Goal: Navigation & Orientation: Find specific page/section

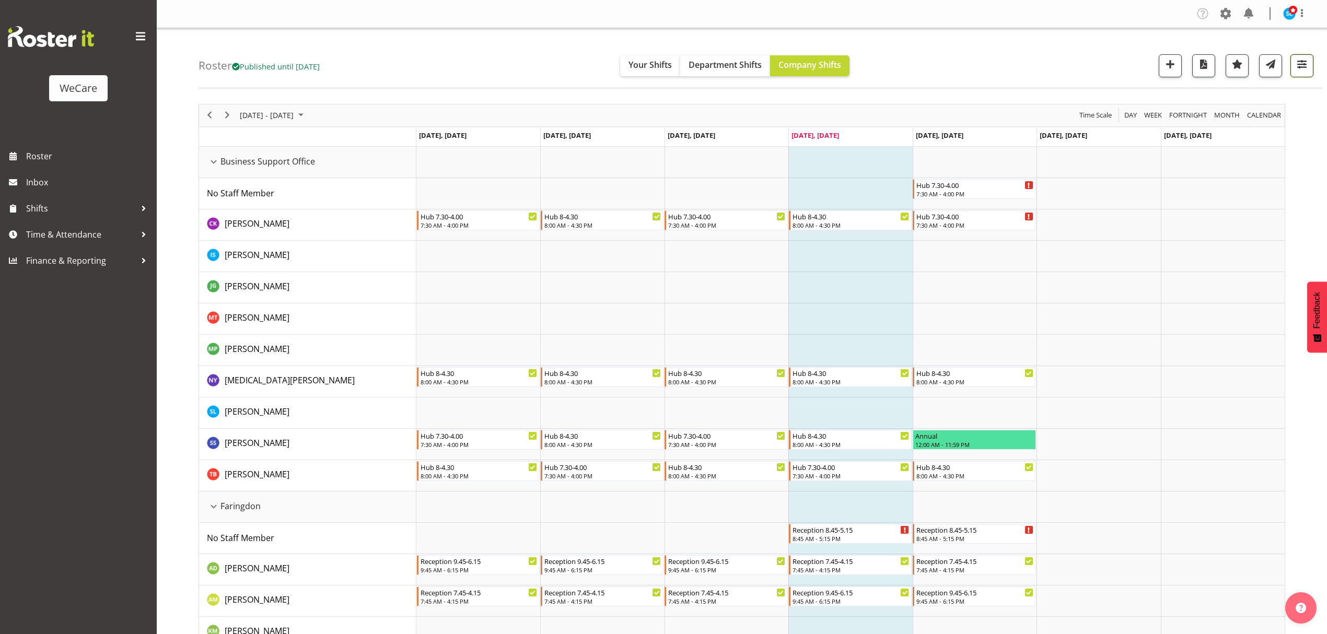
click at [1298, 63] on span "button" at bounding box center [1302, 64] width 14 height 14
click at [1036, 61] on div "Roster Published until Nov 30, 2025 Your Shifts Department Shifts Company Shift…" at bounding box center [760, 58] width 1123 height 60
click at [1298, 69] on span "button" at bounding box center [1302, 64] width 14 height 14
click at [1278, 141] on div "All Locations Clear Business Support Office Faringdon Ilam Lincoln Riccarton Wi…" at bounding box center [1238, 213] width 149 height 259
click at [1275, 135] on button "3 Departments" at bounding box center [1239, 129] width 132 height 23
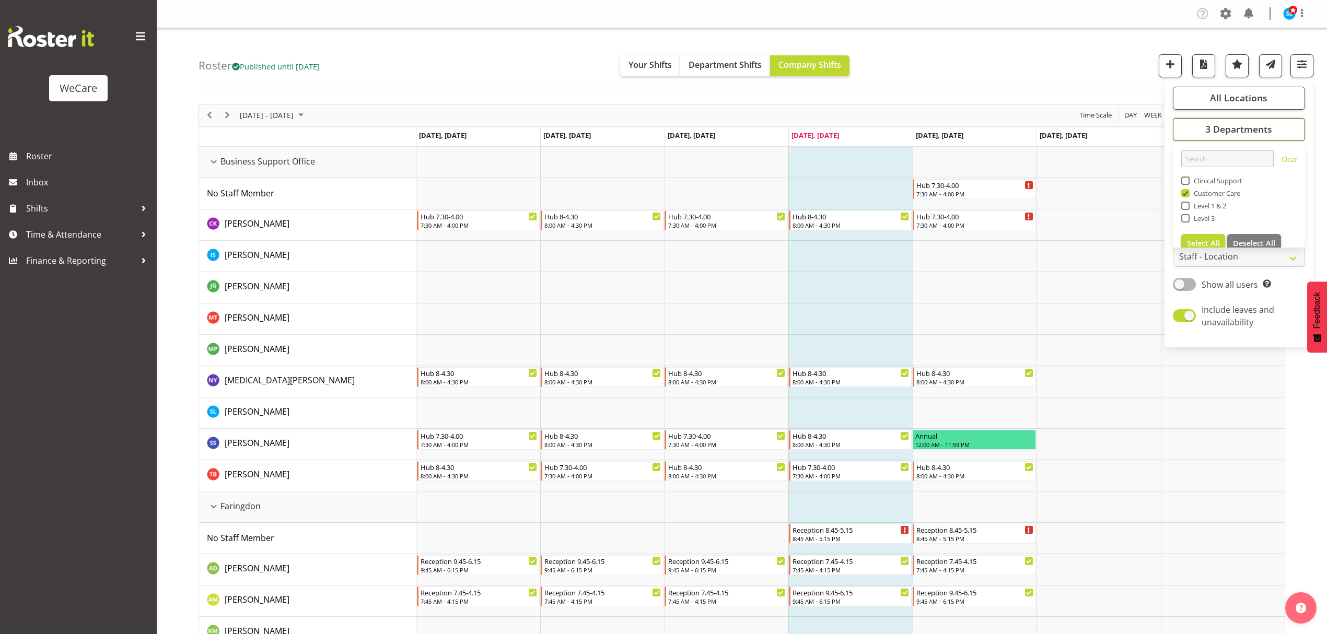
scroll to position [13, 0]
click at [1236, 95] on span "All Locations" at bounding box center [1238, 97] width 57 height 13
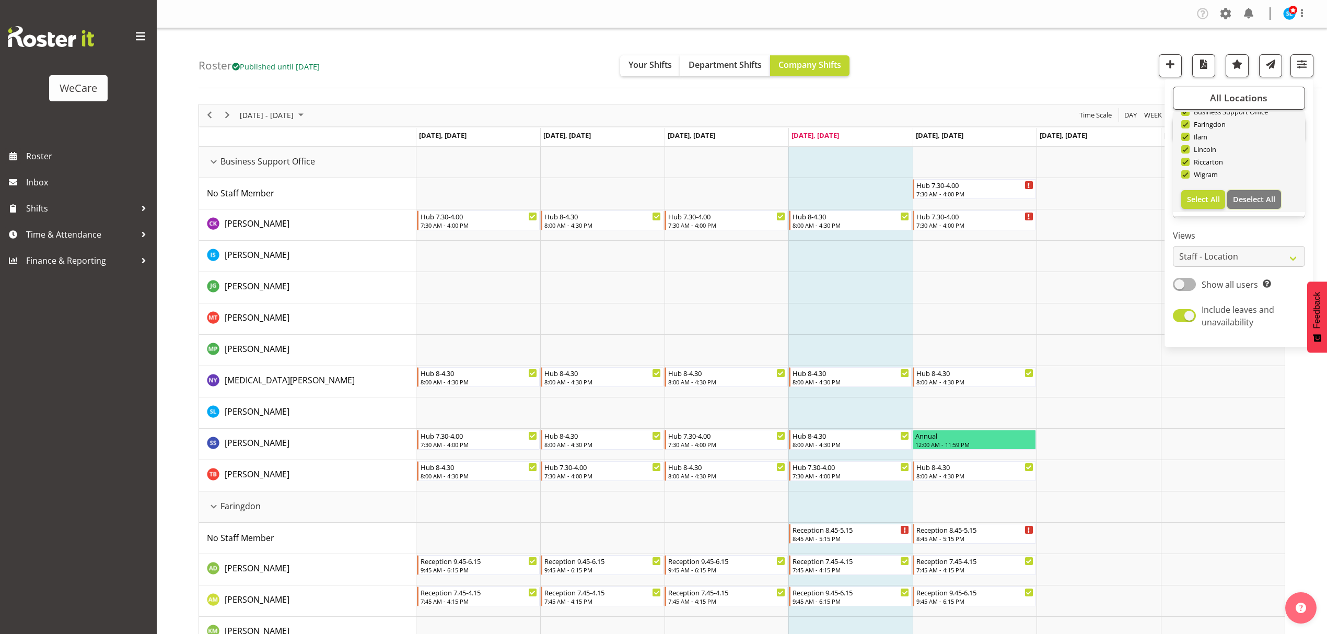
drag, startPoint x: 1251, startPoint y: 199, endPoint x: 1191, endPoint y: 184, distance: 61.3
click at [1251, 197] on span "Deselect All" at bounding box center [1254, 199] width 42 height 10
checkbox input "false"
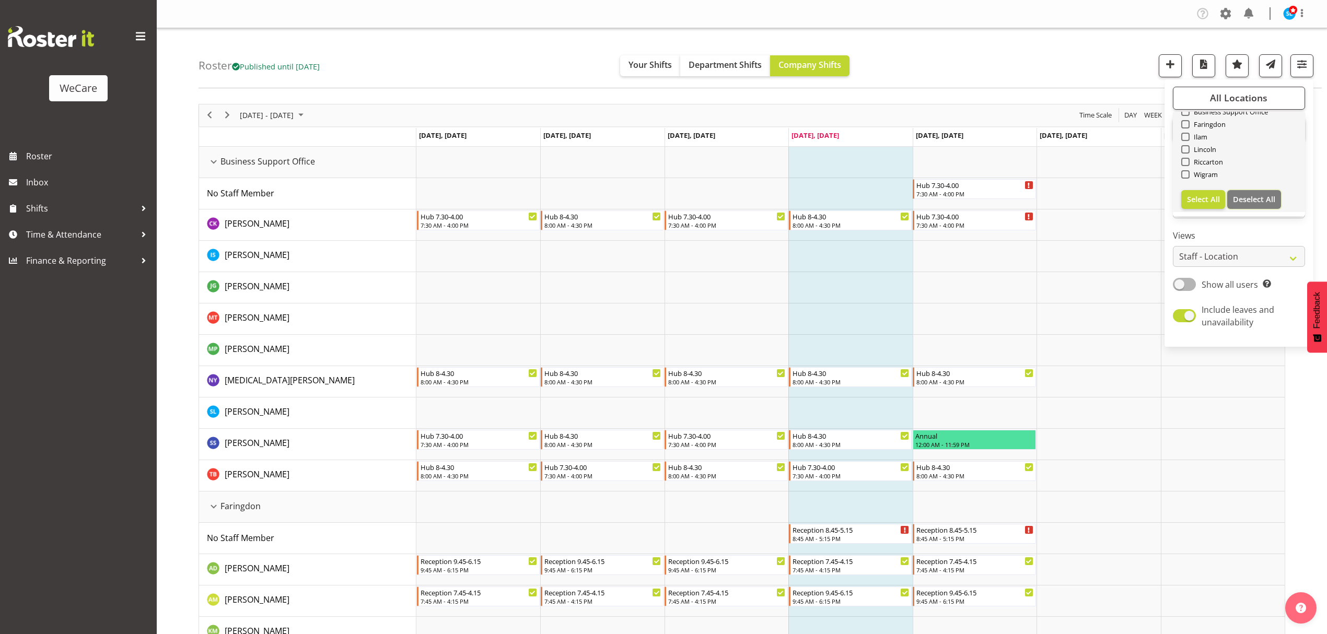
checkbox input "false"
click at [1184, 180] on div "Wigram" at bounding box center [1239, 175] width 116 height 13
click at [1187, 174] on span at bounding box center [1185, 174] width 8 height 8
click at [1187, 174] on input "Wigram" at bounding box center [1184, 174] width 7 height 7
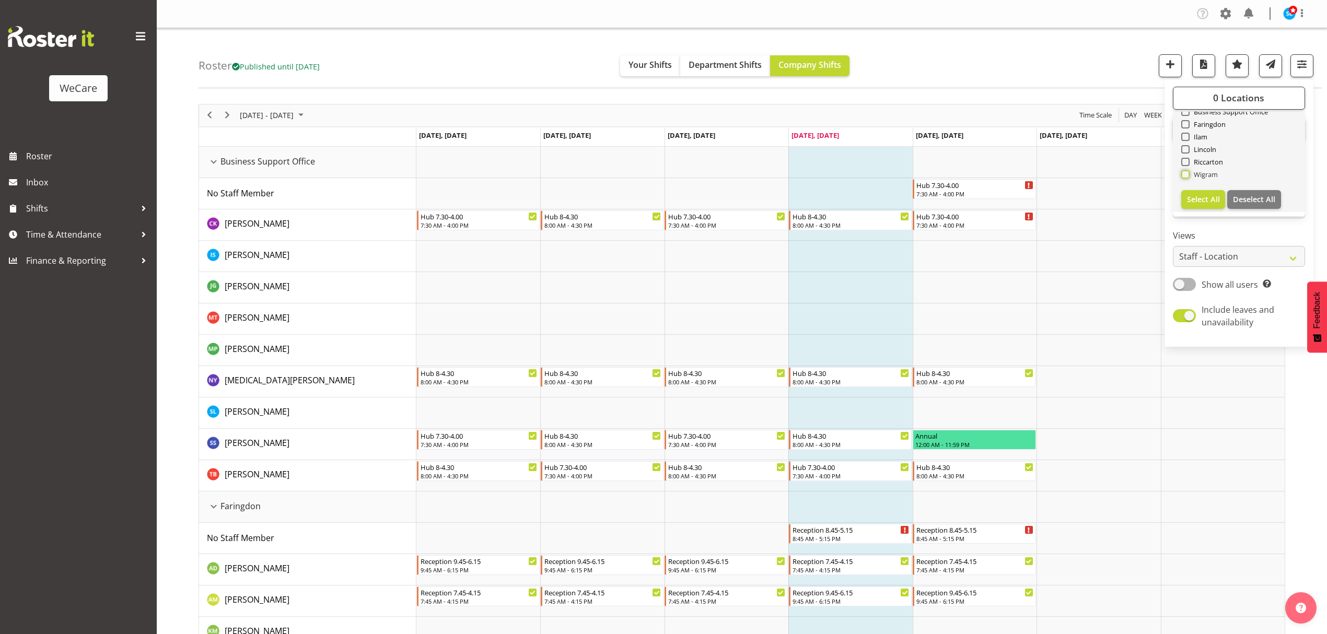
checkbox input "true"
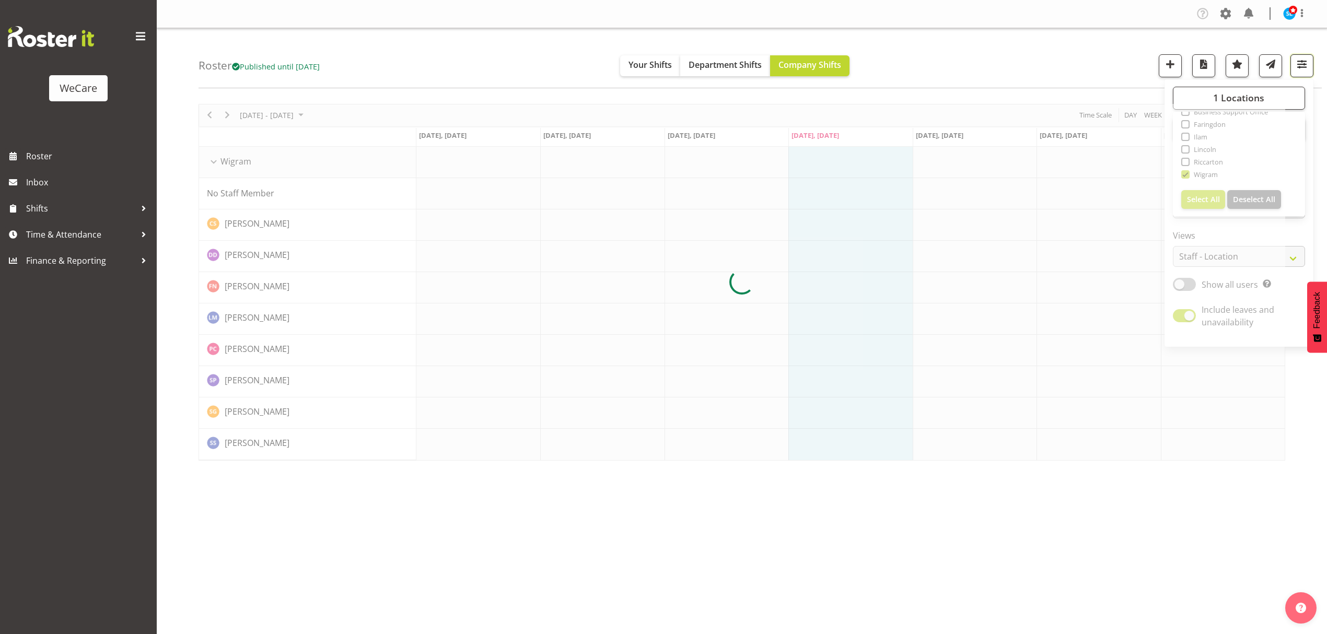
click at [1302, 70] on span "button" at bounding box center [1302, 64] width 14 height 14
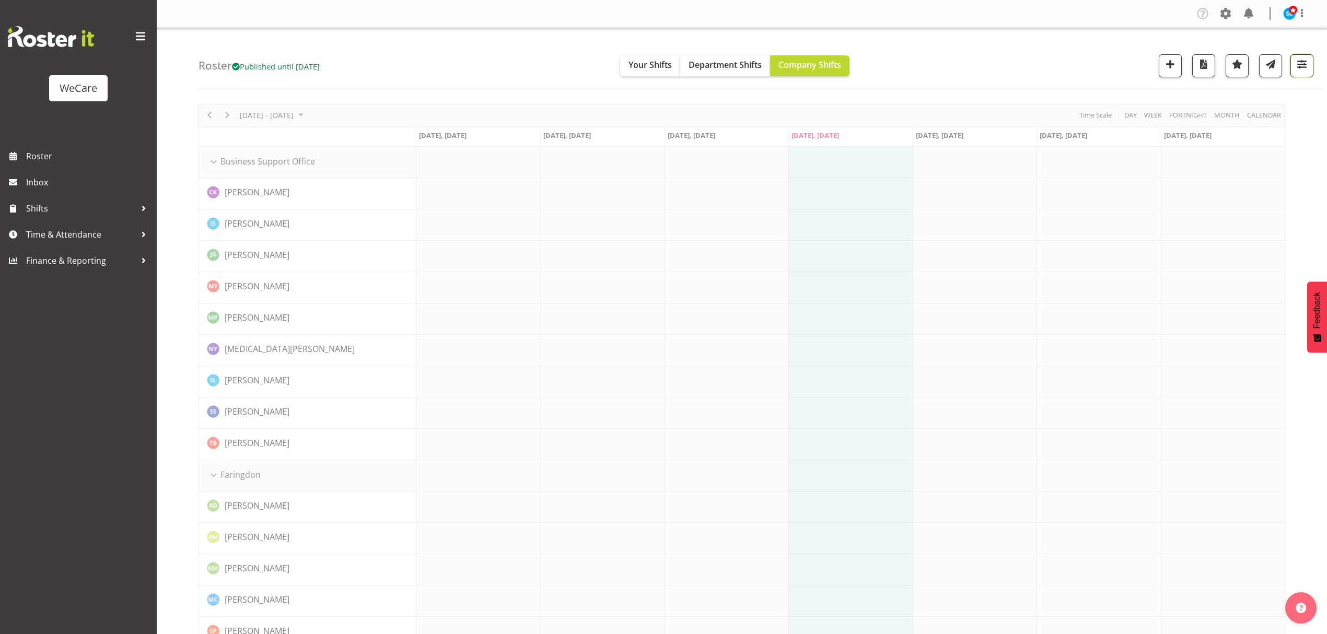
click at [1300, 70] on span "button" at bounding box center [1302, 64] width 14 height 14
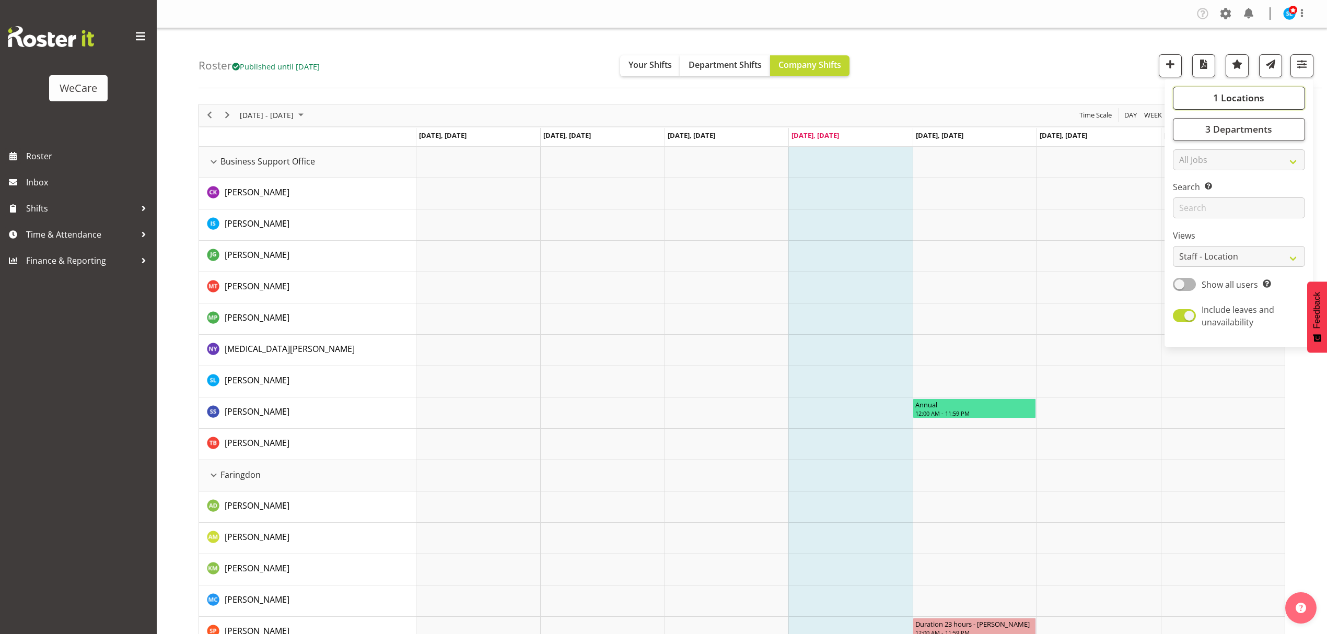
click at [1275, 95] on button "1 Locations" at bounding box center [1239, 98] width 132 height 23
click at [1274, 95] on button "1 Locations" at bounding box center [1239, 98] width 132 height 23
click at [1270, 131] on span "3 Departments" at bounding box center [1238, 129] width 67 height 13
click at [1185, 178] on span at bounding box center [1185, 181] width 8 height 8
click at [1185, 178] on input "Customer Care" at bounding box center [1184, 180] width 7 height 7
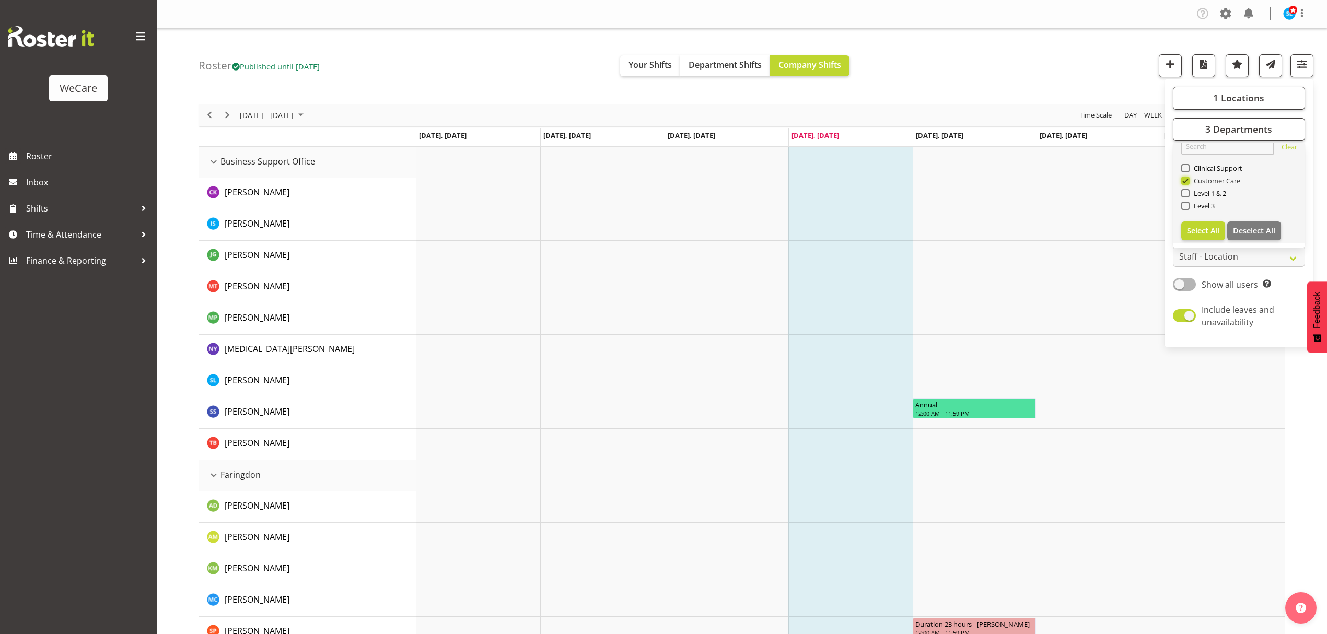
checkbox input "false"
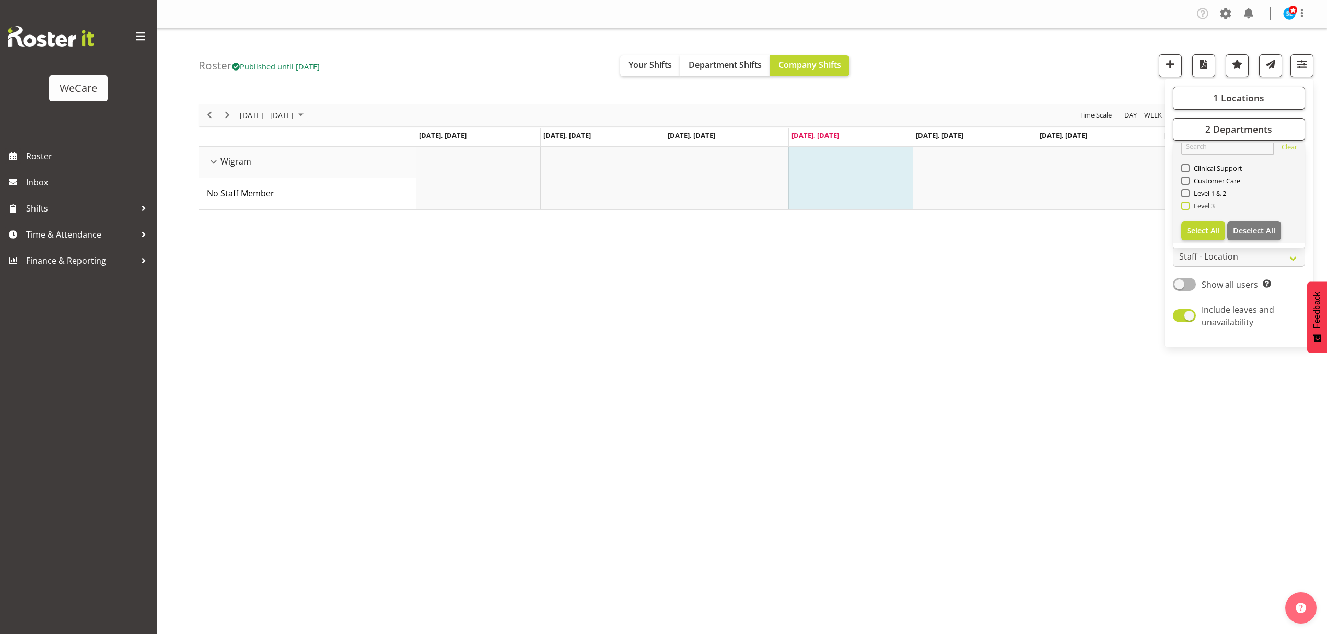
click at [1187, 205] on span at bounding box center [1185, 206] width 8 height 8
click at [1187, 205] on input "Level 3" at bounding box center [1184, 205] width 7 height 7
checkbox input "true"
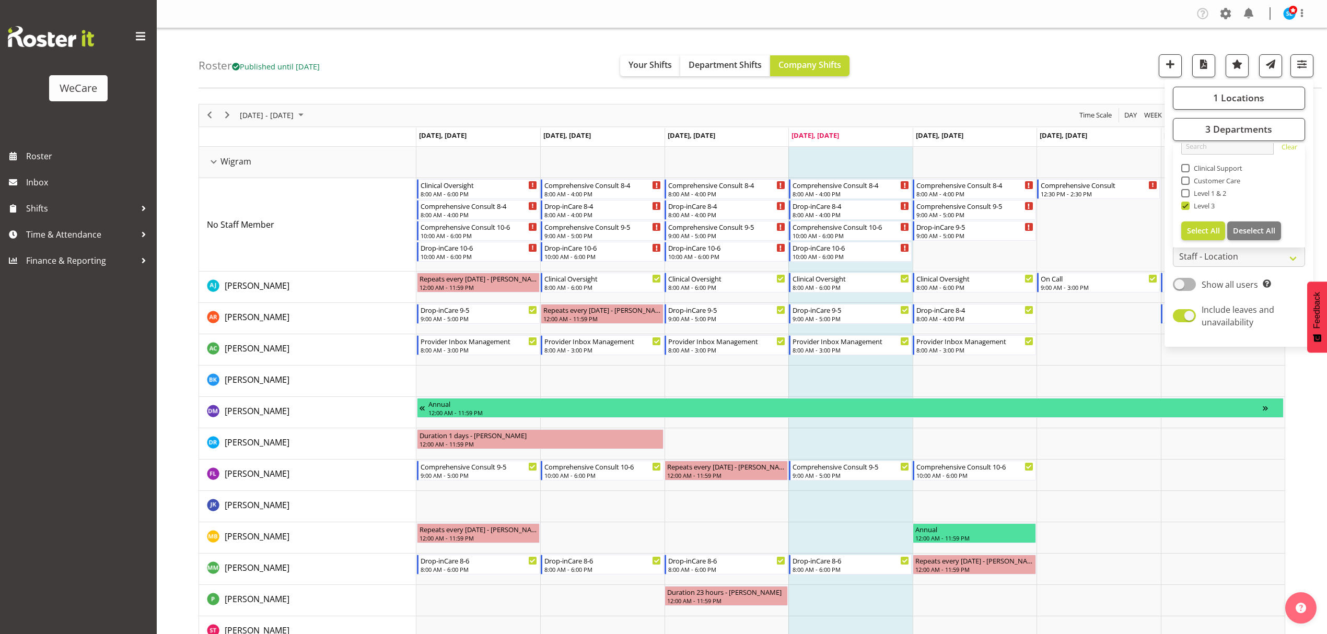
click at [1071, 57] on div "Roster Published until [DATE] Your Shifts Department Shifts Company Shifts 1 Lo…" at bounding box center [760, 58] width 1123 height 60
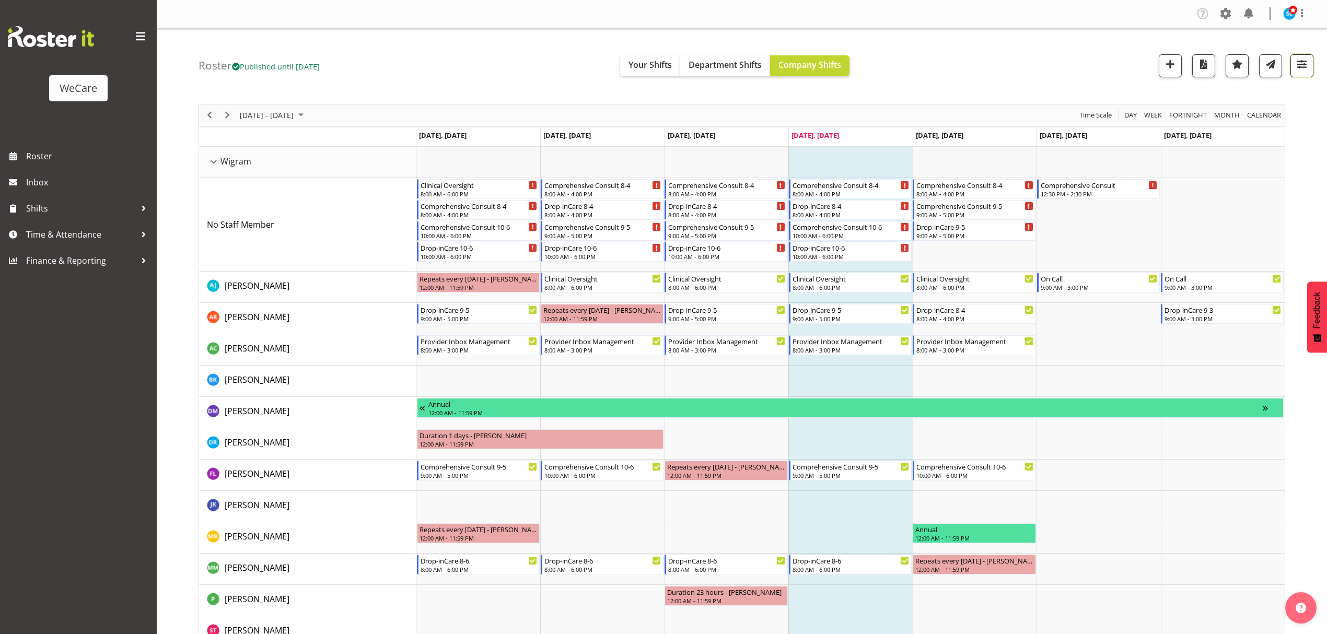
click at [1295, 65] on span "button" at bounding box center [1302, 64] width 14 height 14
click at [975, 38] on div "Roster Published until [DATE] Your Shifts Department Shifts Company Shifts 1 Lo…" at bounding box center [760, 58] width 1123 height 60
click at [1304, 55] on button "button" at bounding box center [1301, 65] width 23 height 23
click at [1235, 123] on span "3 Departments" at bounding box center [1238, 129] width 67 height 13
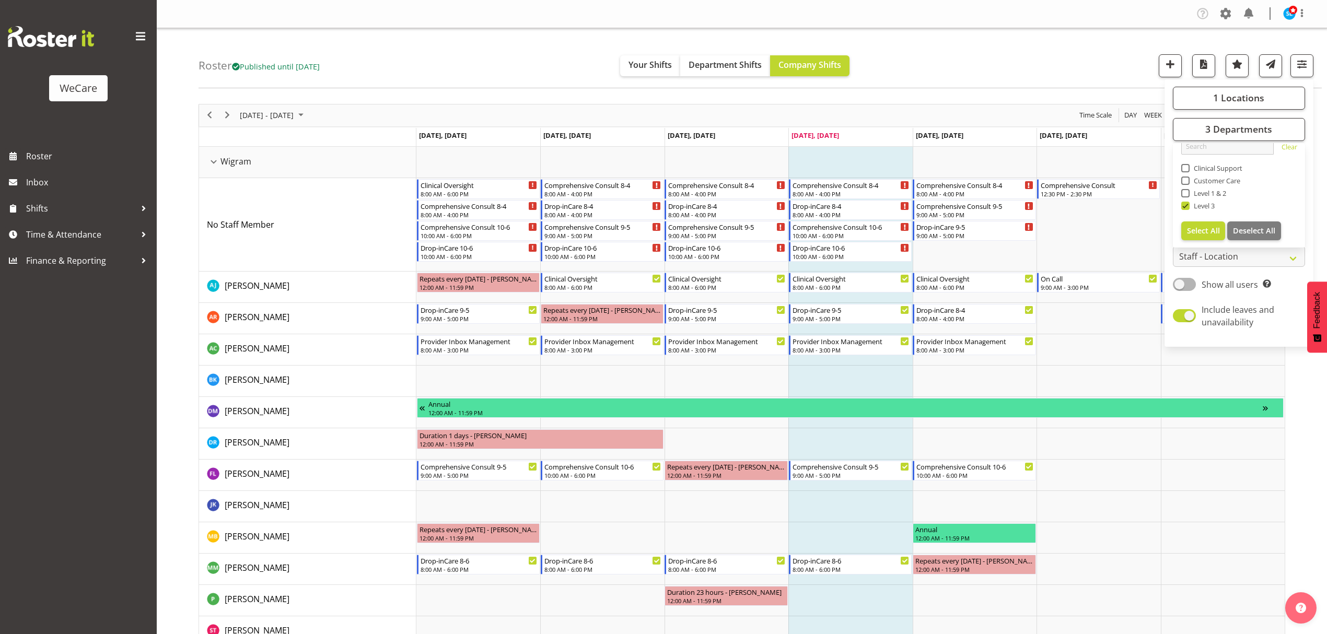
click at [1043, 57] on div "Roster Published until [DATE] Your Shifts Department Shifts Company Shifts 1 Lo…" at bounding box center [760, 58] width 1123 height 60
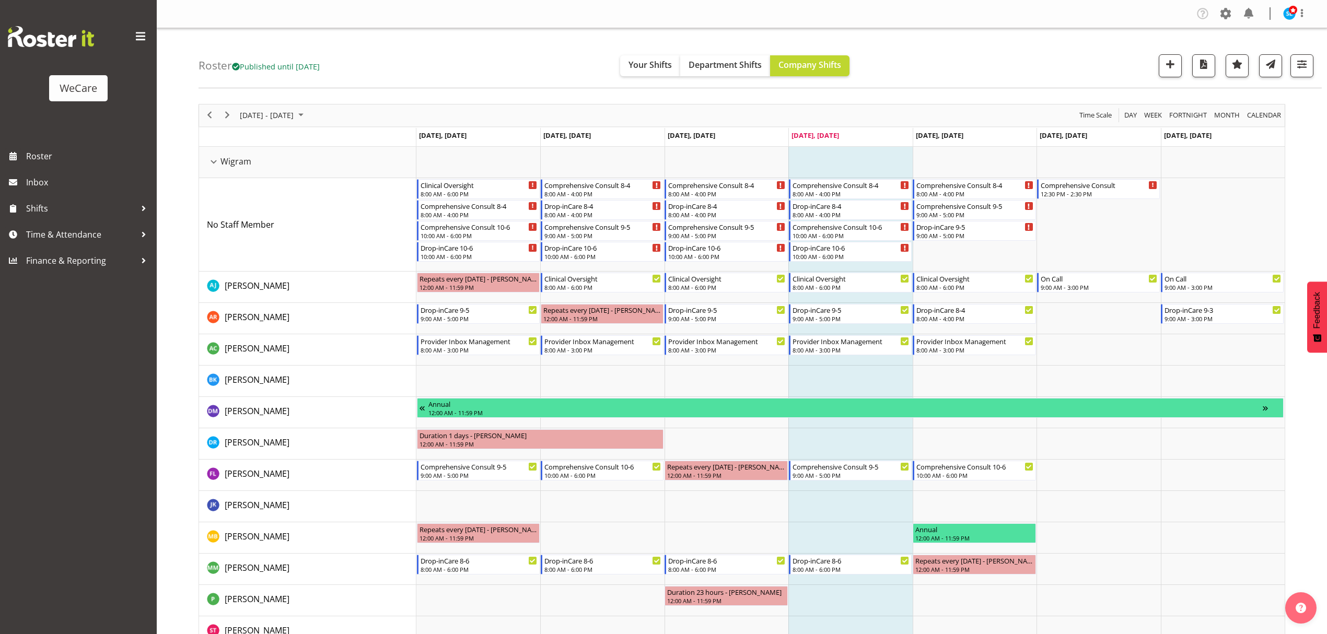
click at [1314, 67] on div "Roster Published until [DATE] Your Shifts Department Shifts Company Shifts 1 Lo…" at bounding box center [760, 58] width 1123 height 60
click at [1308, 66] on span "button" at bounding box center [1302, 64] width 14 height 14
click at [1183, 285] on span at bounding box center [1184, 284] width 23 height 13
click at [1180, 285] on input "Show all users Show only rostered employees" at bounding box center [1176, 284] width 7 height 7
checkbox input "true"
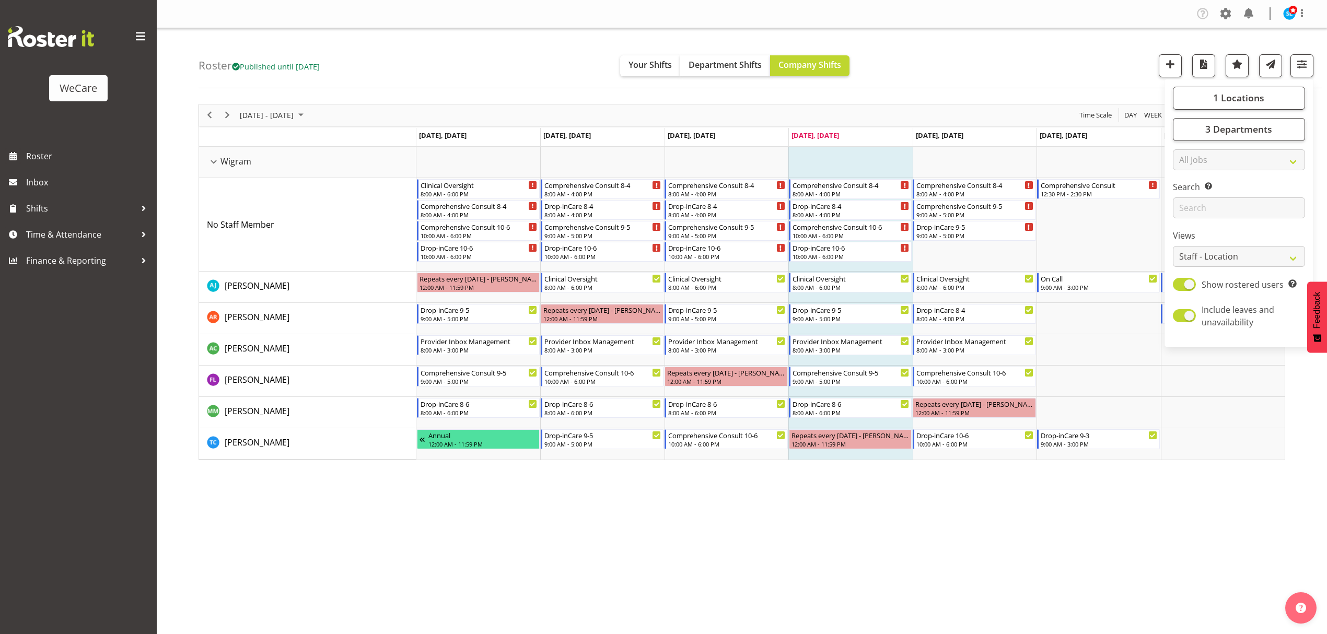
click at [1018, 40] on div "Roster Published until [DATE] Your Shifts Department Shifts Company Shifts 1 Lo…" at bounding box center [760, 58] width 1123 height 60
click at [594, 558] on div "Company Settings Roles & Skills Tasks Jobs Employees Locations & Departments Ac…" at bounding box center [742, 317] width 1170 height 634
drag, startPoint x: 345, startPoint y: 66, endPoint x: 264, endPoint y: 61, distance: 80.6
click at [264, 61] on div "Roster Published until [DATE] Your Shifts Department Shifts Company Shifts 1 Lo…" at bounding box center [760, 58] width 1123 height 60
click at [260, 64] on span "Published until [DATE]" at bounding box center [276, 66] width 88 height 10
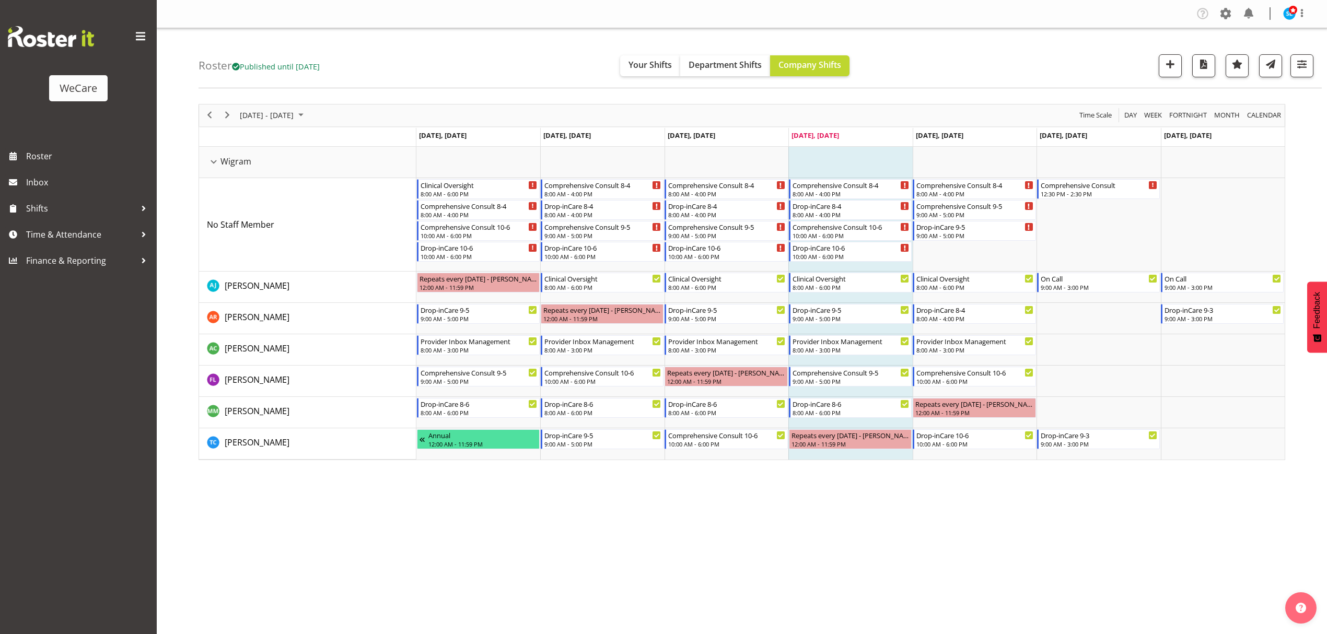
drag, startPoint x: 363, startPoint y: 60, endPoint x: 177, endPoint y: 44, distance: 186.6
click at [176, 46] on div "Roster Published until [DATE] Your Shifts Department Shifts Company Shifts 1 Lo…" at bounding box center [742, 271] width 1170 height 486
click at [281, 36] on div "Roster Published until [DATE] Your Shifts Department Shifts Company Shifts 1 Lo…" at bounding box center [760, 58] width 1123 height 60
click at [366, 592] on div "Company Settings Roles & Skills Tasks Jobs Employees Locations & Departments Ac…" at bounding box center [742, 317] width 1170 height 634
click at [805, 543] on div "Company Settings Roles & Skills Tasks Jobs Employees Locations & Departments Ac…" at bounding box center [742, 317] width 1170 height 634
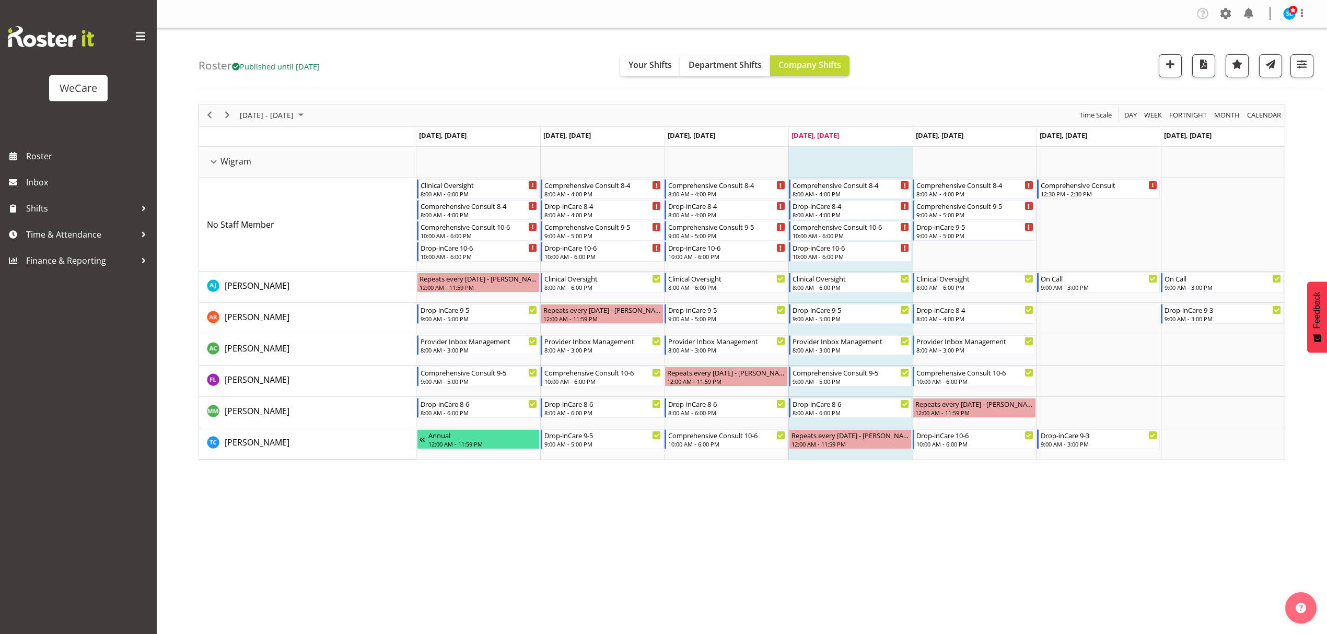
click at [1296, 51] on div "Roster Published until [DATE] Your Shifts Department Shifts Company Shifts 1 Lo…" at bounding box center [760, 58] width 1123 height 60
click at [1296, 61] on span "button" at bounding box center [1302, 64] width 14 height 14
click at [1233, 131] on span "3 Departments" at bounding box center [1238, 129] width 67 height 13
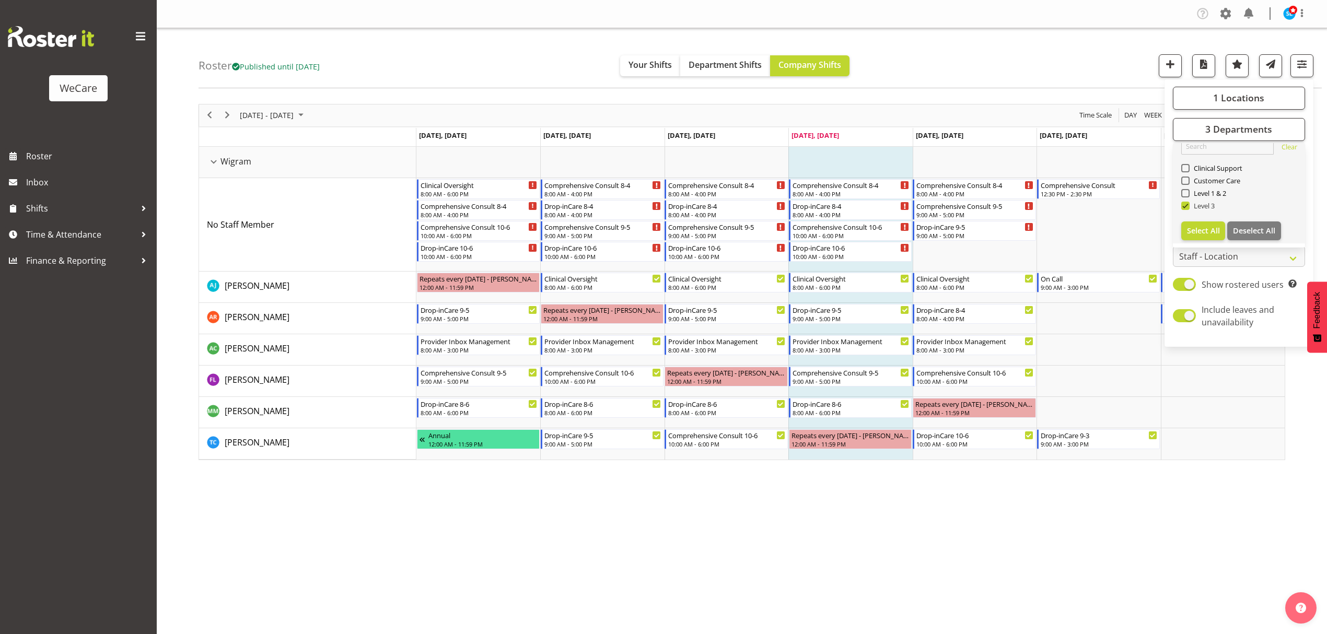
click at [1185, 206] on span at bounding box center [1185, 206] width 8 height 8
click at [1185, 206] on input "Level 3" at bounding box center [1184, 205] width 7 height 7
checkbox input "false"
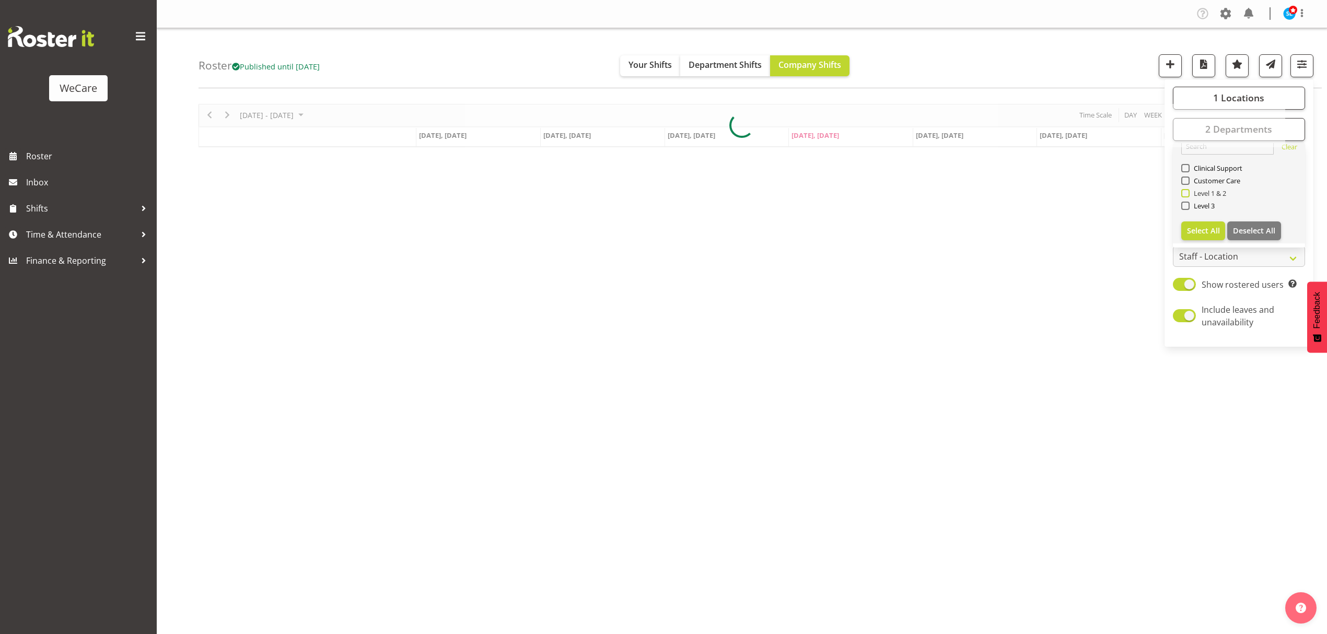
click at [1185, 193] on span at bounding box center [1185, 193] width 8 height 8
click at [1185, 193] on input "Level 1 & 2" at bounding box center [1184, 193] width 7 height 7
checkbox input "true"
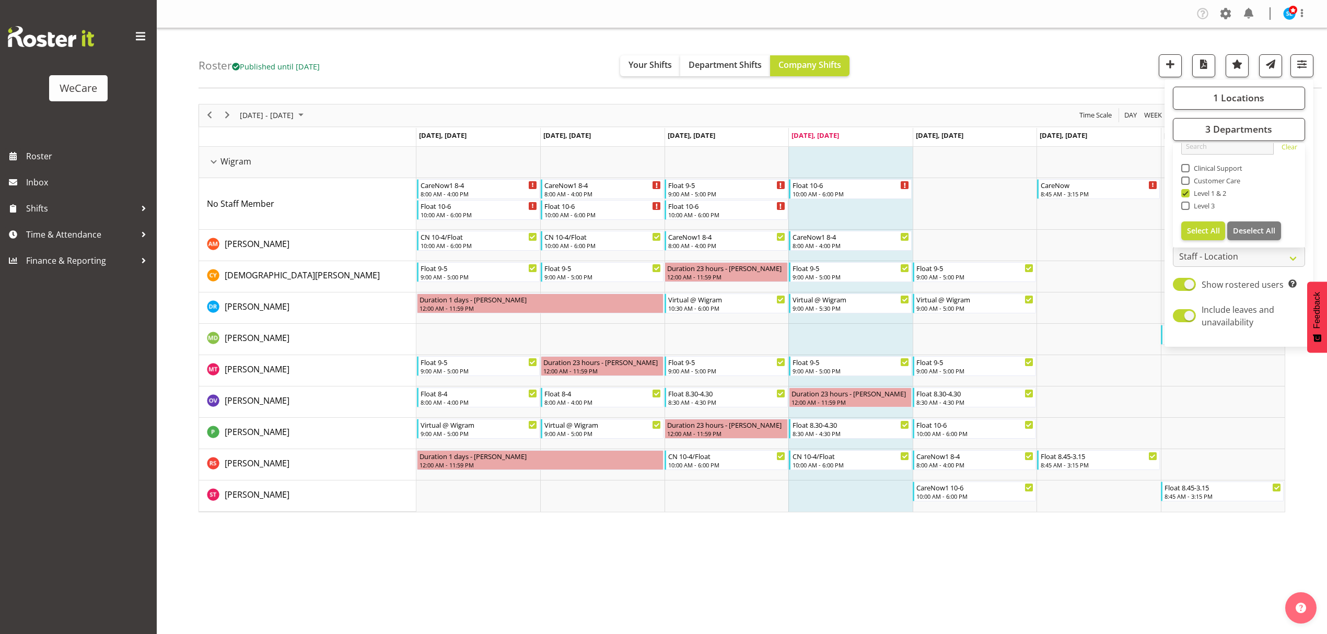
click at [924, 53] on div "Roster Published until [DATE] Your Shifts Department Shifts Company Shifts 1 Lo…" at bounding box center [760, 58] width 1123 height 60
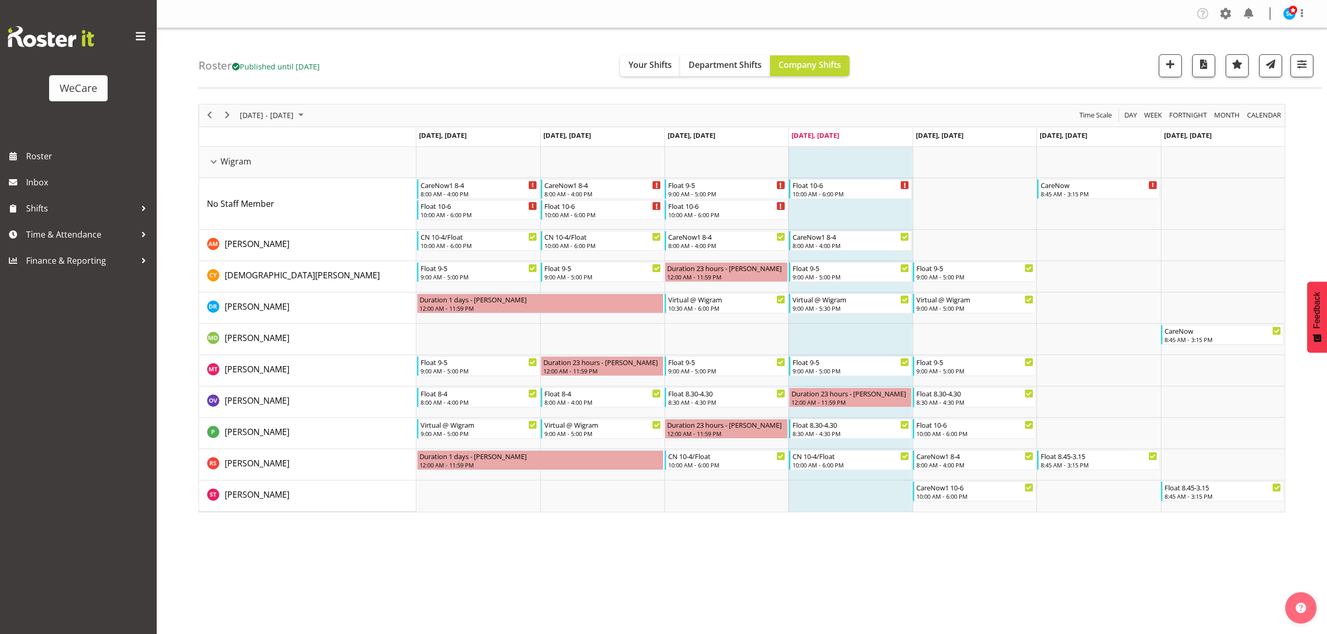
click at [561, 558] on div "Company Settings Roles & Skills Tasks Jobs Employees Locations & Departments Ac…" at bounding box center [742, 317] width 1170 height 634
click at [1309, 59] on button "button" at bounding box center [1301, 65] width 23 height 23
click at [1232, 124] on span "3 Departments" at bounding box center [1238, 129] width 67 height 13
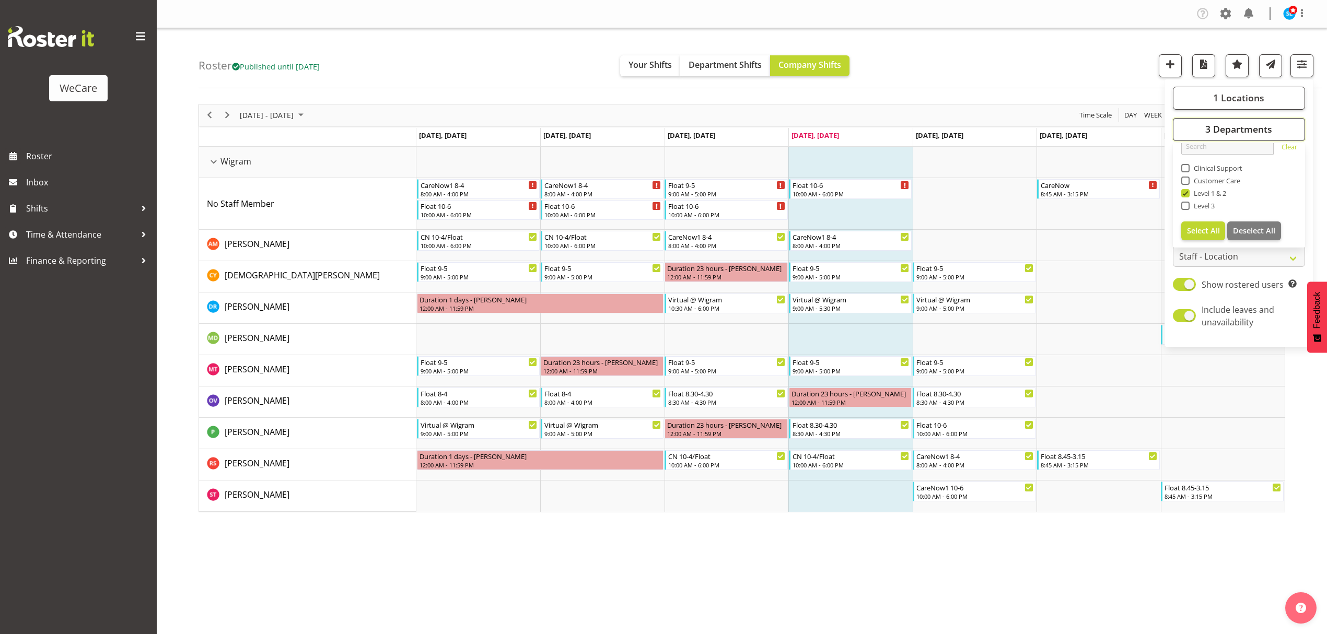
click at [1232, 124] on span "3 Departments" at bounding box center [1238, 129] width 67 height 13
click at [1264, 127] on span "3 Departments" at bounding box center [1238, 129] width 67 height 13
click at [1187, 189] on span at bounding box center [1185, 193] width 8 height 8
click at [1187, 190] on input "Level 1 & 2" at bounding box center [1184, 193] width 7 height 7
checkbox input "false"
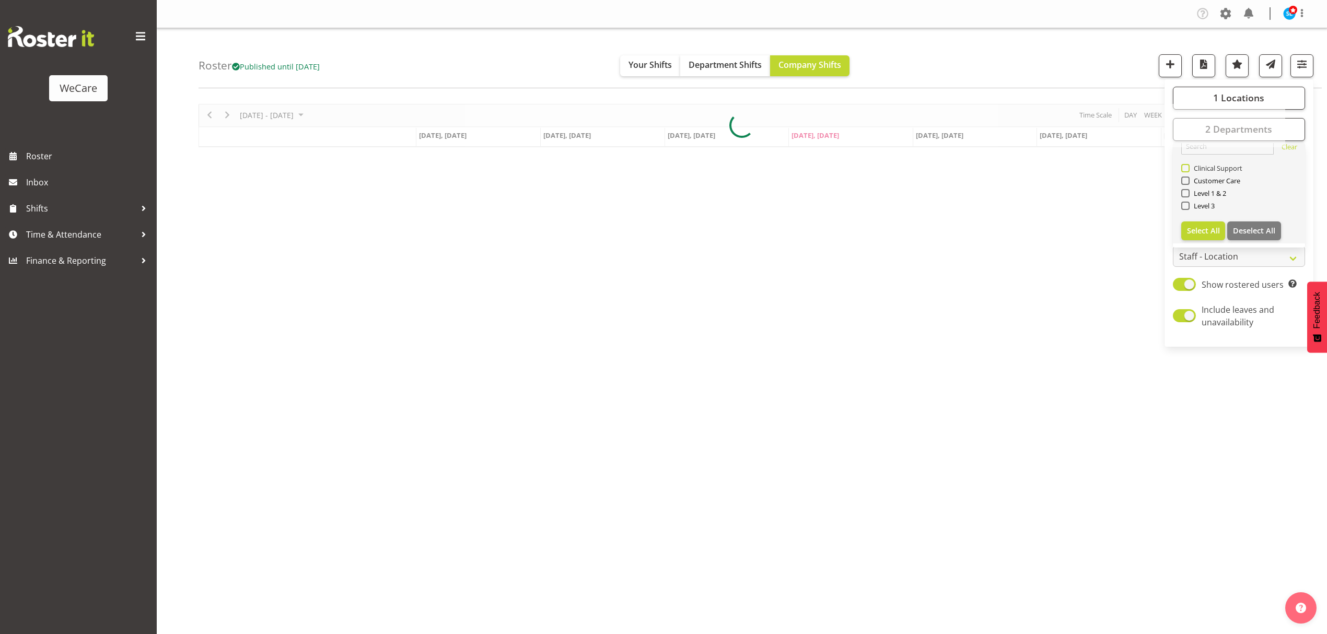
click at [1183, 168] on span at bounding box center [1185, 168] width 8 height 8
click at [1183, 168] on input "Clinical Support" at bounding box center [1184, 168] width 7 height 7
checkbox input "true"
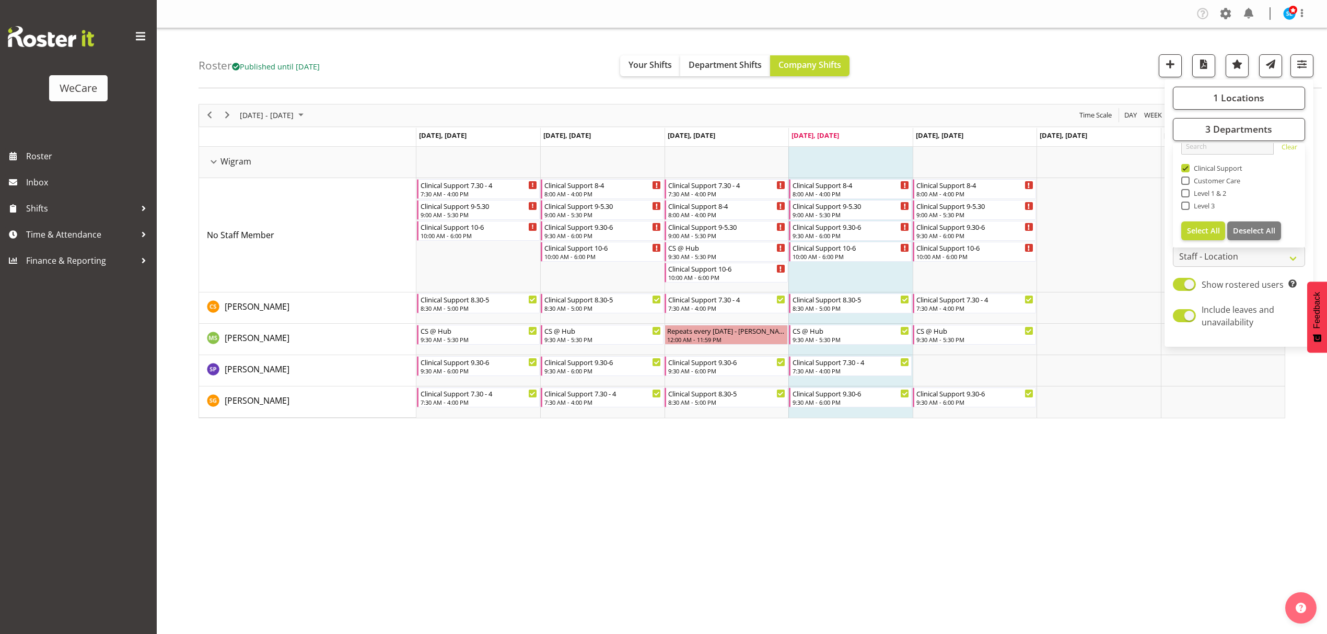
click at [860, 485] on div "October 06 - 12, 2025 Today Day Week Fortnight Month calendar Month Agenda Time…" at bounding box center [763, 305] width 1128 height 418
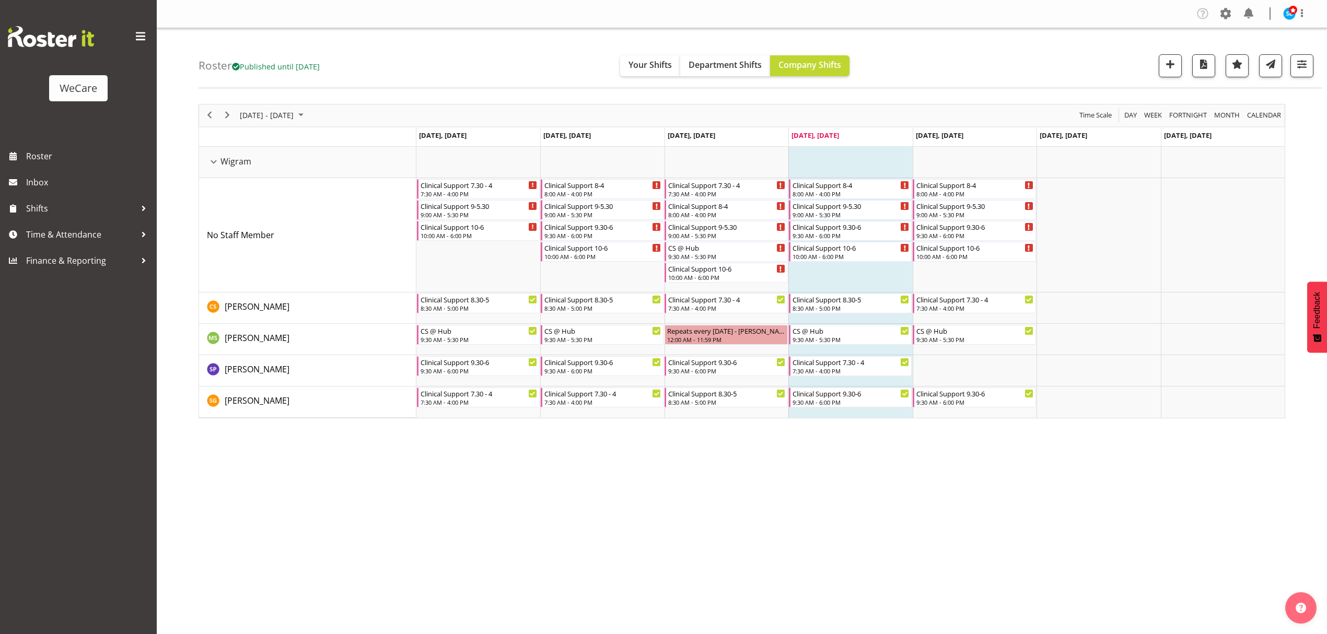
drag, startPoint x: 952, startPoint y: 527, endPoint x: 955, endPoint y: 520, distance: 7.7
click at [952, 527] on div "Company Settings Roles & Skills Tasks Jobs Employees Locations & Departments Ac…" at bounding box center [742, 317] width 1170 height 634
click at [1299, 71] on span "button" at bounding box center [1302, 64] width 14 height 14
click at [1225, 129] on span "3 Departments" at bounding box center [1238, 129] width 67 height 13
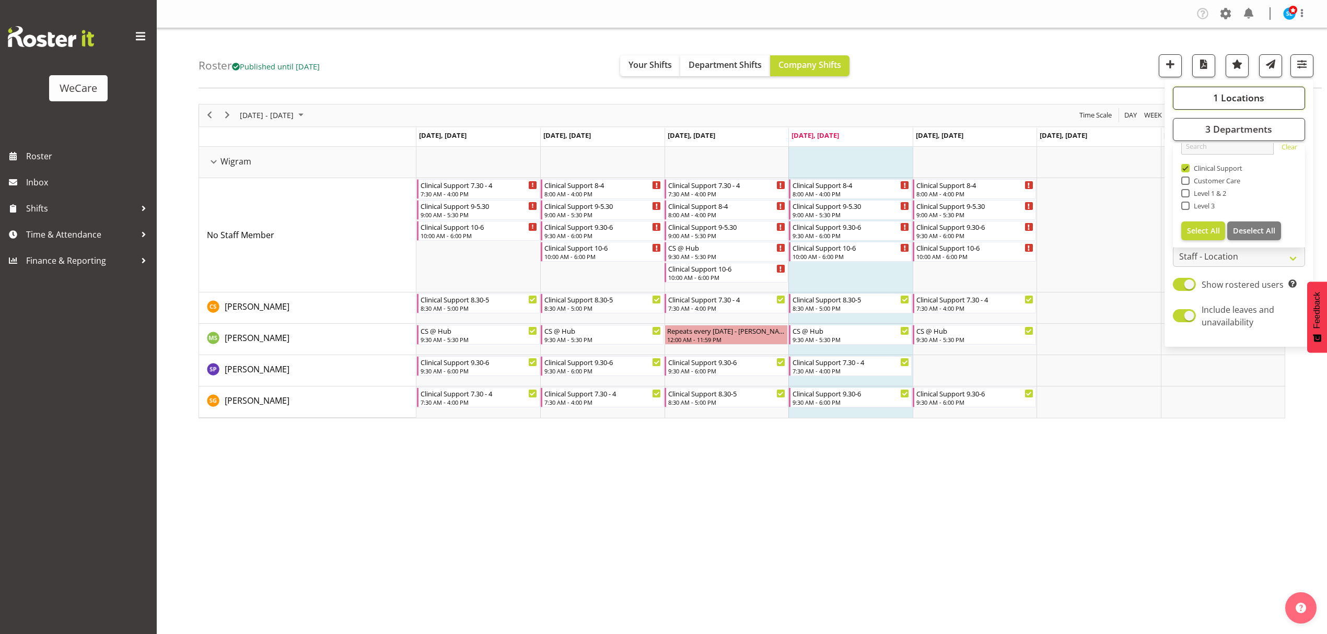
click at [1187, 90] on button "1 Locations" at bounding box center [1239, 98] width 132 height 23
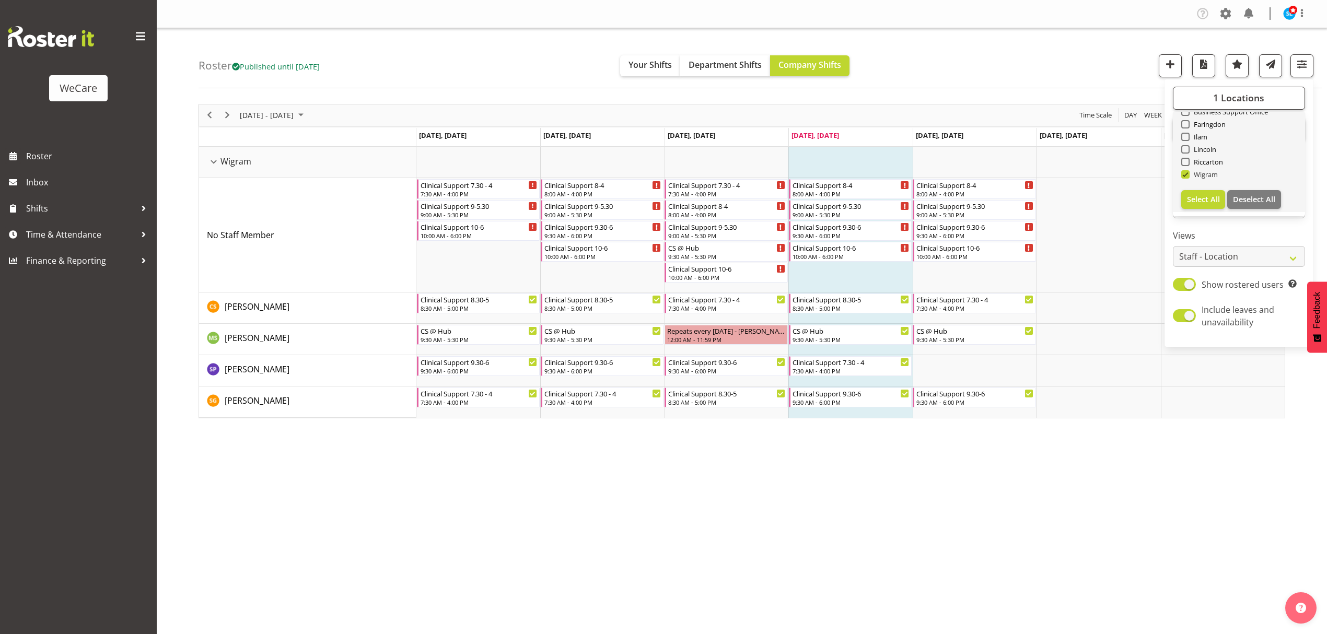
click at [1184, 171] on span at bounding box center [1185, 174] width 8 height 8
click at [1184, 171] on input "Wigram" at bounding box center [1184, 174] width 7 height 7
checkbox input "false"
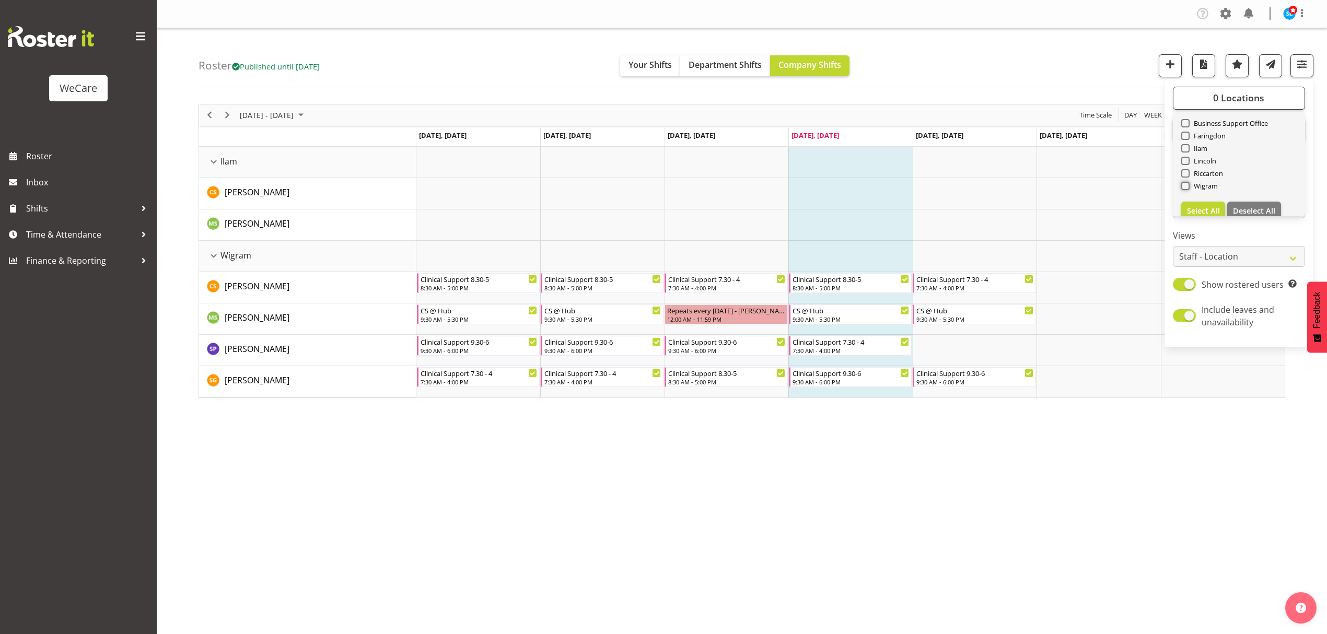
scroll to position [38, 0]
click at [1208, 149] on span "Lincoln" at bounding box center [1203, 149] width 27 height 8
click at [1188, 149] on input "Lincoln" at bounding box center [1184, 149] width 7 height 7
checkbox input "true"
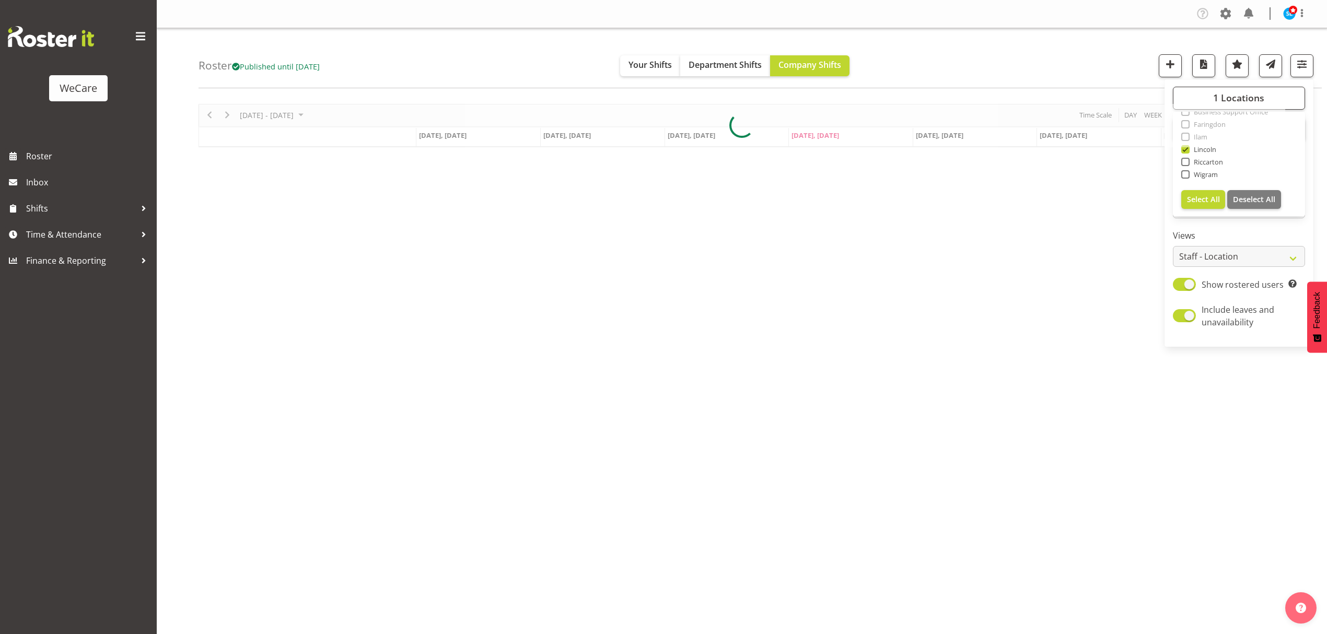
click at [1129, 52] on div "Roster Published until Nov 30, 2025 Your Shifts Department Shifts Company Shift…" at bounding box center [760, 58] width 1123 height 60
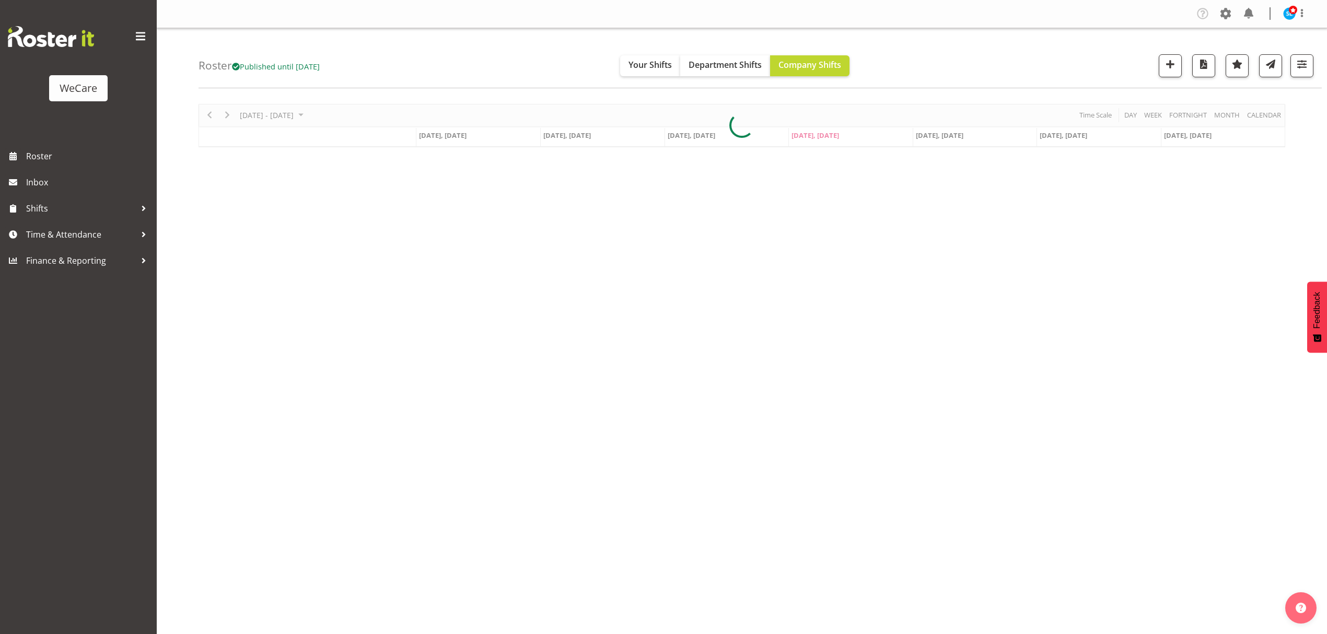
click at [1317, 61] on div "Roster Published until Nov 30, 2025 Your Shifts Department Shifts Company Shift…" at bounding box center [760, 58] width 1123 height 60
click at [1313, 61] on button "button" at bounding box center [1301, 65] width 23 height 23
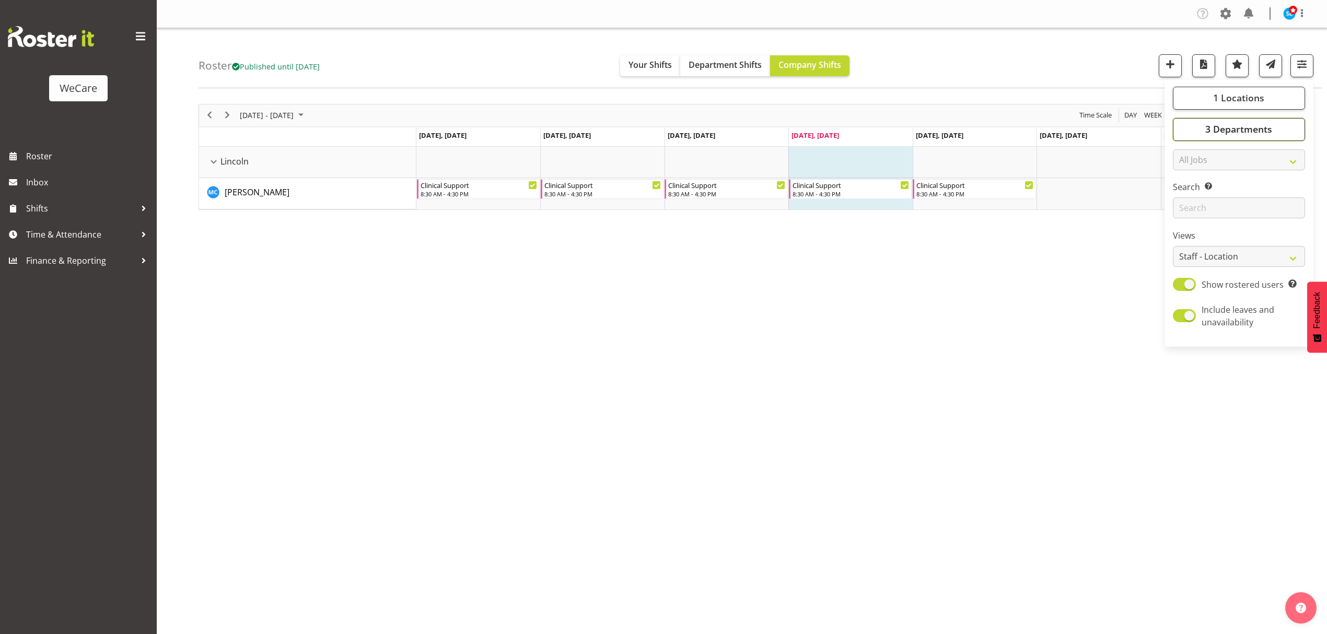
click at [1235, 132] on span "3 Departments" at bounding box center [1238, 129] width 67 height 13
click at [1183, 169] on span at bounding box center [1185, 168] width 8 height 8
click at [1183, 169] on input "Clinical Support" at bounding box center [1184, 168] width 7 height 7
checkbox input "false"
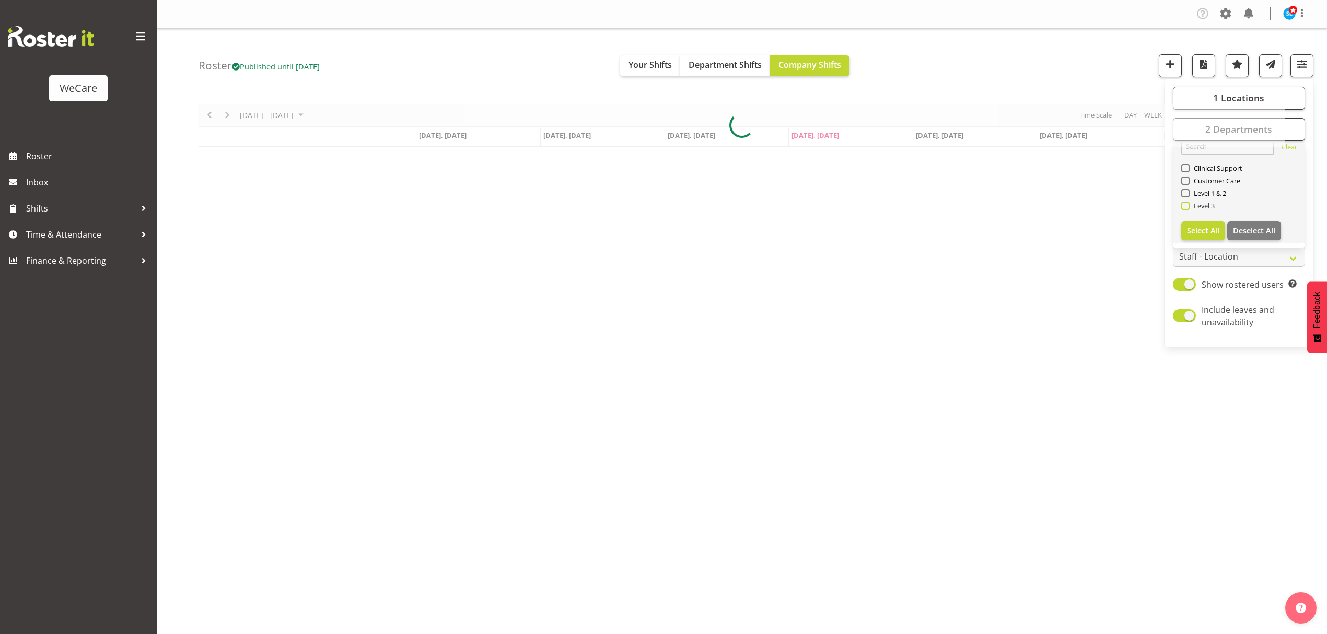
click at [1186, 208] on span at bounding box center [1185, 206] width 8 height 8
click at [1186, 208] on input "Level 3" at bounding box center [1184, 205] width 7 height 7
checkbox input "true"
click at [956, 73] on div "Roster Published until Nov 30, 2025 Your Shifts Department Shifts Company Shift…" at bounding box center [760, 58] width 1123 height 60
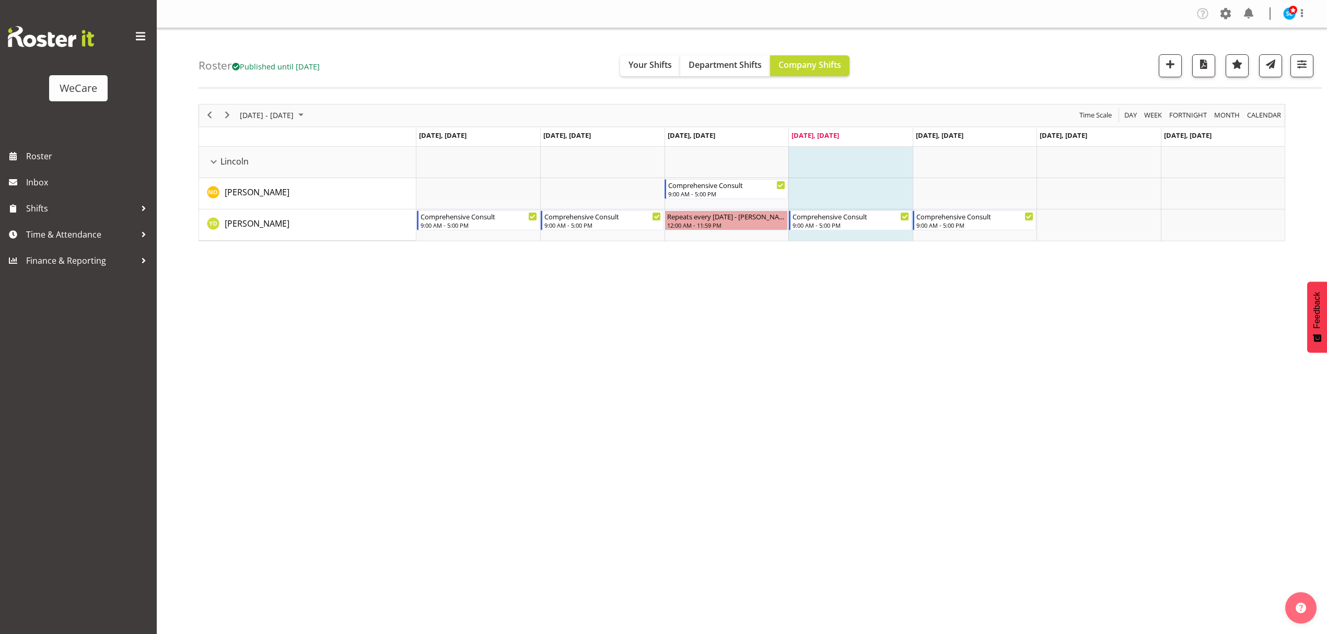
click at [1131, 362] on div "October 06 - 12, 2025 Today Day Week Fortnight Month calendar Month Agenda Time…" at bounding box center [763, 305] width 1128 height 418
click at [1298, 65] on span "button" at bounding box center [1302, 64] width 14 height 14
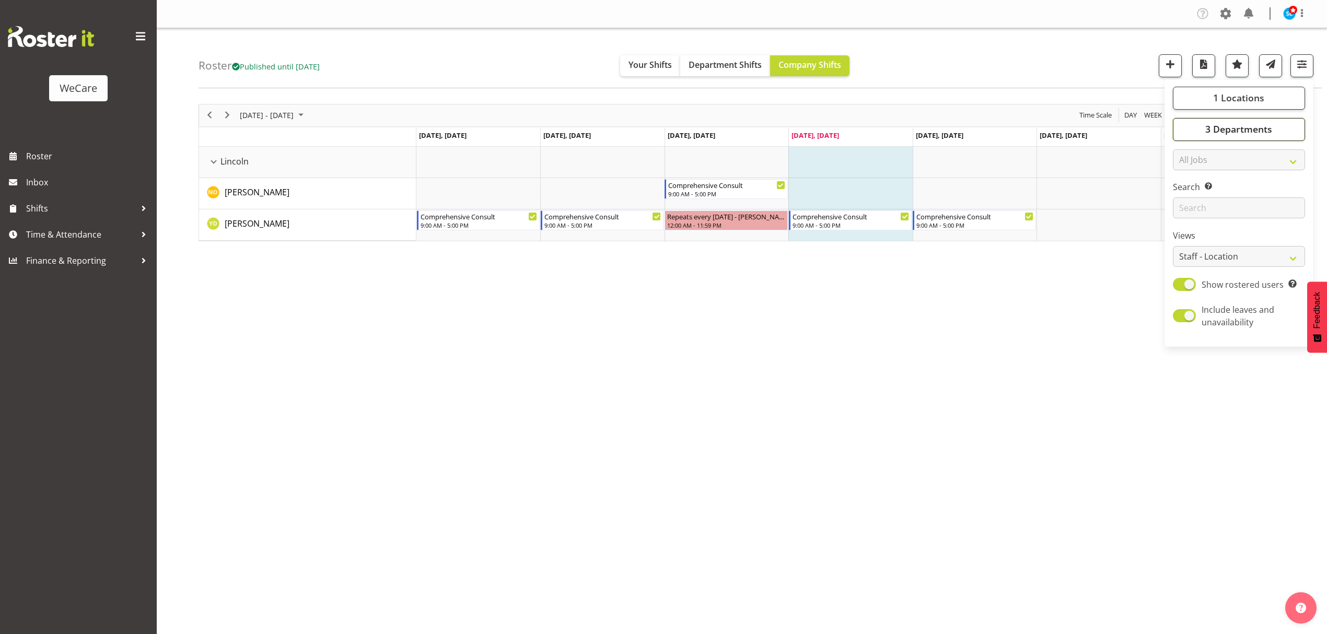
click at [1212, 124] on span "3 Departments" at bounding box center [1238, 129] width 67 height 13
click at [1016, 63] on div "Roster Published until Nov 30, 2025 Your Shifts Department Shifts Company Shift…" at bounding box center [760, 58] width 1123 height 60
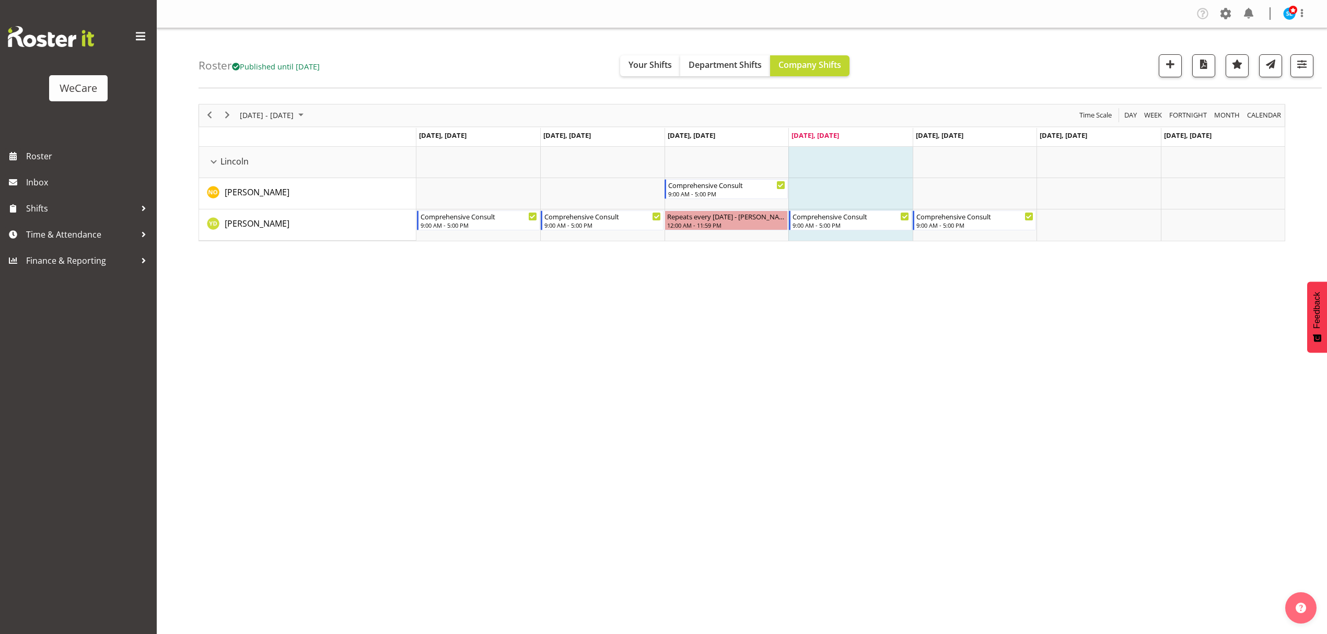
click at [331, 528] on div "Company Settings Roles & Skills Tasks Jobs Employees Locations & Departments Ac…" at bounding box center [742, 317] width 1170 height 634
click at [1296, 71] on span "button" at bounding box center [1302, 64] width 14 height 14
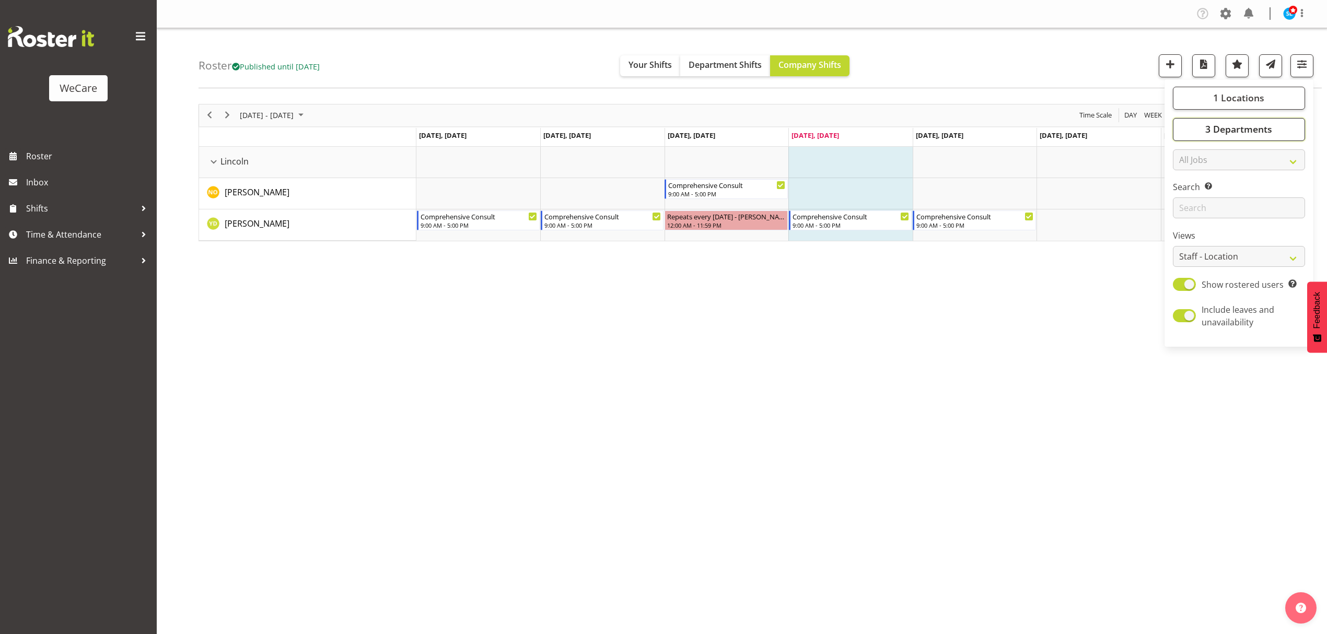
click at [1263, 120] on button "3 Departments" at bounding box center [1239, 129] width 132 height 23
click at [1221, 96] on span "1 Locations" at bounding box center [1238, 97] width 51 height 13
click at [419, 343] on div "October 06 - 12, 2025 Today Day Week Fortnight Month calendar Month Agenda Time…" at bounding box center [763, 305] width 1128 height 418
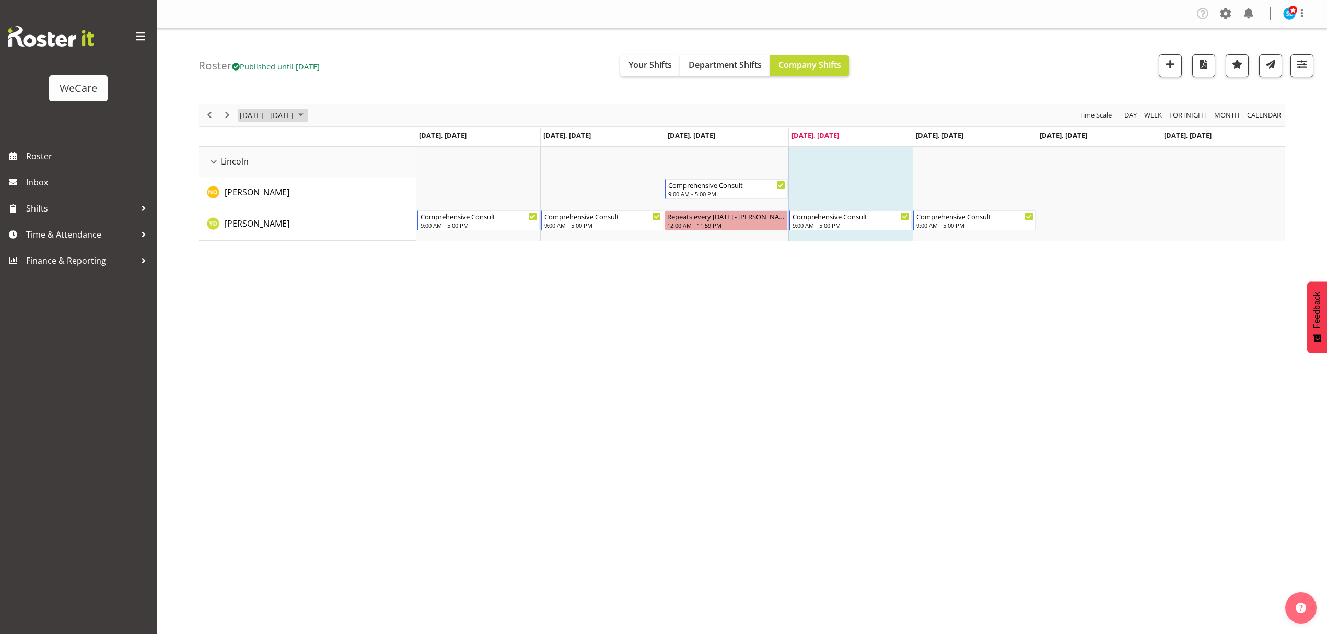
click at [290, 110] on span "October 06 - 12, 2025" at bounding box center [267, 115] width 56 height 13
click at [254, 216] on span "13" at bounding box center [251, 213] width 16 height 16
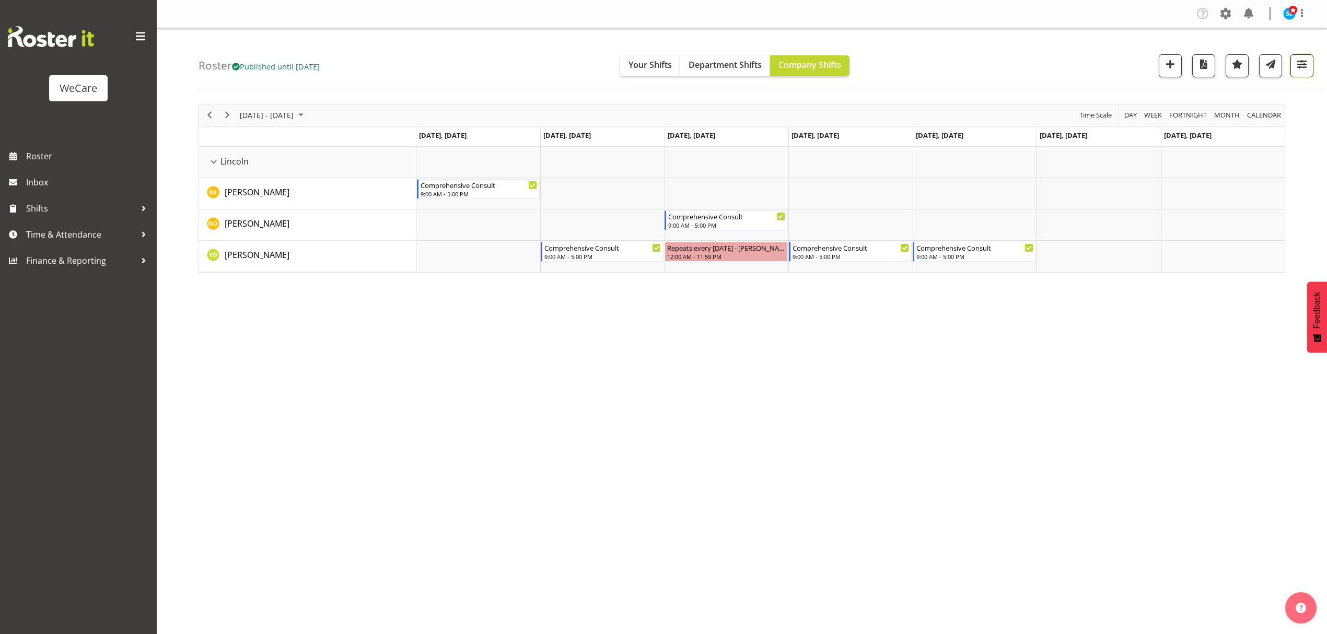
click at [1299, 64] on span "button" at bounding box center [1302, 64] width 14 height 14
click at [1226, 136] on button "3 Departments" at bounding box center [1239, 129] width 132 height 23
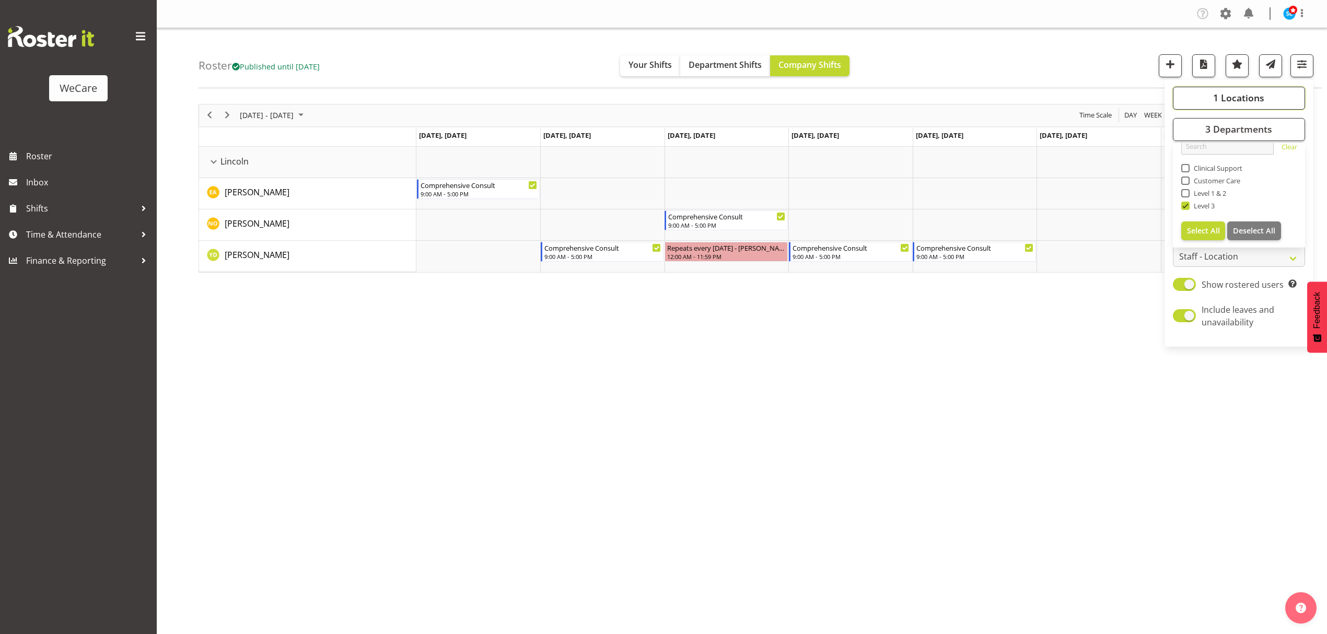
click at [1231, 99] on span "1 Locations" at bounding box center [1238, 97] width 51 height 13
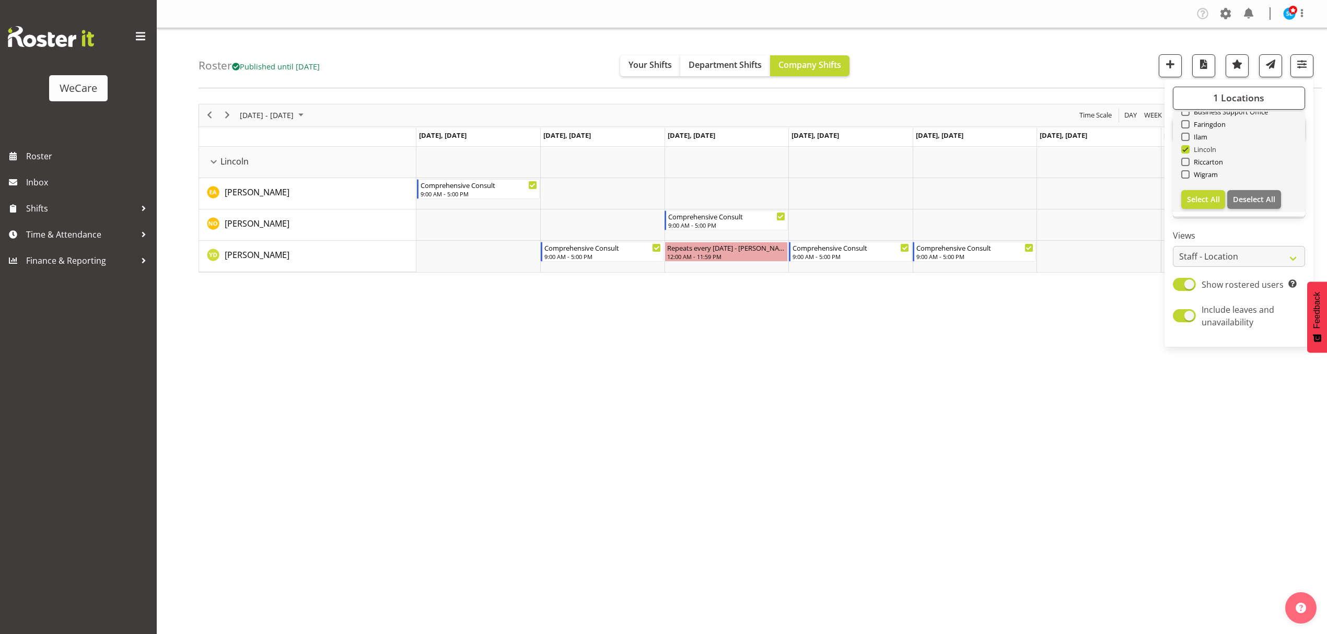
click at [1187, 147] on span at bounding box center [1185, 149] width 8 height 8
click at [1187, 147] on input "Lincoln" at bounding box center [1184, 149] width 7 height 7
checkbox input "false"
click at [1187, 174] on span at bounding box center [1185, 174] width 8 height 8
click at [1187, 174] on input "Wigram" at bounding box center [1184, 174] width 7 height 7
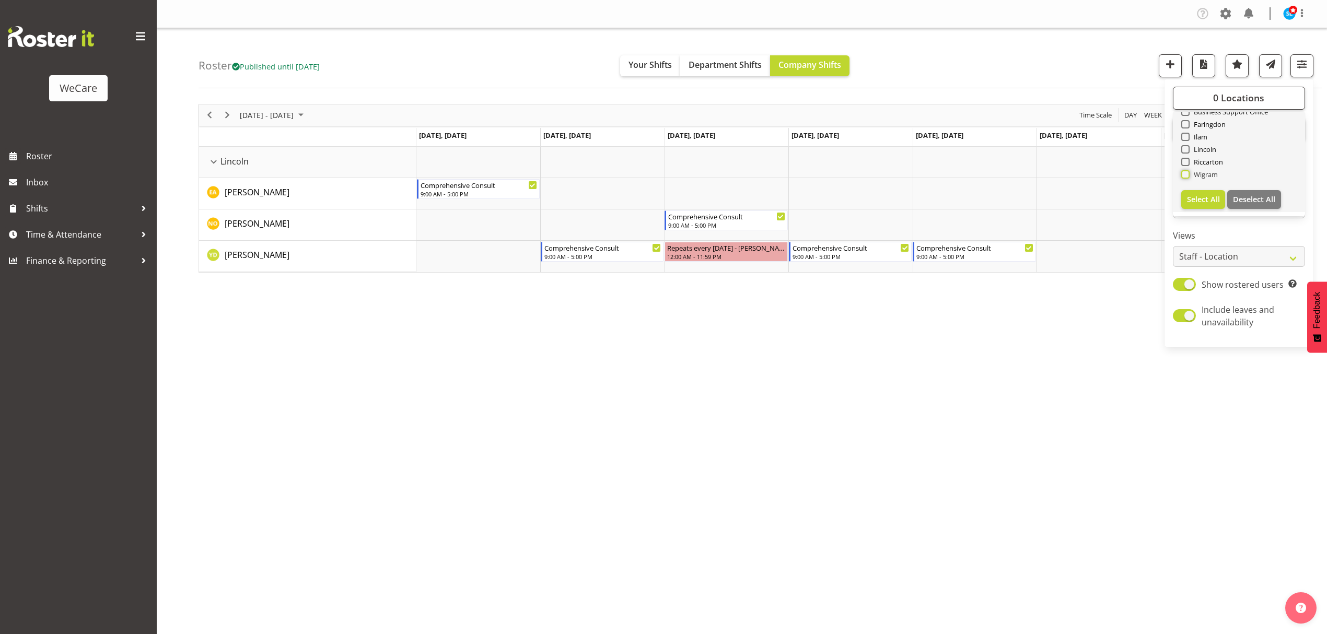
checkbox input "true"
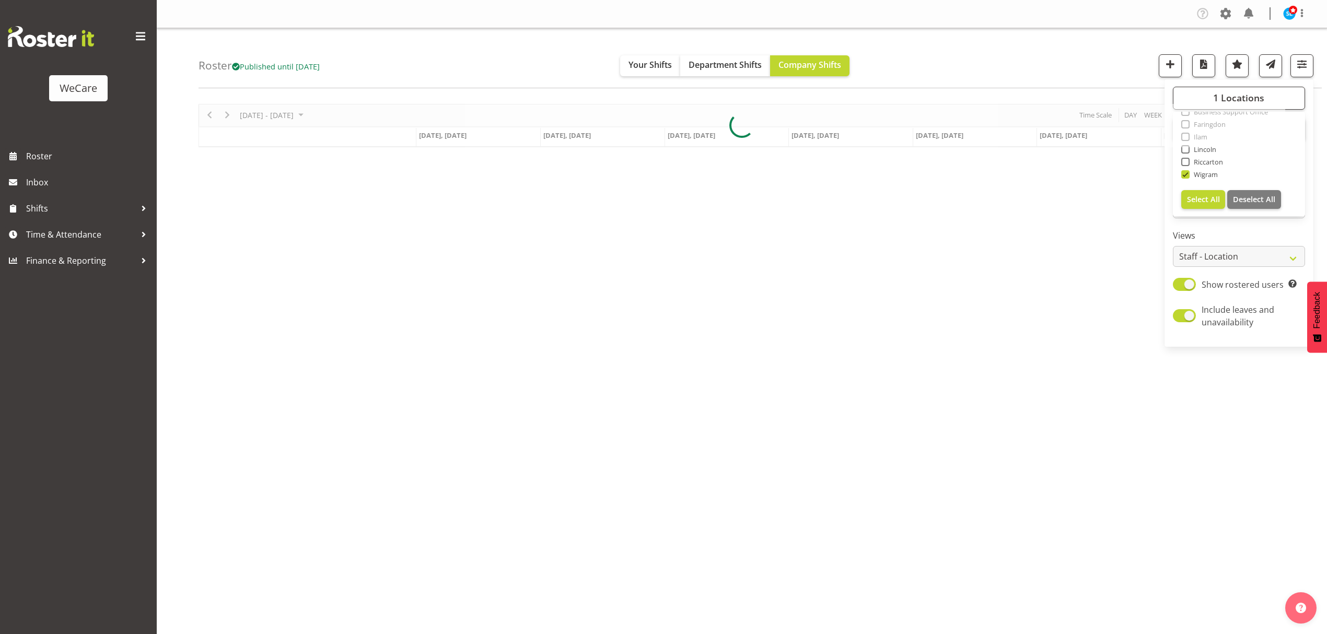
click at [993, 59] on div "Roster Published until Nov 30, 2025 Your Shifts Department Shifts Company Shift…" at bounding box center [760, 58] width 1123 height 60
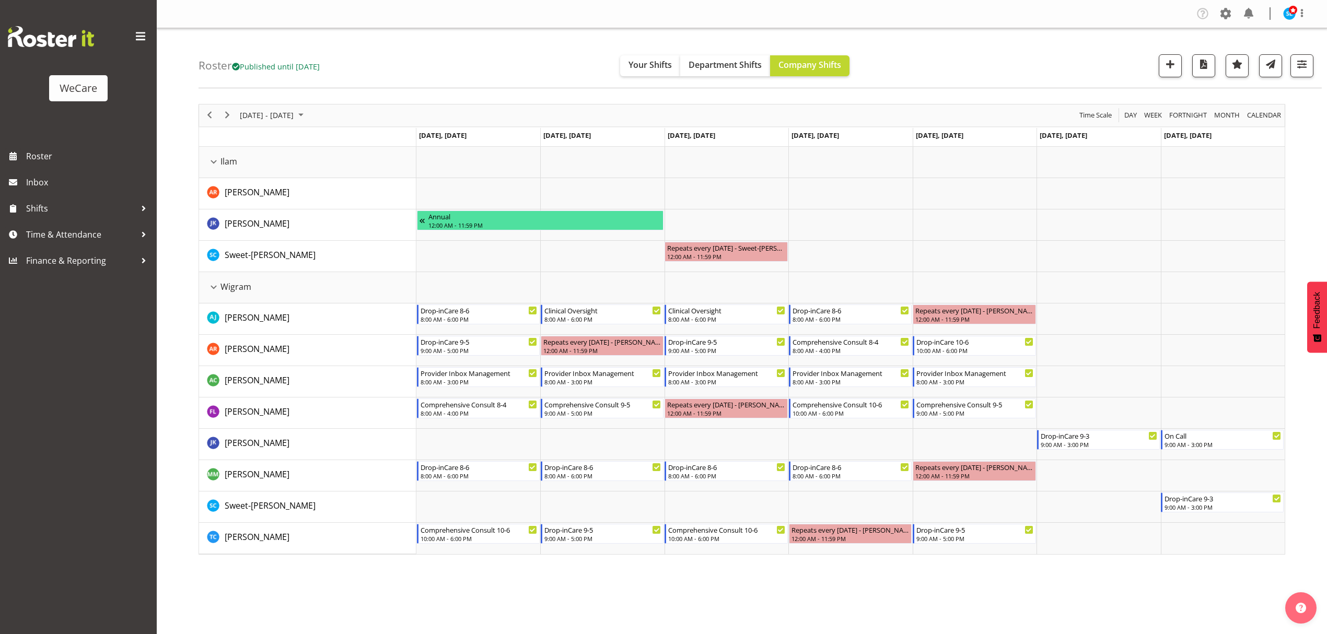
click at [615, 592] on div "Company Settings Roles & Skills Tasks Jobs Employees Locations & Departments Ac…" at bounding box center [742, 317] width 1170 height 634
click at [1298, 67] on span "button" at bounding box center [1302, 64] width 14 height 14
click at [1244, 101] on span "1 Locations" at bounding box center [1238, 97] width 51 height 13
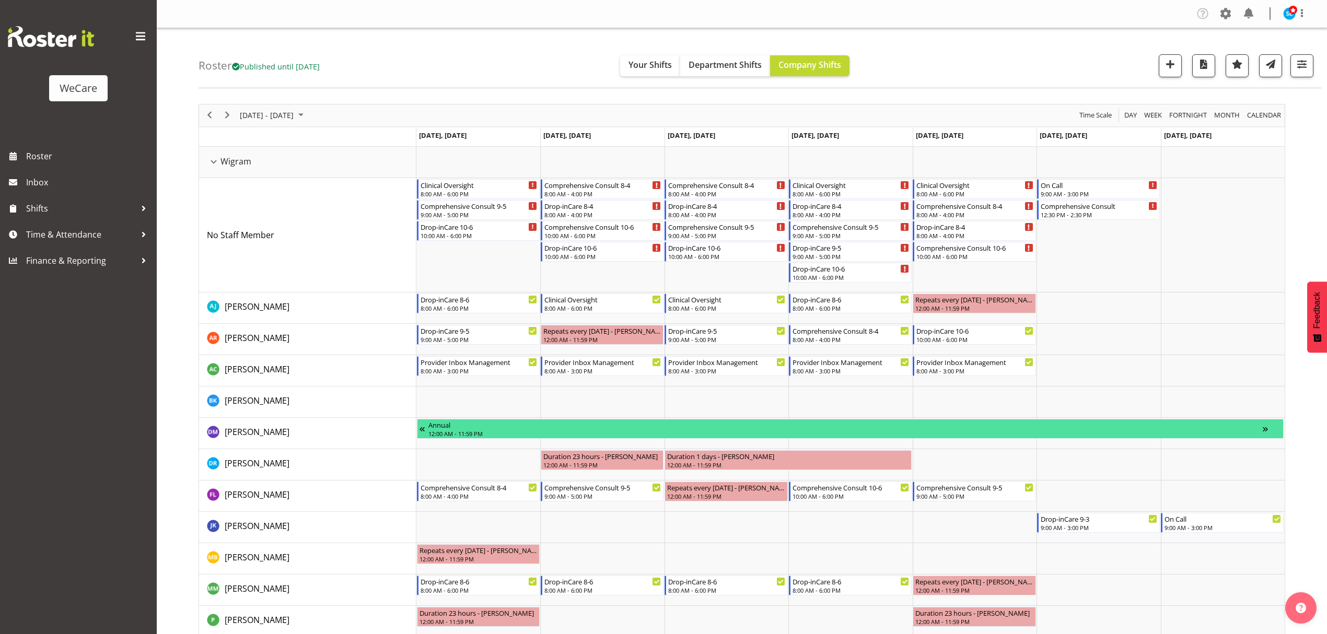
click at [444, 25] on div "Company Settings Roles & Skills Tasks Jobs Employees Locations & Departments Ac…" at bounding box center [742, 14] width 1170 height 28
click at [1303, 67] on span "button" at bounding box center [1302, 64] width 14 height 14
click at [1265, 133] on span "3 Departments" at bounding box center [1238, 129] width 67 height 13
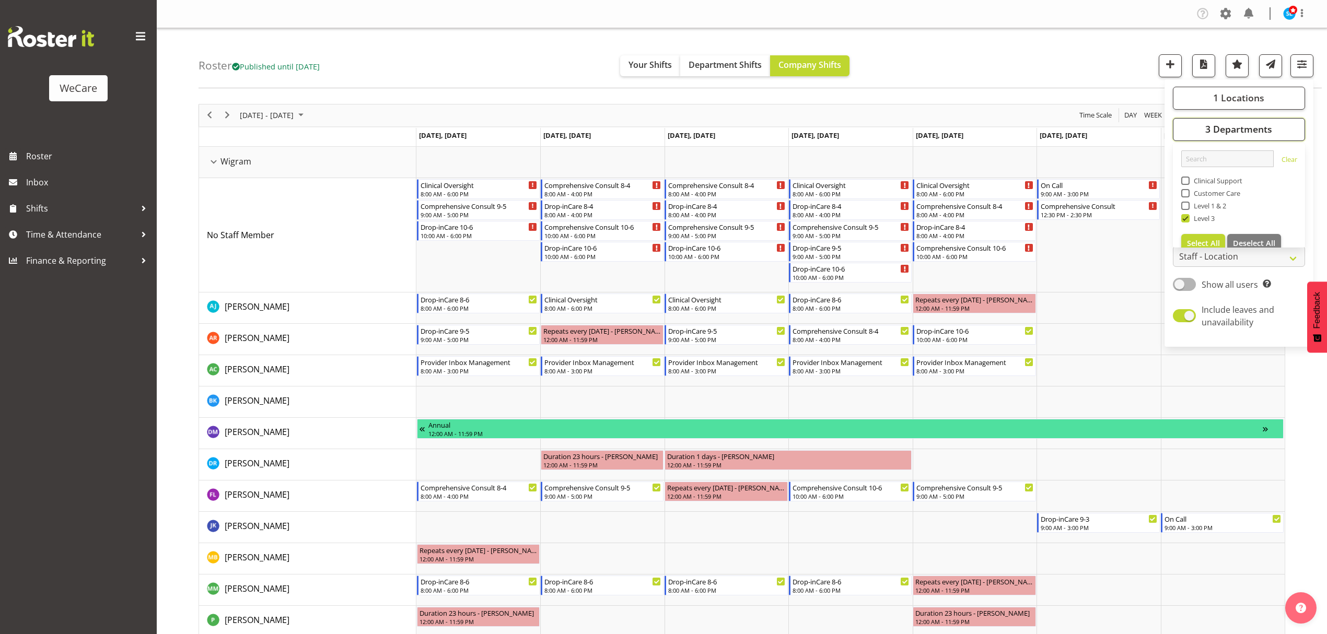
click at [1265, 133] on span "3 Departments" at bounding box center [1238, 129] width 67 height 13
click at [1254, 97] on span "1 Locations" at bounding box center [1238, 97] width 51 height 13
click at [987, 56] on div "Roster Published until [DATE] Your Shifts Department Shifts Company Shifts 1 Lo…" at bounding box center [760, 58] width 1123 height 60
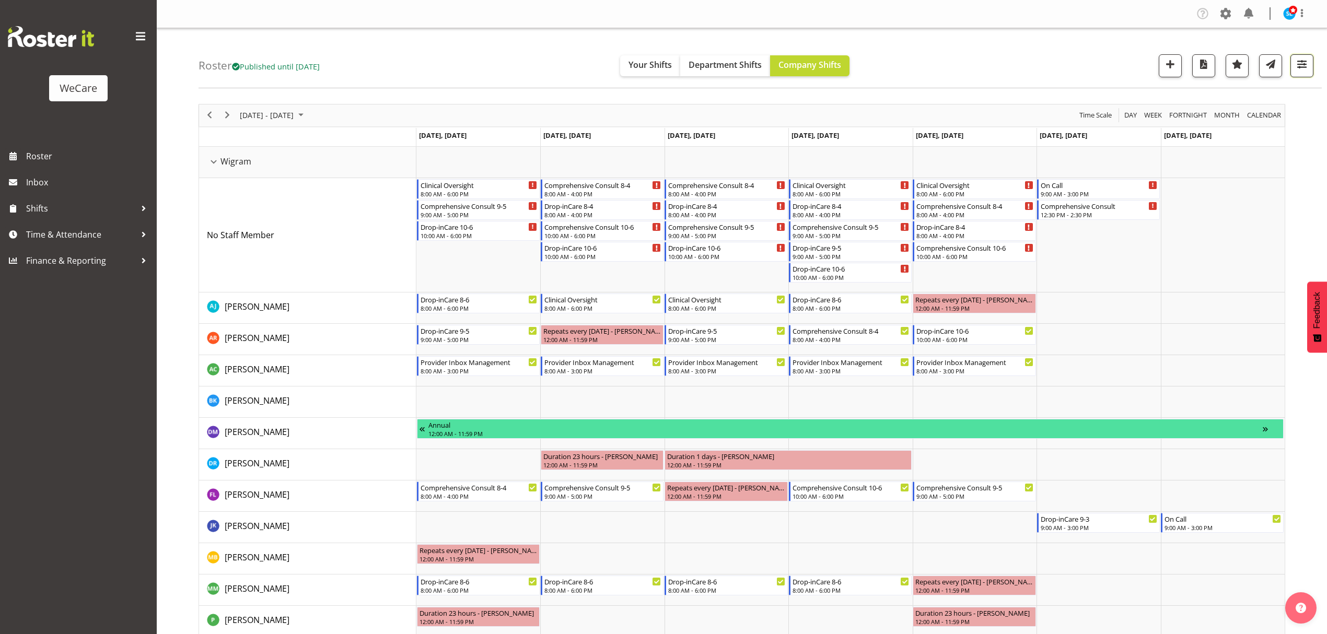
click at [1303, 65] on span "button" at bounding box center [1302, 64] width 14 height 14
click at [1229, 288] on span "Show all users" at bounding box center [1230, 284] width 56 height 11
click at [1180, 288] on input "Show all users Show only rostered employees" at bounding box center [1176, 284] width 7 height 7
checkbox input "true"
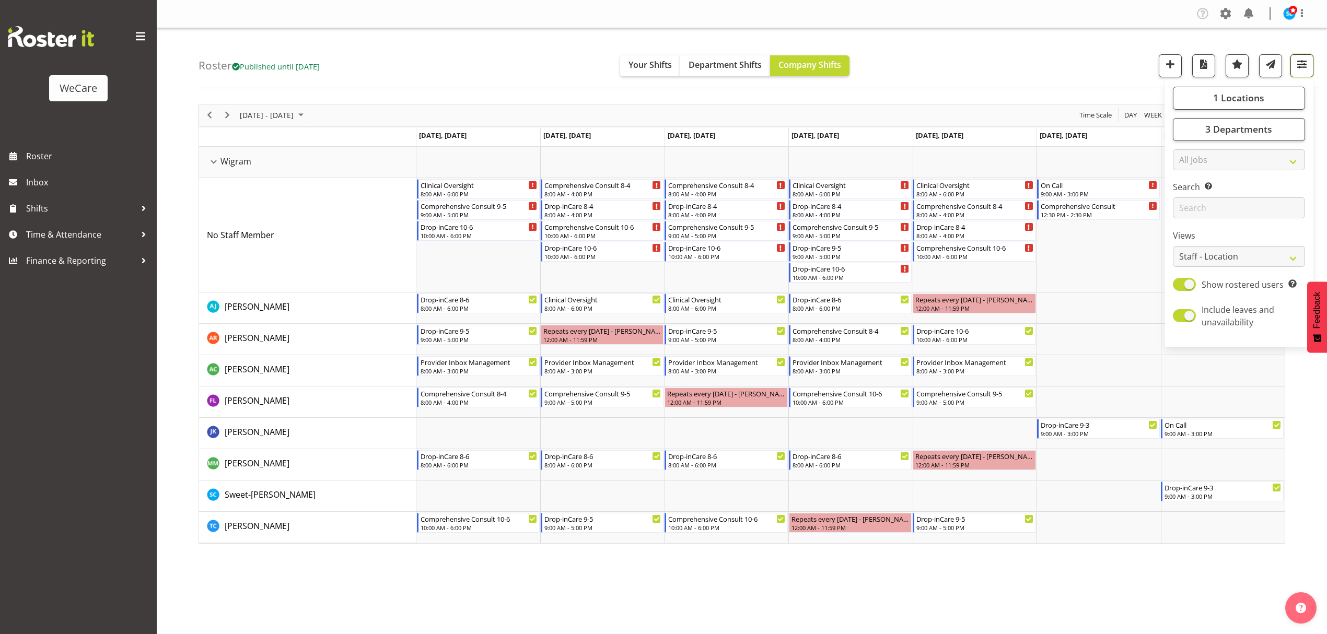
click at [1306, 62] on span "button" at bounding box center [1302, 64] width 14 height 14
click at [1304, 61] on span "button" at bounding box center [1302, 64] width 14 height 14
click at [1242, 130] on span "3 Departments" at bounding box center [1238, 129] width 67 height 13
click at [1183, 219] on span at bounding box center [1185, 218] width 8 height 8
click at [1183, 219] on input "Level 3" at bounding box center [1184, 218] width 7 height 7
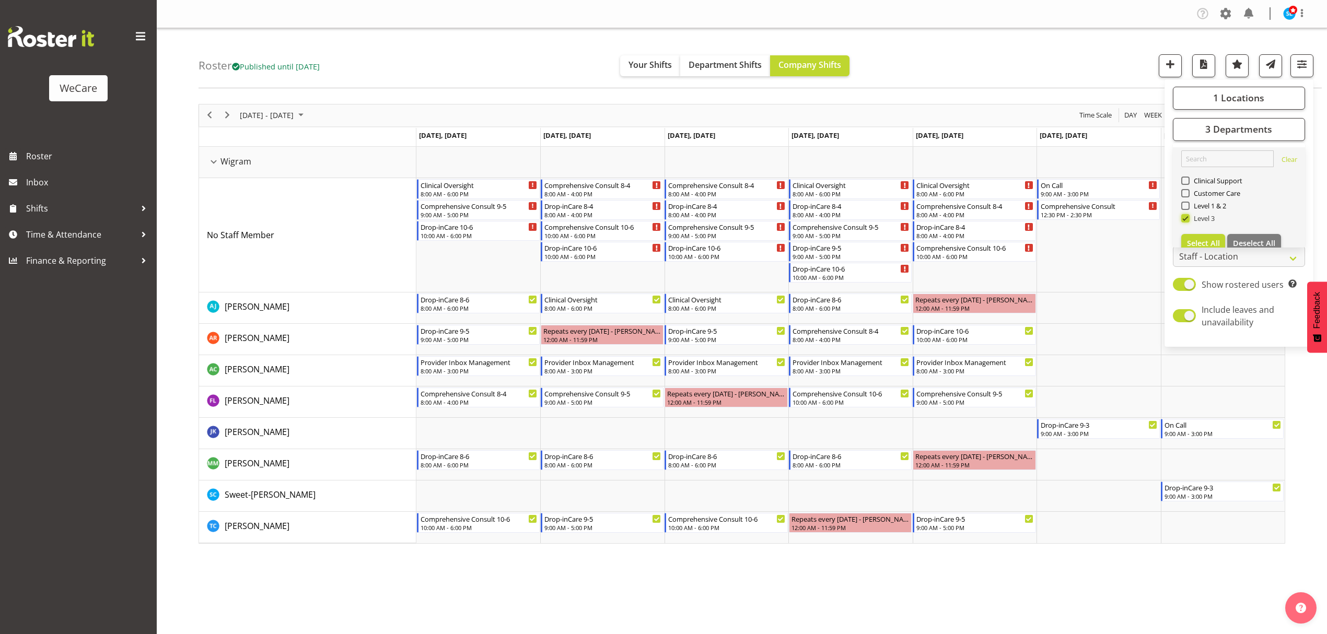
checkbox input "false"
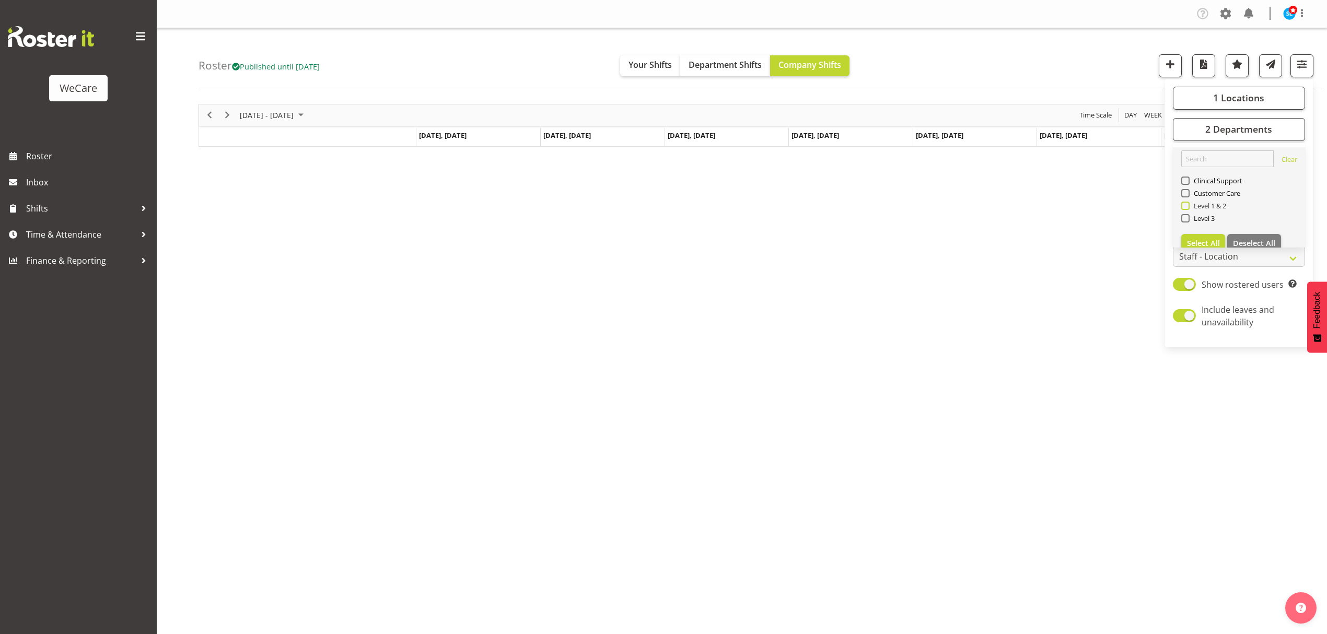
click at [1185, 205] on span at bounding box center [1185, 206] width 8 height 8
click at [1185, 205] on input "Level 1 & 2" at bounding box center [1184, 205] width 7 height 7
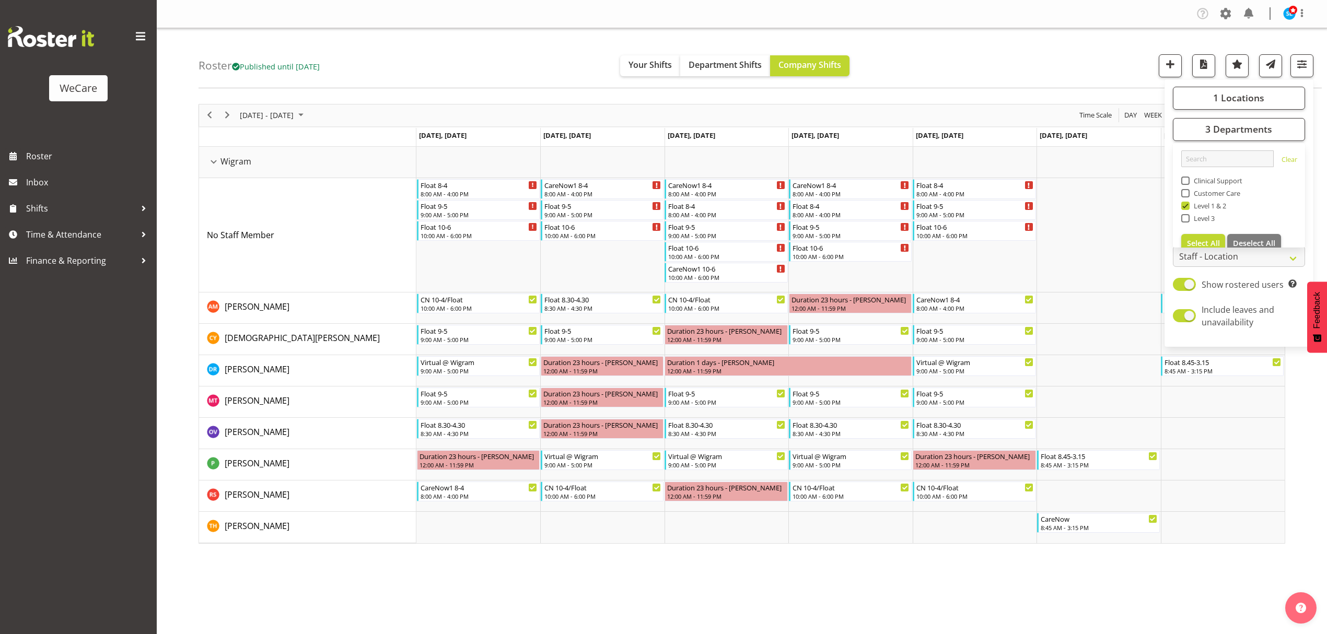
click at [1088, 69] on div "Roster Published until [DATE] Your Shifts Department Shifts Company Shifts 1 Lo…" at bounding box center [760, 58] width 1123 height 60
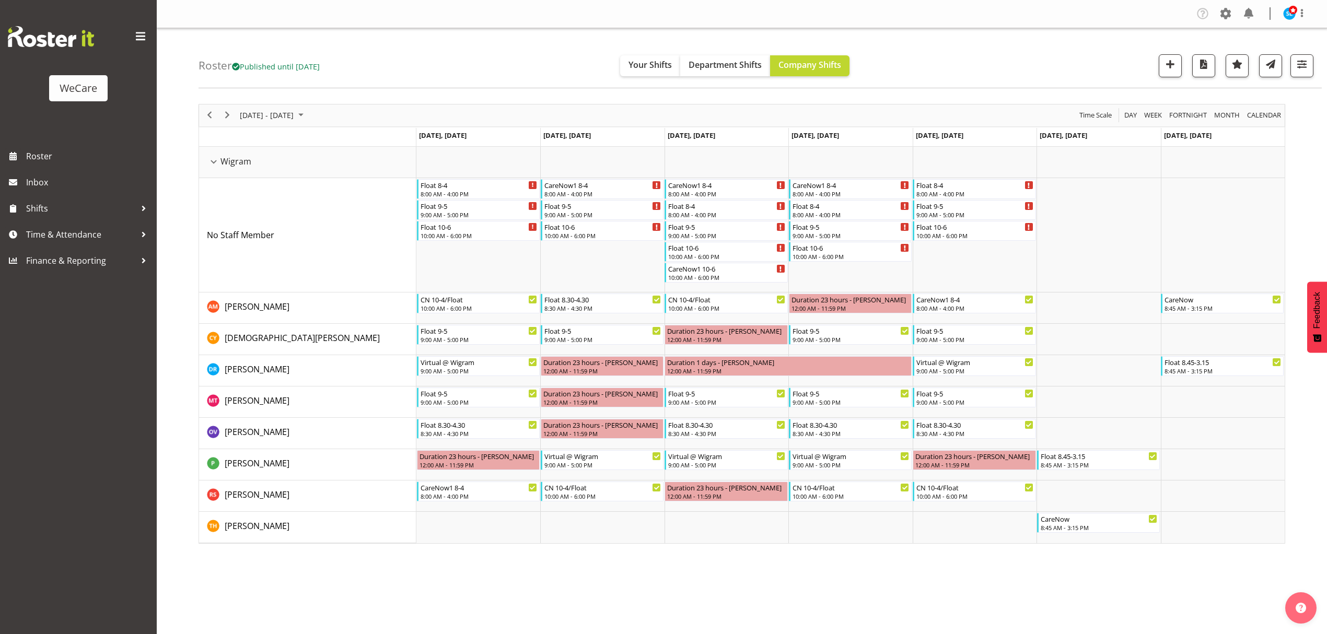
click at [959, 51] on div "Roster Published until [DATE] Your Shifts Department Shifts Company Shifts 1 Lo…" at bounding box center [760, 58] width 1123 height 60
click at [863, 575] on div "Company Settings Roles & Skills Tasks Jobs Employees Locations & Departments Ac…" at bounding box center [742, 317] width 1170 height 634
click at [1297, 56] on button "button" at bounding box center [1301, 65] width 23 height 23
click at [1248, 134] on span "3 Departments" at bounding box center [1238, 129] width 67 height 13
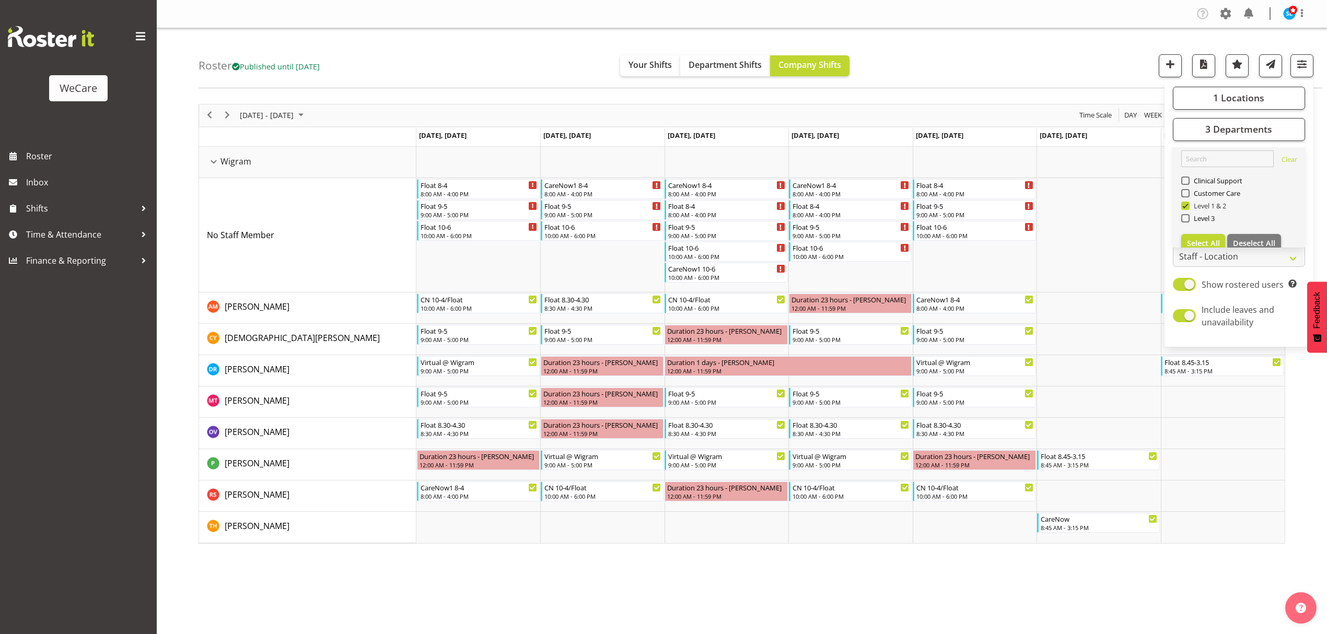
click at [1183, 207] on span at bounding box center [1185, 206] width 8 height 8
click at [1183, 207] on input "Level 1 & 2" at bounding box center [1184, 205] width 7 height 7
checkbox input "false"
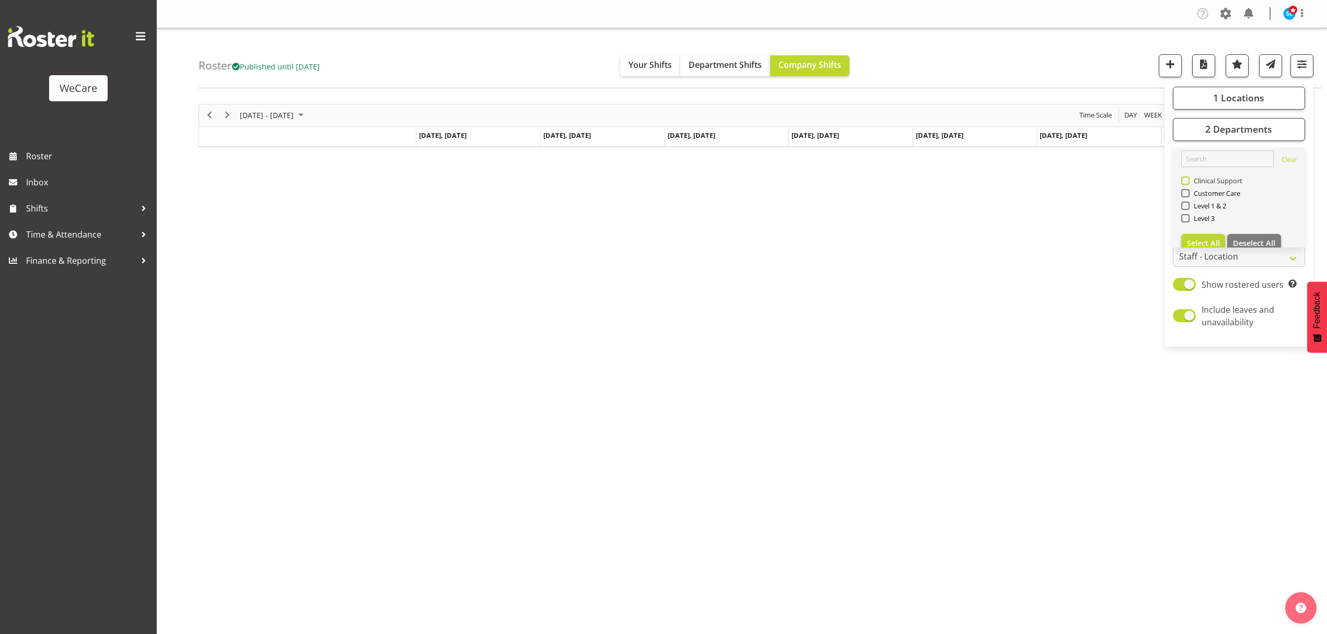
click at [1190, 179] on span "Clinical Support" at bounding box center [1216, 181] width 53 height 8
click at [1188, 179] on input "Clinical Support" at bounding box center [1184, 180] width 7 height 7
checkbox input "true"
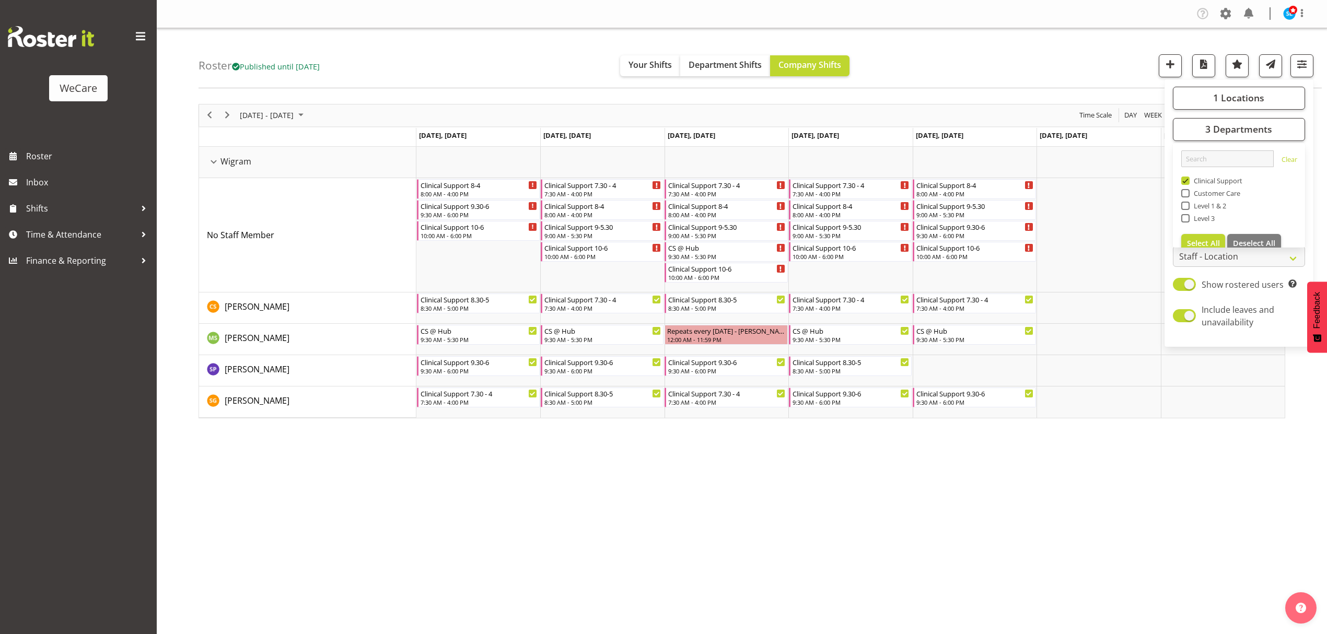
click at [1048, 42] on div "Roster Published until Nov 30, 2025 Your Shifts Department Shifts Company Shift…" at bounding box center [760, 58] width 1123 height 60
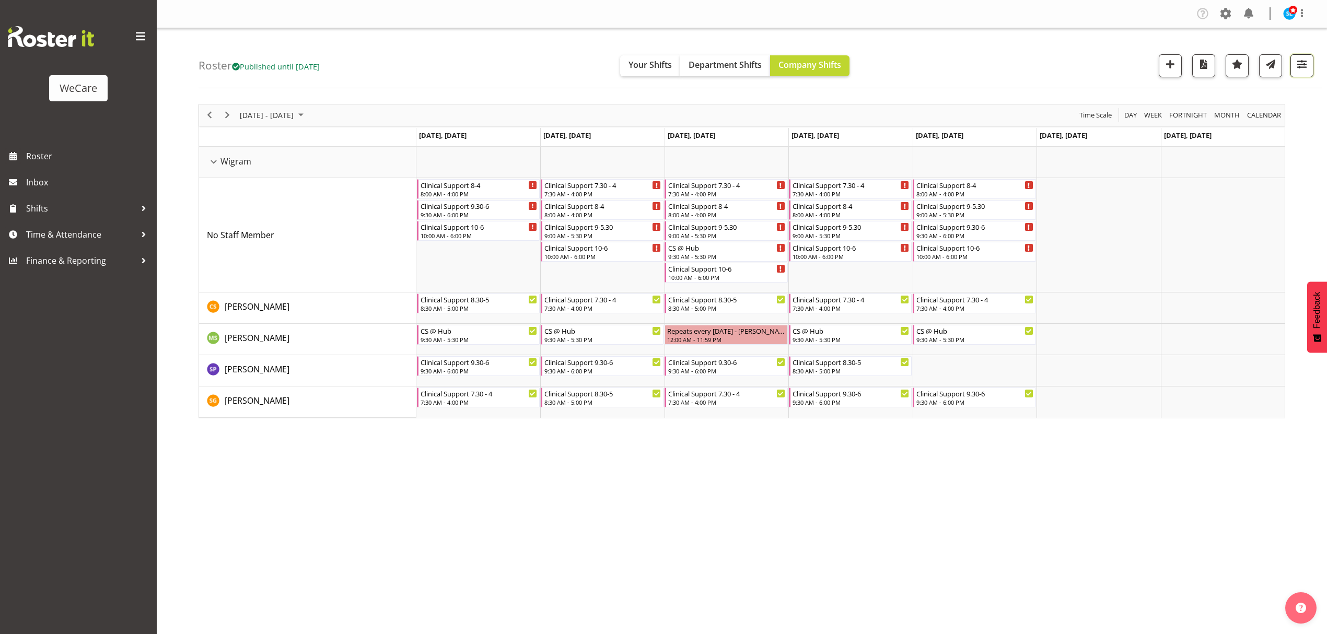
click at [1304, 69] on span "button" at bounding box center [1302, 64] width 14 height 14
click at [1000, 485] on div "October 13 - 19, 2025 Today Day Week Fortnight Month calendar Month Agenda Time…" at bounding box center [763, 305] width 1128 height 418
click at [467, 506] on div "October 13 - 19, 2025 Today Day Week Fortnight Month calendar Month Agenda Time…" at bounding box center [763, 305] width 1128 height 418
click at [1043, 490] on div "October 13 - 19, 2025 Today Day Week Fortnight Month calendar Month Agenda Time…" at bounding box center [763, 305] width 1128 height 418
click at [1302, 70] on span "button" at bounding box center [1302, 64] width 14 height 14
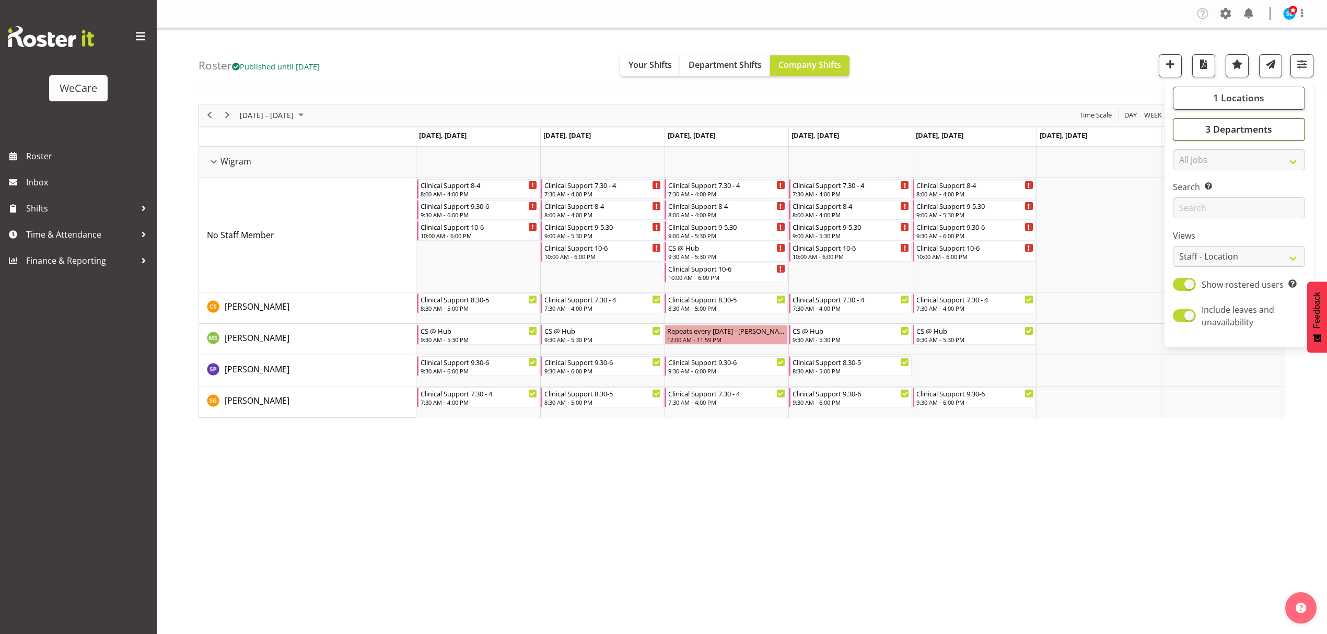
click at [1252, 130] on span "3 Departments" at bounding box center [1238, 129] width 67 height 13
click at [1250, 127] on span "3 Departments" at bounding box center [1238, 129] width 67 height 13
click at [1240, 94] on span "1 Locations" at bounding box center [1238, 97] width 51 height 13
click at [1055, 67] on div "Roster Published until Nov 30, 2025 Your Shifts Department Shifts Company Shift…" at bounding box center [760, 58] width 1123 height 60
click at [1302, 65] on span "button" at bounding box center [1302, 64] width 14 height 14
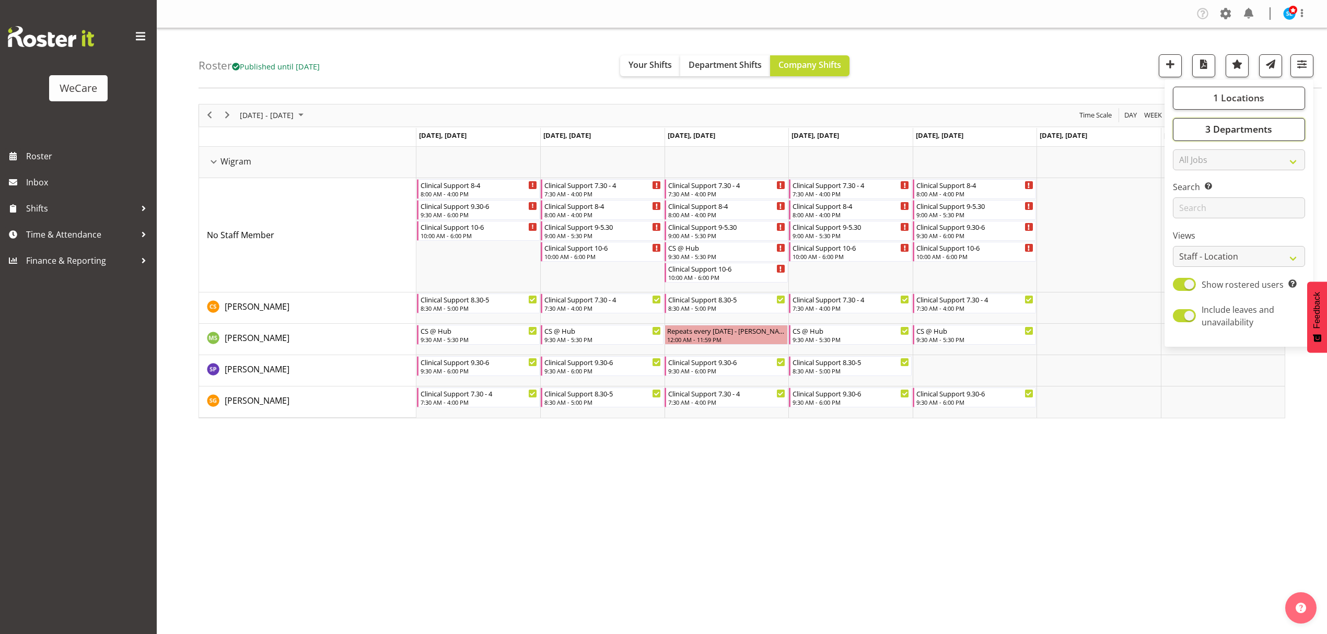
click at [1265, 131] on span "3 Departments" at bounding box center [1238, 129] width 67 height 13
click at [1209, 95] on button "1 Locations" at bounding box center [1239, 98] width 132 height 23
click at [1185, 212] on span at bounding box center [1185, 212] width 8 height 8
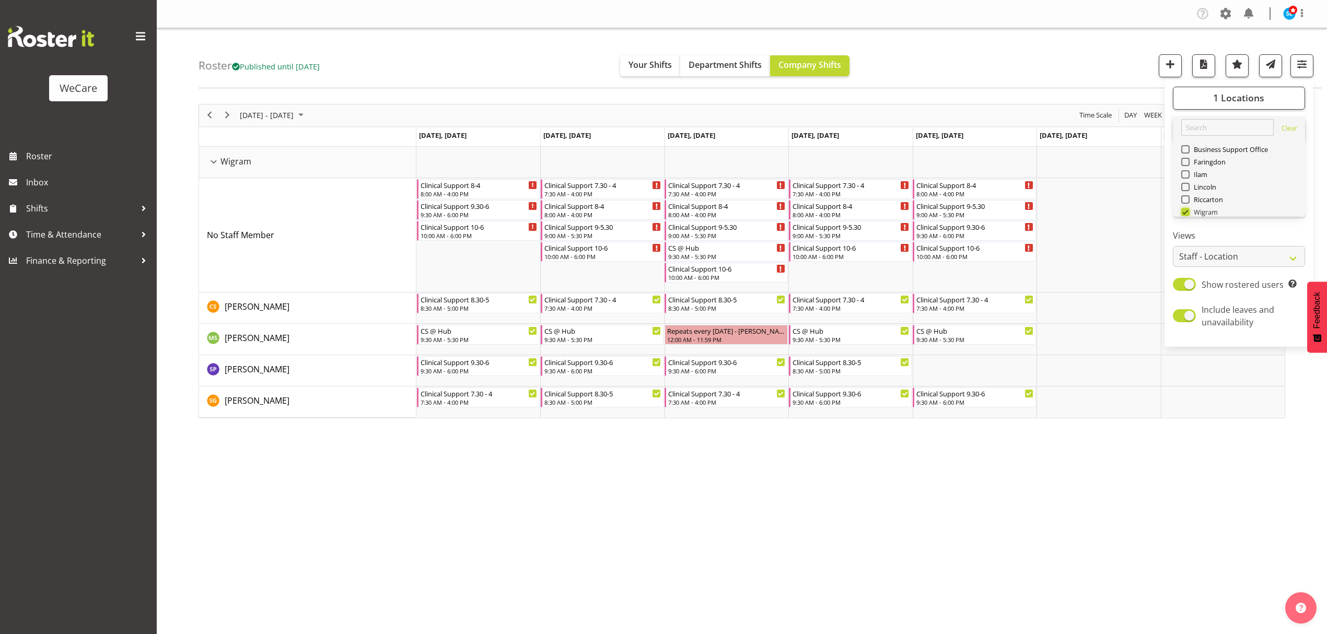
click at [1185, 212] on input "Wigram" at bounding box center [1184, 211] width 7 height 7
checkbox input "false"
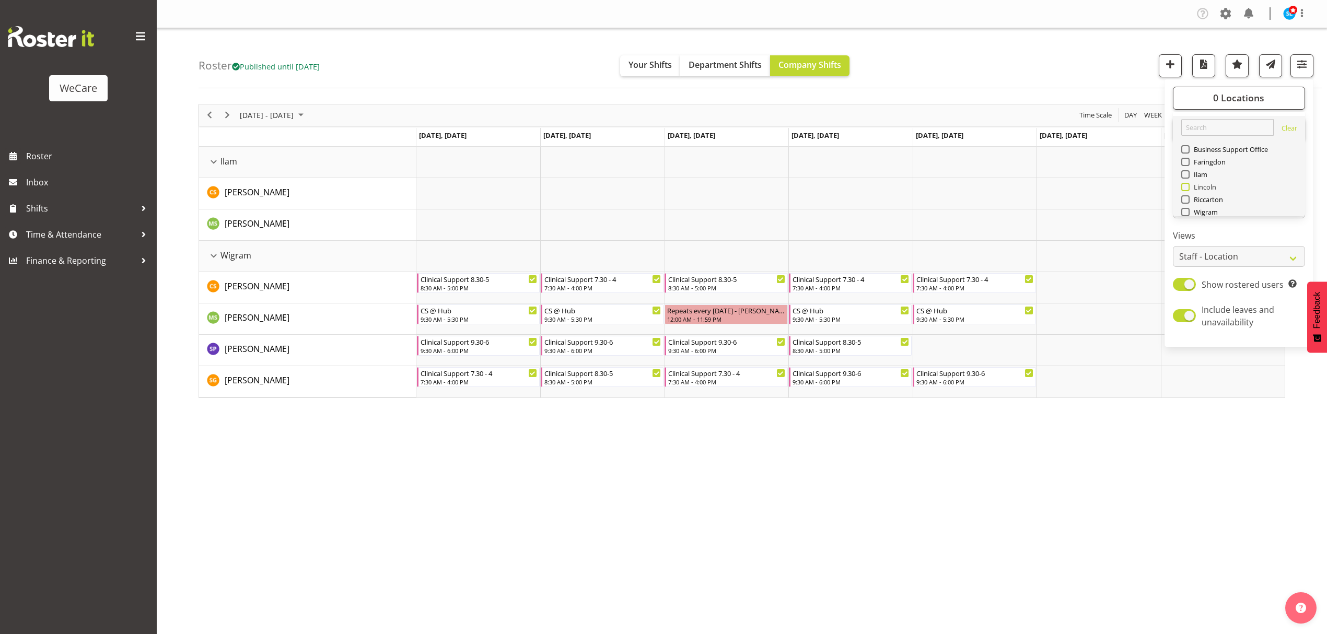
click at [1187, 186] on span at bounding box center [1185, 187] width 8 height 8
click at [1187, 186] on input "Lincoln" at bounding box center [1184, 186] width 7 height 7
checkbox input "true"
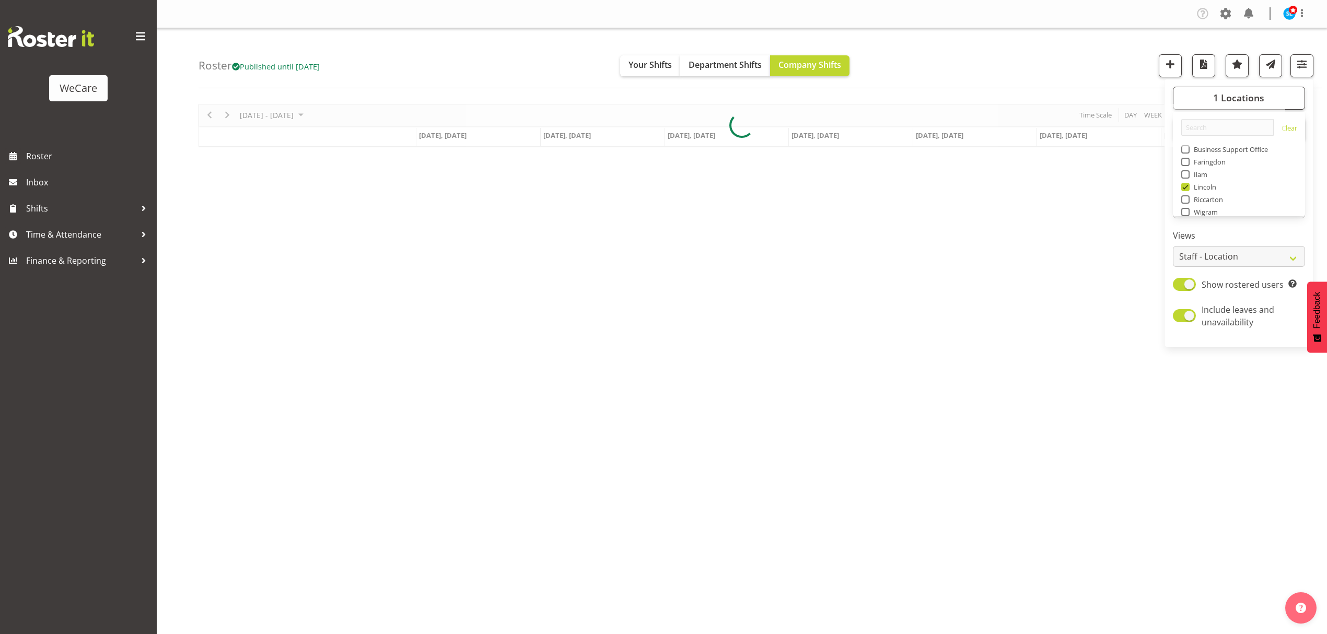
click at [1078, 63] on div "Roster Published until Nov 30, 2025 Your Shifts Department Shifts Company Shift…" at bounding box center [760, 58] width 1123 height 60
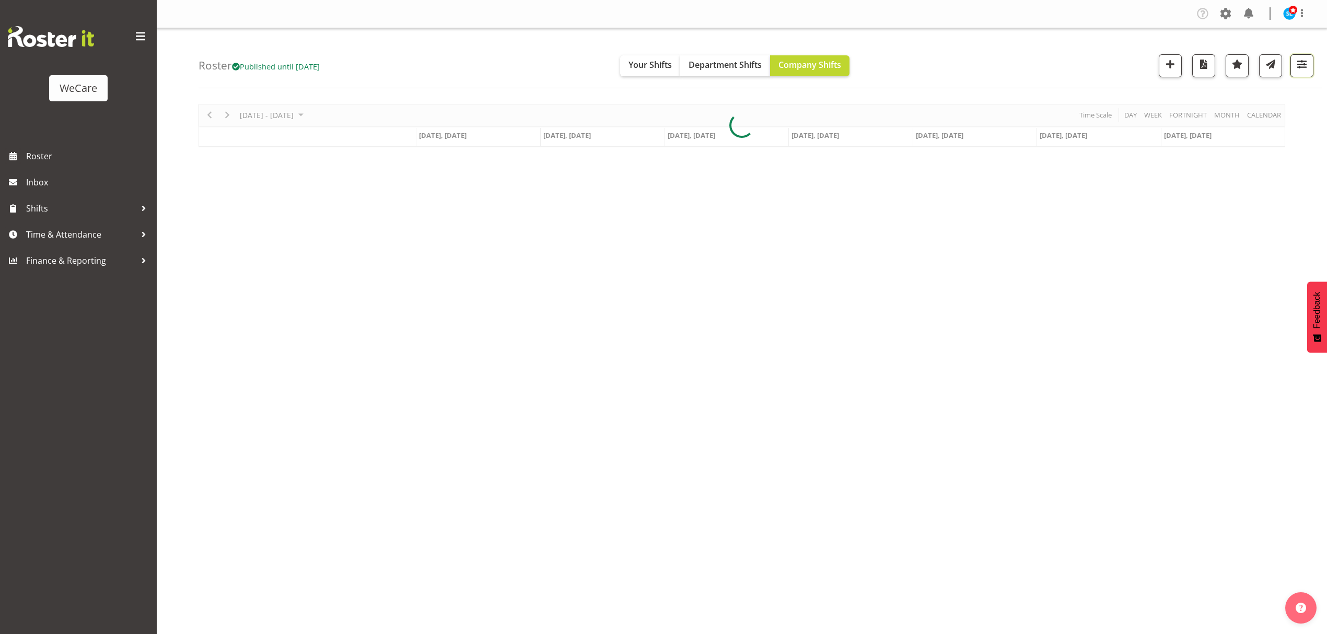
click at [1311, 68] on button "button" at bounding box center [1301, 65] width 23 height 23
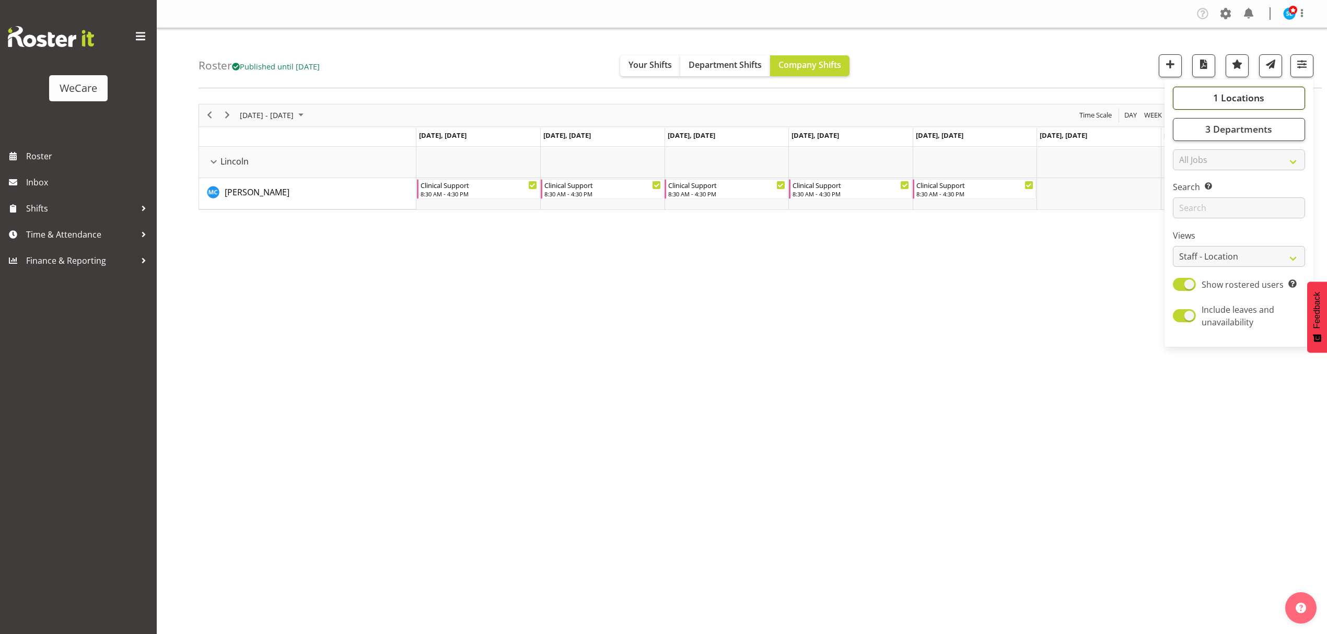
click at [1251, 92] on span "1 Locations" at bounding box center [1238, 97] width 51 height 13
click at [1211, 107] on button "1 Locations" at bounding box center [1239, 98] width 132 height 23
click at [1211, 130] on span "3 Departments" at bounding box center [1238, 129] width 67 height 13
click at [1185, 180] on span at bounding box center [1185, 181] width 8 height 8
click at [1185, 180] on input "Clinical Support" at bounding box center [1184, 180] width 7 height 7
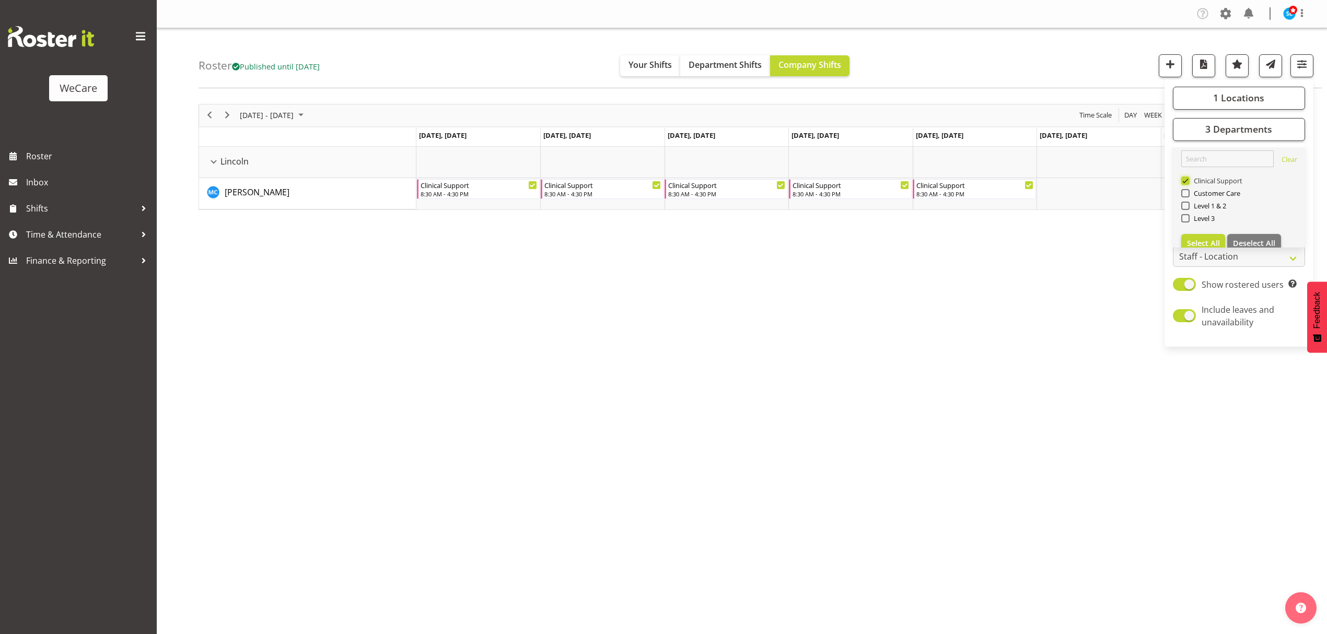
checkbox input "false"
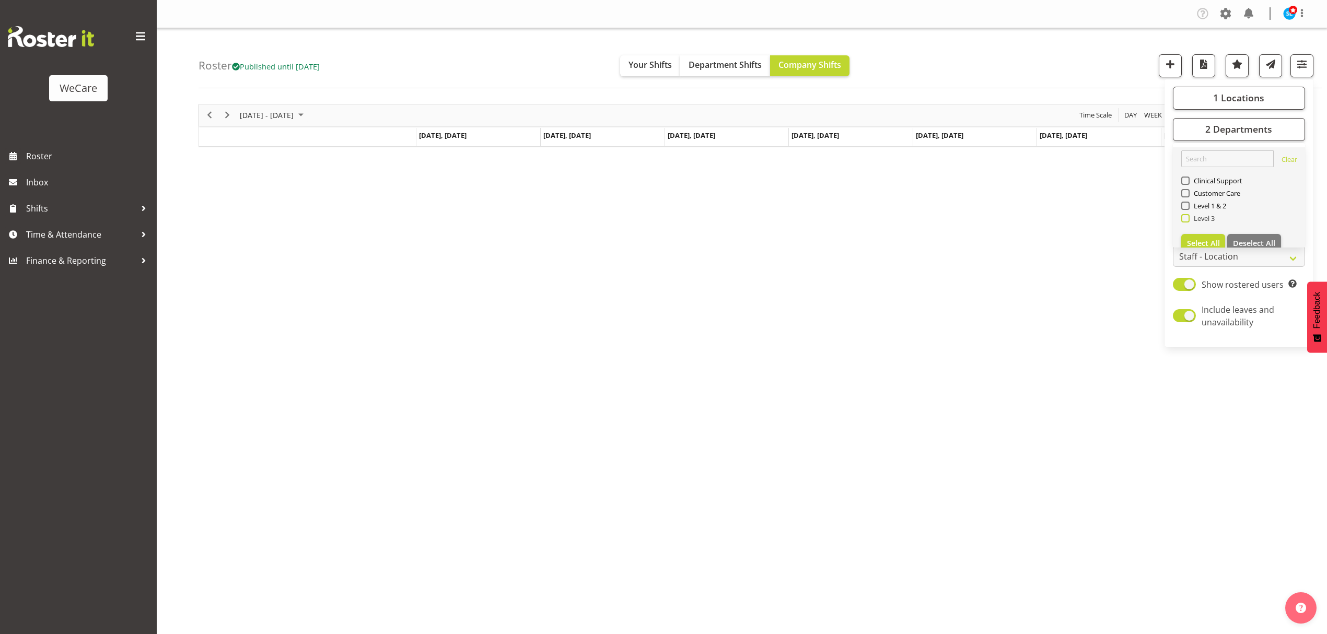
click at [1183, 217] on span at bounding box center [1185, 218] width 8 height 8
click at [1183, 217] on input "Level 3" at bounding box center [1184, 218] width 7 height 7
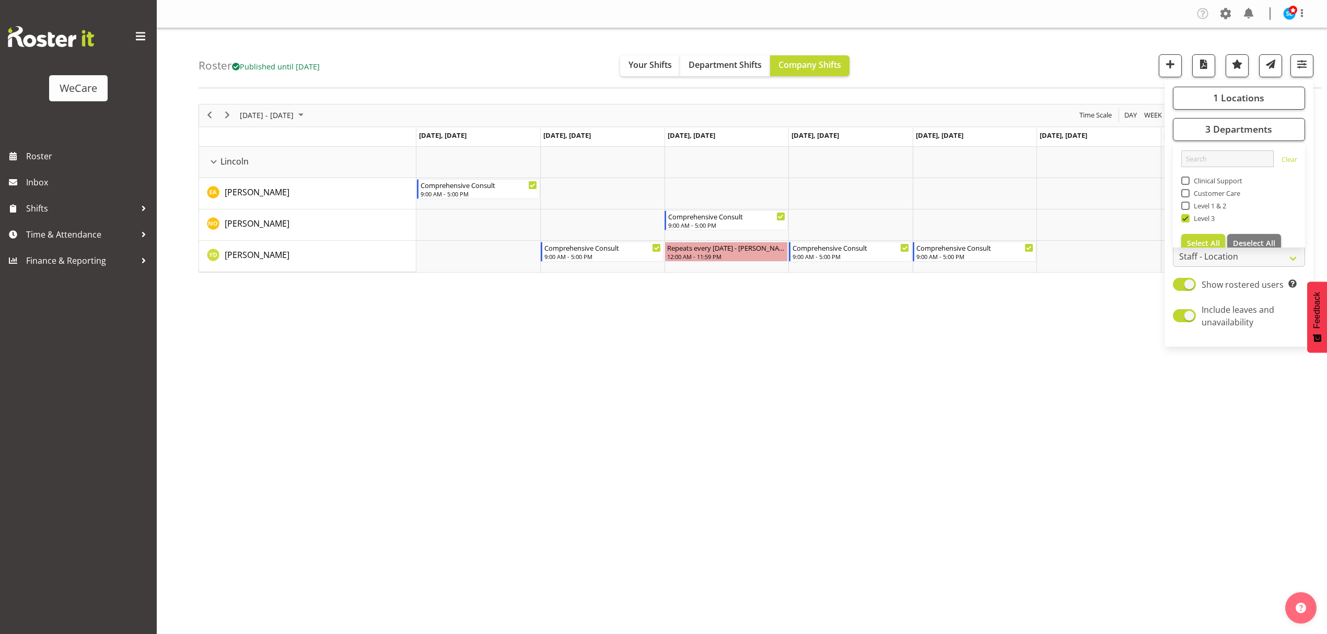
click at [950, 45] on div "Roster Published until Nov 30, 2025 Your Shifts Department Shifts Company Shift…" at bounding box center [760, 58] width 1123 height 60
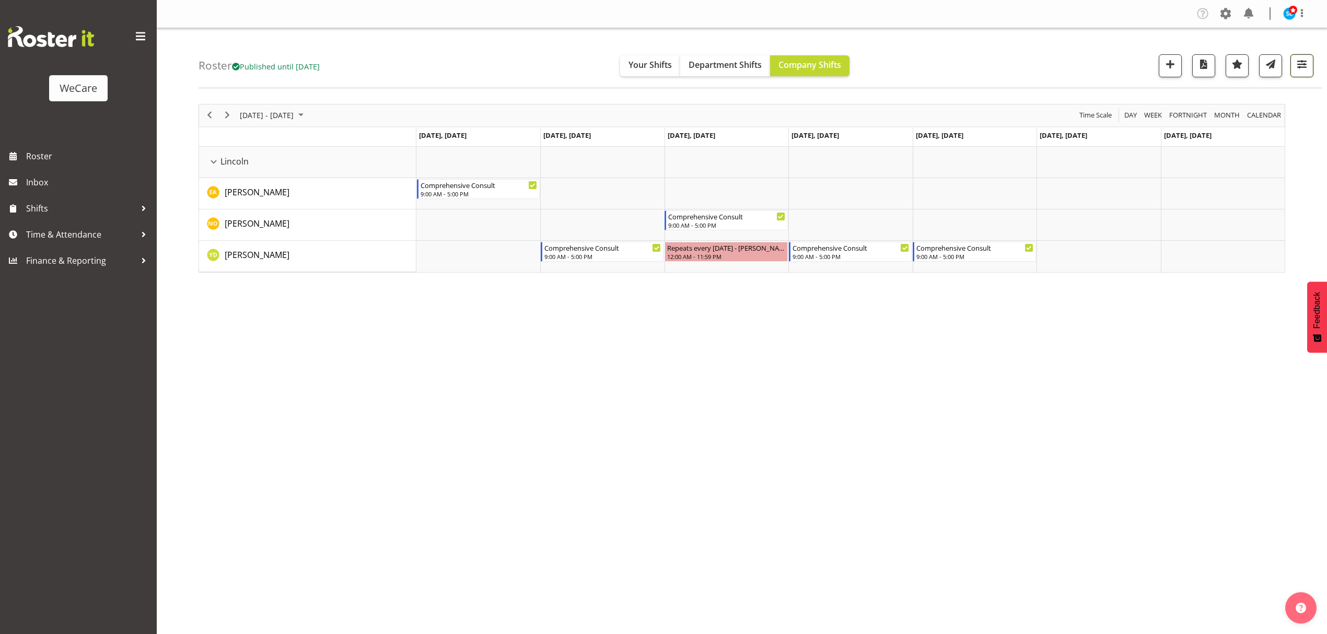
click at [1301, 68] on span "button" at bounding box center [1302, 64] width 14 height 14
click at [1278, 124] on button "3 Departments" at bounding box center [1239, 129] width 132 height 23
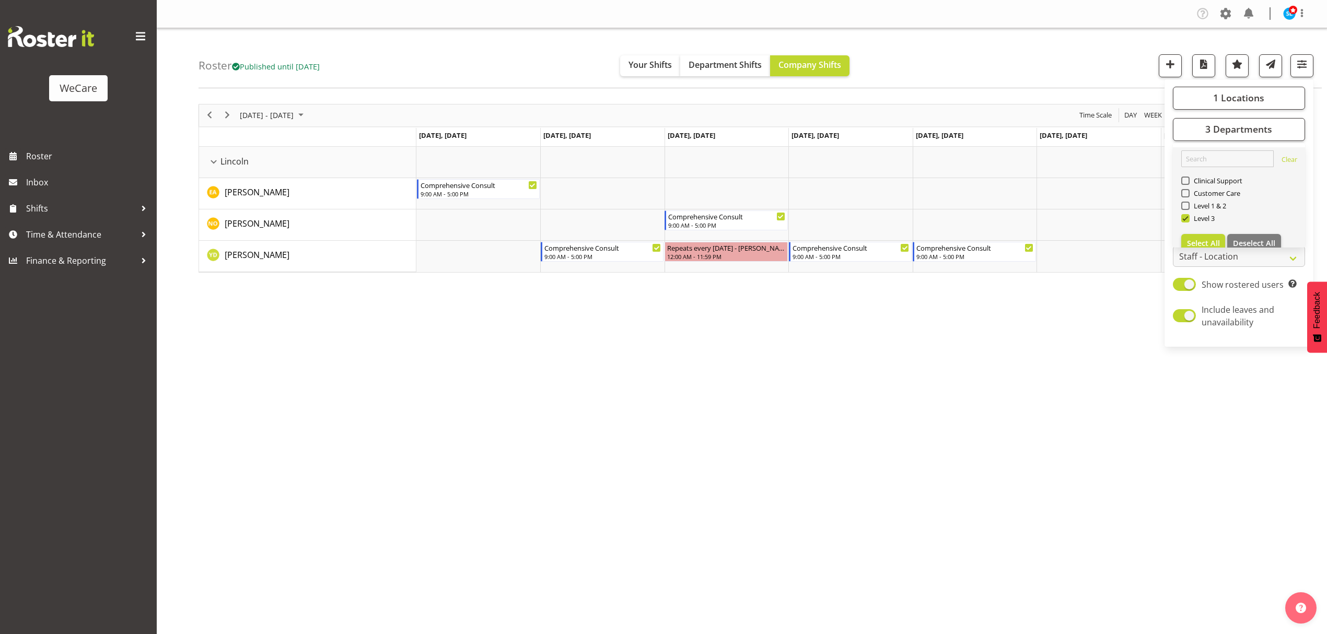
click at [1179, 219] on link "Clear Clinical Support Customer Care Level 1 & 2 Level 3 Select All Deselect All" at bounding box center [1239, 201] width 132 height 109
click at [1184, 219] on span at bounding box center [1185, 218] width 8 height 8
click at [1184, 219] on input "Level 3" at bounding box center [1184, 218] width 7 height 7
checkbox input "false"
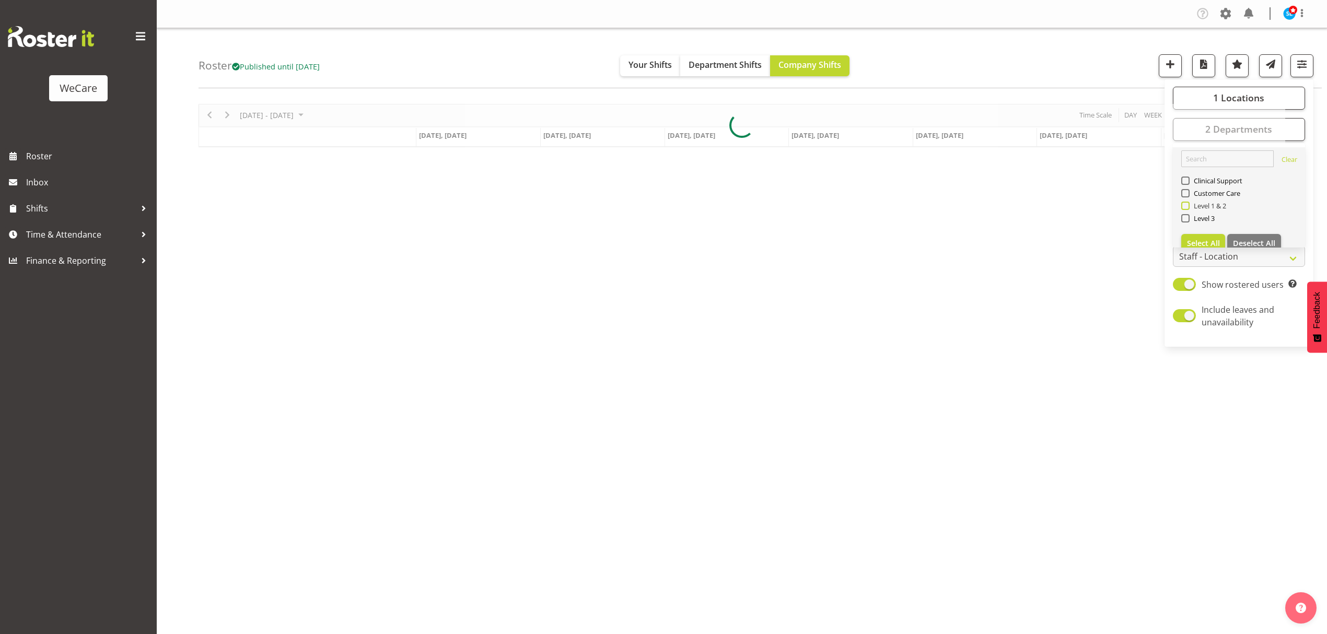
click at [1185, 204] on span at bounding box center [1185, 206] width 8 height 8
click at [1185, 204] on input "Level 1 & 2" at bounding box center [1184, 205] width 7 height 7
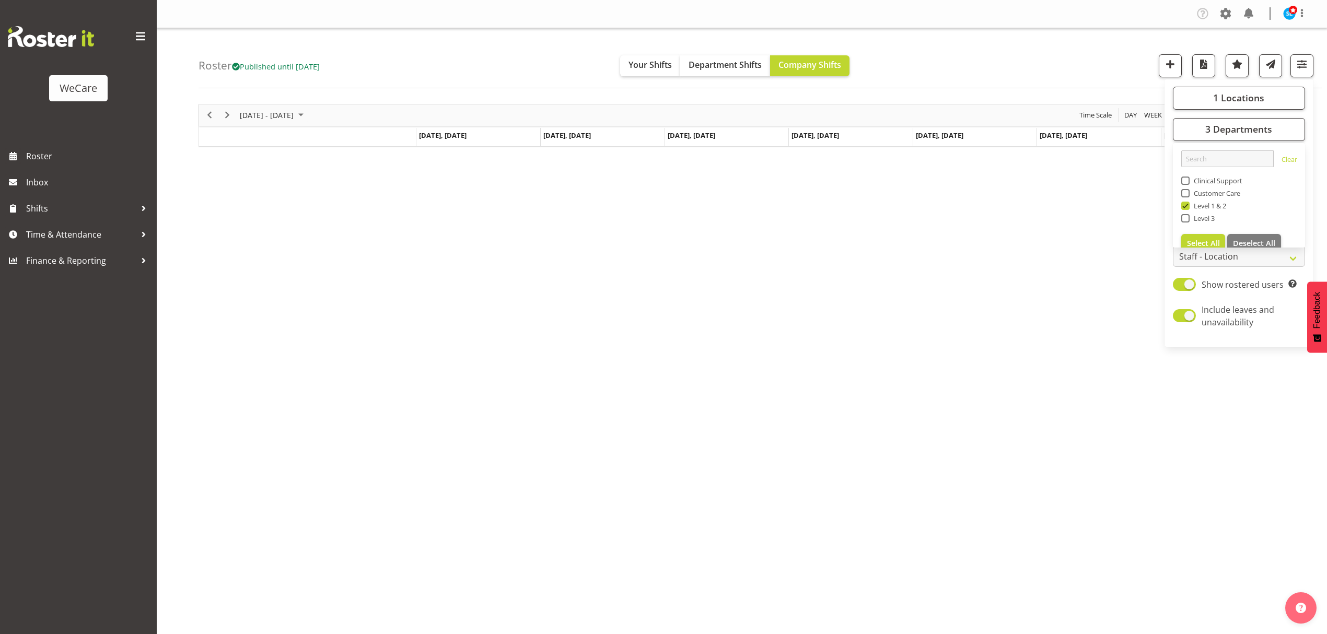
click at [1078, 55] on div "Roster Published until Nov 30, 2025 Your Shifts Department Shifts Company Shift…" at bounding box center [760, 58] width 1123 height 60
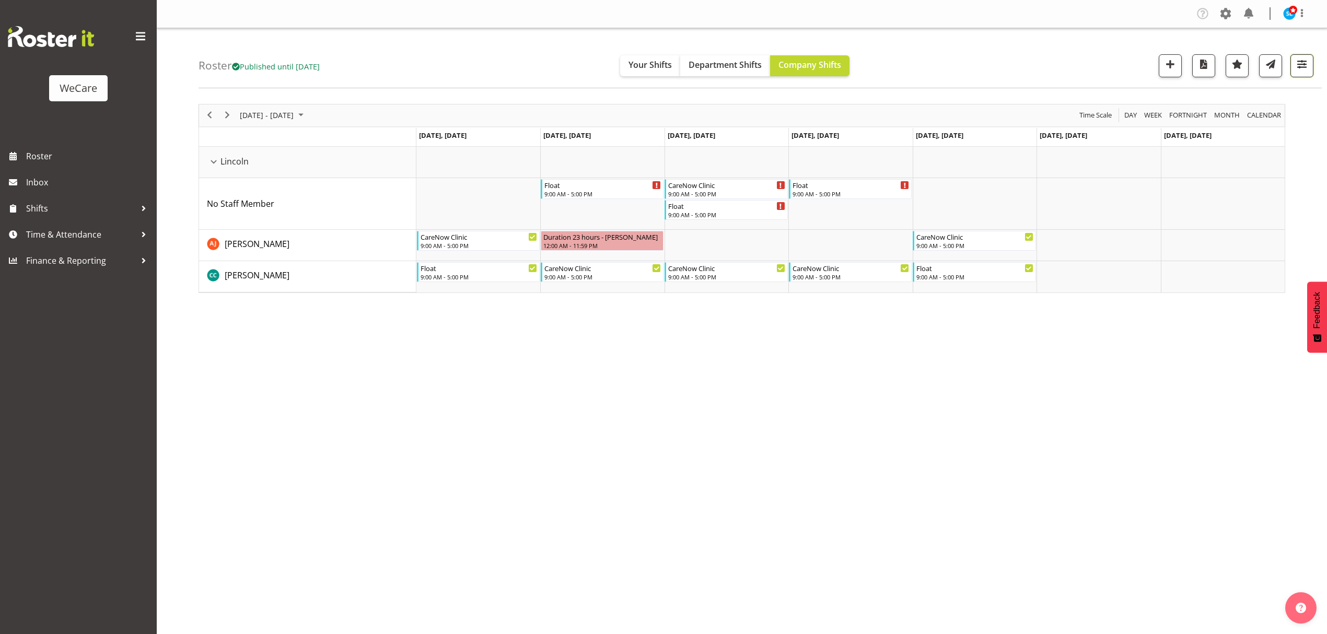
click at [1302, 68] on span "button" at bounding box center [1302, 64] width 14 height 14
click at [1277, 127] on button "3 Departments" at bounding box center [1239, 129] width 132 height 23
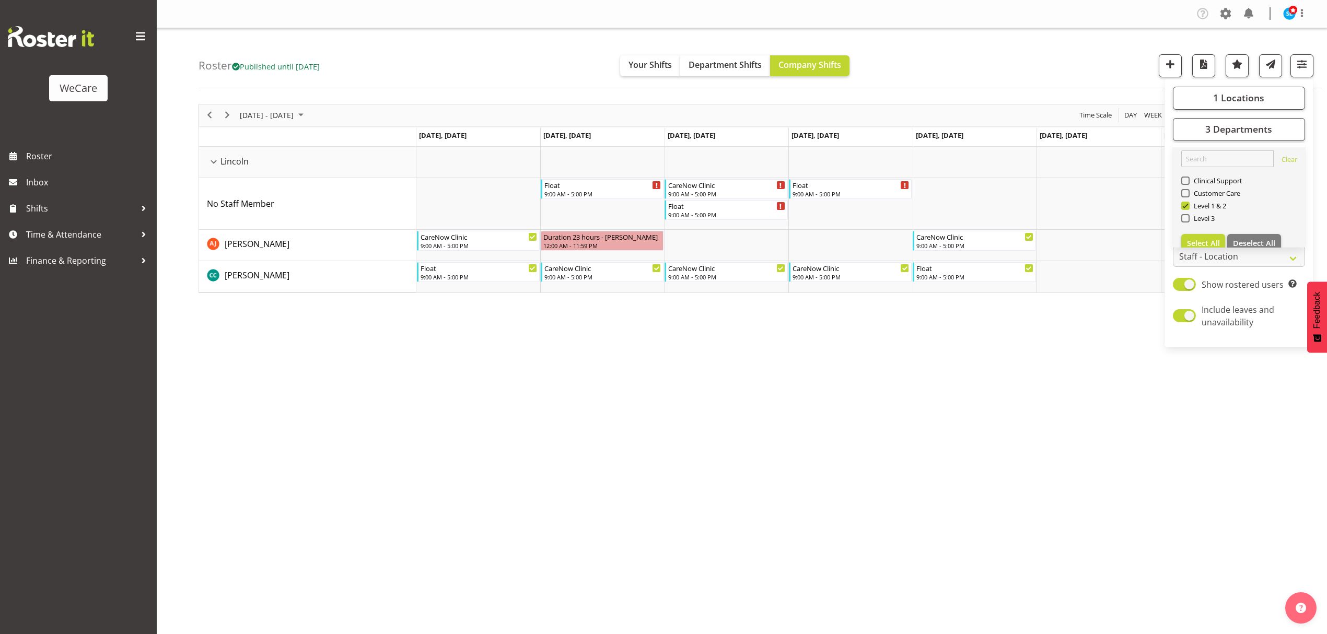
click at [1180, 205] on link "Clear Clinical Support Customer Care Level 1 & 2 Level 3 Select All Deselect All" at bounding box center [1239, 201] width 132 height 109
click at [1188, 207] on span at bounding box center [1185, 206] width 8 height 8
click at [1188, 207] on input "Level 1 & 2" at bounding box center [1184, 205] width 7 height 7
checkbox input "false"
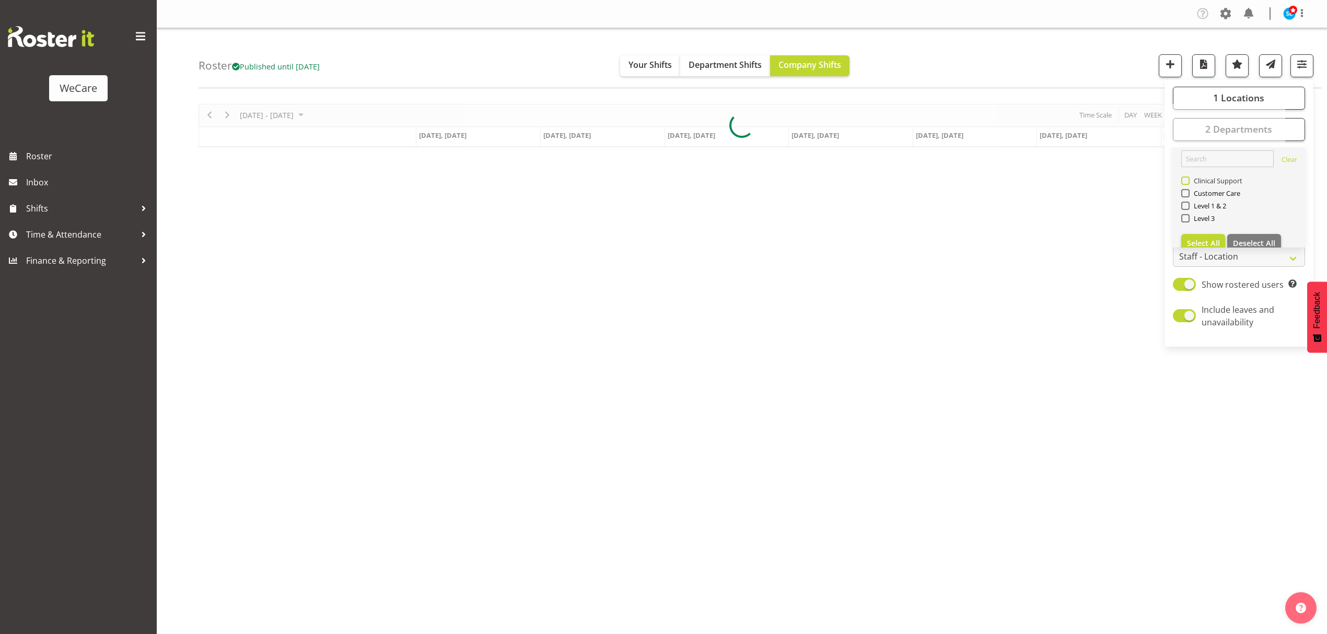
click at [1186, 182] on span at bounding box center [1185, 181] width 8 height 8
click at [1186, 182] on input "Clinical Support" at bounding box center [1184, 180] width 7 height 7
checkbox input "true"
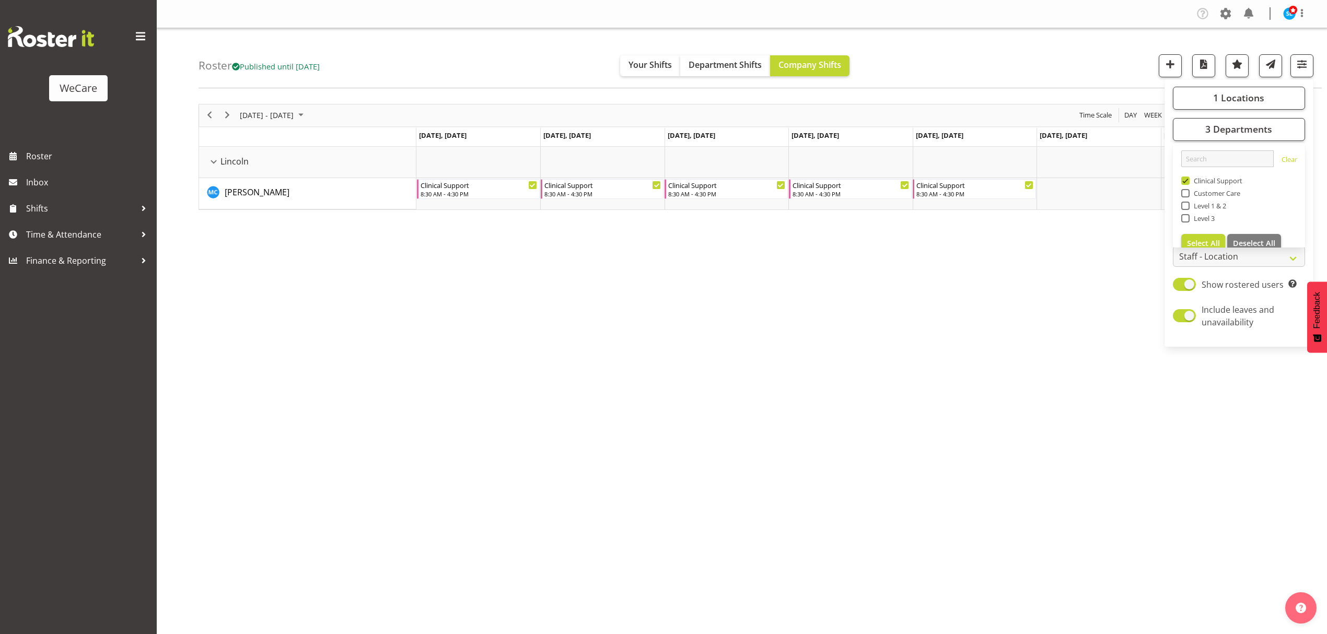
click at [1020, 64] on div "Roster Published until Nov 30, 2025 Your Shifts Department Shifts Company Shift…" at bounding box center [760, 58] width 1123 height 60
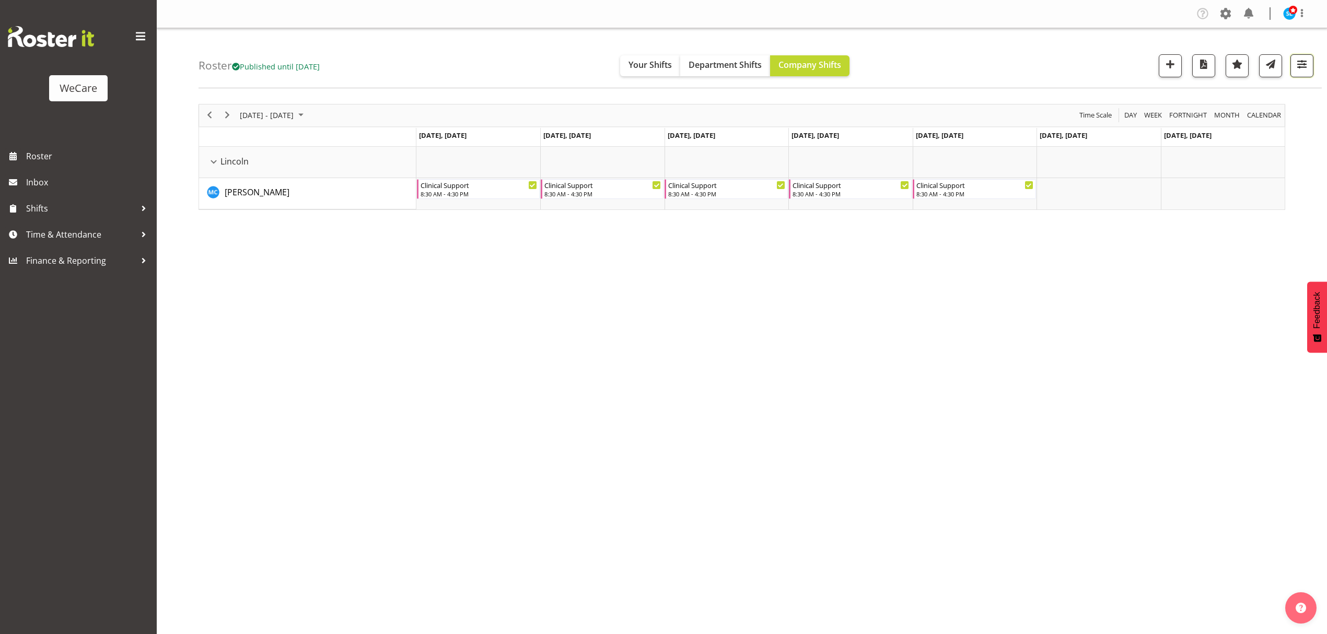
click at [1295, 65] on span "button" at bounding box center [1302, 64] width 14 height 14
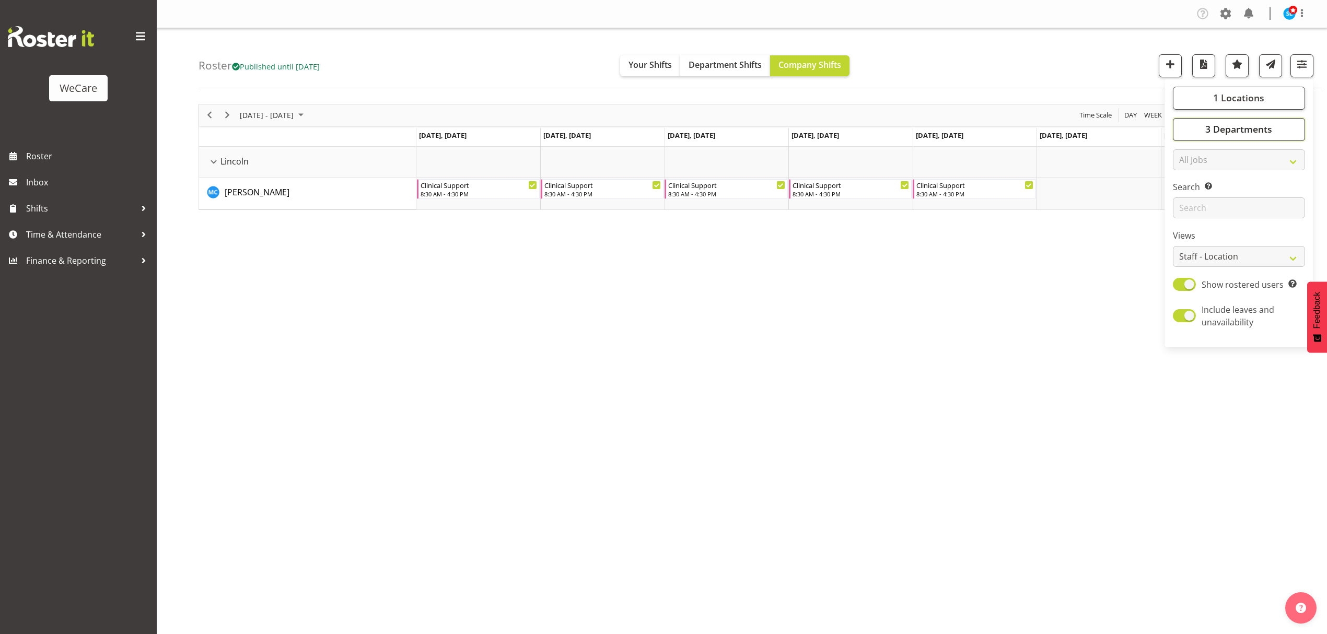
click at [1226, 132] on span "3 Departments" at bounding box center [1238, 129] width 67 height 13
click at [1200, 97] on button "1 Locations" at bounding box center [1239, 98] width 132 height 23
click at [1185, 186] on span at bounding box center [1185, 187] width 8 height 8
click at [1185, 186] on input "Lincoln" at bounding box center [1184, 186] width 7 height 7
checkbox input "false"
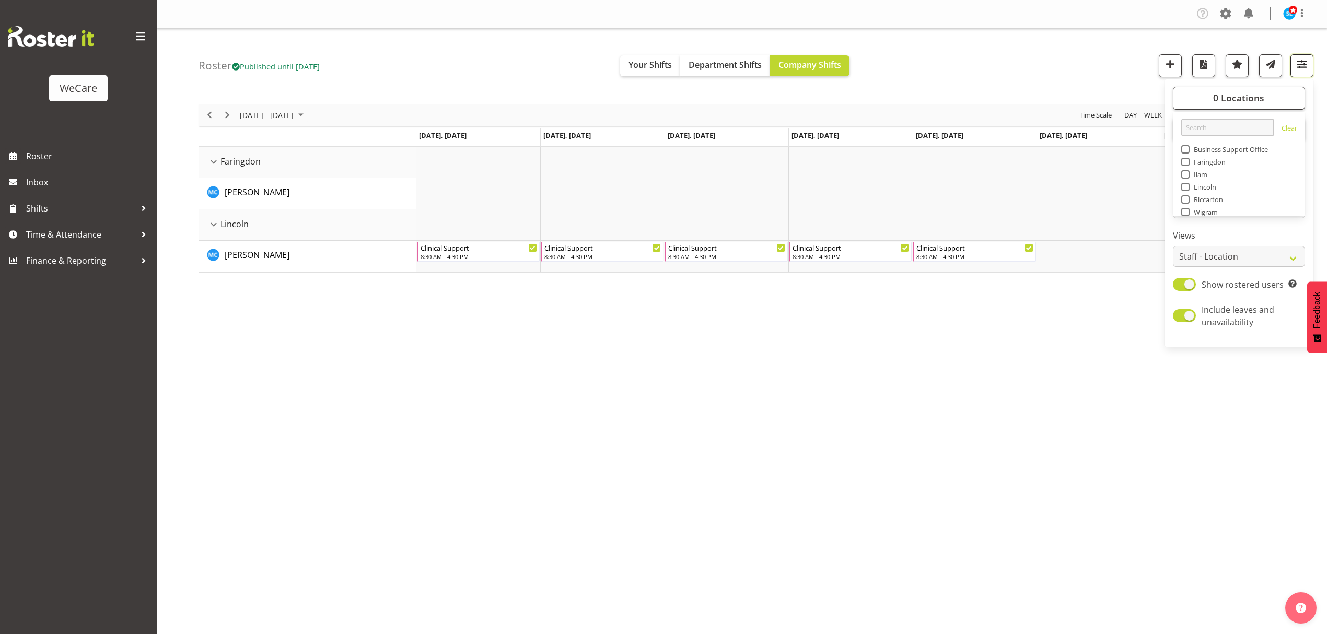
click at [1303, 69] on span "button" at bounding box center [1302, 64] width 14 height 14
click at [1272, 131] on span "3 Departments" at bounding box center [1238, 129] width 67 height 13
click at [1265, 92] on button "0 Locations" at bounding box center [1239, 98] width 132 height 23
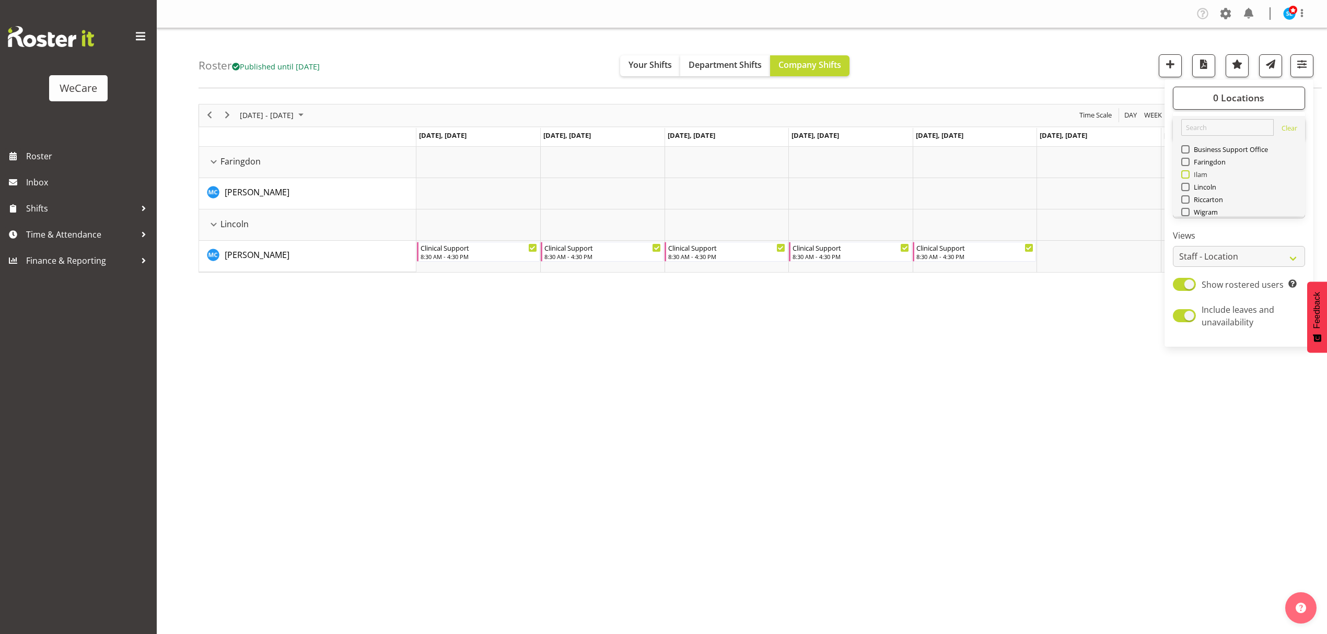
click at [1204, 174] on span "Ilam" at bounding box center [1199, 174] width 18 height 8
click at [1188, 174] on input "Ilam" at bounding box center [1184, 174] width 7 height 7
checkbox input "true"
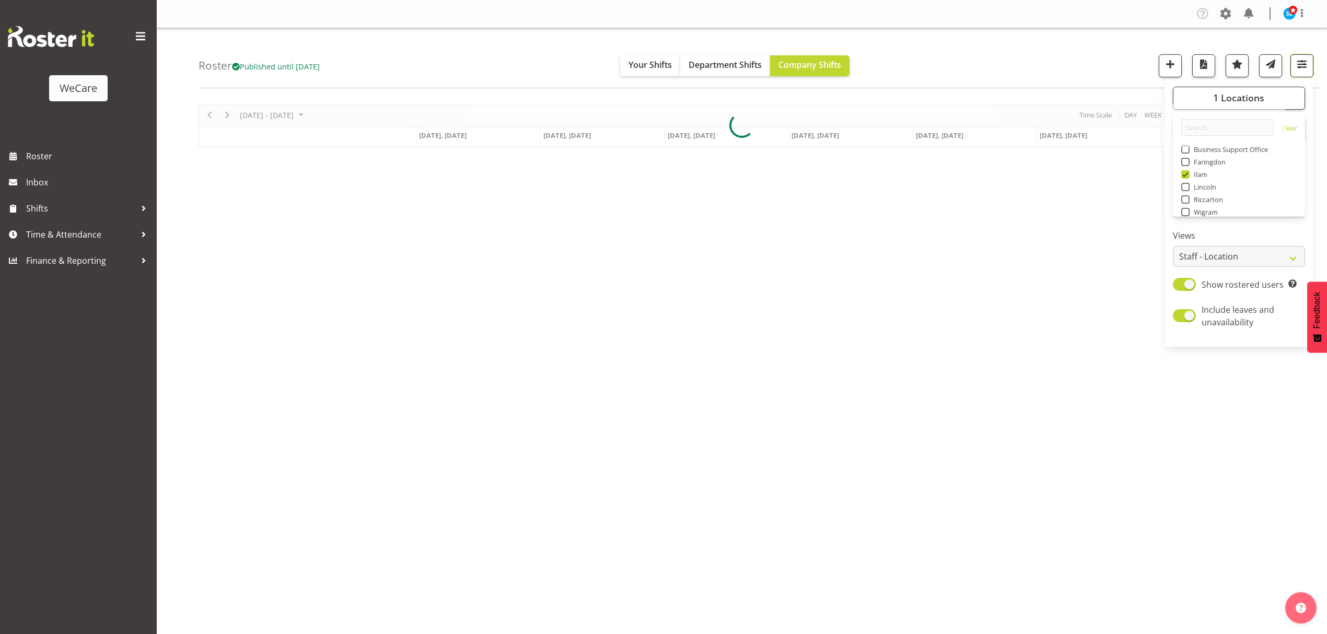
click at [1300, 66] on span "button" at bounding box center [1302, 64] width 14 height 14
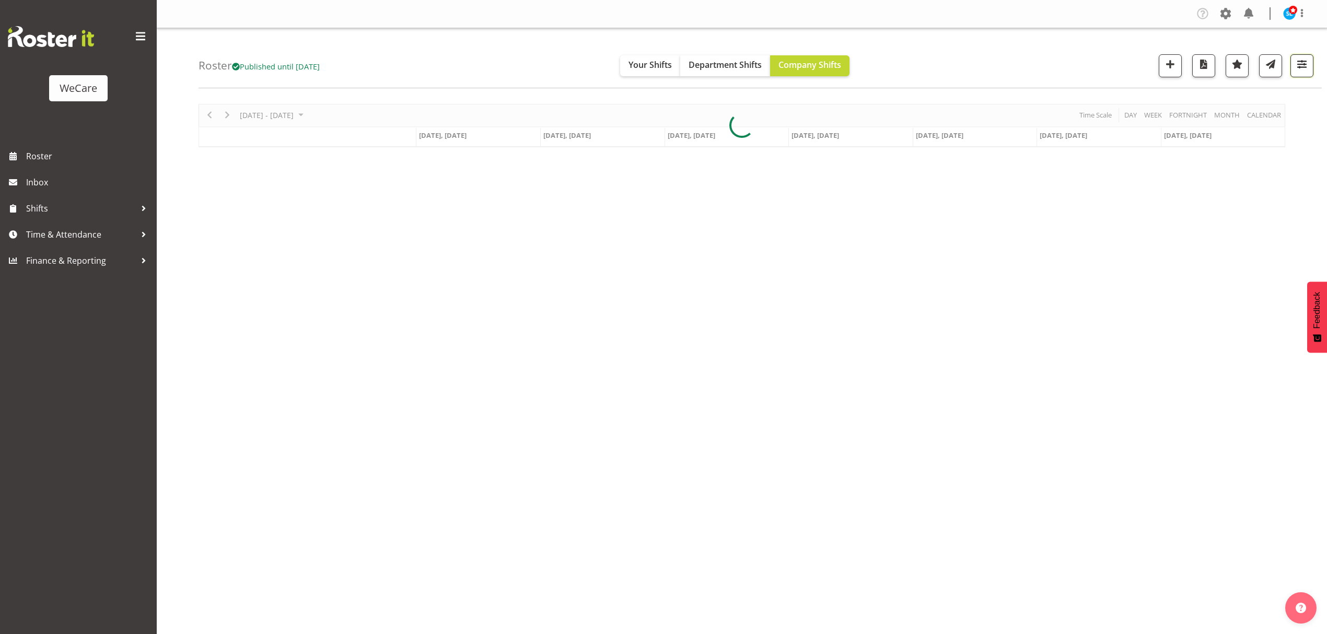
click at [1300, 66] on span "button" at bounding box center [1302, 64] width 14 height 14
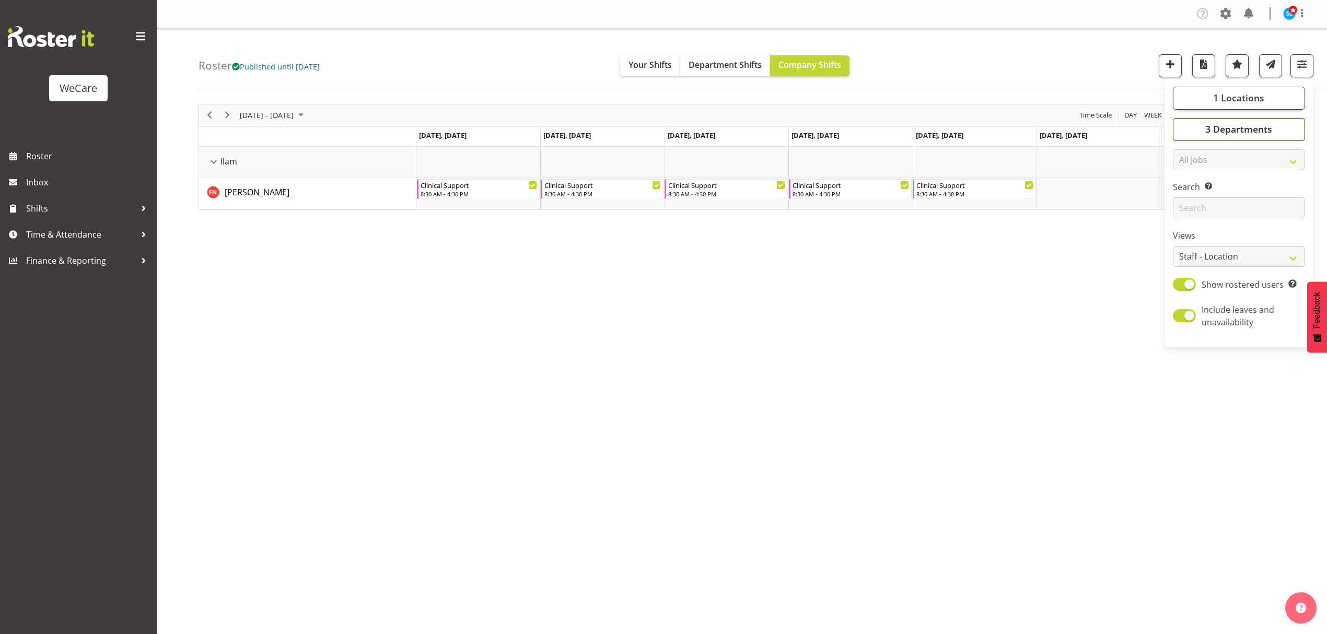
click at [1296, 126] on button "3 Departments" at bounding box center [1239, 129] width 132 height 23
click at [1185, 180] on span at bounding box center [1185, 181] width 8 height 8
click at [1185, 180] on input "Clinical Support" at bounding box center [1184, 180] width 7 height 7
checkbox input "false"
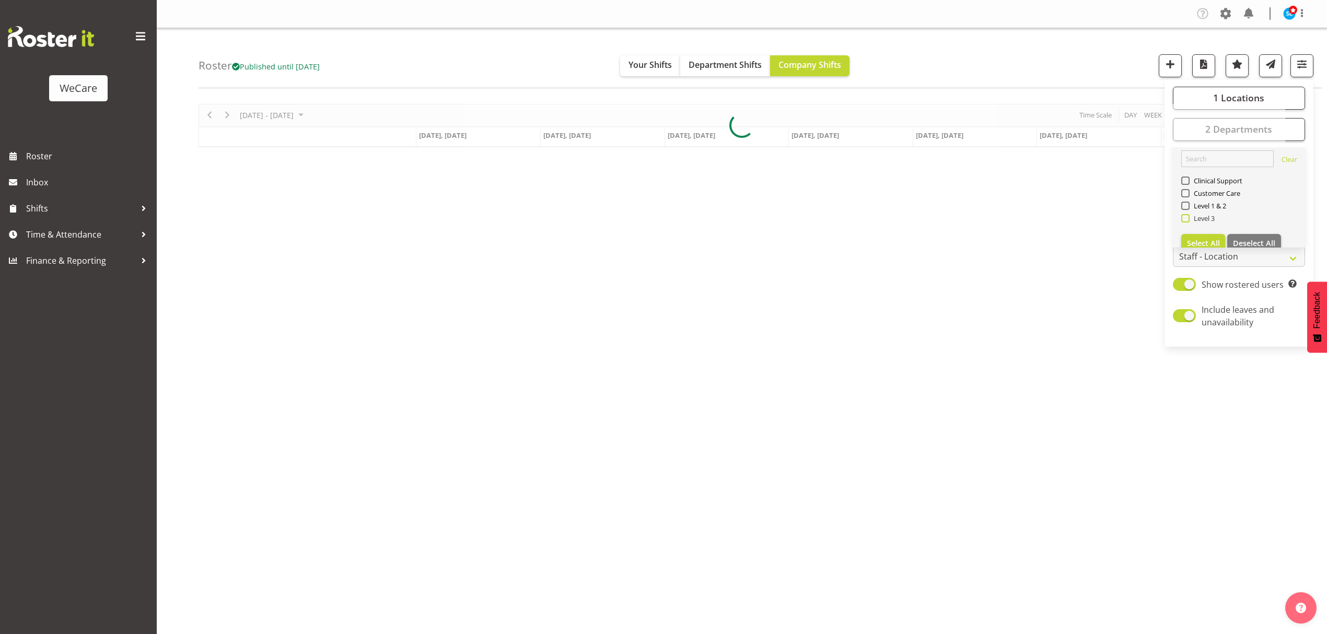
click at [1181, 220] on span at bounding box center [1185, 218] width 8 height 8
click at [1181, 220] on input "Level 3" at bounding box center [1184, 218] width 7 height 7
click at [1060, 61] on div "Roster Published until Nov 30, 2025 Your Shifts Department Shifts Company Shift…" at bounding box center [760, 58] width 1123 height 60
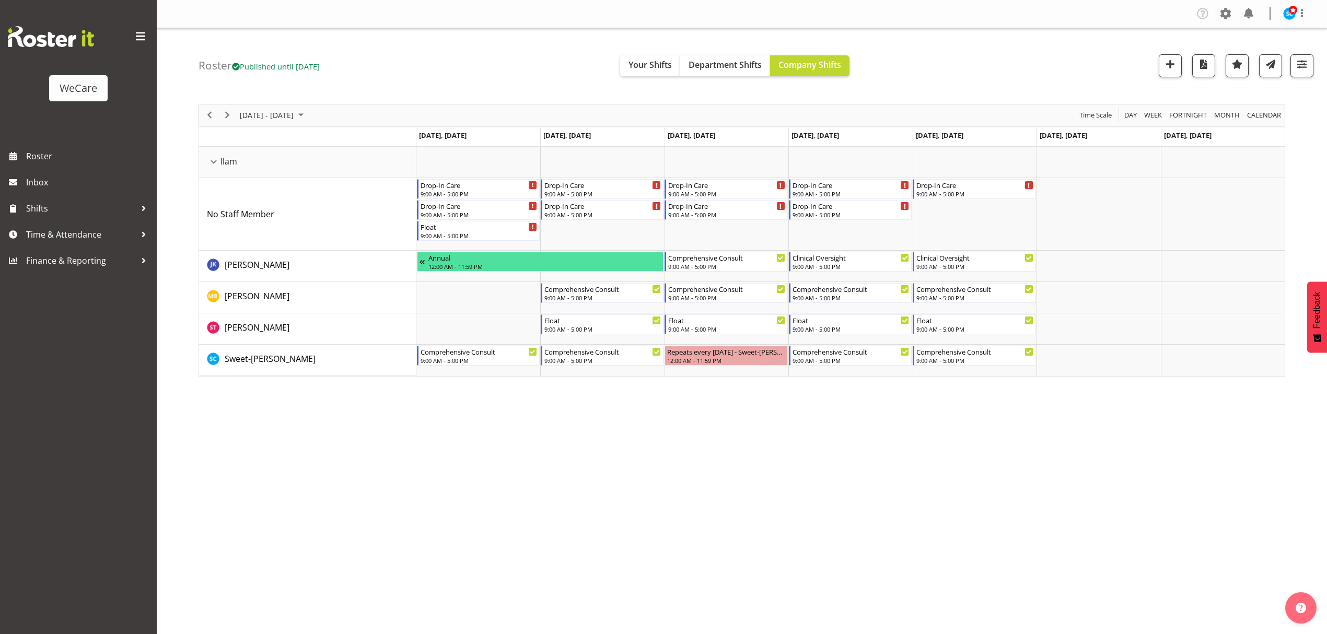
click at [684, 525] on div "Company Settings Roles & Skills Tasks Jobs Employees Locations & Departments Ac…" at bounding box center [742, 317] width 1170 height 634
click at [1112, 487] on div "October 13 - 19, 2025 Today Day Week Fortnight Month calendar Month Agenda Time…" at bounding box center [763, 305] width 1128 height 418
click at [1303, 67] on span "button" at bounding box center [1302, 64] width 14 height 14
click at [1268, 123] on span "3 Departments" at bounding box center [1238, 129] width 67 height 13
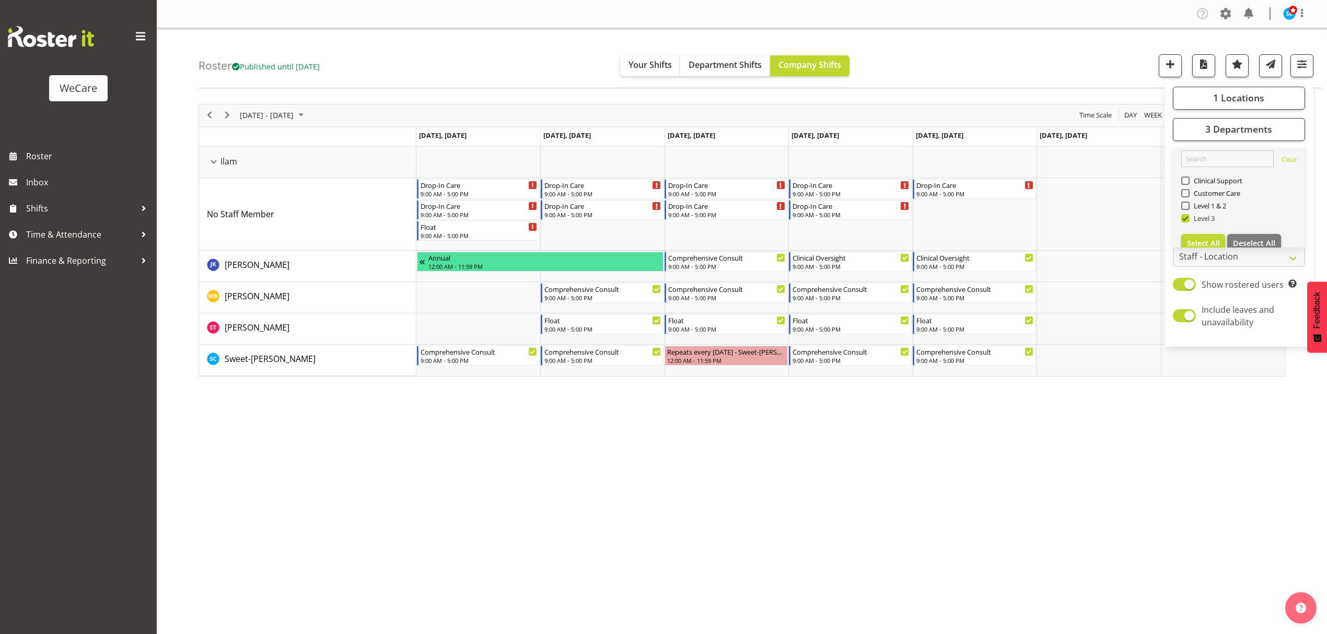
click at [1191, 217] on span "Level 3" at bounding box center [1203, 218] width 26 height 8
click at [1188, 217] on input "Level 3" at bounding box center [1184, 218] width 7 height 7
checkbox input "false"
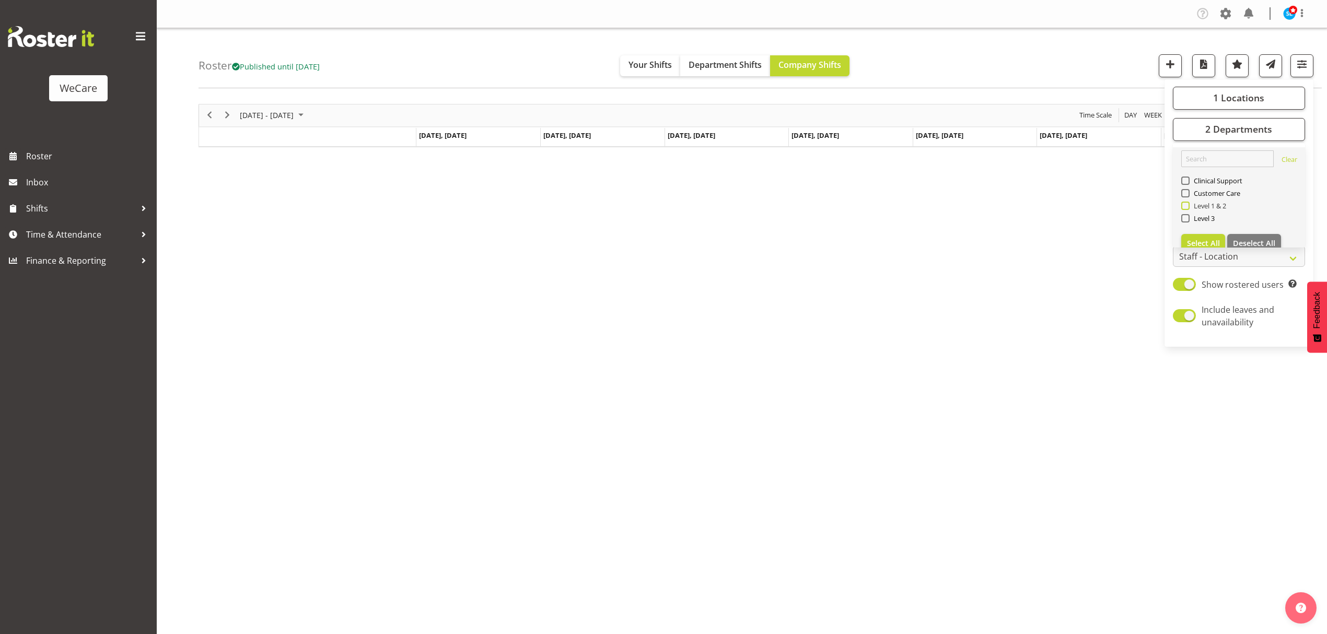
click at [1188, 207] on span at bounding box center [1185, 206] width 8 height 8
click at [1188, 207] on input "Level 1 & 2" at bounding box center [1184, 205] width 7 height 7
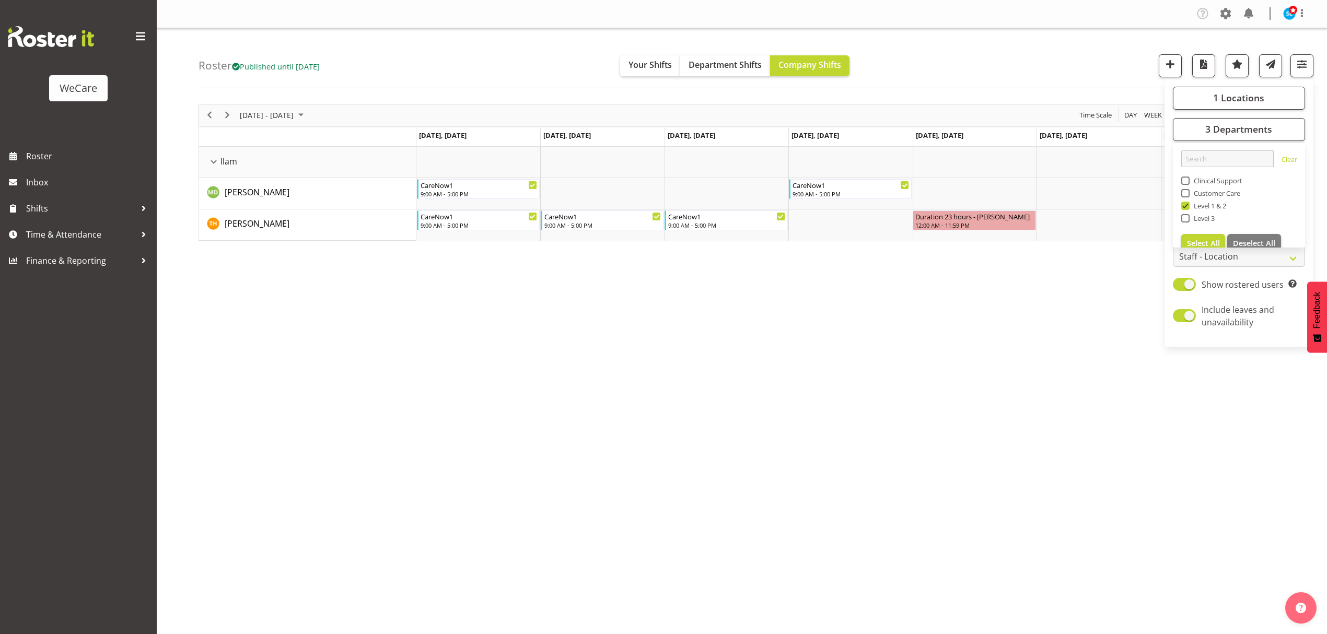
click at [1261, 417] on div "October 13 - 19, 2025 Today Day Week Fortnight Month calendar Month Agenda Time…" at bounding box center [763, 305] width 1128 height 418
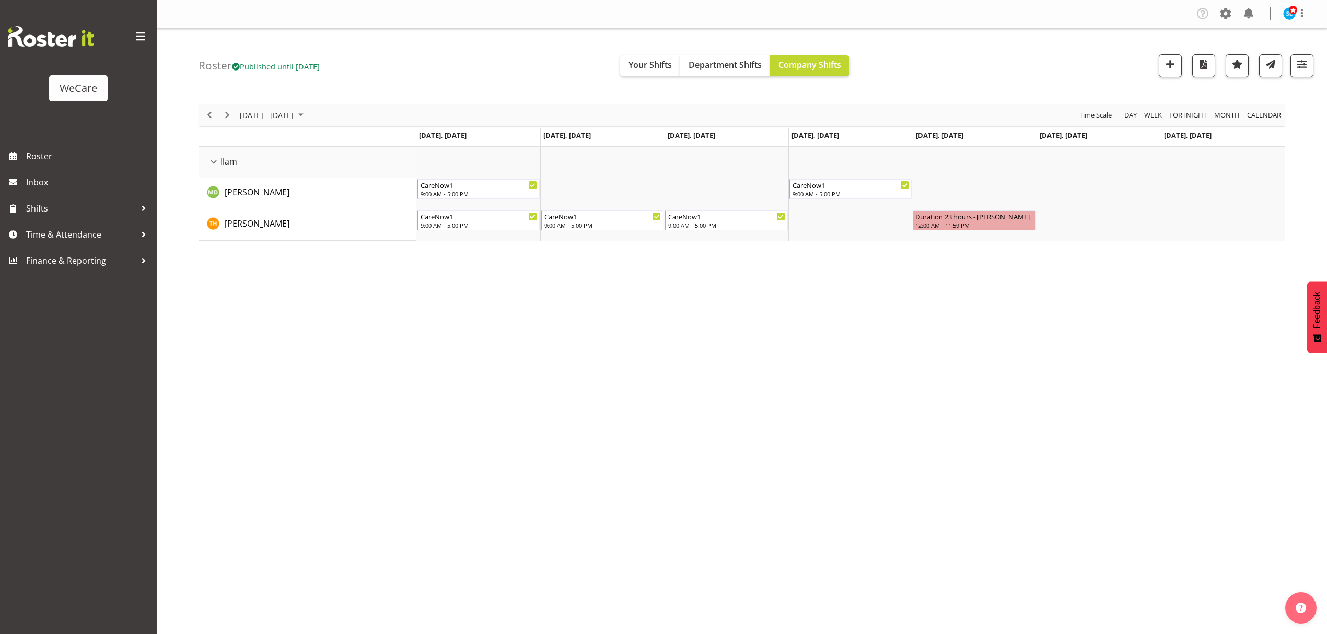
click at [1195, 331] on div "October 13 - 19, 2025 Today Day Week Fortnight Month calendar Month Agenda Time…" at bounding box center [763, 305] width 1128 height 418
click at [1299, 67] on span "button" at bounding box center [1302, 64] width 14 height 14
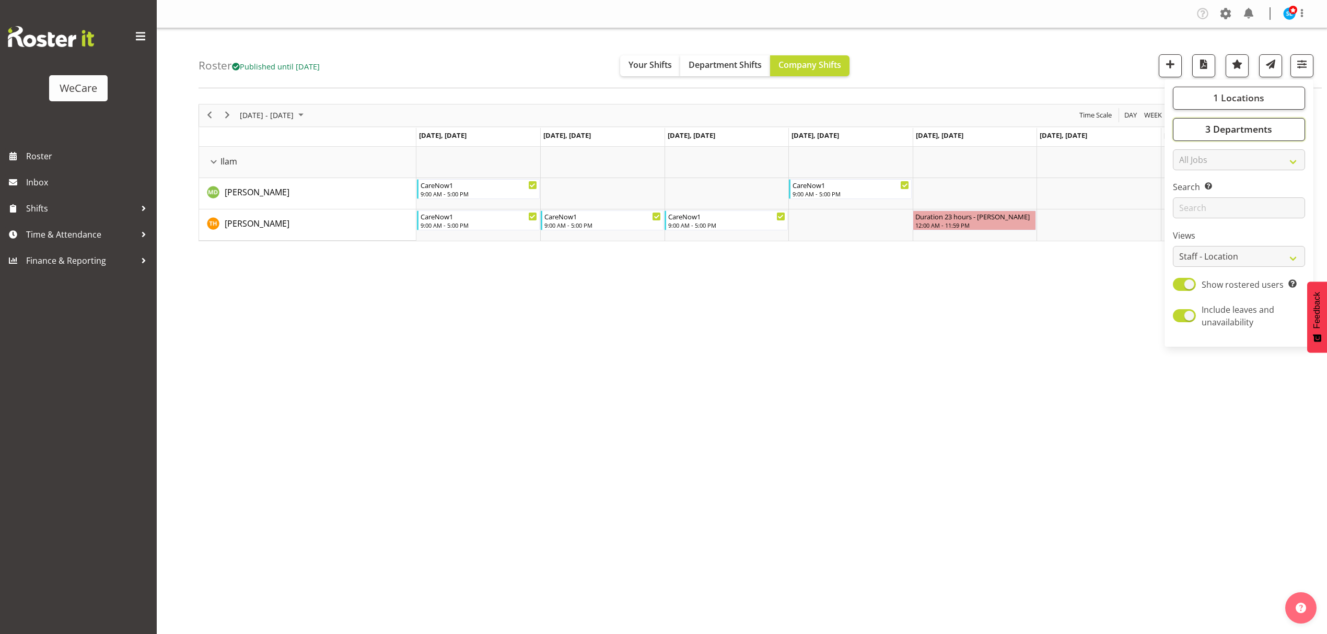
click at [1205, 128] on button "3 Departments" at bounding box center [1239, 129] width 132 height 23
click at [1185, 205] on span at bounding box center [1185, 206] width 8 height 8
click at [1185, 205] on input "Level 1 & 2" at bounding box center [1184, 205] width 7 height 7
checkbox input "false"
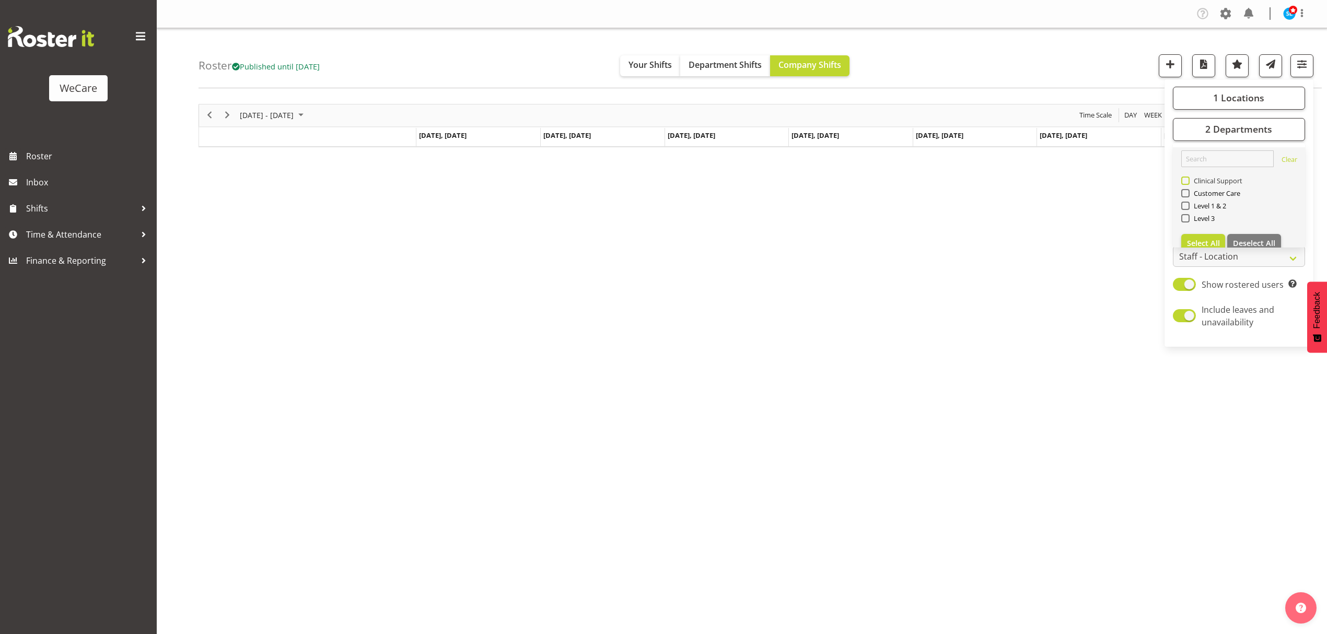
click at [1187, 183] on span at bounding box center [1185, 181] width 8 height 8
click at [1187, 183] on input "Clinical Support" at bounding box center [1184, 180] width 7 height 7
checkbox input "true"
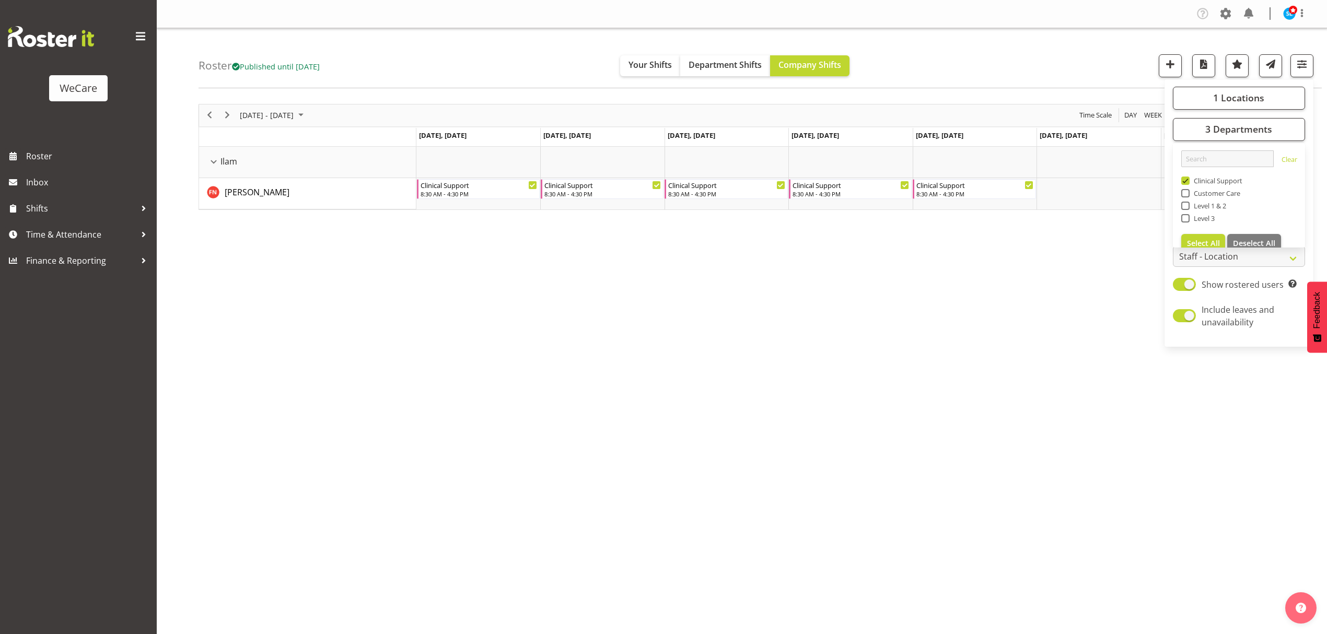
click at [922, 372] on div "October 13 - 19, 2025 Today Day Week Fortnight Month calendar Month Agenda Time…" at bounding box center [763, 305] width 1128 height 418
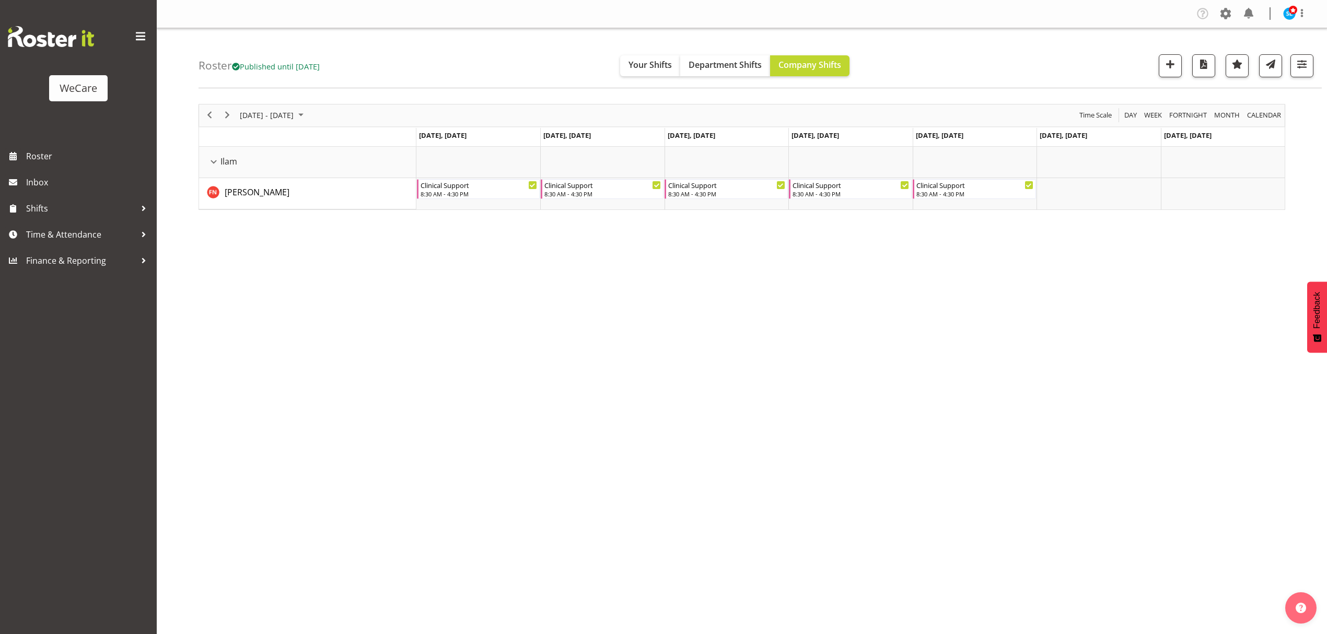
click at [513, 614] on div "Company Settings Roles & Skills Tasks Jobs Employees Locations & Departments Ac…" at bounding box center [742, 317] width 1170 height 634
click at [1295, 74] on button "button" at bounding box center [1301, 65] width 23 height 23
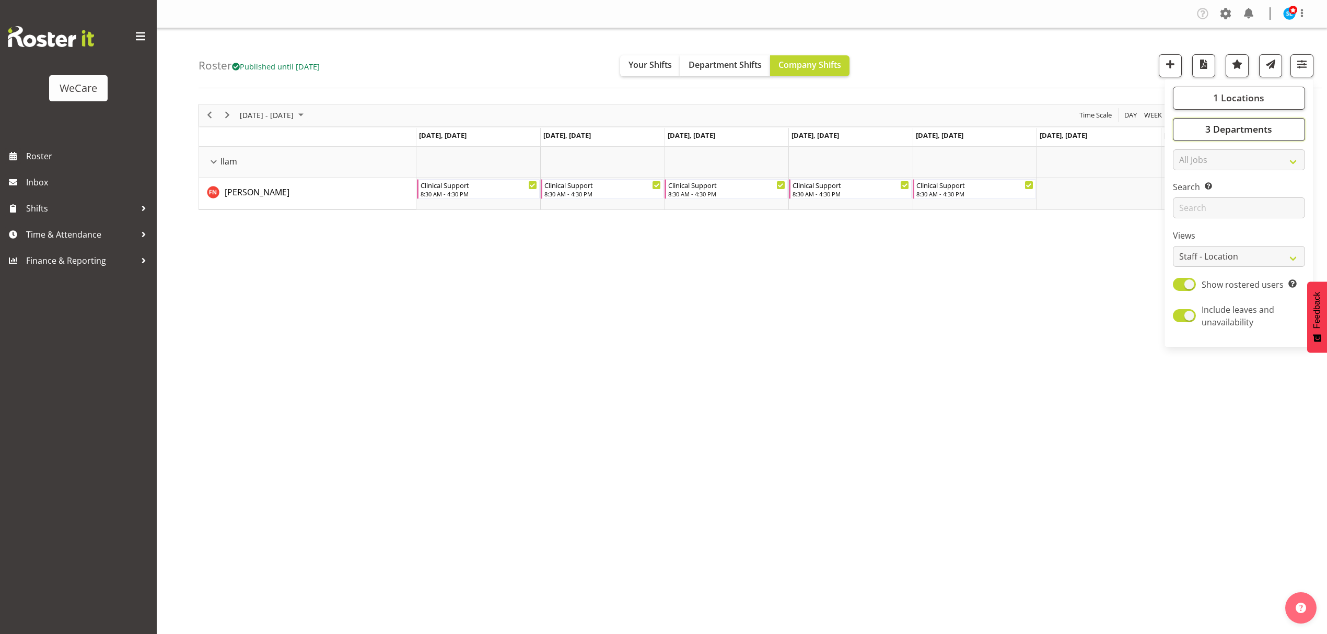
click at [1232, 126] on span "3 Departments" at bounding box center [1238, 129] width 67 height 13
click at [1199, 100] on button "1 Locations" at bounding box center [1239, 98] width 132 height 23
click at [1183, 176] on span at bounding box center [1185, 174] width 8 height 8
click at [1183, 176] on input "Ilam" at bounding box center [1184, 174] width 7 height 7
checkbox input "false"
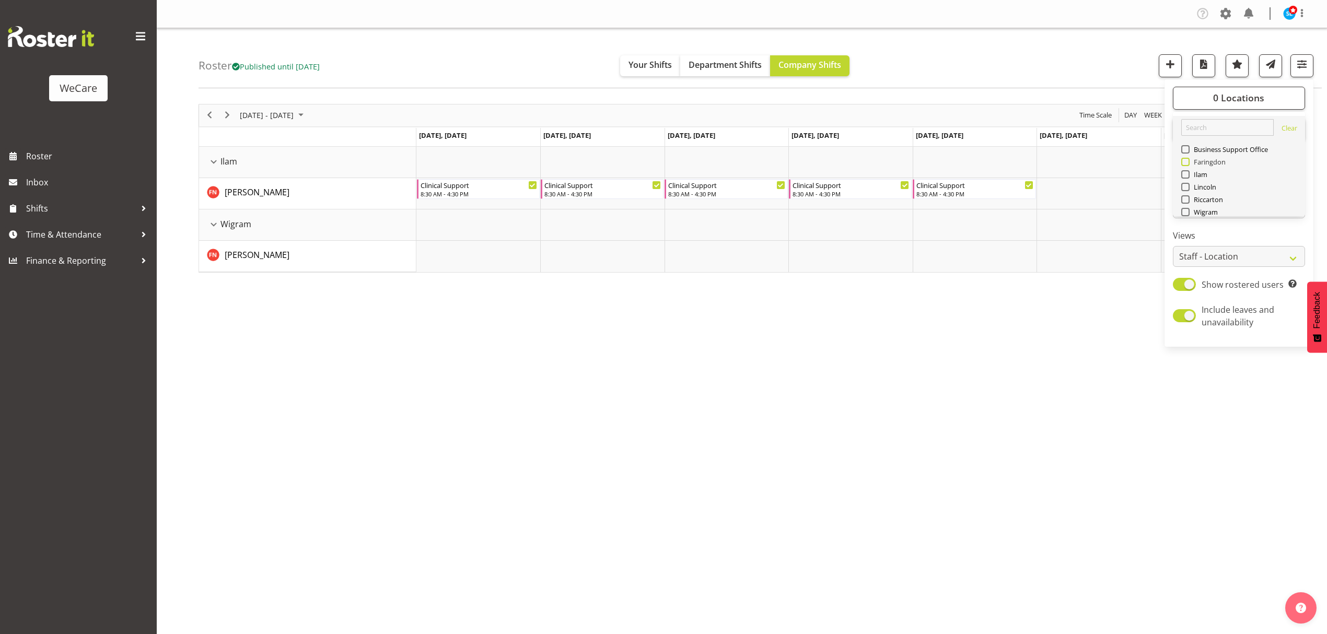
click at [1183, 158] on span at bounding box center [1185, 162] width 8 height 8
click at [1183, 158] on input "Faringdon" at bounding box center [1184, 161] width 7 height 7
checkbox input "true"
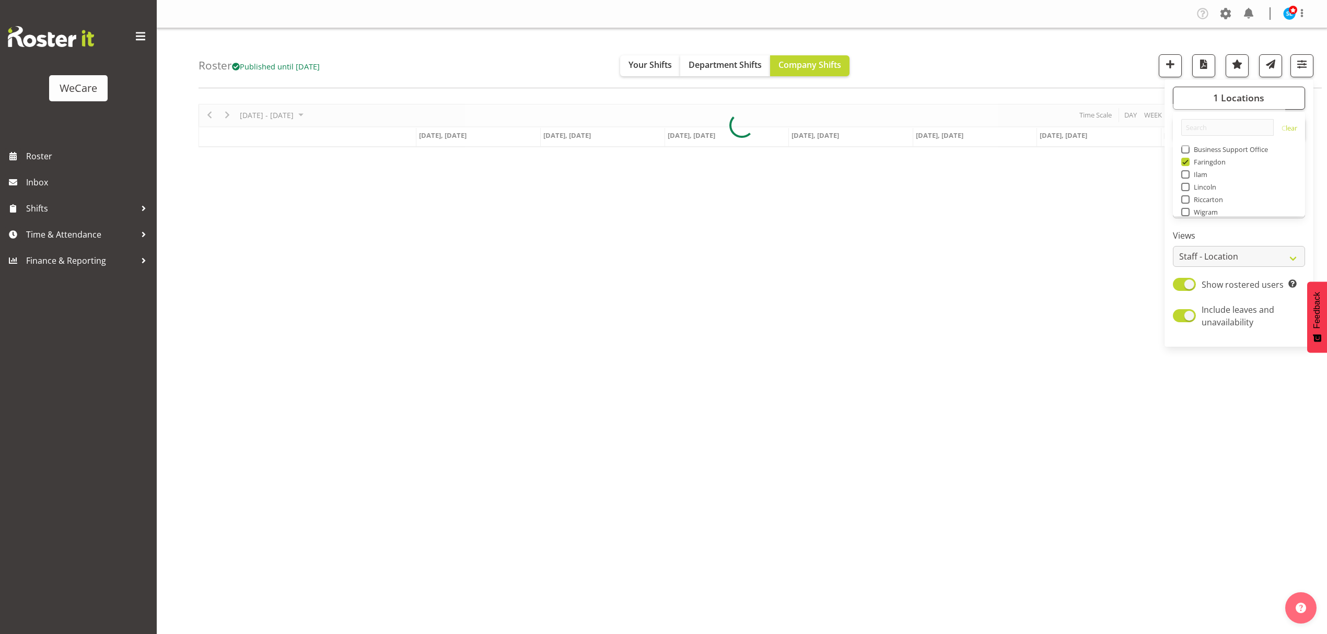
click at [1083, 69] on div "Roster Published until Nov 30, 2025 Your Shifts Department Shifts Company Shift…" at bounding box center [760, 58] width 1123 height 60
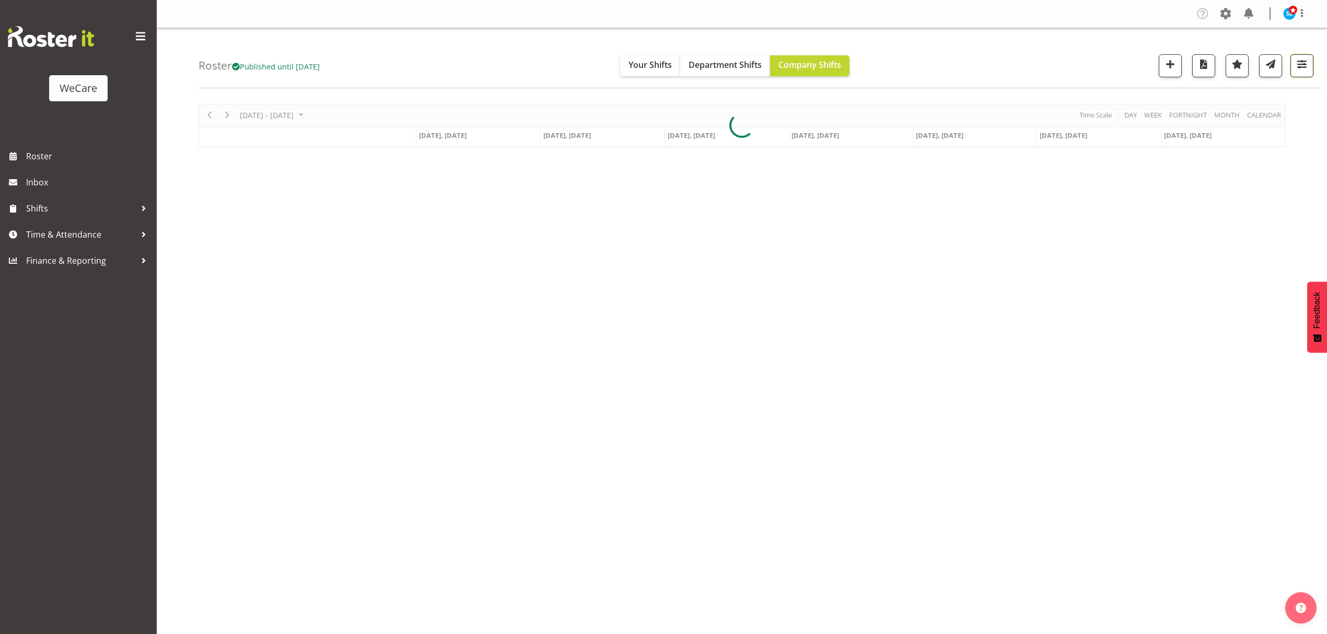
click at [1300, 66] on span "button" at bounding box center [1302, 64] width 14 height 14
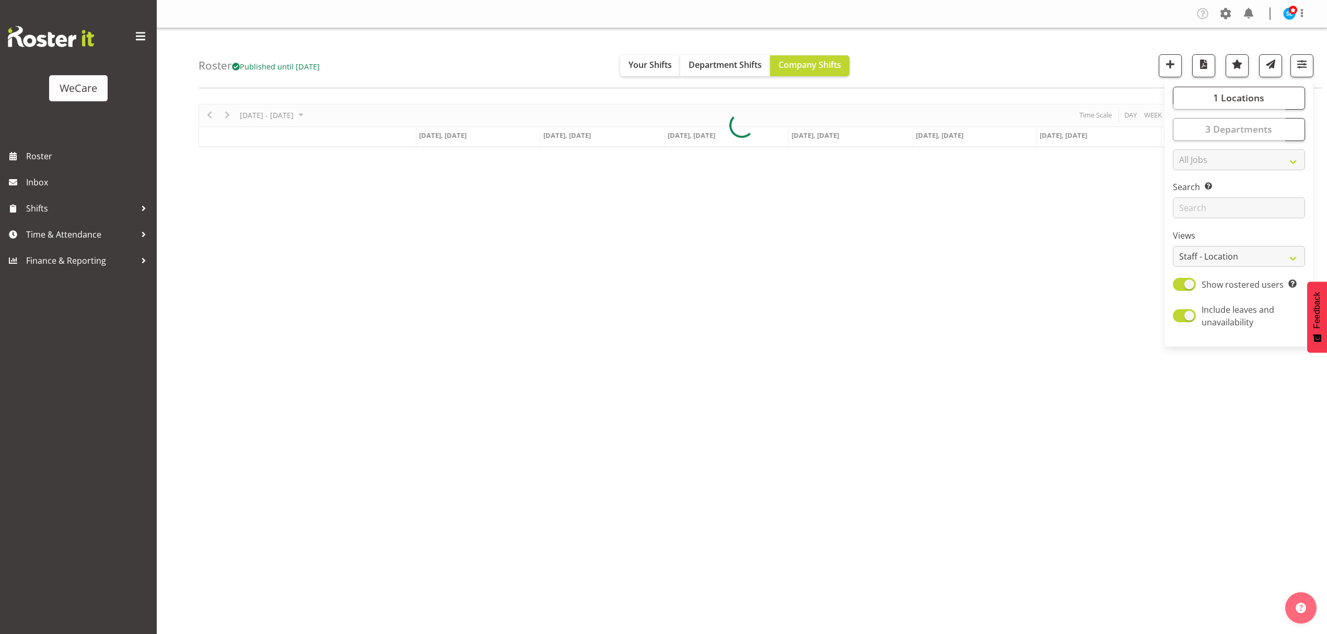
click at [1269, 134] on div at bounding box center [742, 125] width 1087 height 43
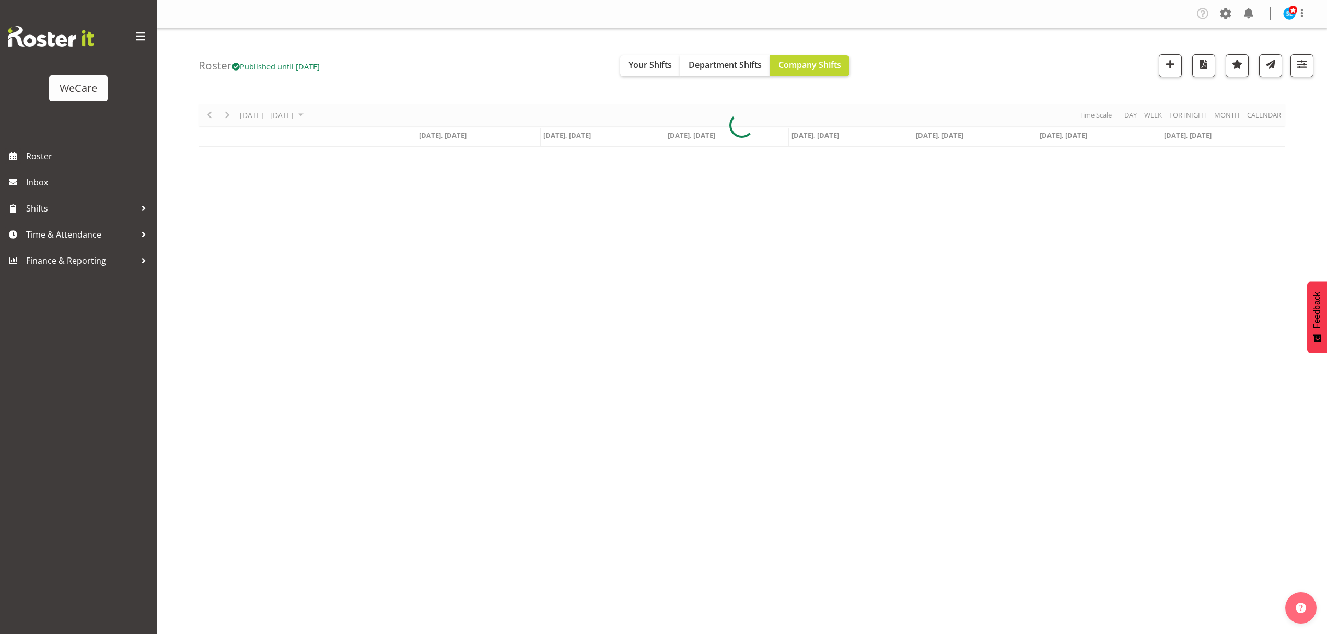
click at [1300, 78] on div "Roster Published until Nov 30, 2025 Your Shifts Department Shifts Company Shift…" at bounding box center [760, 58] width 1123 height 60
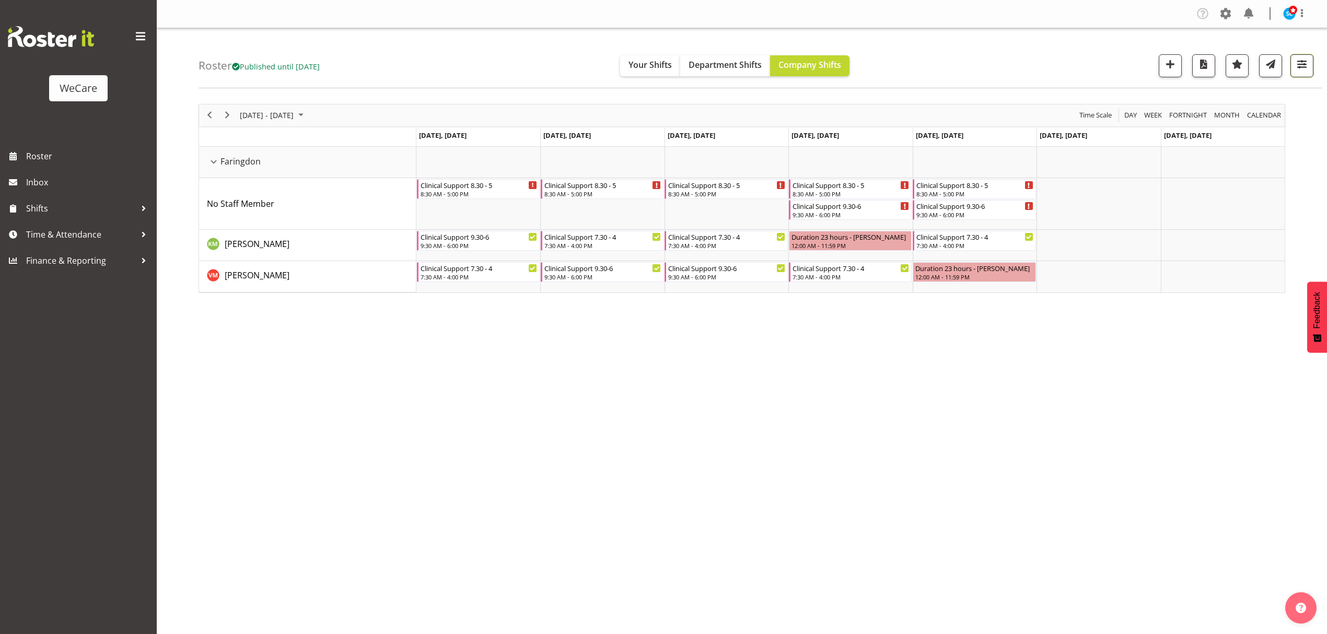
click at [1298, 73] on button "button" at bounding box center [1301, 65] width 23 height 23
click at [1295, 129] on button "3 Departments" at bounding box center [1239, 129] width 132 height 23
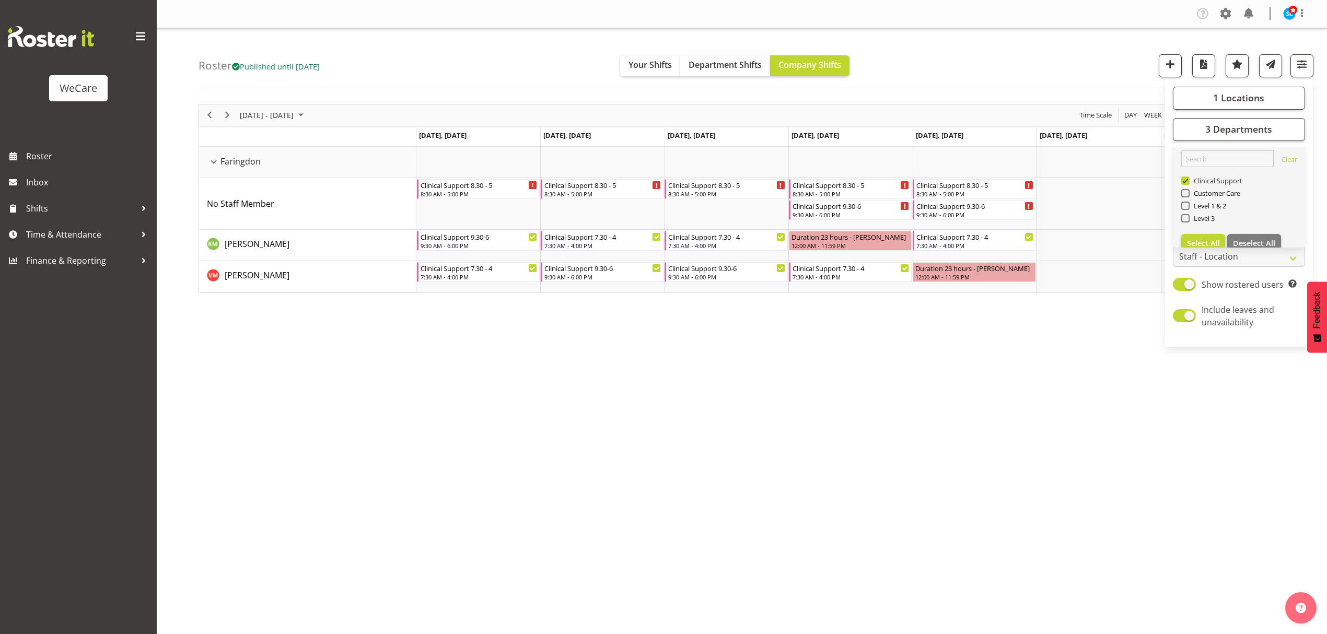
click at [1190, 182] on span "Clinical Support" at bounding box center [1216, 181] width 53 height 8
click at [1188, 182] on input "Clinical Support" at bounding box center [1184, 180] width 7 height 7
checkbox input "false"
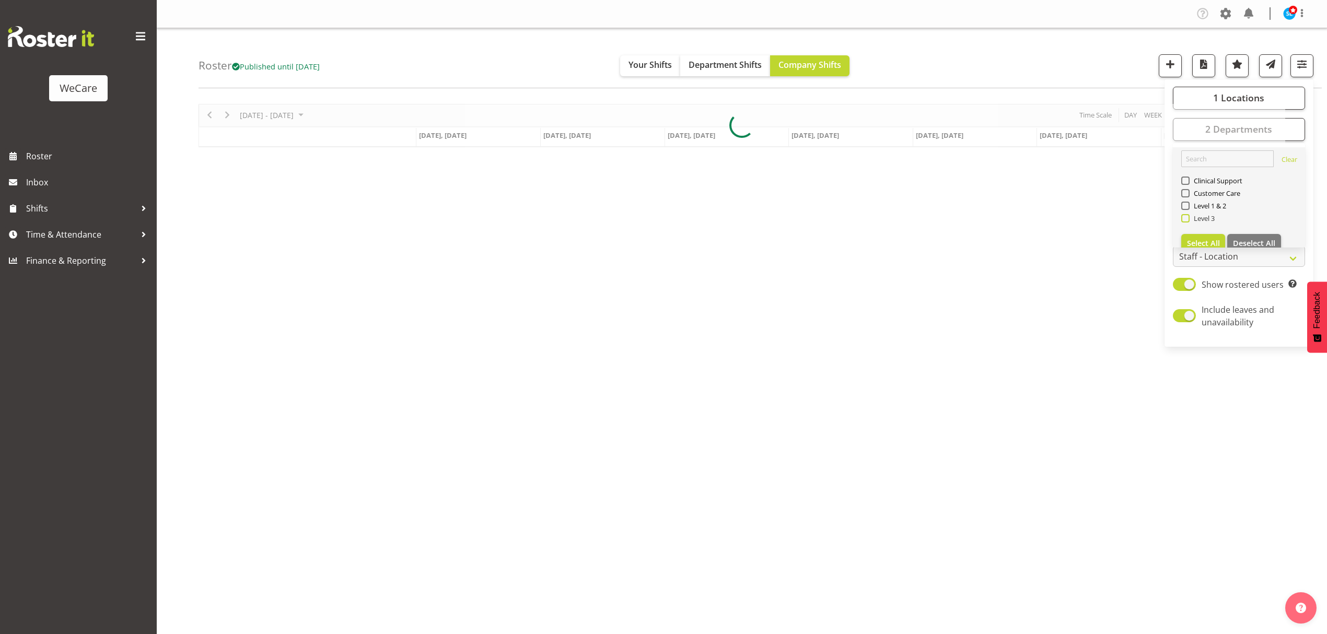
click at [1185, 222] on span at bounding box center [1185, 218] width 8 height 8
click at [1185, 221] on input "Level 3" at bounding box center [1184, 218] width 7 height 7
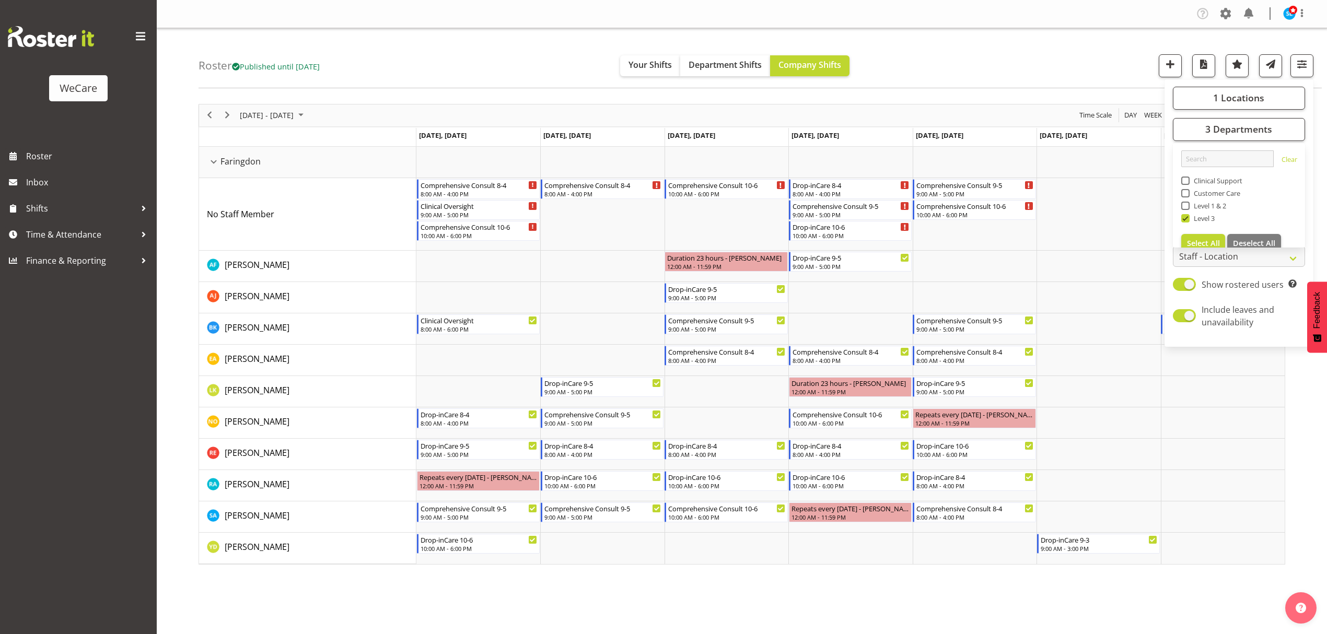
click at [982, 69] on div "Roster Published until Nov 30, 2025 Your Shifts Department Shifts Company Shift…" at bounding box center [760, 58] width 1123 height 60
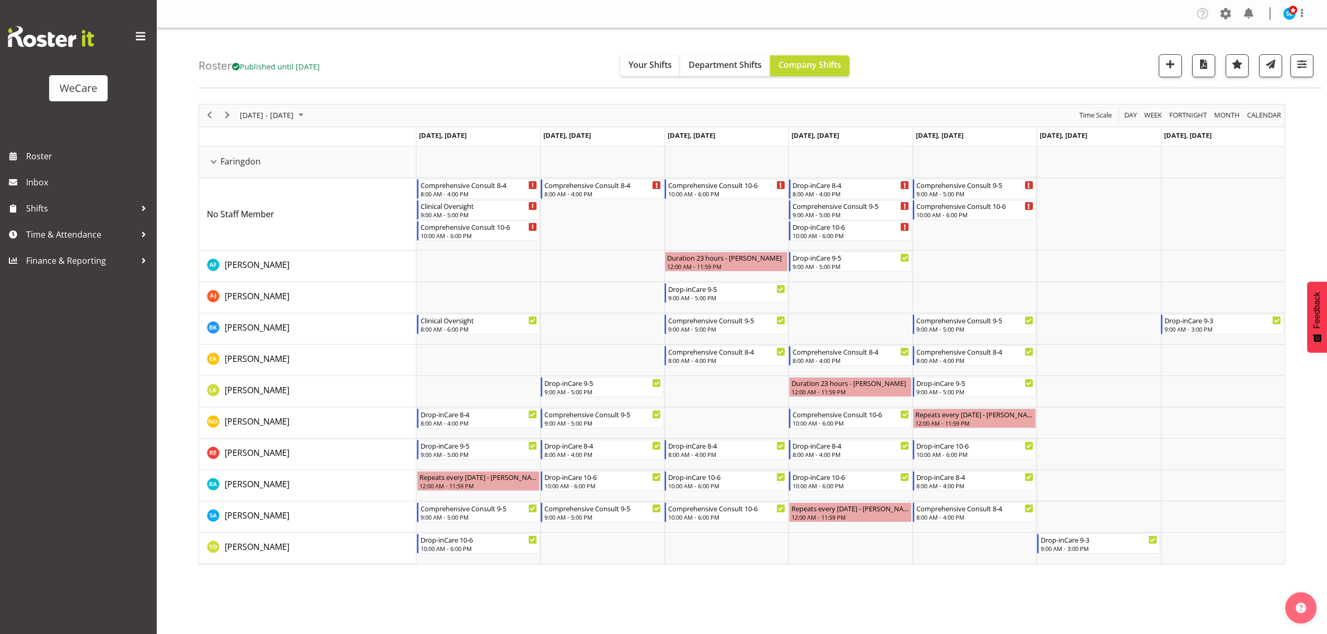
click at [740, 577] on div "Company Settings Roles & Skills Tasks Jobs Employees Locations & Departments Ac…" at bounding box center [742, 317] width 1170 height 634
click at [1301, 59] on span "button" at bounding box center [1302, 64] width 14 height 14
click at [1205, 134] on button "3 Departments" at bounding box center [1239, 129] width 132 height 23
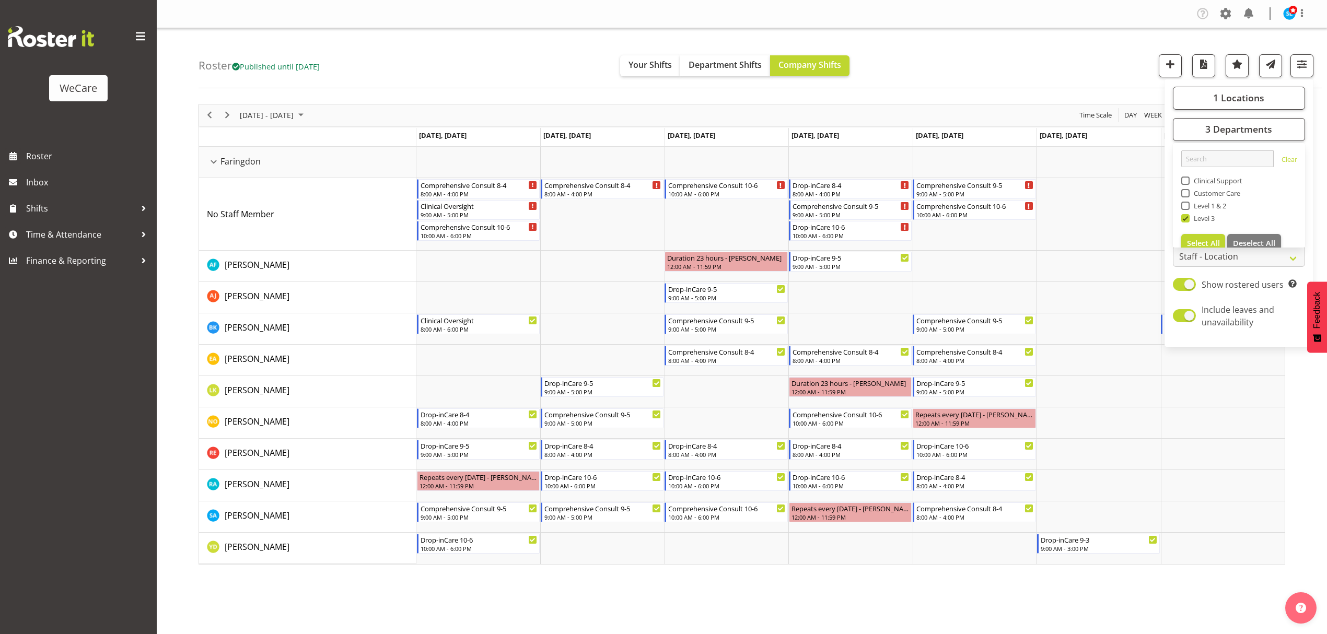
click at [1183, 221] on span at bounding box center [1185, 218] width 8 height 8
click at [1183, 221] on input "Level 3" at bounding box center [1184, 218] width 7 height 7
checkbox input "false"
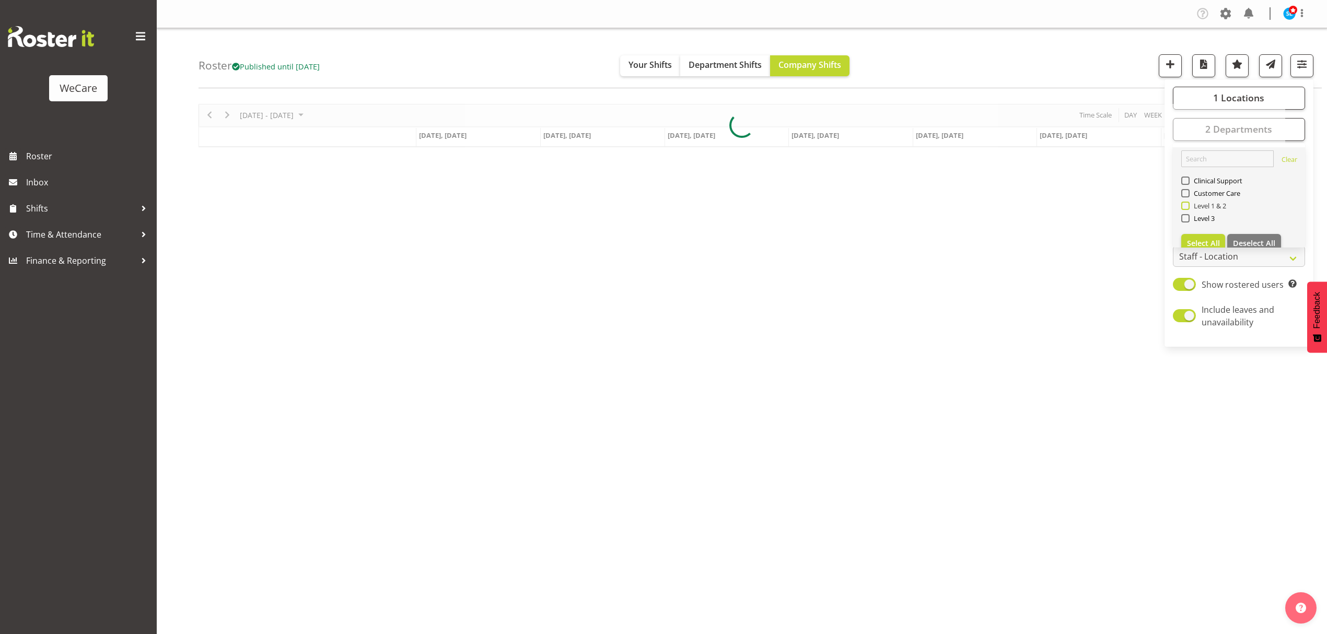
click at [1185, 209] on span at bounding box center [1185, 206] width 8 height 8
click at [1185, 209] on input "Level 1 & 2" at bounding box center [1184, 205] width 7 height 7
click at [1093, 65] on div "Roster Published until Nov 30, 2025 Your Shifts Department Shifts Company Shift…" at bounding box center [760, 58] width 1123 height 60
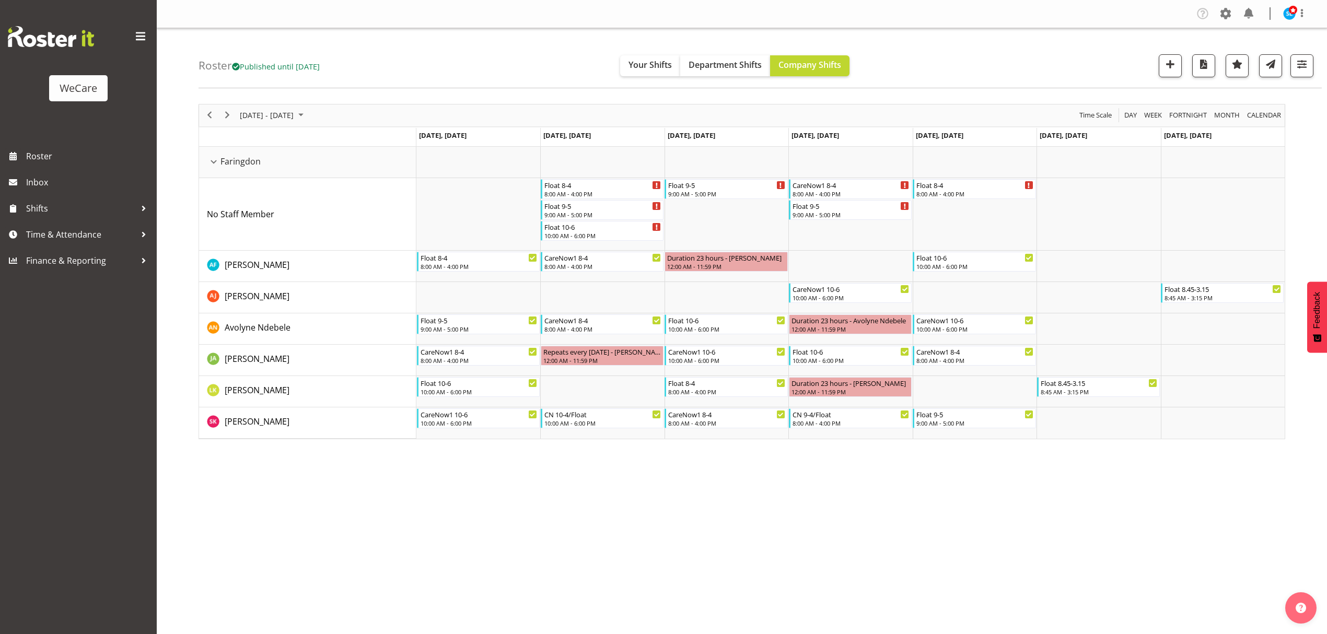
click at [676, 562] on div "Company Settings Roles & Skills Tasks Jobs Employees Locations & Departments Ac…" at bounding box center [742, 317] width 1170 height 634
click at [1304, 59] on span "button" at bounding box center [1302, 64] width 14 height 14
click at [1233, 135] on span "3 Departments" at bounding box center [1238, 129] width 67 height 13
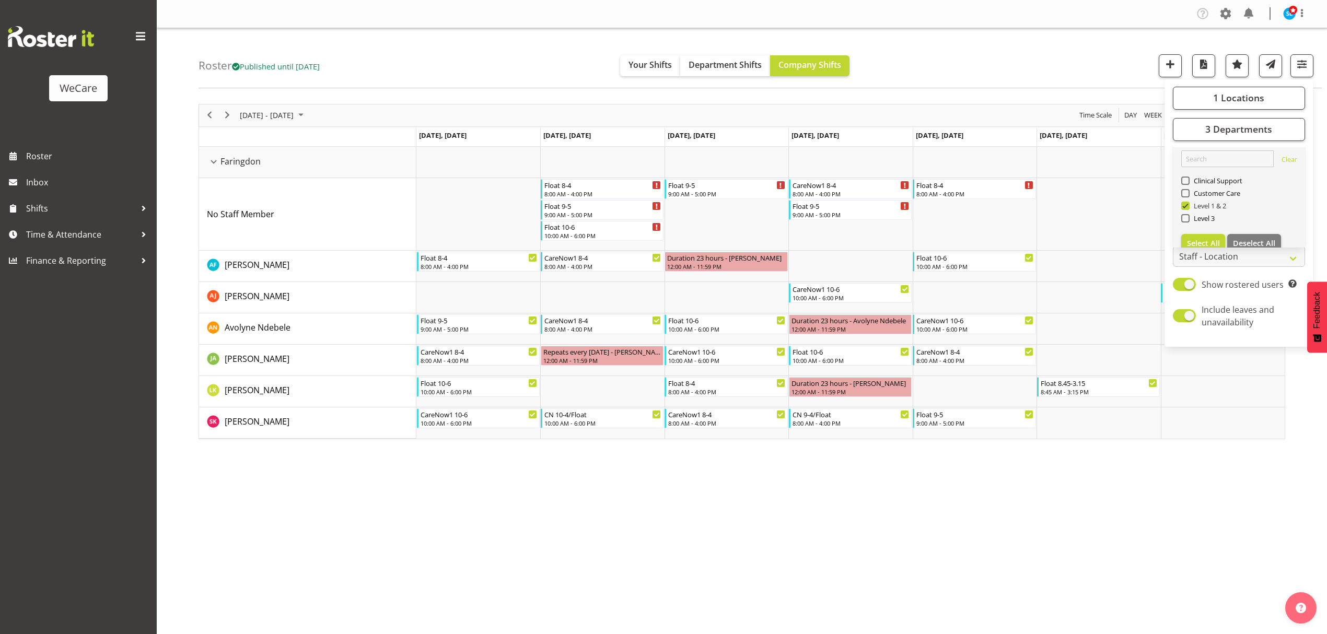
click at [1183, 207] on span at bounding box center [1185, 206] width 8 height 8
click at [1183, 207] on input "Level 1 & 2" at bounding box center [1184, 205] width 7 height 7
checkbox input "false"
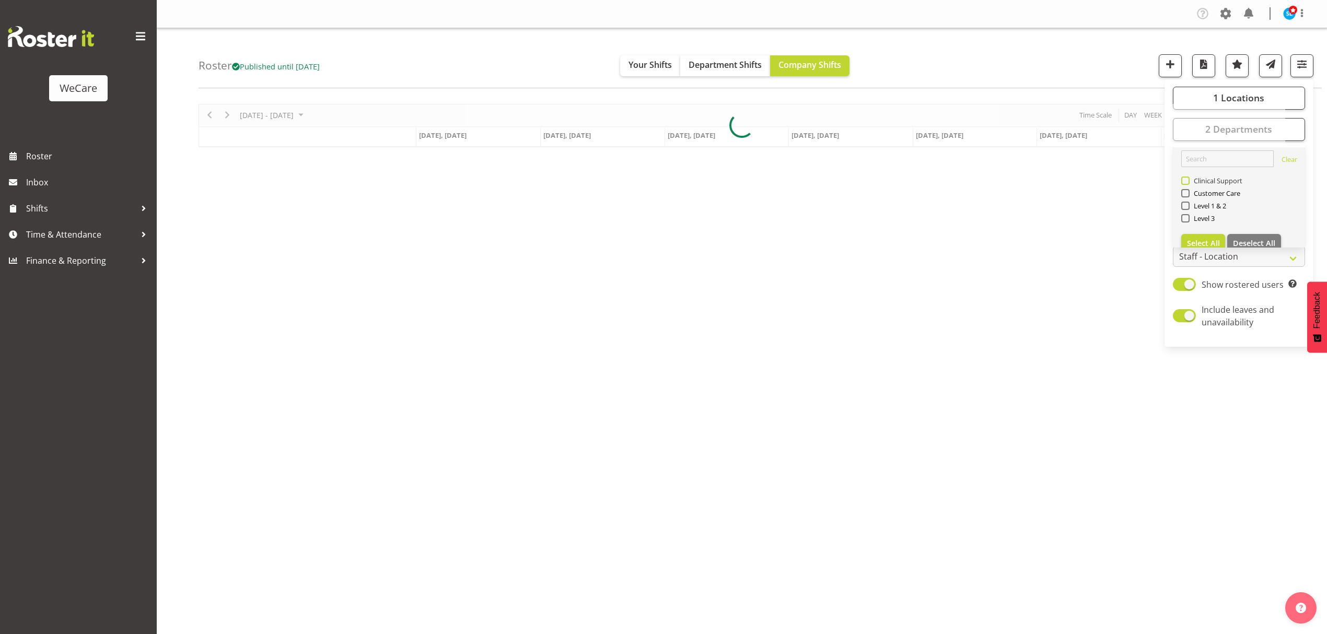
click at [1185, 177] on span at bounding box center [1185, 181] width 8 height 8
click at [1185, 177] on input "Clinical Support" at bounding box center [1184, 180] width 7 height 7
checkbox input "true"
click at [1018, 61] on div "Roster Published until Nov 30, 2025 Your Shifts Department Shifts Company Shift…" at bounding box center [760, 58] width 1123 height 60
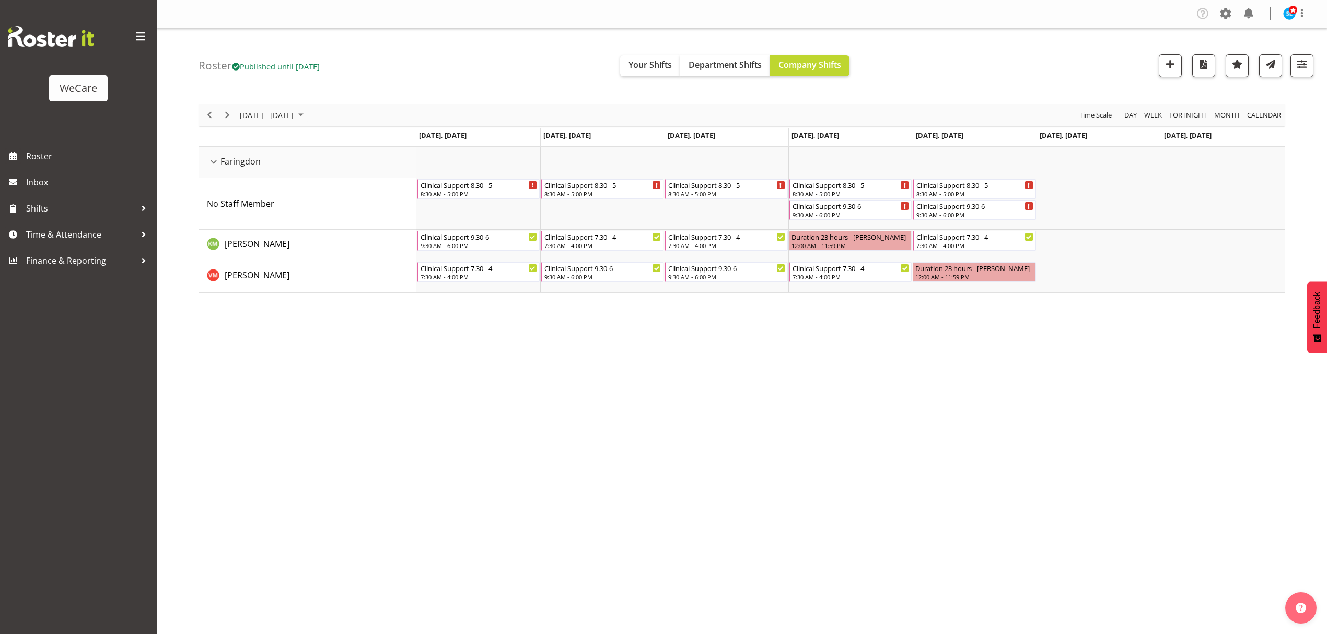
click at [1112, 334] on div "October 13 - 19, 2025 Today Day Week Fortnight Month calendar Month Agenda Time…" at bounding box center [763, 305] width 1128 height 418
click at [1305, 65] on span "button" at bounding box center [1302, 64] width 14 height 14
click at [1240, 95] on span "1 Locations" at bounding box center [1238, 97] width 51 height 13
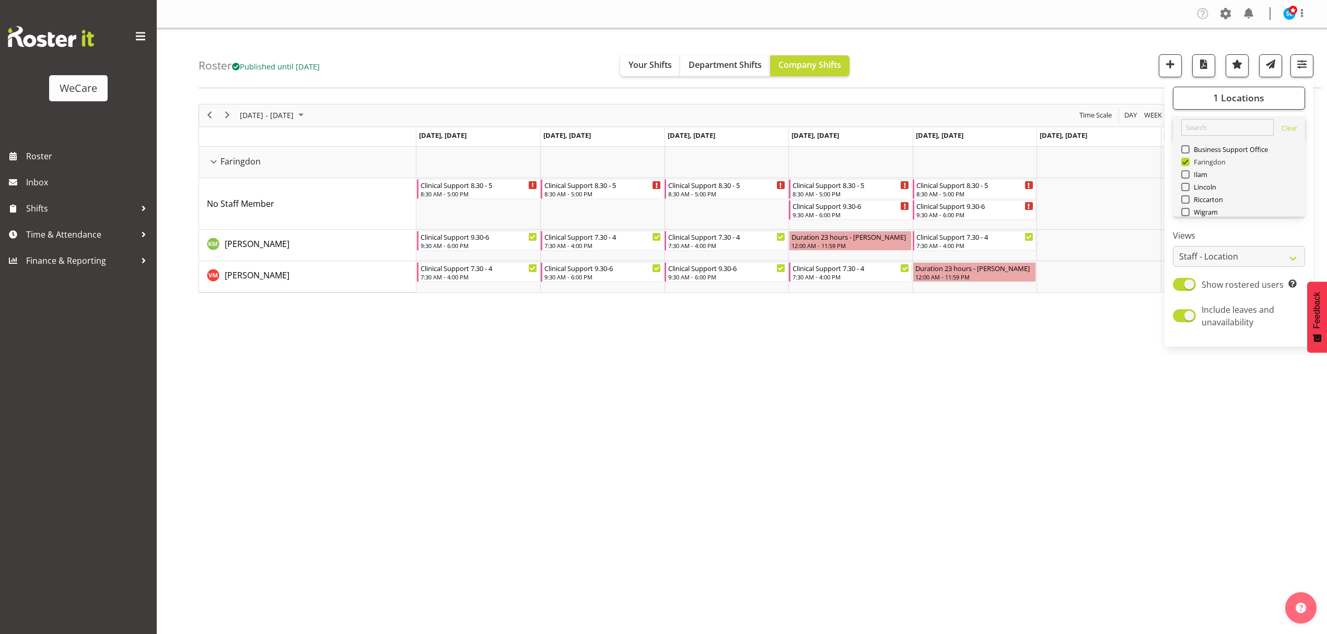
click at [1185, 159] on span at bounding box center [1185, 162] width 8 height 8
click at [1185, 159] on input "Faringdon" at bounding box center [1184, 161] width 7 height 7
checkbox input "false"
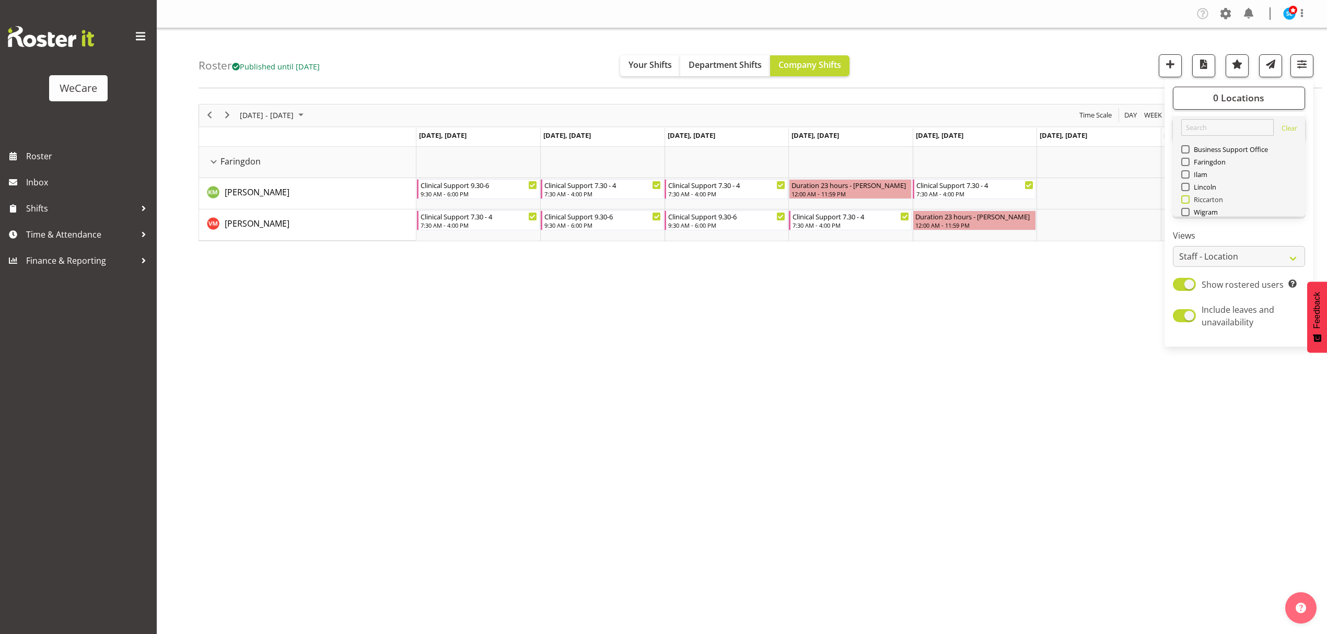
click at [1184, 197] on span at bounding box center [1185, 199] width 8 height 8
click at [1184, 197] on input "Riccarton" at bounding box center [1184, 199] width 7 height 7
checkbox input "true"
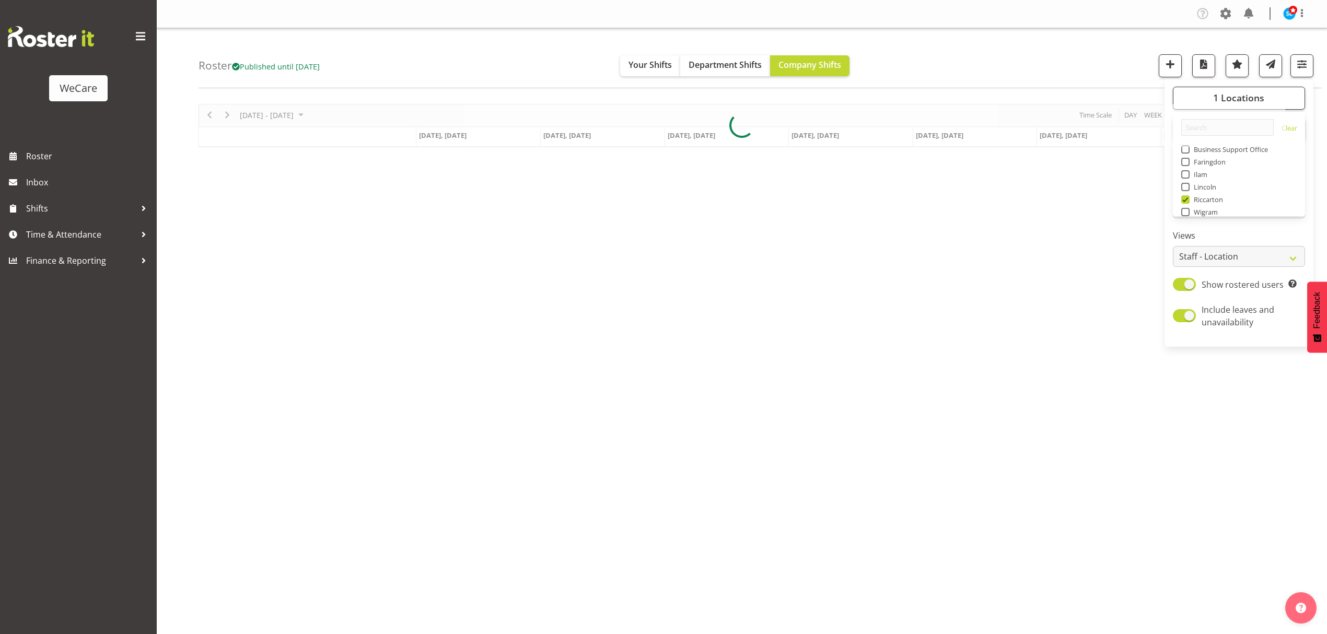
click at [1094, 55] on div "Roster Published until Nov 30, 2025 Your Shifts Department Shifts Company Shift…" at bounding box center [760, 58] width 1123 height 60
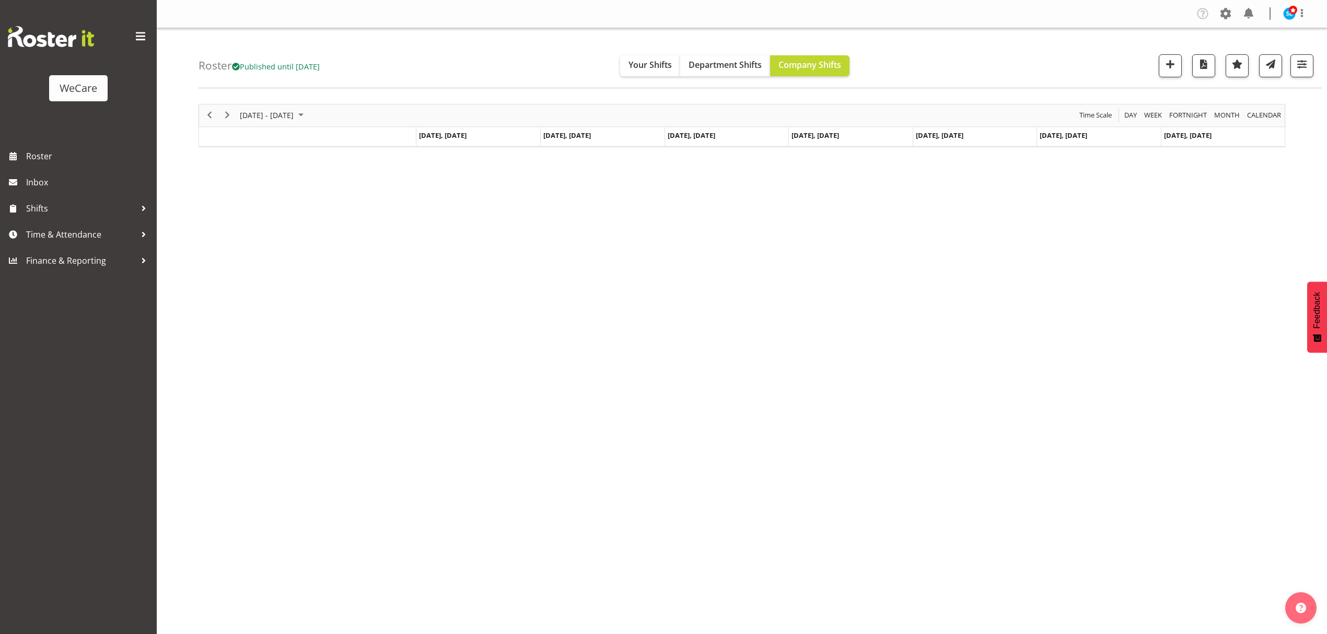
click at [562, 561] on div "Company Settings Roles & Skills Tasks Jobs Employees Locations & Departments Ac…" at bounding box center [742, 317] width 1170 height 634
click at [1298, 65] on span "button" at bounding box center [1302, 64] width 14 height 14
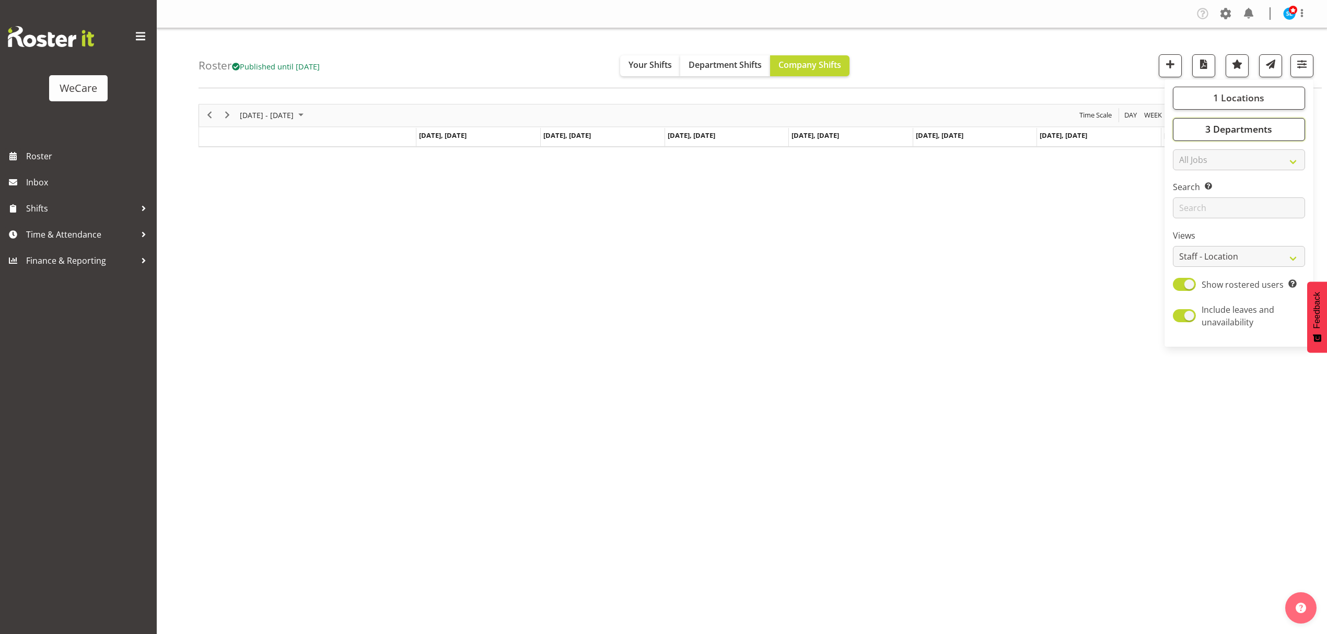
click at [1258, 135] on span "3 Departments" at bounding box center [1238, 129] width 67 height 13
click at [1185, 205] on span at bounding box center [1185, 206] width 8 height 8
click at [1185, 205] on input "Level 1 & 2" at bounding box center [1184, 205] width 7 height 7
checkbox input "true"
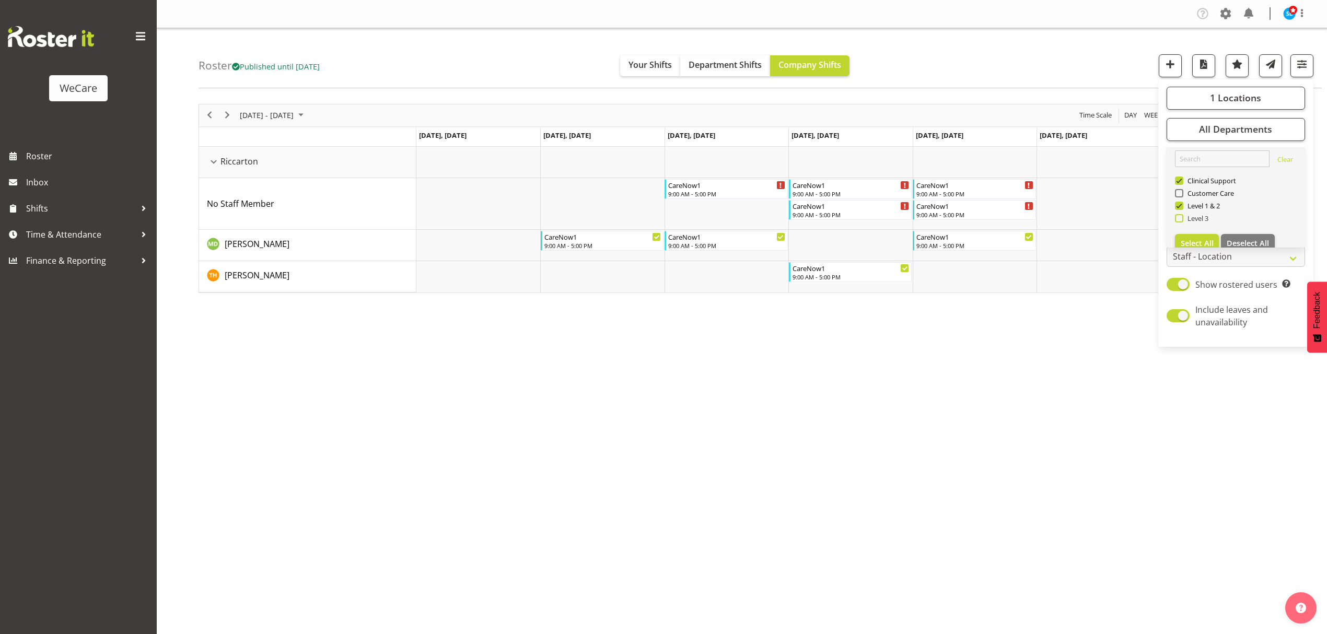
click at [1179, 218] on span at bounding box center [1179, 218] width 8 height 8
click at [1179, 218] on input "Level 3" at bounding box center [1178, 218] width 7 height 7
checkbox input "true"
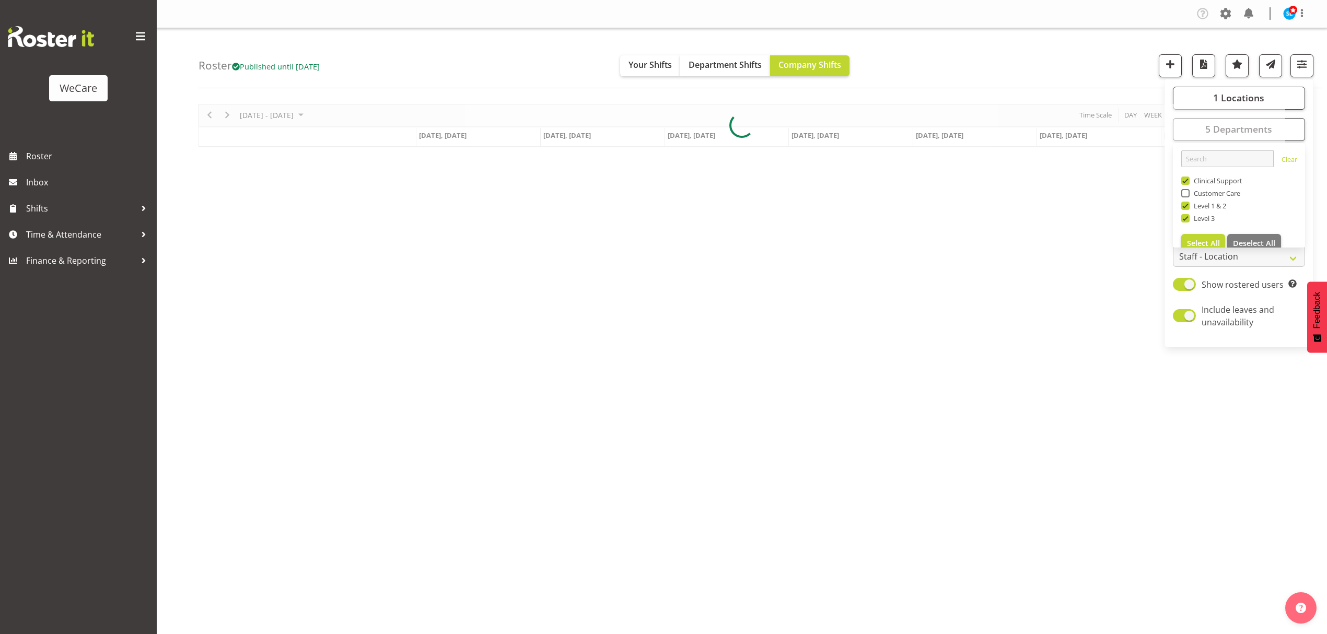
click at [995, 47] on div "Roster Published until Nov 30, 2025 Your Shifts Department Shifts Company Shift…" at bounding box center [760, 58] width 1123 height 60
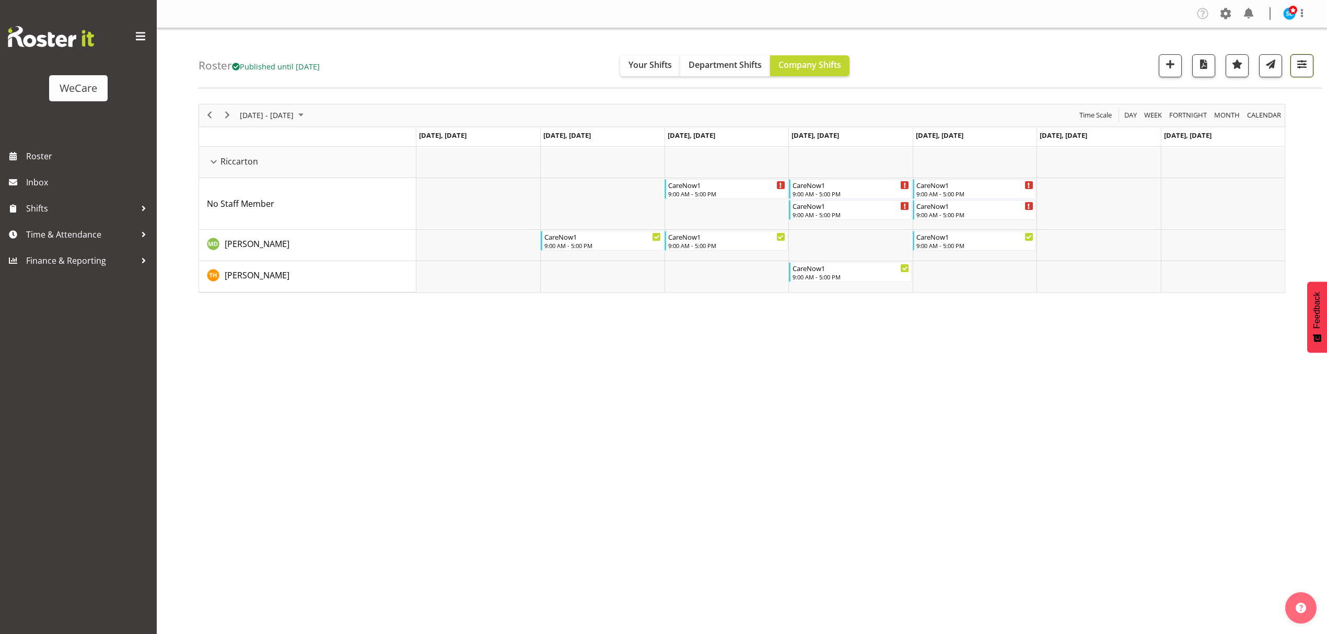
click at [1300, 64] on span "button" at bounding box center [1302, 64] width 14 height 14
click at [1120, 414] on div "October 13 - 19, 2025 Today Day Week Fortnight Month calendar Month Agenda Time…" at bounding box center [763, 305] width 1128 height 418
click at [1302, 80] on div "Roster Published until Nov 30, 2025 Your Shifts Department Shifts Company Shift…" at bounding box center [760, 58] width 1123 height 60
click at [1302, 69] on span "button" at bounding box center [1302, 64] width 14 height 14
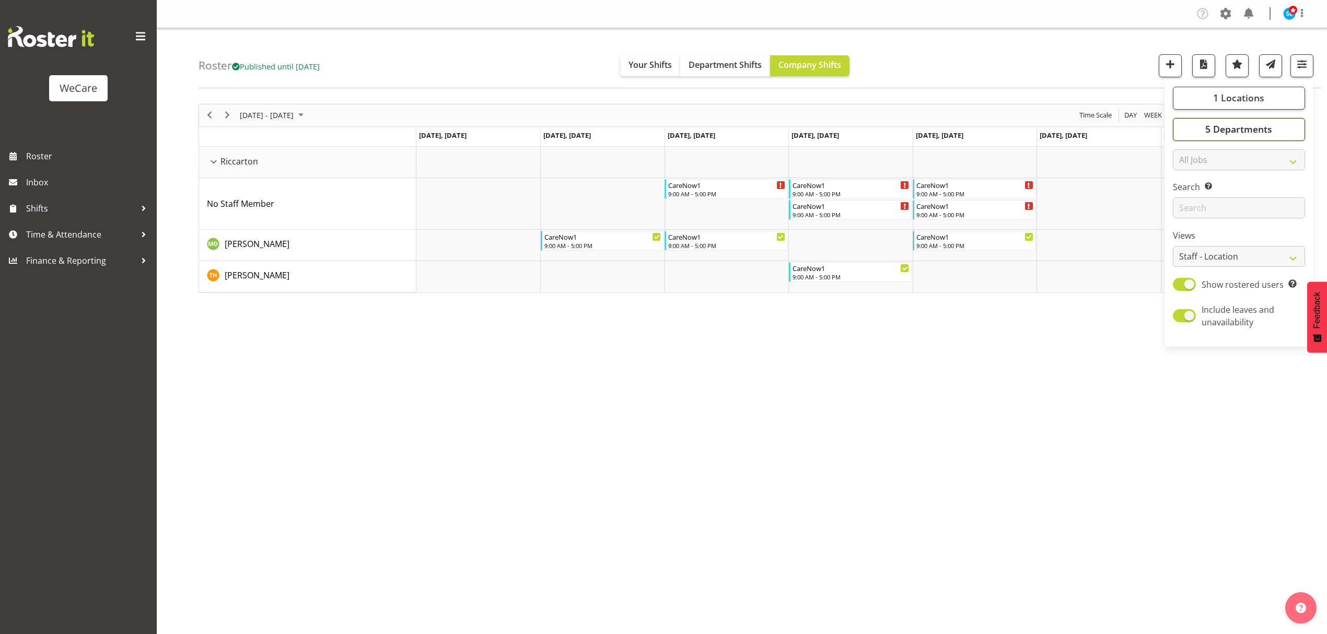
click at [1258, 124] on span "5 Departments" at bounding box center [1238, 129] width 67 height 13
click at [1246, 241] on span "Deselect All" at bounding box center [1254, 243] width 42 height 10
checkbox input "false"
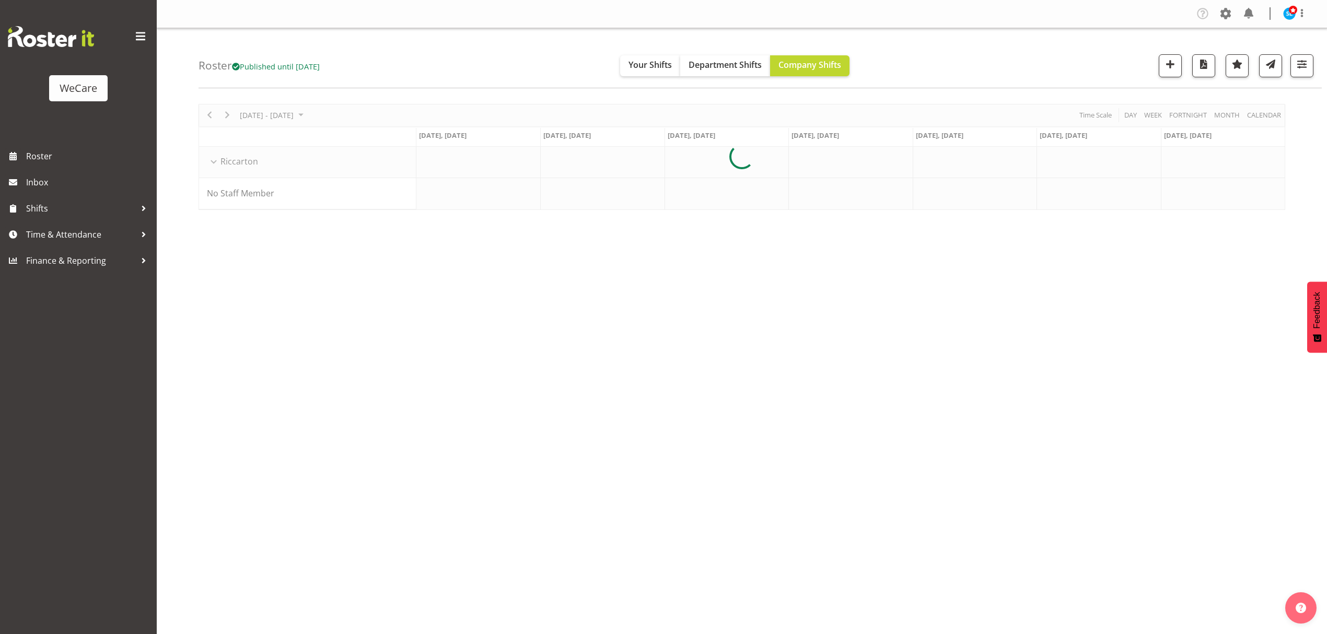
select select "location"
click at [1306, 72] on button "button" at bounding box center [1301, 65] width 23 height 23
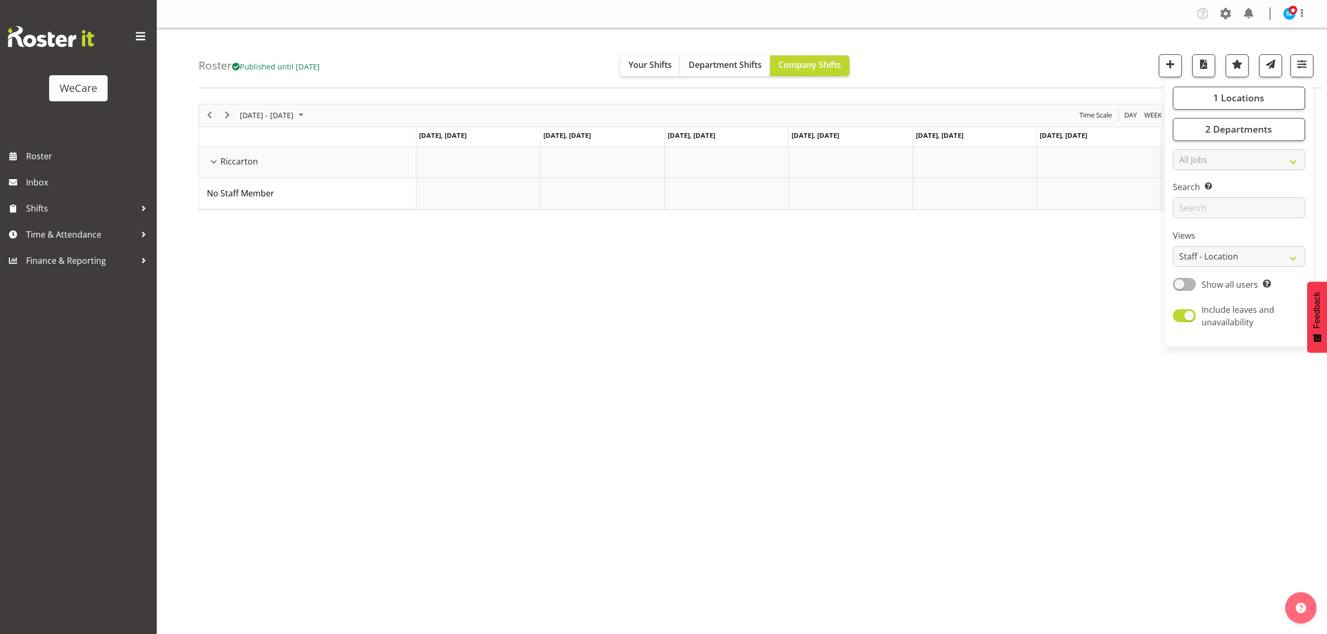
click at [1277, 116] on div "1 Locations Clear Business Support Office Faringdon Ilam Lincoln Riccarton Wigr…" at bounding box center [1238, 213] width 149 height 259
click at [1274, 122] on button "2 Departments" at bounding box center [1239, 129] width 132 height 23
click at [1187, 216] on span at bounding box center [1185, 218] width 8 height 8
click at [1187, 216] on input "Level 3" at bounding box center [1184, 218] width 7 height 7
checkbox input "true"
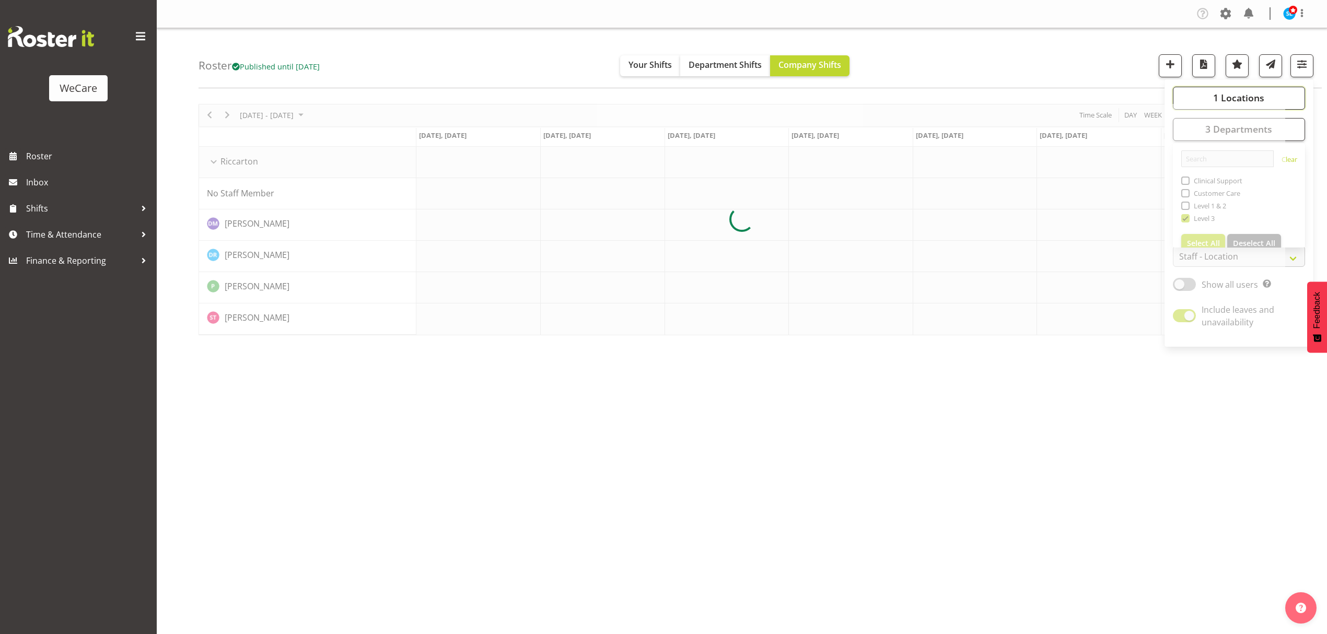
click at [1221, 96] on span "1 Locations" at bounding box center [1238, 97] width 51 height 13
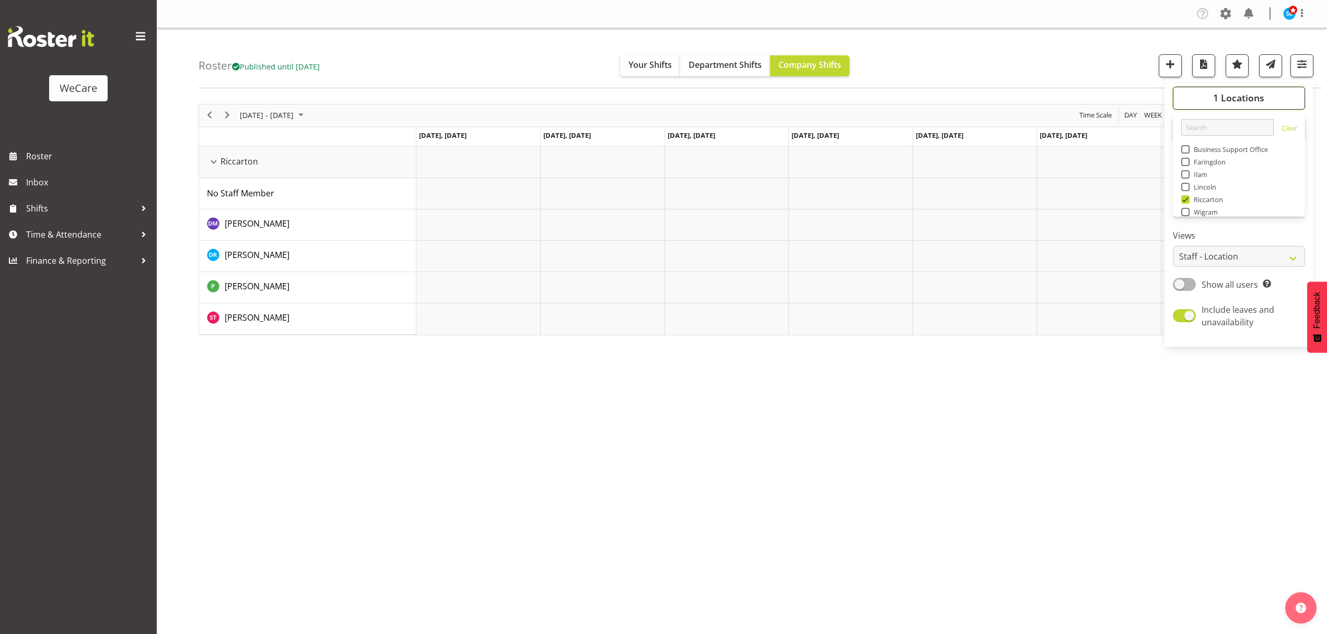
click at [1221, 96] on span "1 Locations" at bounding box center [1238, 97] width 51 height 13
click at [1184, 197] on span at bounding box center [1185, 199] width 8 height 8
click at [1184, 197] on input "Riccarton" at bounding box center [1184, 199] width 7 height 7
checkbox input "false"
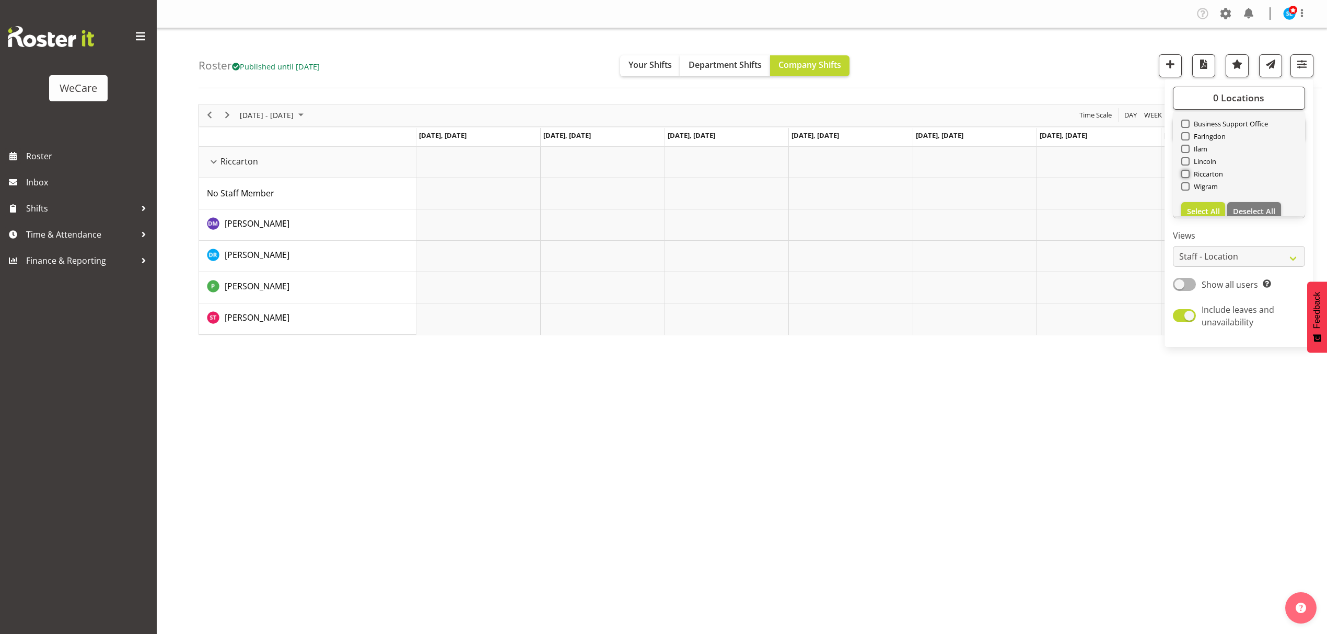
scroll to position [38, 0]
click at [1182, 172] on span at bounding box center [1185, 174] width 8 height 8
click at [1182, 172] on input "Wigram" at bounding box center [1184, 174] width 7 height 7
checkbox input "true"
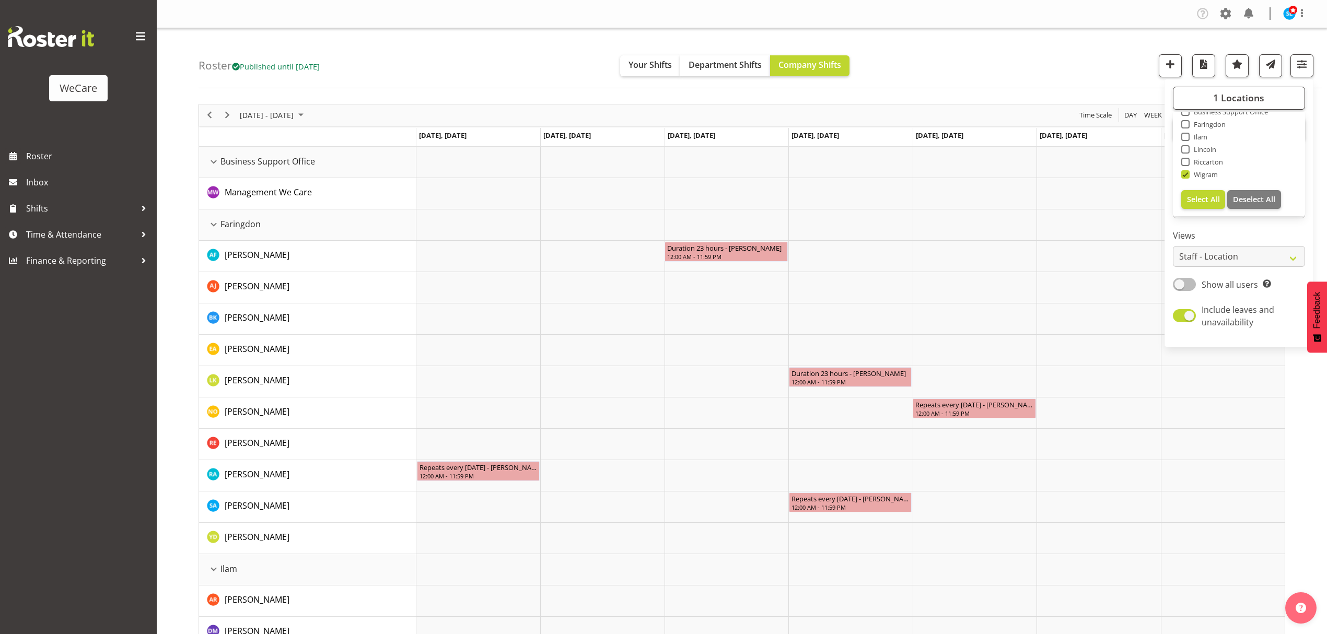
click at [1187, 284] on span at bounding box center [1184, 284] width 23 height 13
click at [1180, 284] on input "Show all users Show only rostered employees" at bounding box center [1176, 284] width 7 height 7
checkbox input "true"
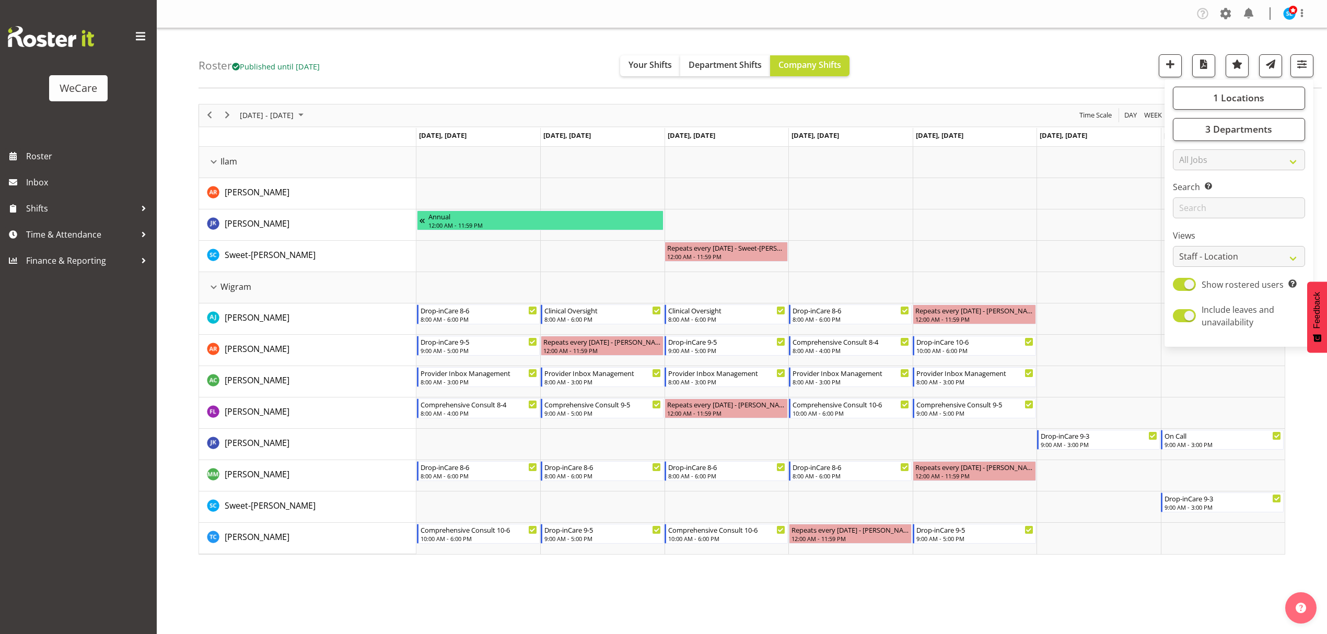
click at [1043, 51] on div "Roster Published until [DATE] Your Shifts Department Shifts Company Shifts 1 Lo…" at bounding box center [760, 58] width 1123 height 60
click at [1317, 65] on div "Roster Published until [DATE] Your Shifts Department Shifts Company Shifts 1 Lo…" at bounding box center [760, 58] width 1123 height 60
click at [1310, 61] on button "button" at bounding box center [1301, 65] width 23 height 23
click at [1258, 119] on button "3 Departments" at bounding box center [1239, 129] width 132 height 23
click at [1230, 97] on span "1 Locations" at bounding box center [1238, 97] width 51 height 13
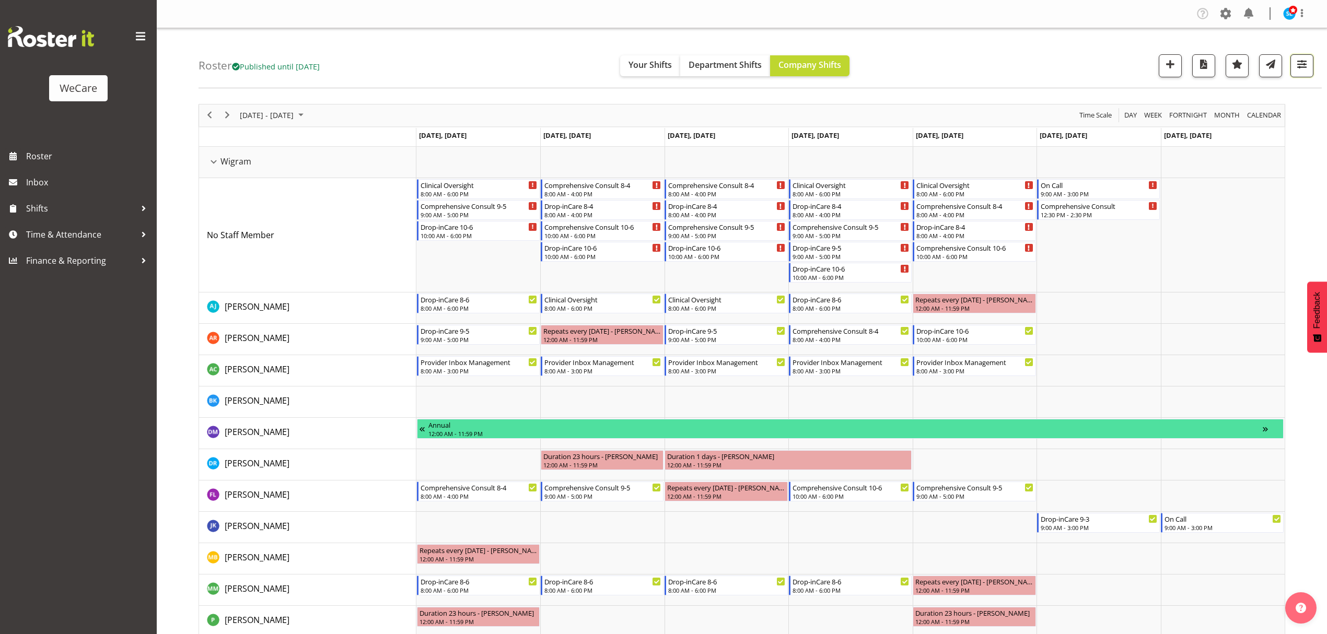
click at [1301, 67] on span "button" at bounding box center [1302, 64] width 14 height 14
click at [1200, 282] on span "Show all users Show only rostered employees" at bounding box center [1233, 284] width 75 height 13
click at [1180, 282] on input "Show all users Show only rostered employees" at bounding box center [1176, 284] width 7 height 7
checkbox input "true"
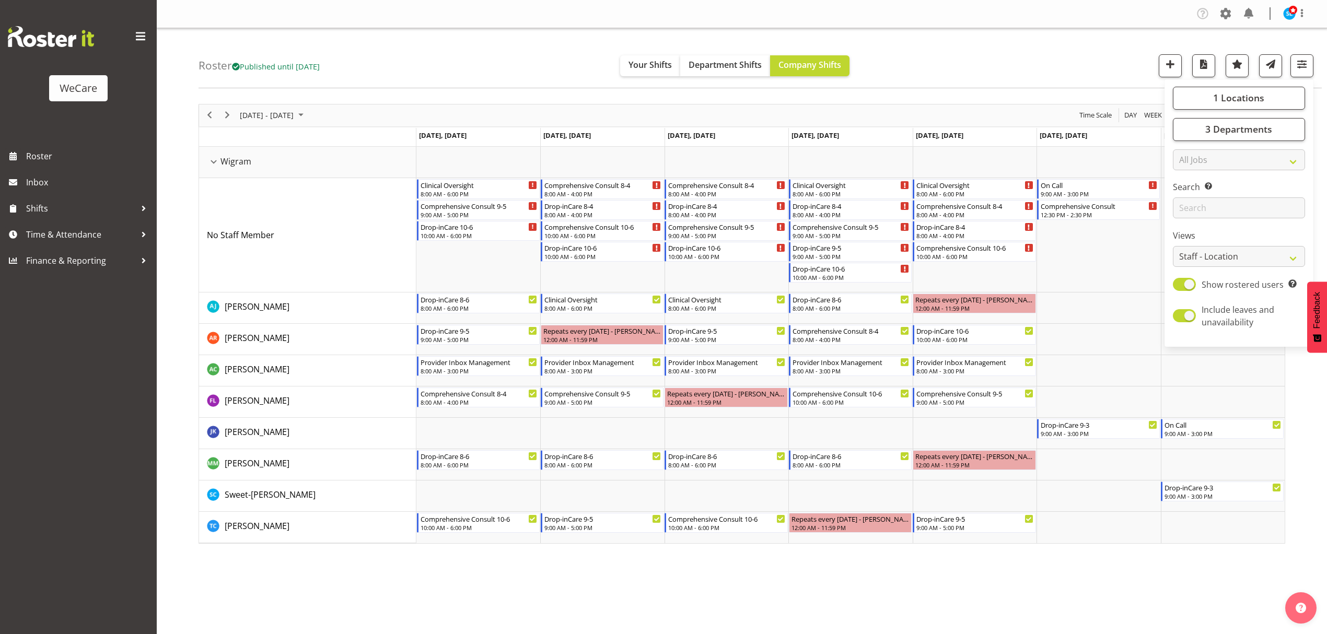
click at [933, 44] on div "Roster Published until [DATE] Your Shifts Department Shifts Company Shifts 1 Lo…" at bounding box center [760, 58] width 1123 height 60
click at [432, 596] on div "Company Settings Roles & Skills Tasks Jobs Employees Locations & Departments Ac…" at bounding box center [742, 317] width 1170 height 634
click at [1307, 66] on span "button" at bounding box center [1302, 64] width 14 height 14
click at [1244, 123] on span "3 Departments" at bounding box center [1238, 129] width 67 height 13
click at [1196, 102] on button "1 Locations" at bounding box center [1239, 98] width 132 height 23
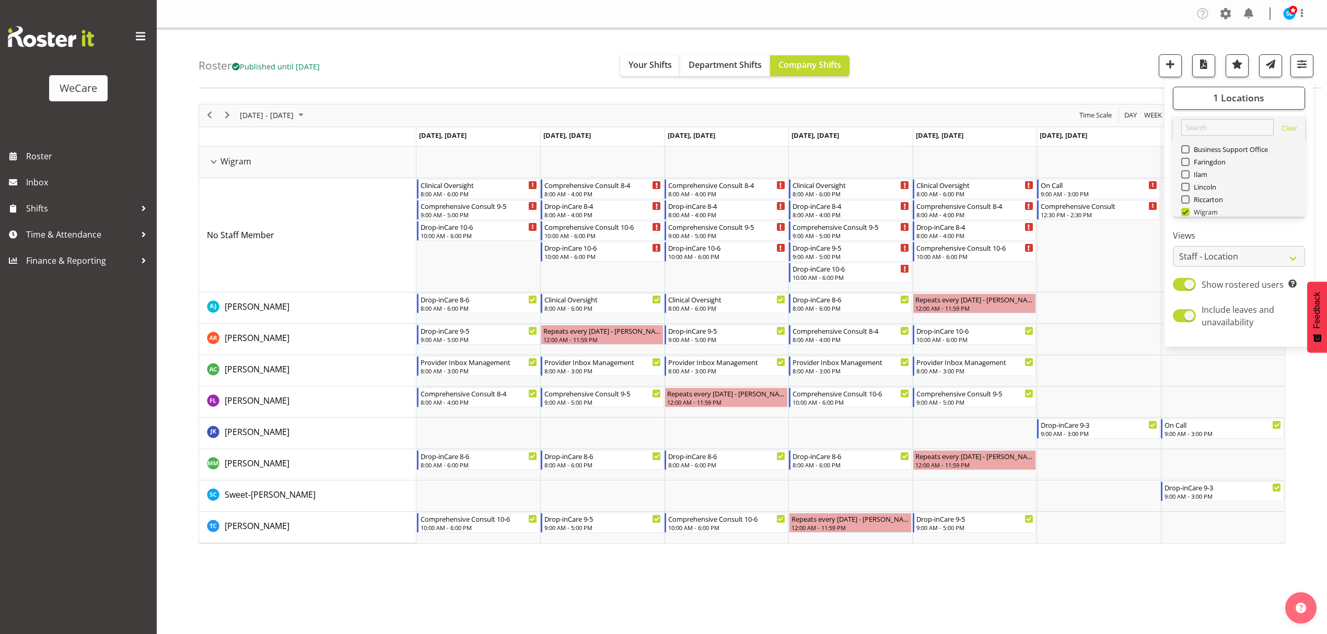
click at [1185, 209] on span at bounding box center [1185, 212] width 8 height 8
click at [1185, 209] on input "Wigram" at bounding box center [1184, 211] width 7 height 7
checkbox input "false"
click at [1188, 161] on label "Faringdon" at bounding box center [1203, 162] width 45 height 8
click at [1188, 161] on input "Faringdon" at bounding box center [1184, 161] width 7 height 7
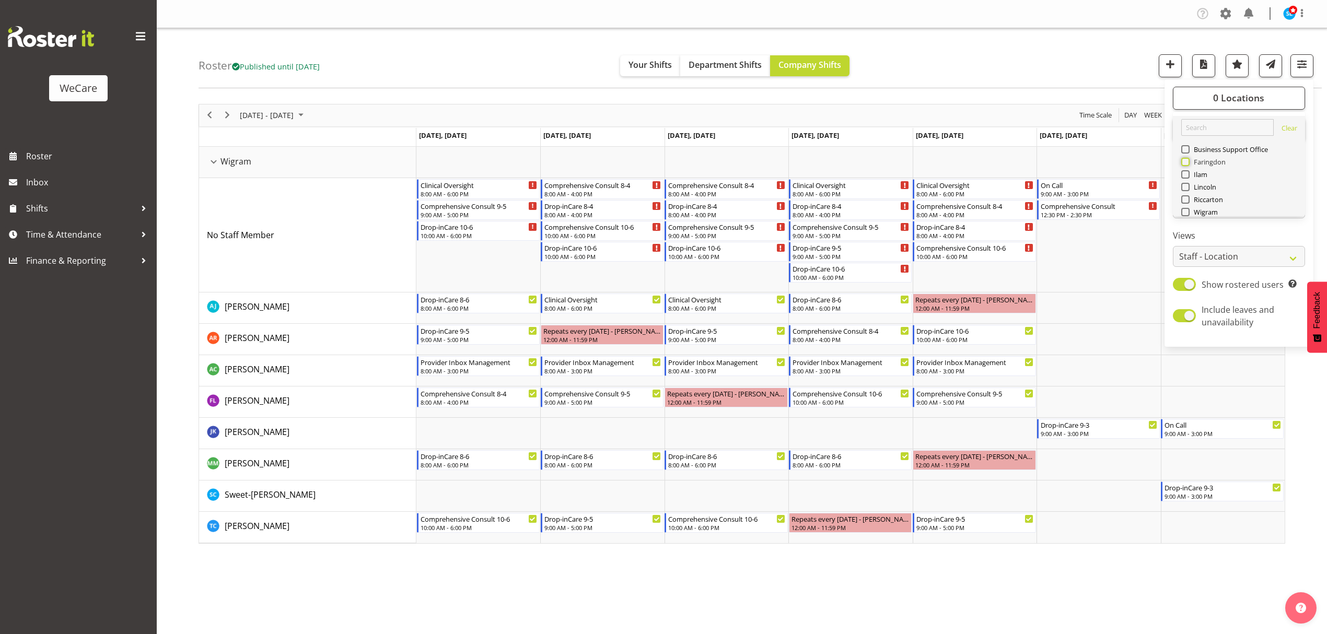
checkbox input "true"
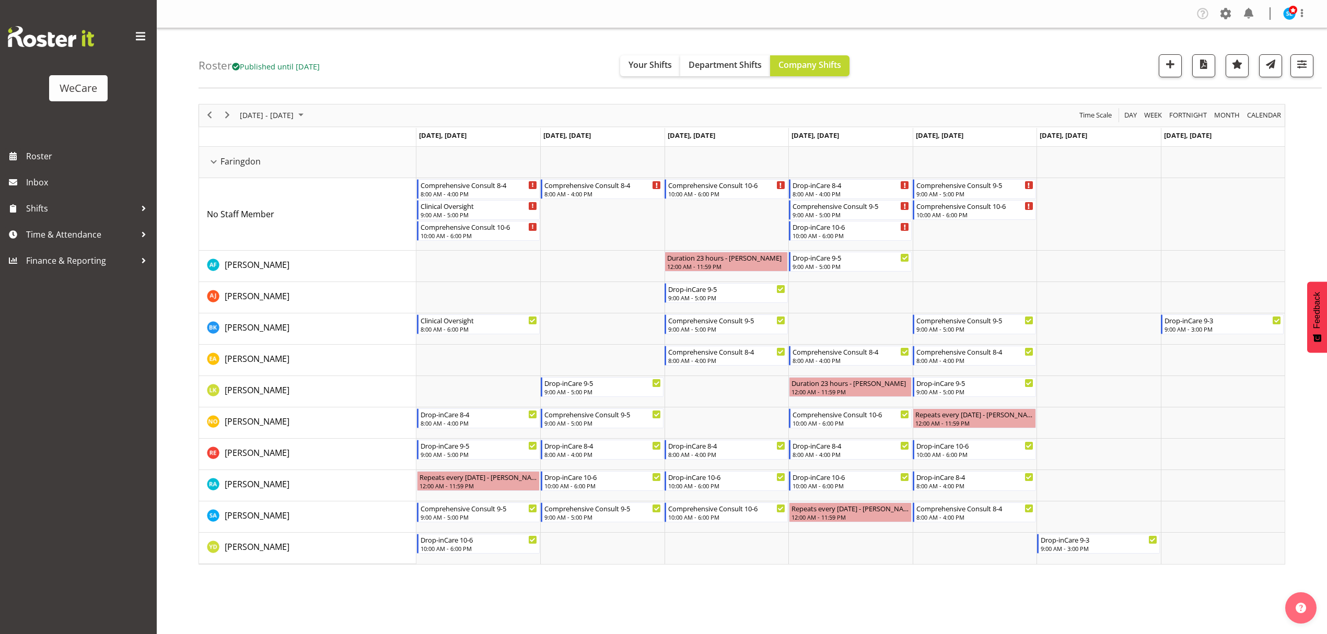
click at [1060, 65] on div "Roster Published until [DATE] Your Shifts Department Shifts Company Shifts 1 Lo…" at bounding box center [760, 58] width 1123 height 60
click at [1299, 65] on span "button" at bounding box center [1302, 64] width 14 height 14
click at [1236, 127] on span "3 Departments" at bounding box center [1238, 129] width 67 height 13
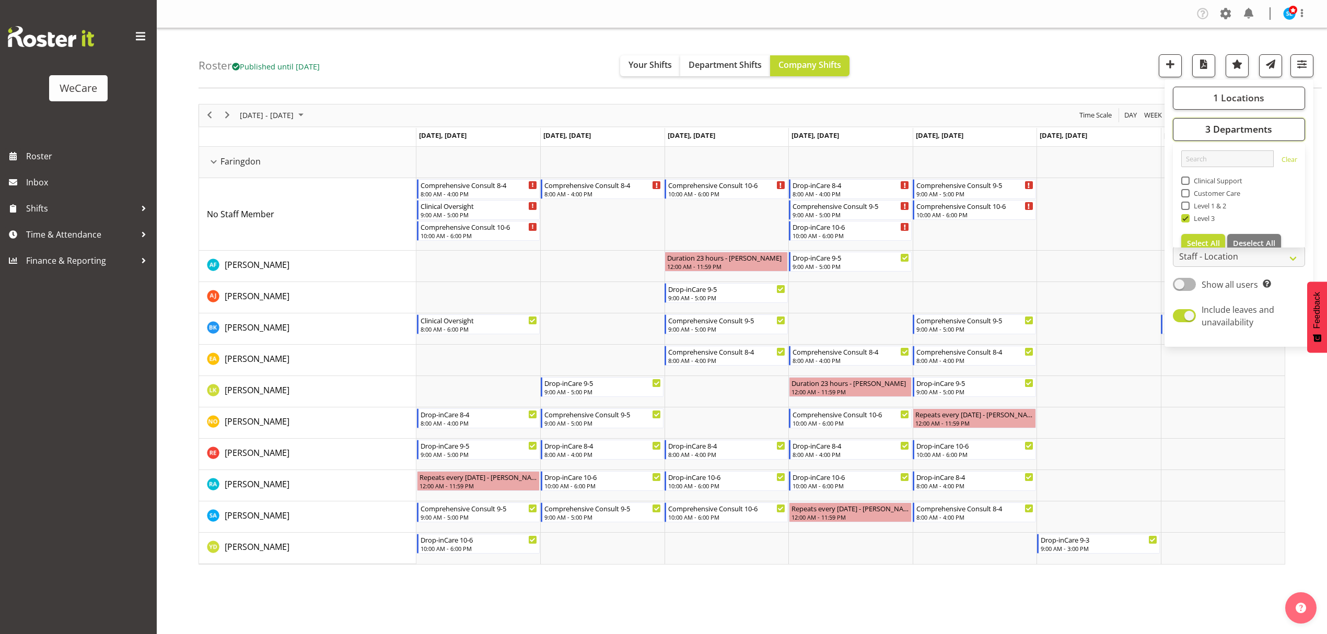
click at [1236, 127] on span "3 Departments" at bounding box center [1238, 129] width 67 height 13
click at [1233, 87] on button "1 Locations" at bounding box center [1239, 98] width 132 height 23
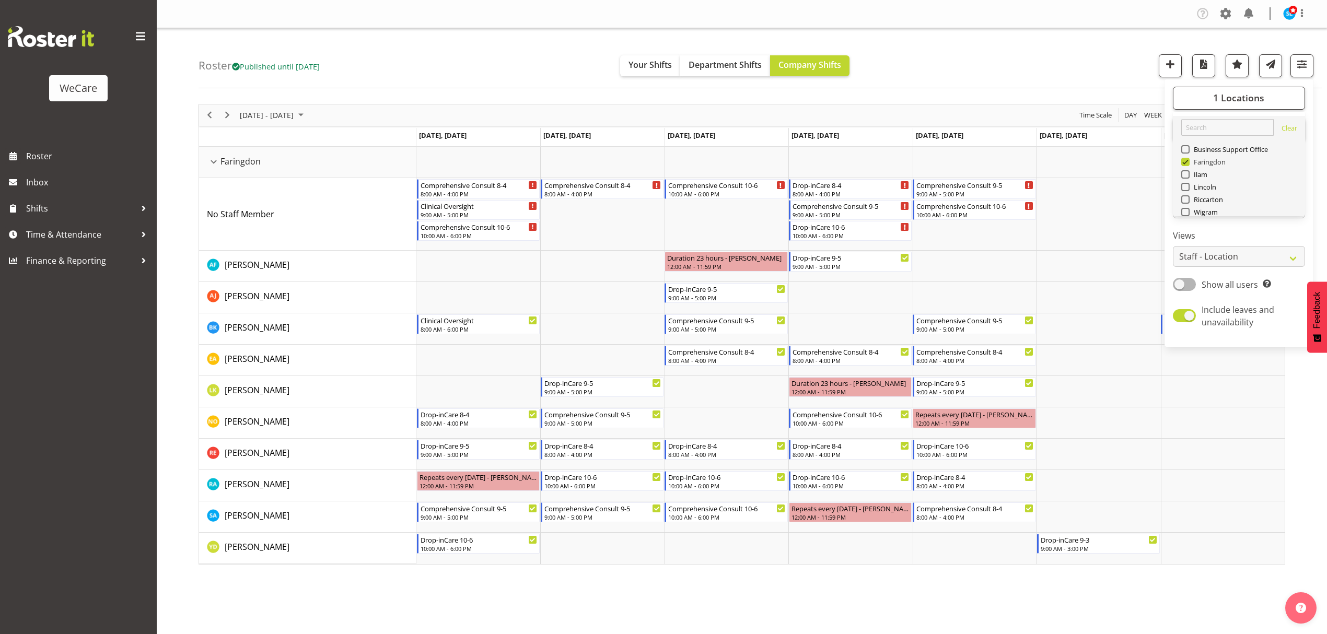
click at [1186, 161] on span at bounding box center [1185, 162] width 8 height 8
click at [1186, 161] on input "Faringdon" at bounding box center [1184, 161] width 7 height 7
checkbox input "false"
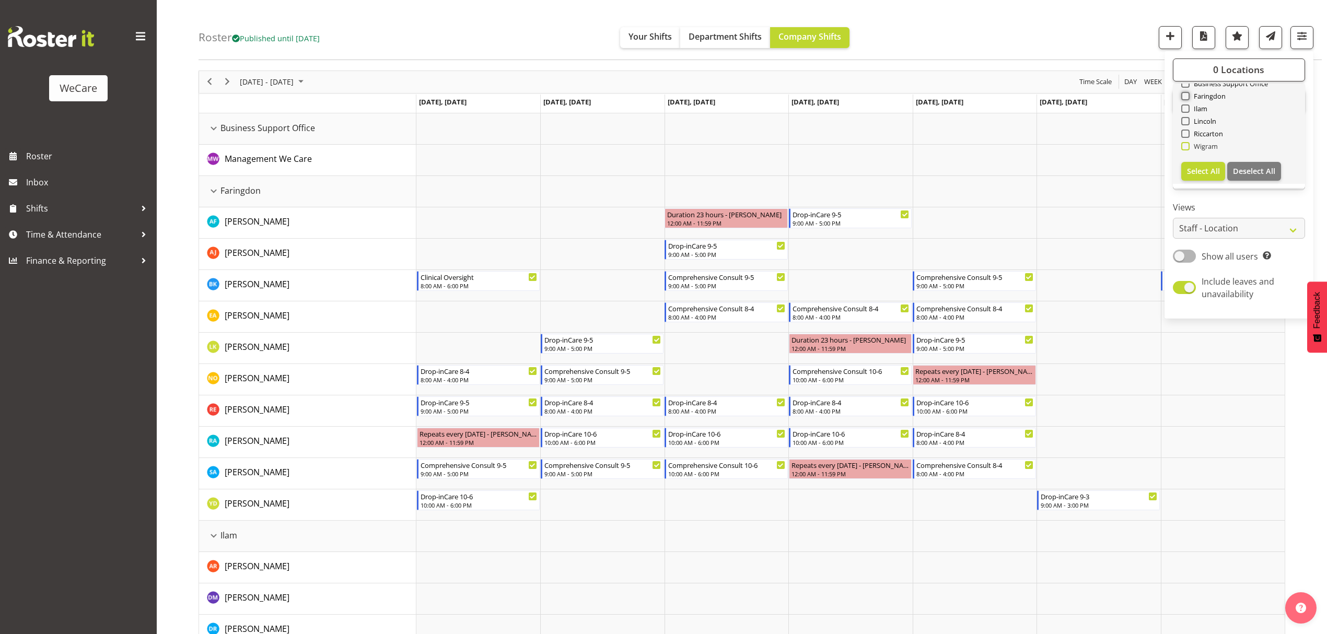
scroll to position [46, 0]
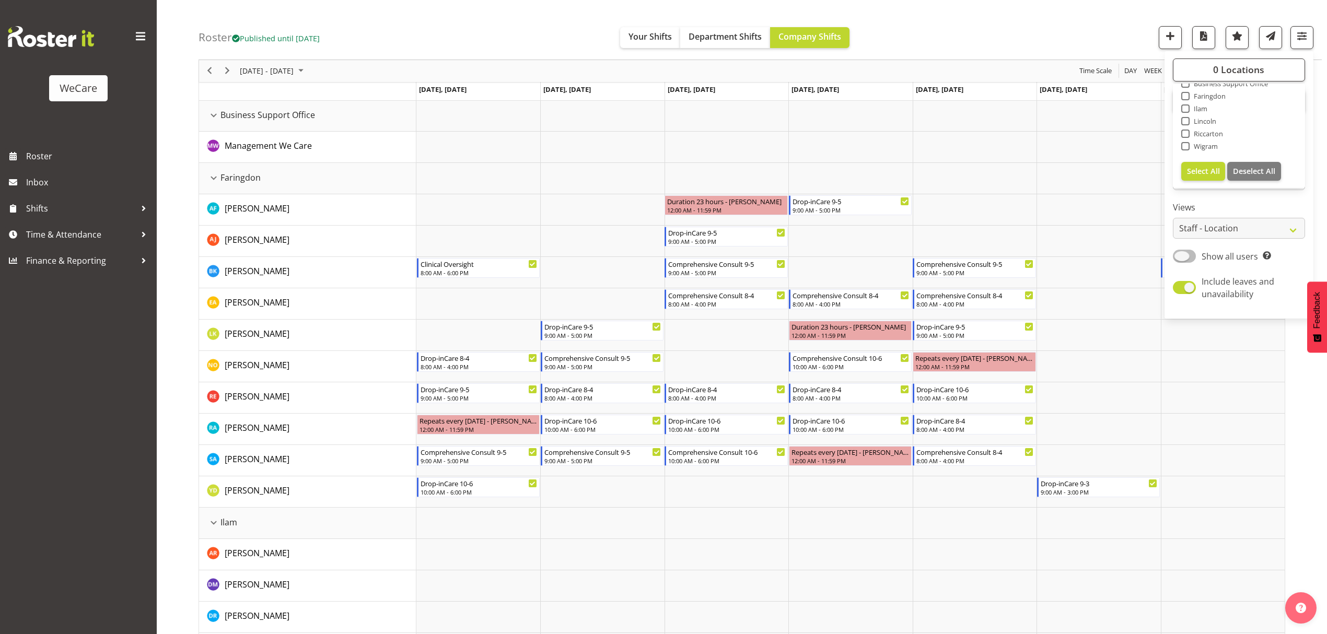
click at [1196, 256] on span "Show all users Show only rostered employees" at bounding box center [1233, 256] width 75 height 13
click at [1180, 256] on input "Show all users Show only rostered employees" at bounding box center [1176, 256] width 7 height 7
checkbox input "true"
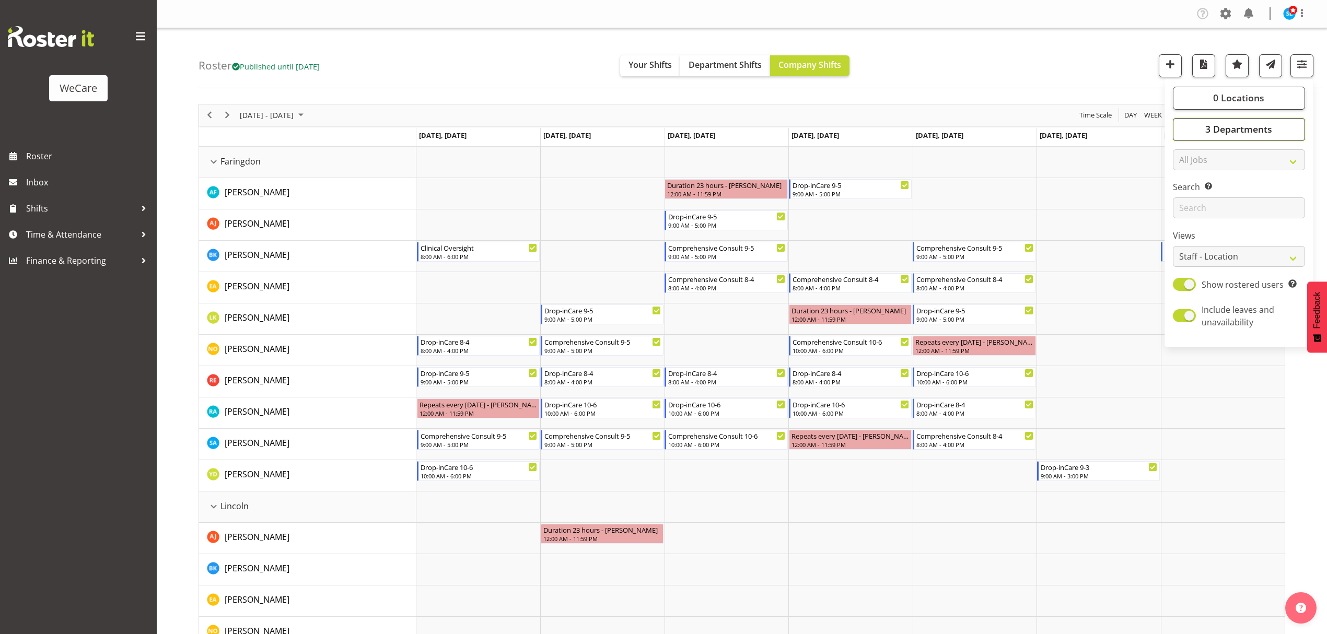
click at [1221, 133] on span "3 Departments" at bounding box center [1238, 129] width 67 height 13
click at [1222, 132] on span "3 Departments" at bounding box center [1238, 129] width 67 height 13
click at [1227, 98] on span "0 Locations" at bounding box center [1238, 97] width 51 height 13
click at [1187, 126] on span at bounding box center [1185, 124] width 8 height 8
click at [1187, 126] on input "Faringdon" at bounding box center [1184, 124] width 7 height 7
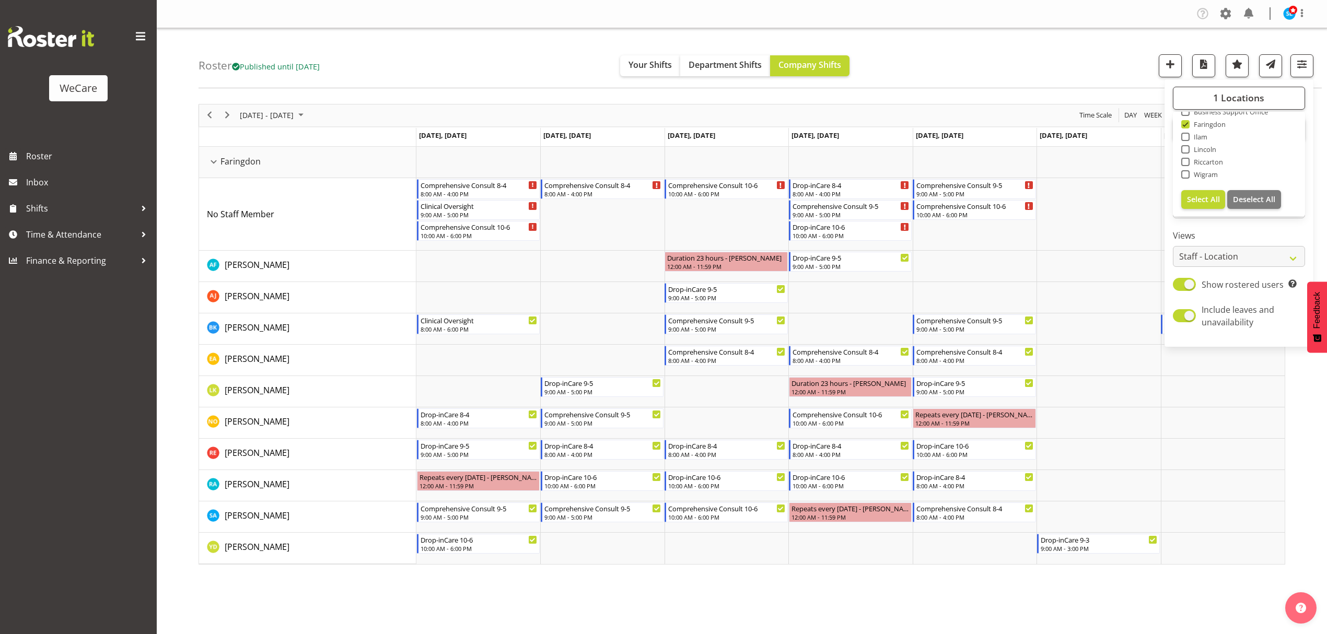
click at [1004, 43] on div "Roster Published until [DATE] Your Shifts Department Shifts Company Shifts 1 Lo…" at bounding box center [760, 58] width 1123 height 60
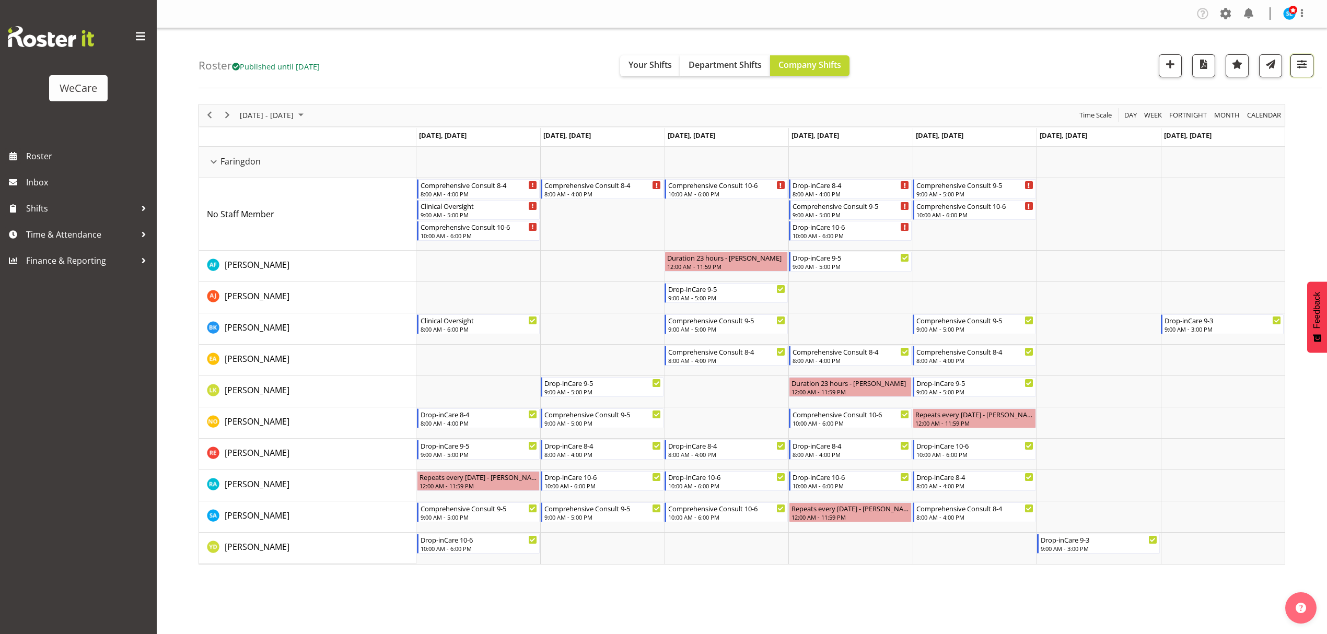
click at [1300, 73] on button "button" at bounding box center [1301, 65] width 23 height 23
click at [1284, 130] on button "3 Departments" at bounding box center [1239, 129] width 132 height 23
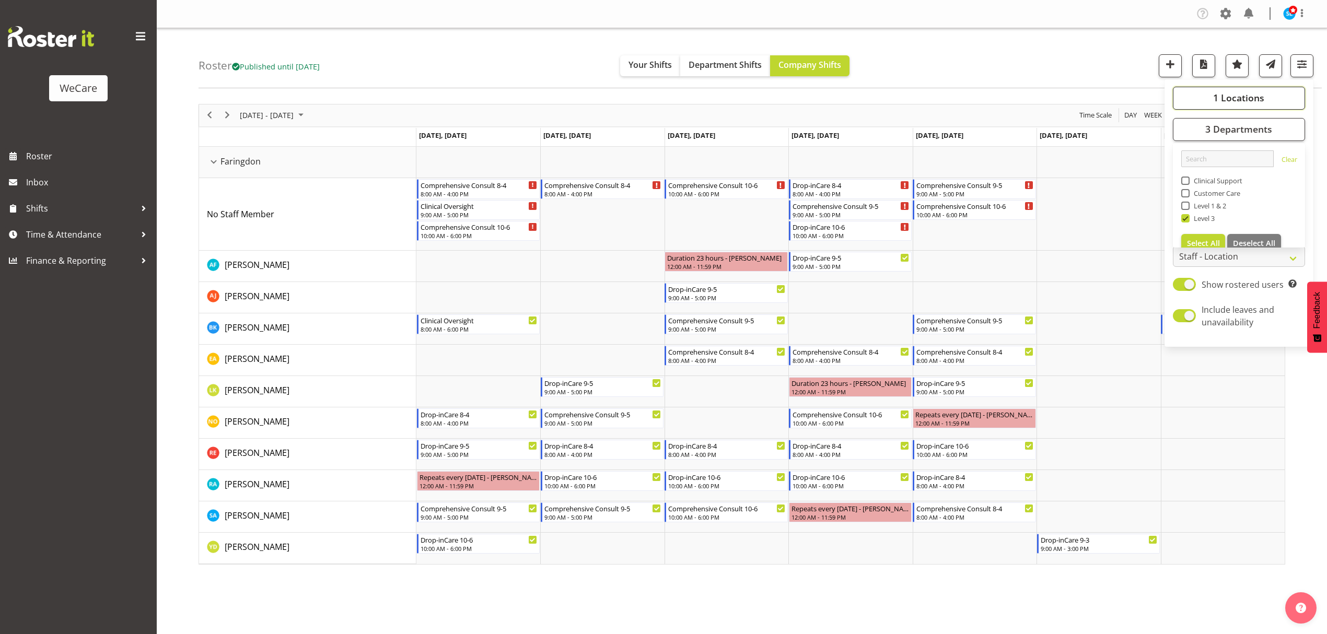
click at [1195, 107] on button "1 Locations" at bounding box center [1239, 98] width 132 height 23
click at [1183, 136] on span at bounding box center [1185, 137] width 8 height 8
click at [1183, 136] on input "Faringdon" at bounding box center [1184, 136] width 7 height 7
checkbox input "false"
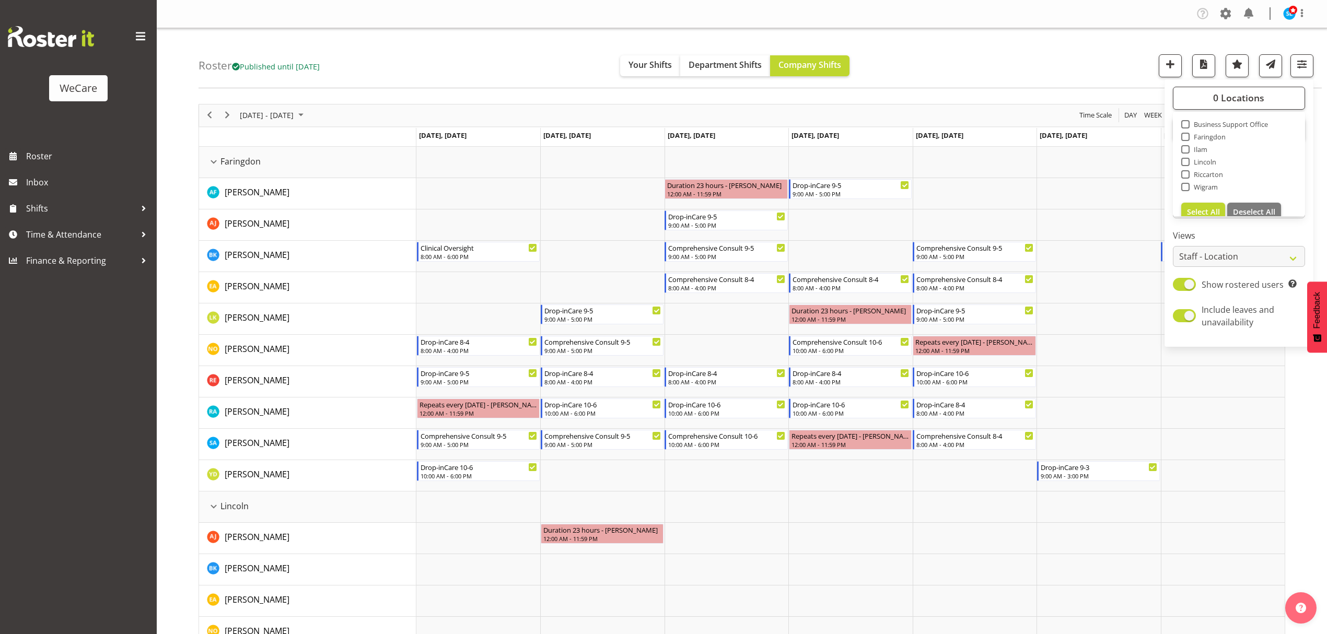
click at [1104, 68] on div "Roster Published until Nov 30, 2025 Your Shifts Department Shifts Company Shift…" at bounding box center [760, 58] width 1123 height 60
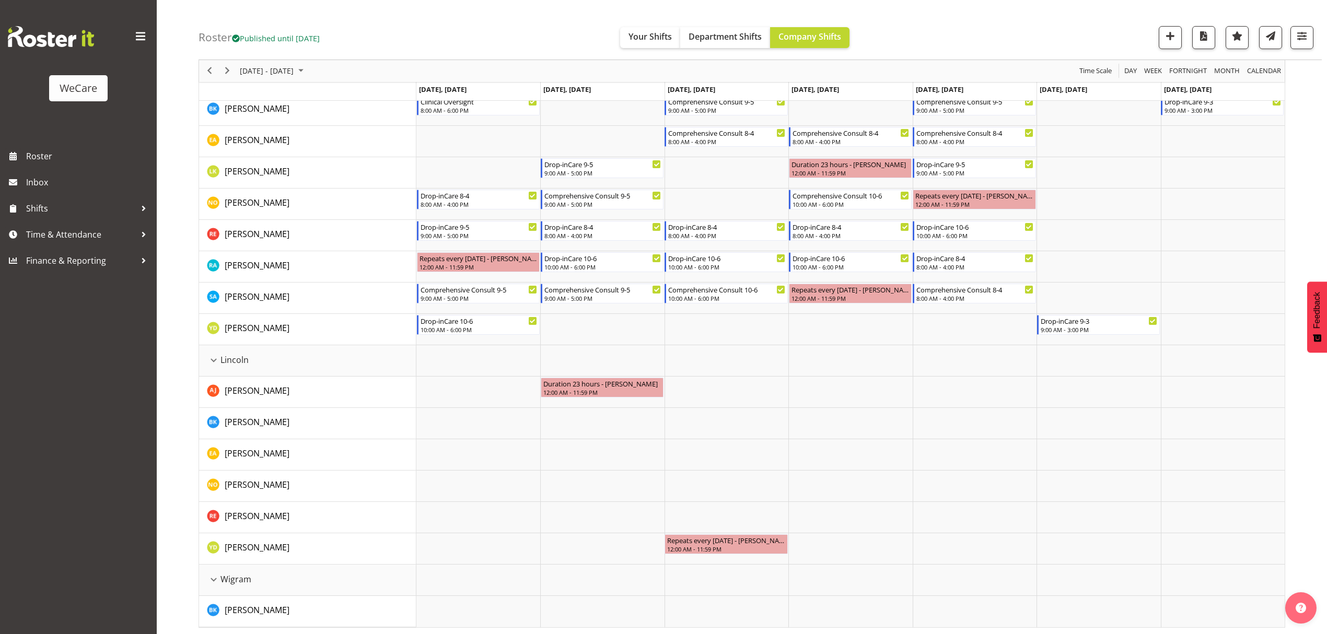
scroll to position [148, 0]
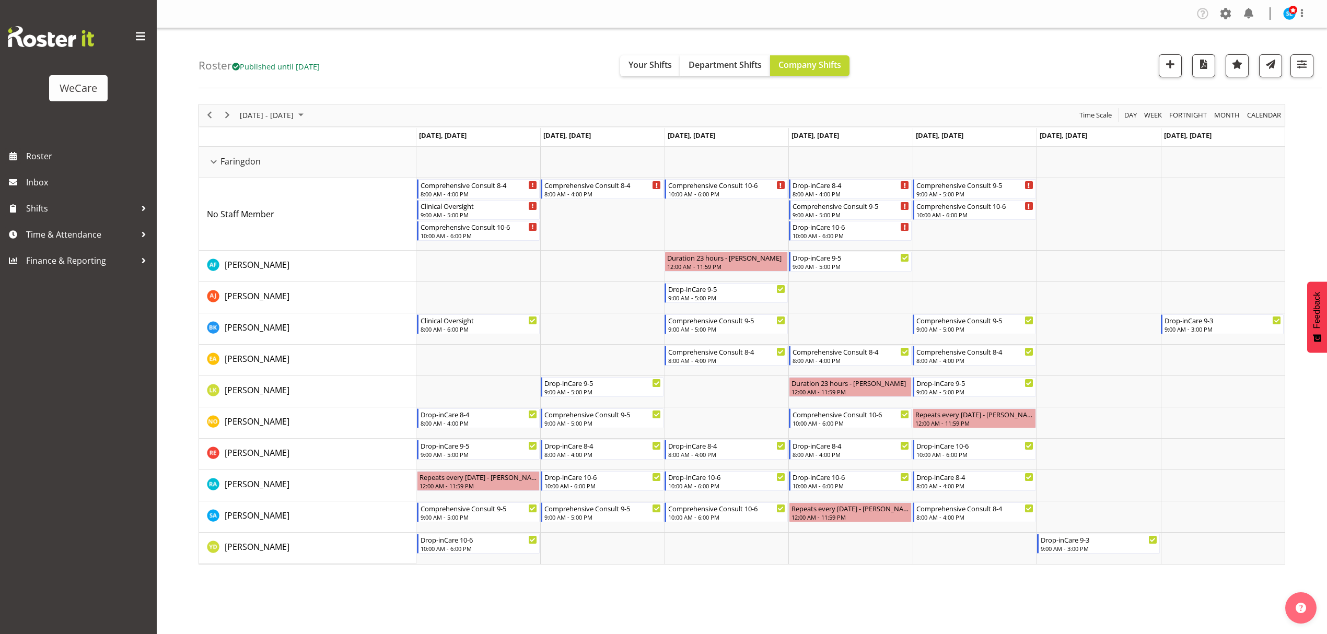
click at [565, 608] on div "Company Settings Roles & Skills Tasks Jobs Employees Locations & Departments Ac…" at bounding box center [742, 317] width 1170 height 634
click at [815, 611] on div "Company Settings Roles & Skills Tasks Jobs Employees Locations & Departments Ac…" at bounding box center [742, 317] width 1170 height 634
click at [1309, 65] on button "button" at bounding box center [1301, 65] width 23 height 23
click at [1070, 42] on div "Roster Published until [DATE] Your Shifts Department Shifts Company Shifts 1 Lo…" at bounding box center [760, 58] width 1123 height 60
click at [1310, 64] on button "button" at bounding box center [1301, 65] width 23 height 23
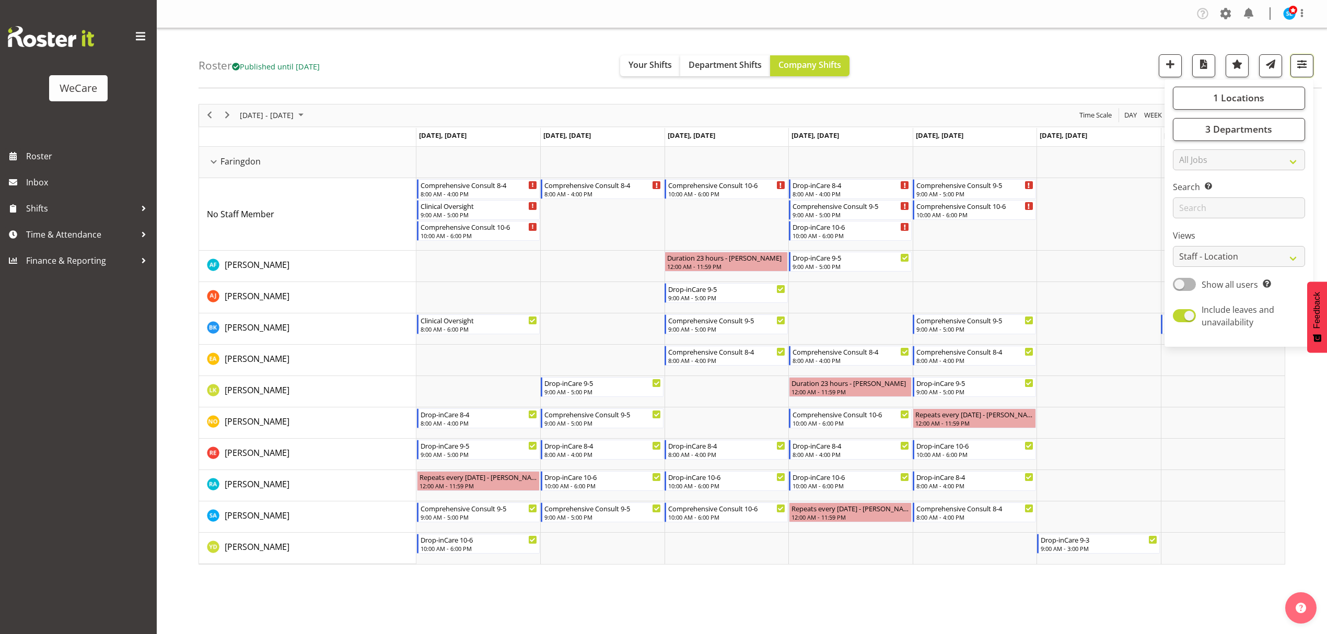
click at [1300, 73] on button "button" at bounding box center [1301, 65] width 23 height 23
click at [1304, 64] on span "button" at bounding box center [1302, 64] width 14 height 14
click at [1287, 122] on button "3 Departments" at bounding box center [1239, 129] width 132 height 23
click at [1054, 80] on div "Roster Published until [DATE] Your Shifts Department Shifts Company Shifts 1 Lo…" at bounding box center [760, 58] width 1123 height 60
click at [1296, 60] on span "button" at bounding box center [1302, 64] width 14 height 14
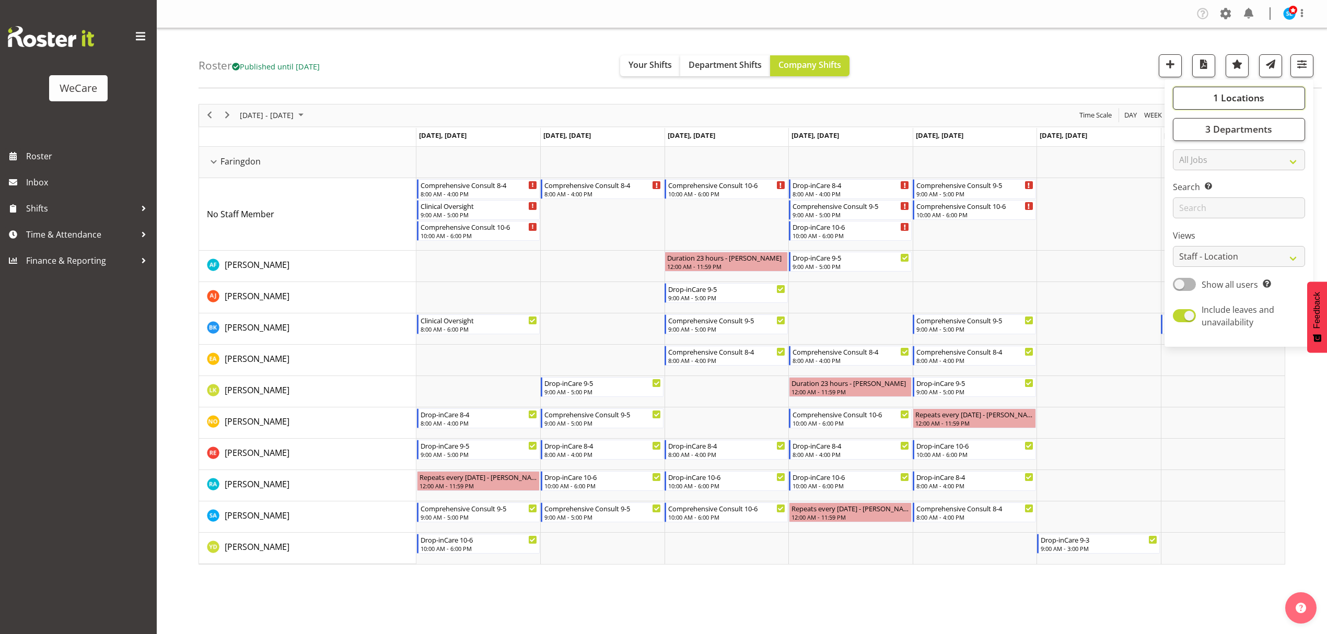
click at [1231, 95] on span "1 Locations" at bounding box center [1238, 97] width 51 height 13
click at [1300, 57] on button "button" at bounding box center [1301, 65] width 23 height 23
click at [1277, 122] on button "3 Departments" at bounding box center [1239, 129] width 132 height 23
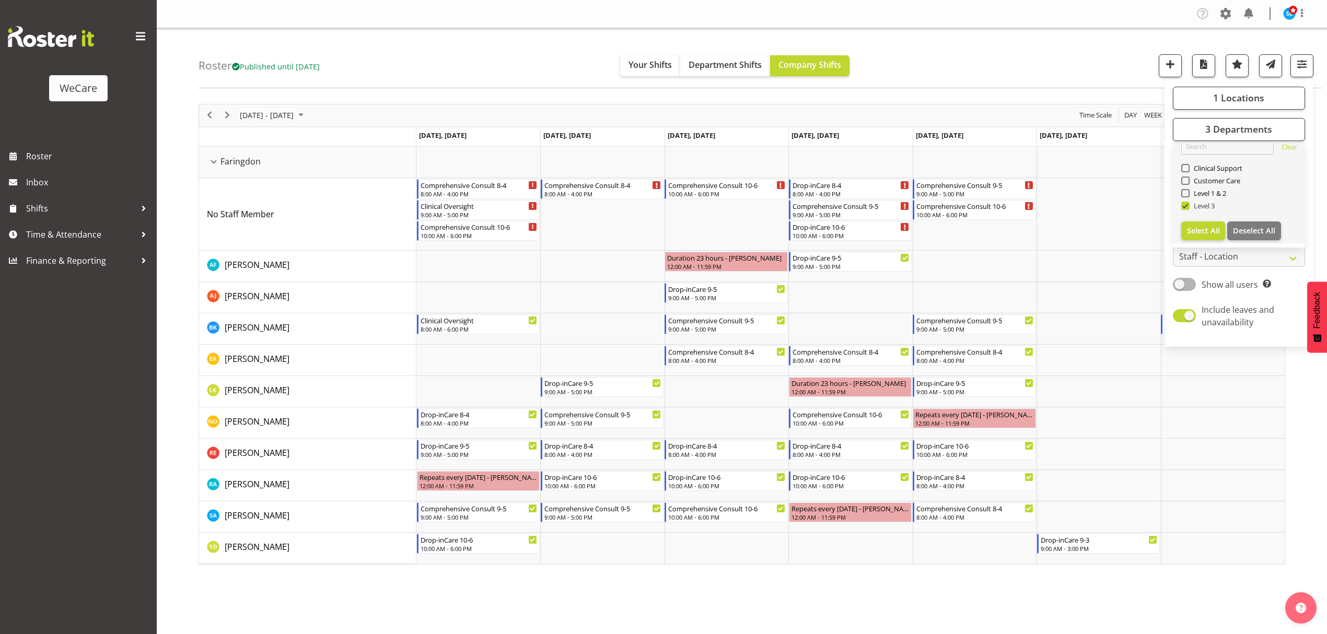
click at [1185, 207] on span at bounding box center [1185, 206] width 8 height 8
click at [1185, 207] on input "Level 3" at bounding box center [1184, 205] width 7 height 7
checkbox input "false"
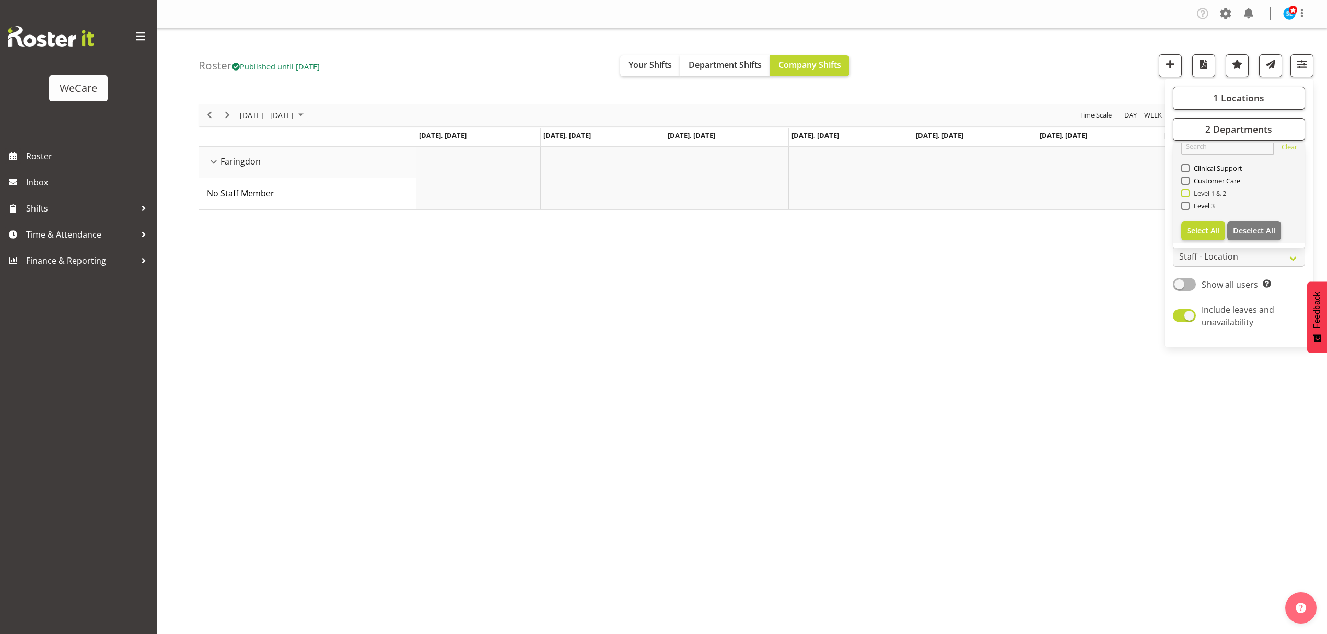
click at [1184, 193] on span at bounding box center [1185, 193] width 8 height 8
click at [1184, 193] on input "Level 1 & 2" at bounding box center [1184, 193] width 7 height 7
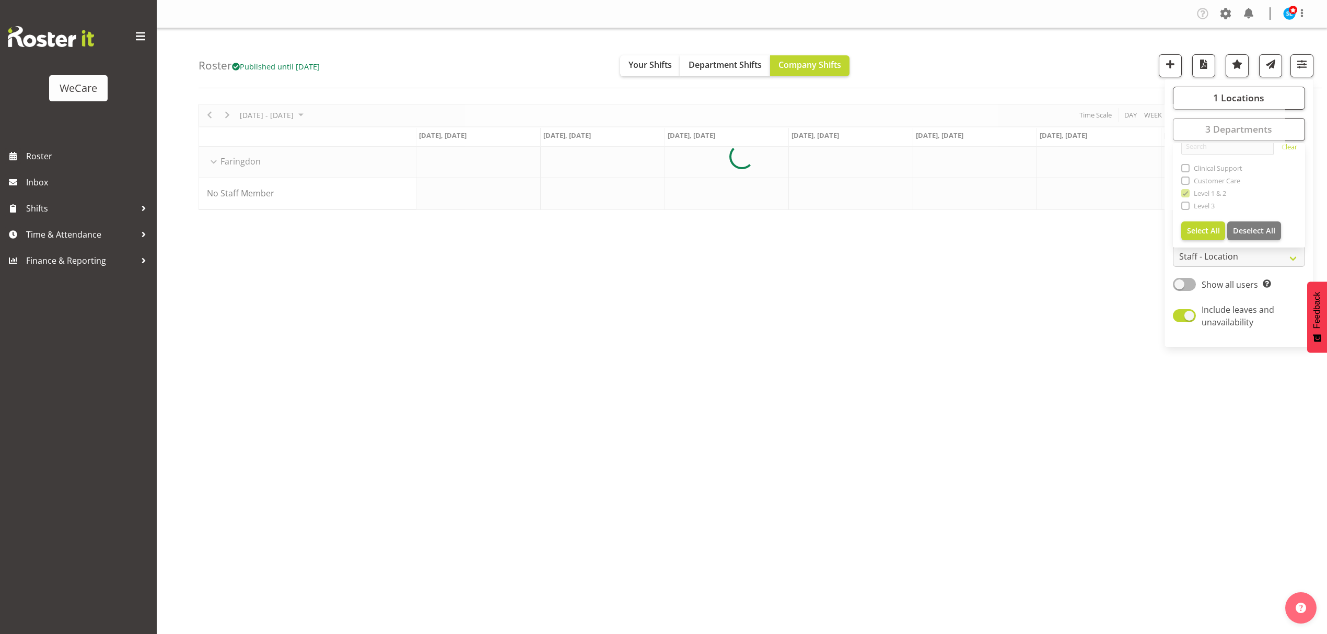
click at [1057, 74] on div "Roster Published until [DATE] Your Shifts Department Shifts Company Shifts 1 Lo…" at bounding box center [760, 58] width 1123 height 60
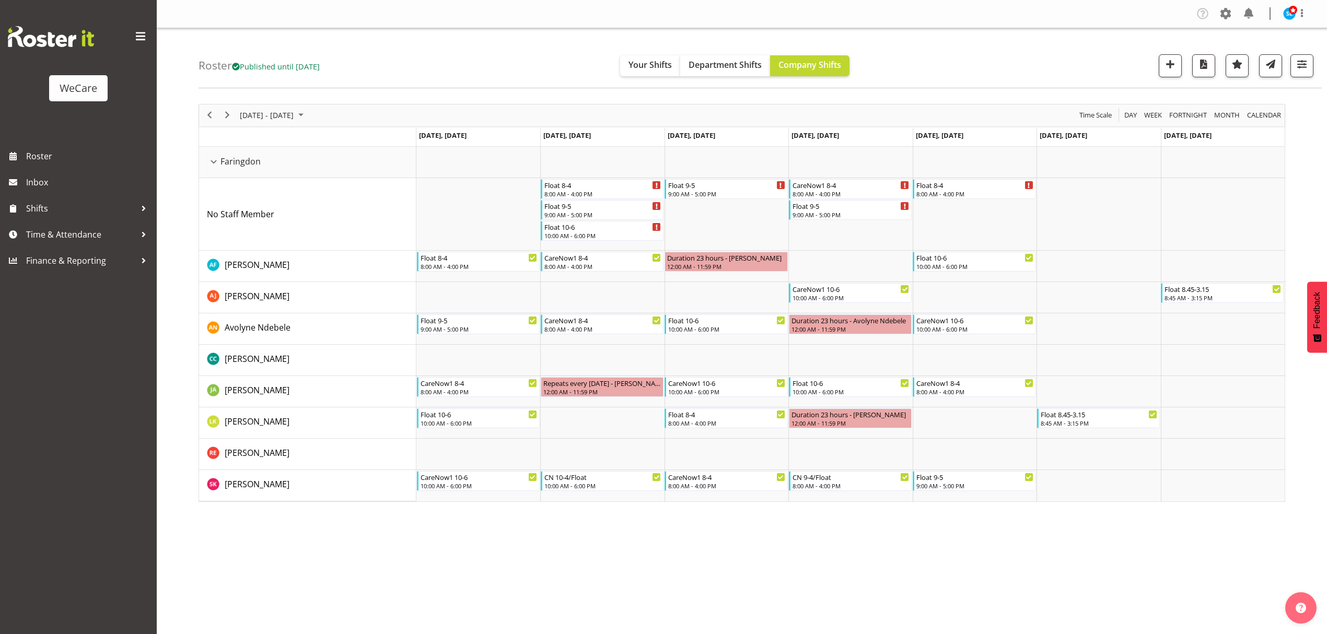
click at [324, 547] on div "Company Settings Roles & Skills Tasks Jobs Employees Locations & Departments Ac…" at bounding box center [742, 317] width 1170 height 634
click at [777, 573] on div "Company Settings Roles & Skills Tasks Jobs Employees Locations & Departments Ac…" at bounding box center [742, 317] width 1170 height 634
click at [1299, 80] on div "Roster Published until [DATE] Your Shifts Department Shifts Company Shifts 1 Lo…" at bounding box center [760, 58] width 1123 height 60
click at [1298, 74] on button "button" at bounding box center [1301, 65] width 23 height 23
click at [1249, 130] on span "3 Departments" at bounding box center [1238, 129] width 67 height 13
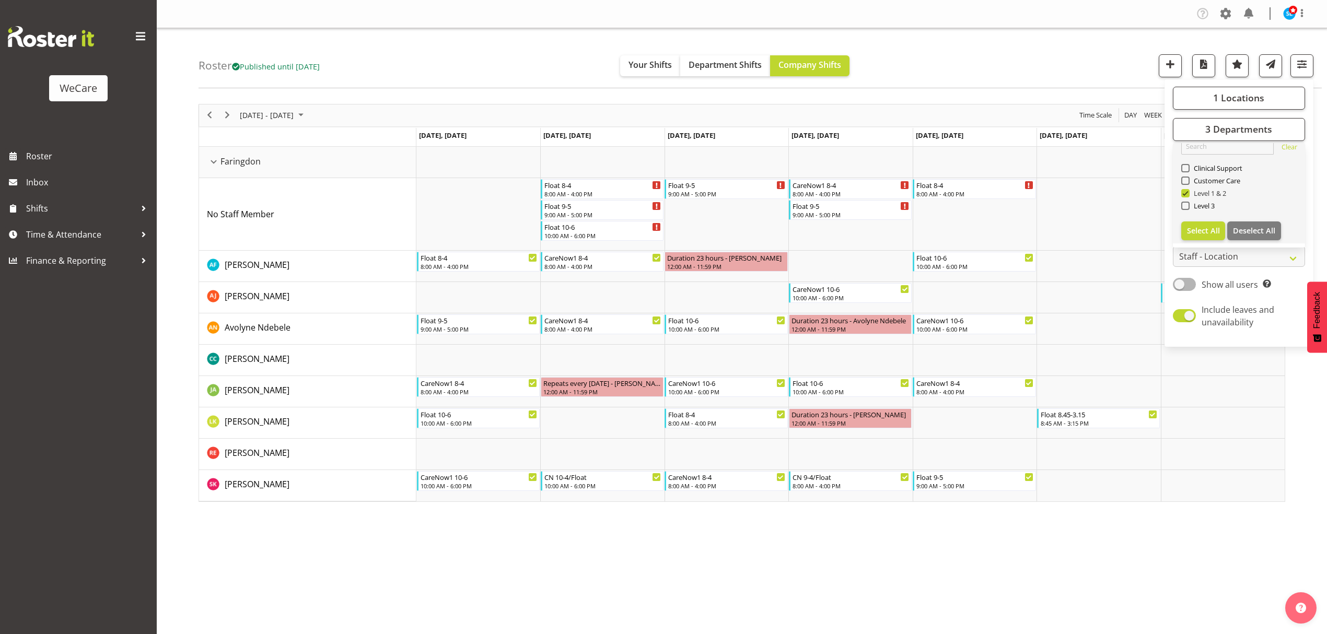
click at [1185, 195] on span at bounding box center [1185, 193] width 8 height 8
click at [1185, 195] on input "Level 1 & 2" at bounding box center [1184, 193] width 7 height 7
checkbox input "false"
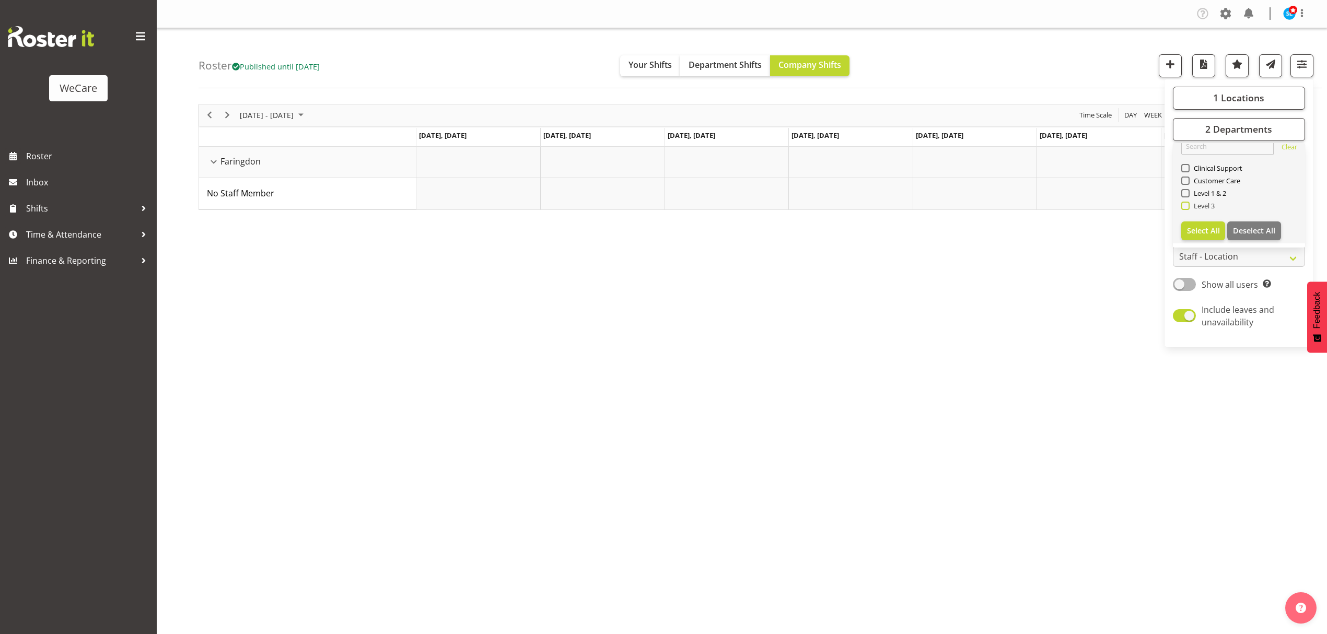
click at [1185, 208] on span at bounding box center [1185, 206] width 8 height 8
click at [1185, 208] on input "Level 3" at bounding box center [1184, 205] width 7 height 7
checkbox input "true"
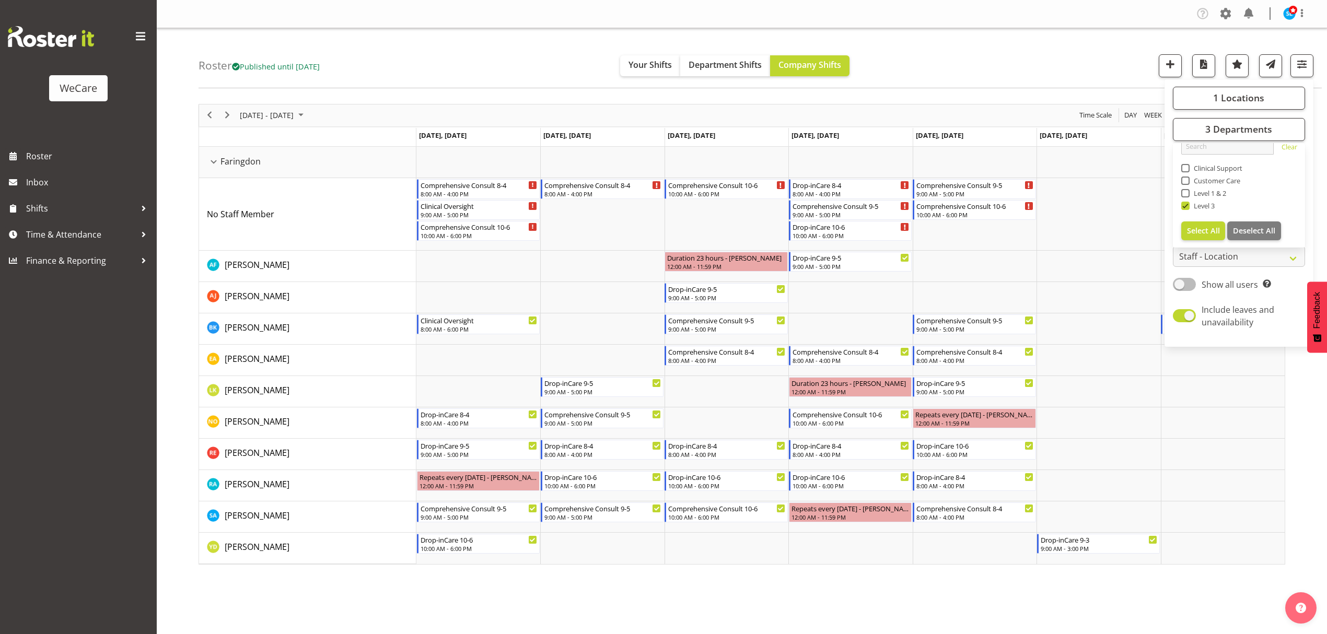
click at [1179, 283] on span at bounding box center [1184, 284] width 23 height 13
click at [1179, 283] on input "Show all users Show only rostered employees" at bounding box center [1176, 284] width 7 height 7
checkbox input "true"
click at [959, 52] on div "Roster Published until Nov 30, 2025 Your Shifts Department Shifts Company Shift…" at bounding box center [760, 58] width 1123 height 60
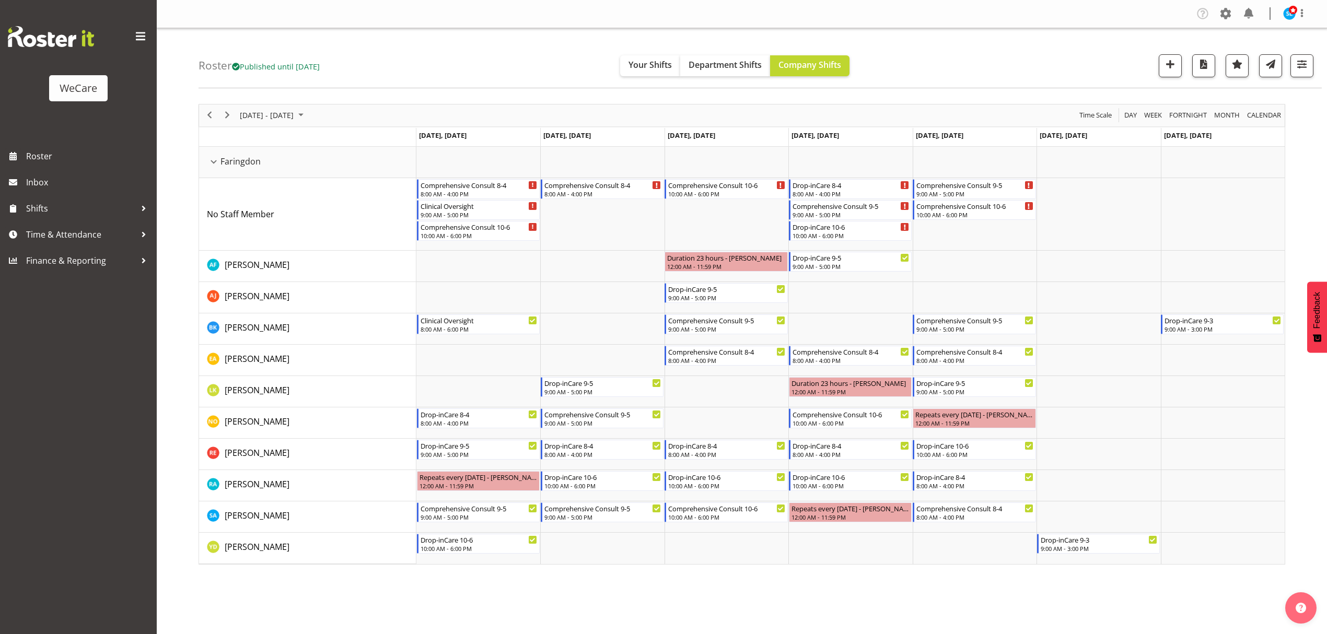
click at [611, 582] on div "Company Settings Roles & Skills Tasks Jobs Employees Locations & Departments Ac…" at bounding box center [742, 317] width 1170 height 634
click at [1299, 66] on span "button" at bounding box center [1302, 64] width 14 height 14
click at [1273, 130] on button "3 Departments" at bounding box center [1239, 129] width 132 height 23
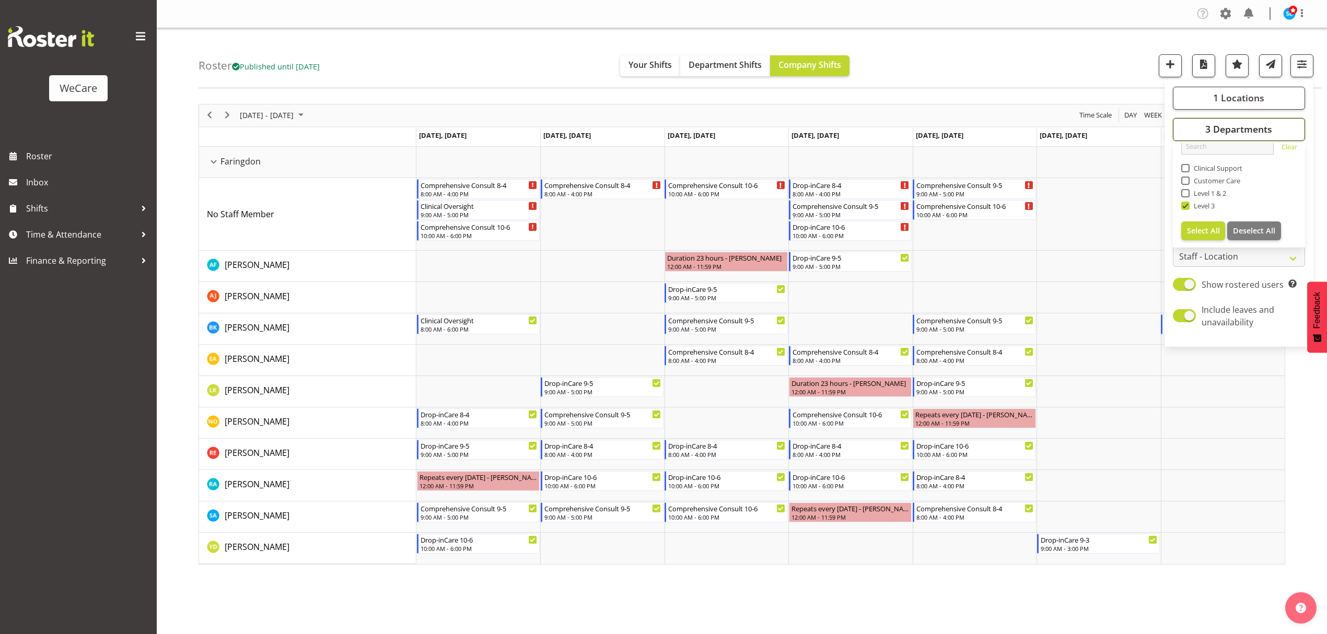
click at [1273, 130] on button "3 Departments" at bounding box center [1239, 129] width 132 height 23
click at [1250, 130] on span "3 Departments" at bounding box center [1238, 129] width 67 height 13
click at [1185, 204] on span at bounding box center [1185, 206] width 8 height 8
click at [1185, 204] on input "Level 3" at bounding box center [1184, 205] width 7 height 7
checkbox input "false"
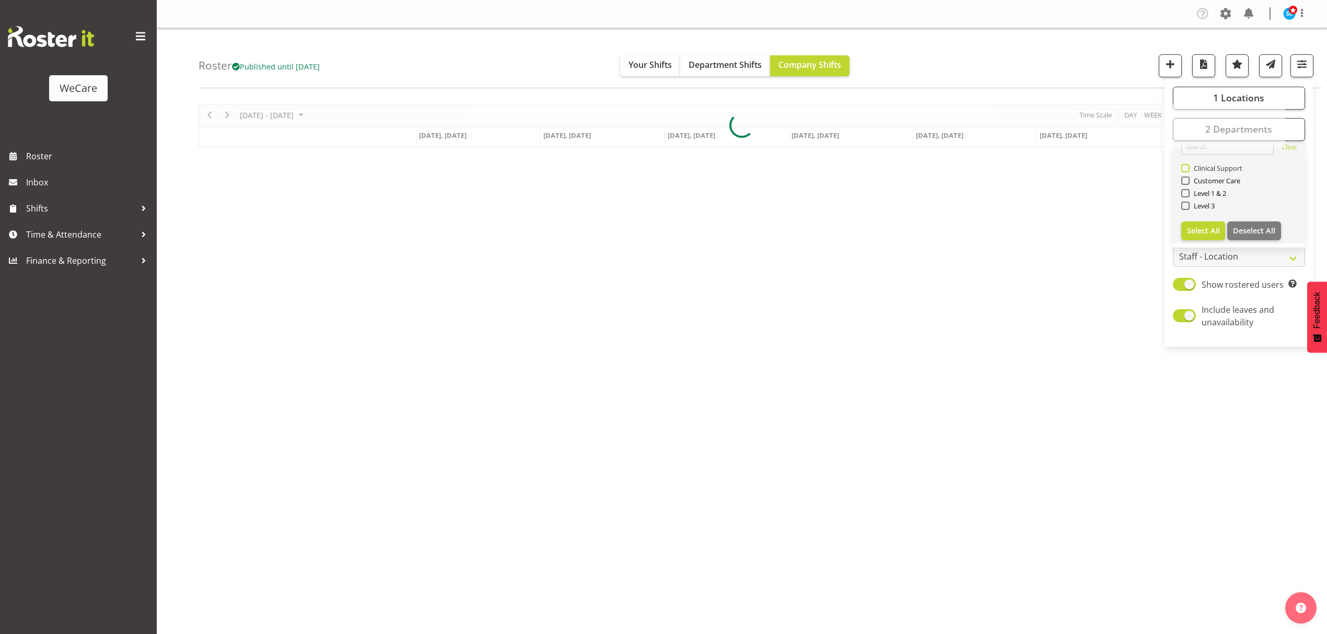
click at [1187, 165] on span at bounding box center [1185, 168] width 8 height 8
click at [1187, 165] on input "Clinical Support" at bounding box center [1184, 168] width 7 height 7
checkbox input "true"
click at [1125, 70] on div "Roster Published until Nov 30, 2025 Your Shifts Department Shifts Company Shift…" at bounding box center [760, 58] width 1123 height 60
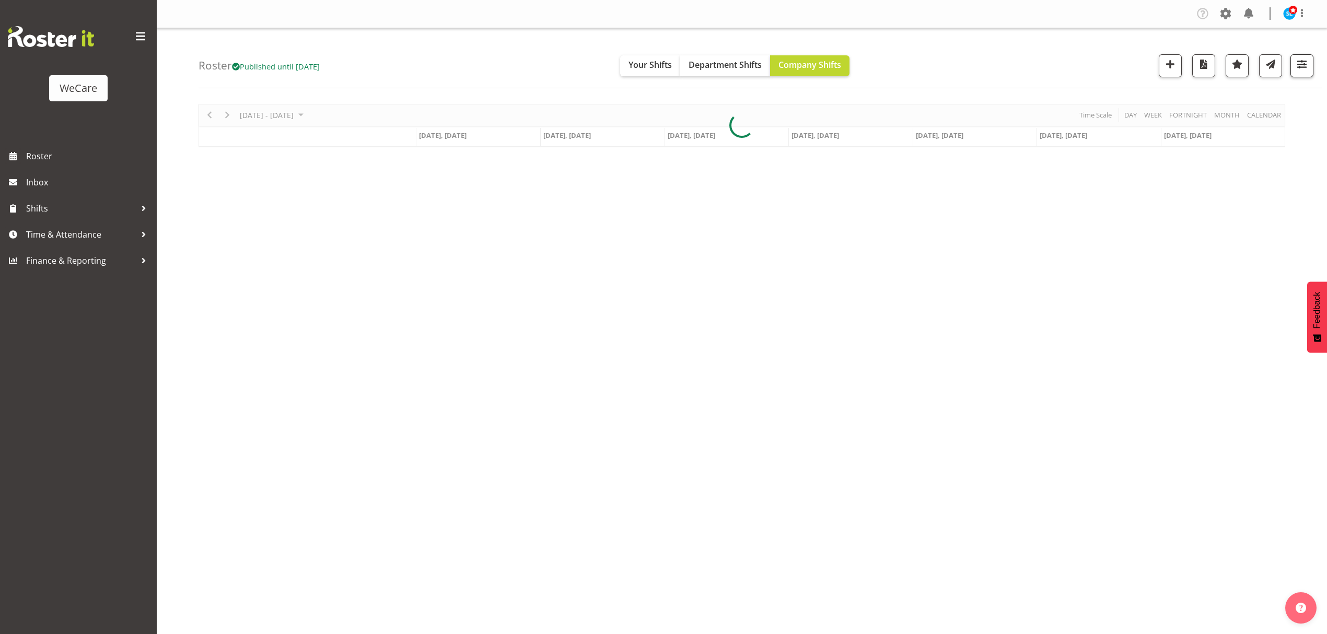
drag, startPoint x: 1317, startPoint y: 70, endPoint x: 1311, endPoint y: 68, distance: 7.1
click at [1315, 69] on div "Roster Published until Nov 30, 2025 Your Shifts Department Shifts Company Shift…" at bounding box center [760, 58] width 1123 height 60
click at [1305, 65] on span "button" at bounding box center [1302, 64] width 14 height 14
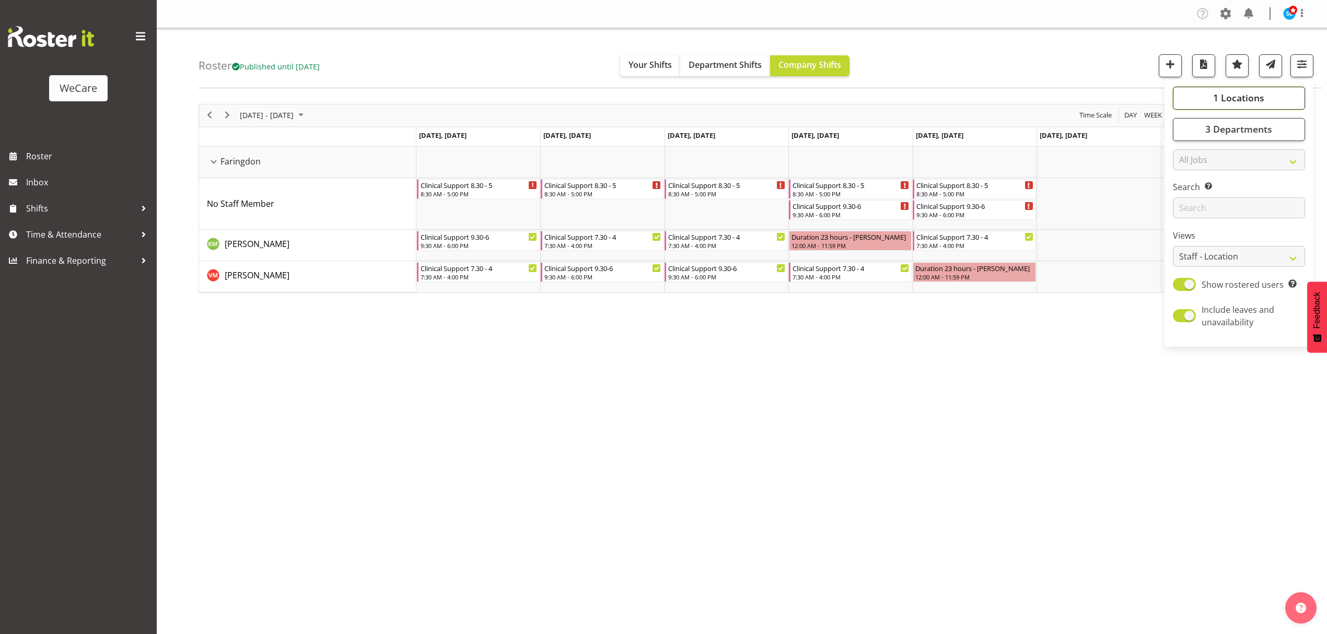
click at [1273, 97] on button "1 Locations" at bounding box center [1239, 98] width 132 height 23
click at [1183, 160] on span at bounding box center [1185, 162] width 8 height 8
click at [1183, 160] on input "Faringdon" at bounding box center [1184, 161] width 7 height 7
checkbox input "false"
click at [1186, 188] on span at bounding box center [1185, 187] width 8 height 8
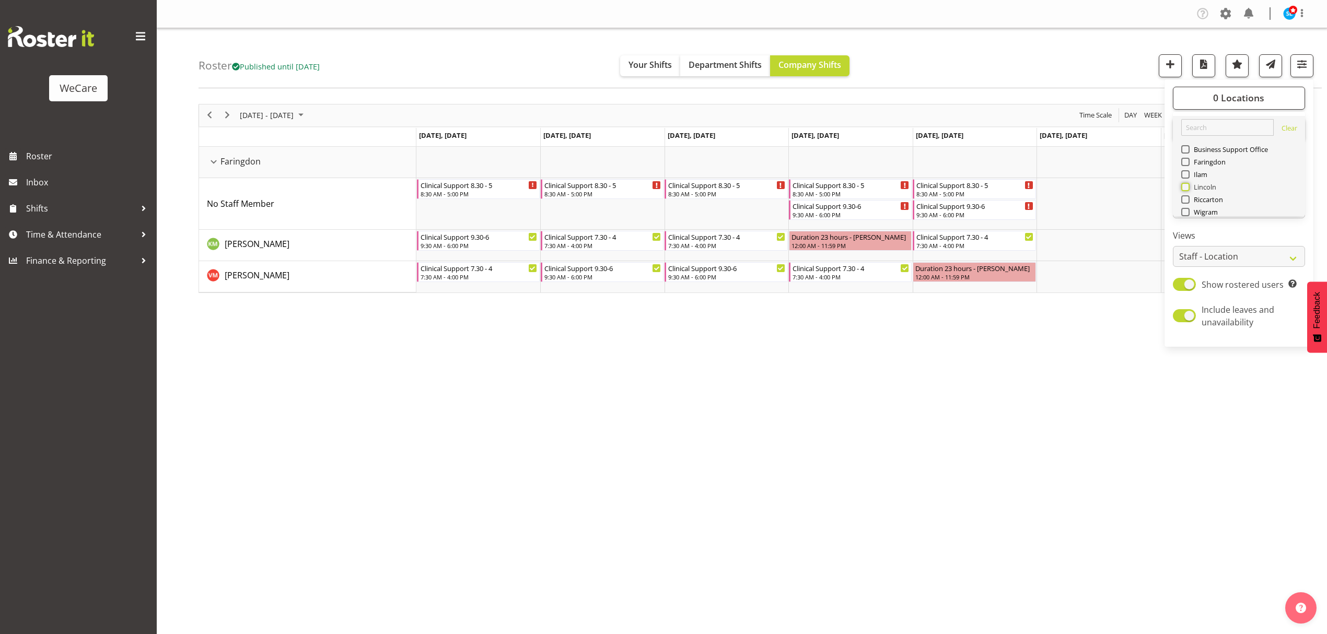
click at [1186, 188] on input "Lincoln" at bounding box center [1184, 186] width 7 height 7
checkbox input "true"
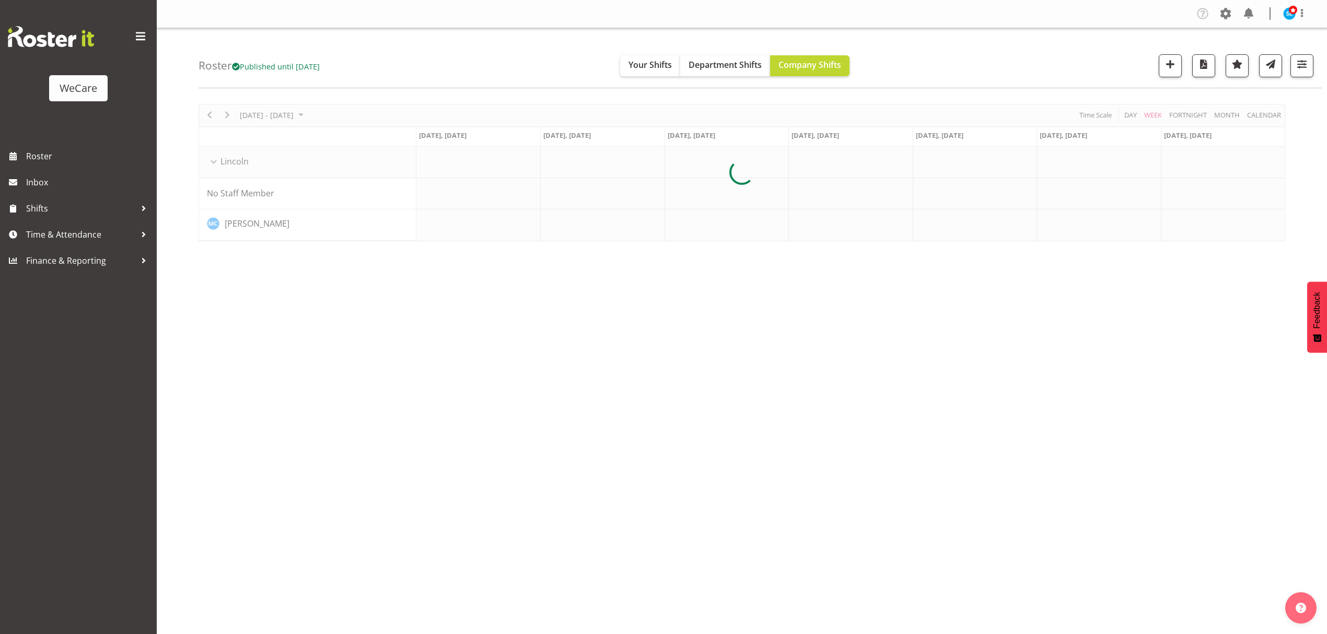
click at [910, 59] on div "Roster Published until [DATE] Your Shifts Department Shifts Company Shifts 1 Lo…" at bounding box center [760, 58] width 1123 height 60
click at [1296, 69] on span "button" at bounding box center [1302, 64] width 14 height 14
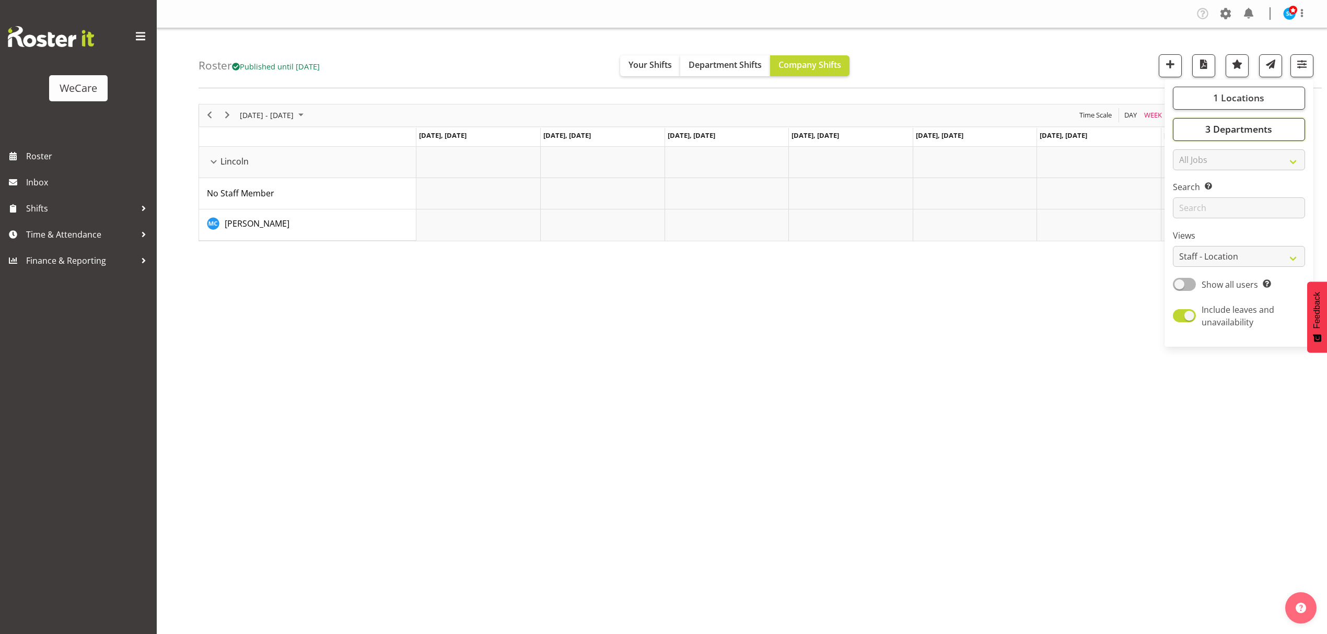
click at [1247, 132] on span "3 Departments" at bounding box center [1238, 129] width 67 height 13
click at [1185, 193] on span at bounding box center [1185, 193] width 8 height 8
click at [1185, 193] on input "Customer Care" at bounding box center [1184, 193] width 7 height 7
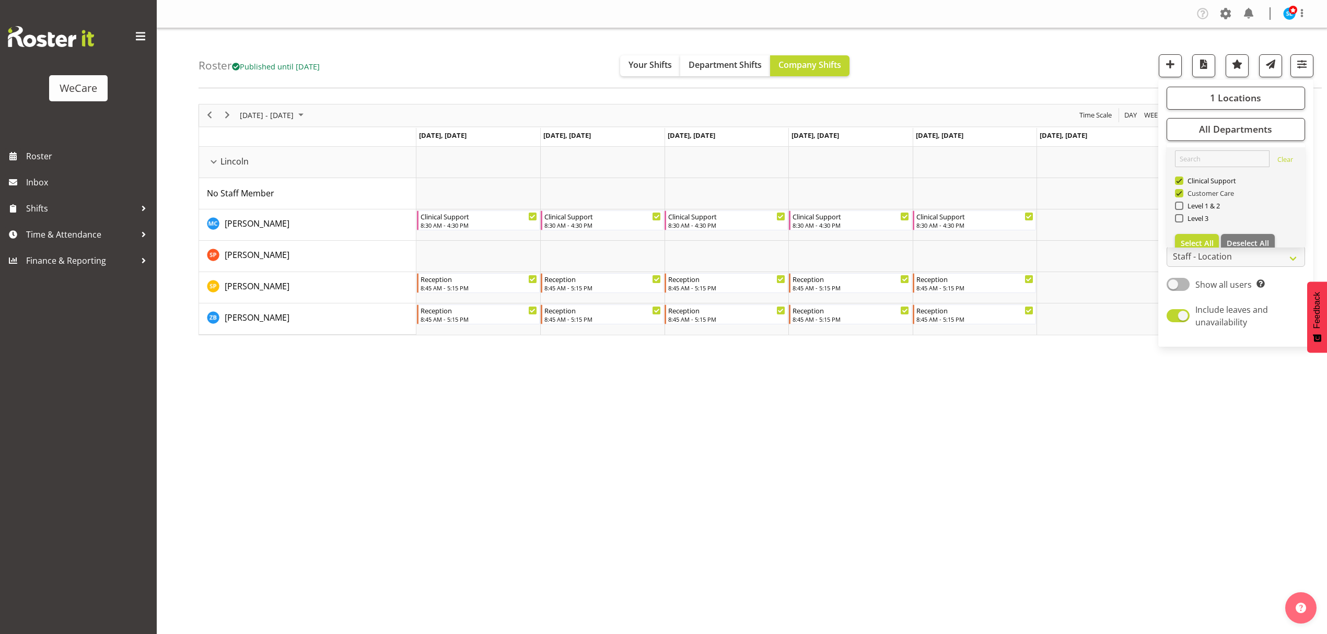
click at [1181, 193] on span at bounding box center [1179, 193] width 8 height 8
click at [1181, 193] on input "Customer Care" at bounding box center [1178, 193] width 7 height 7
checkbox input "false"
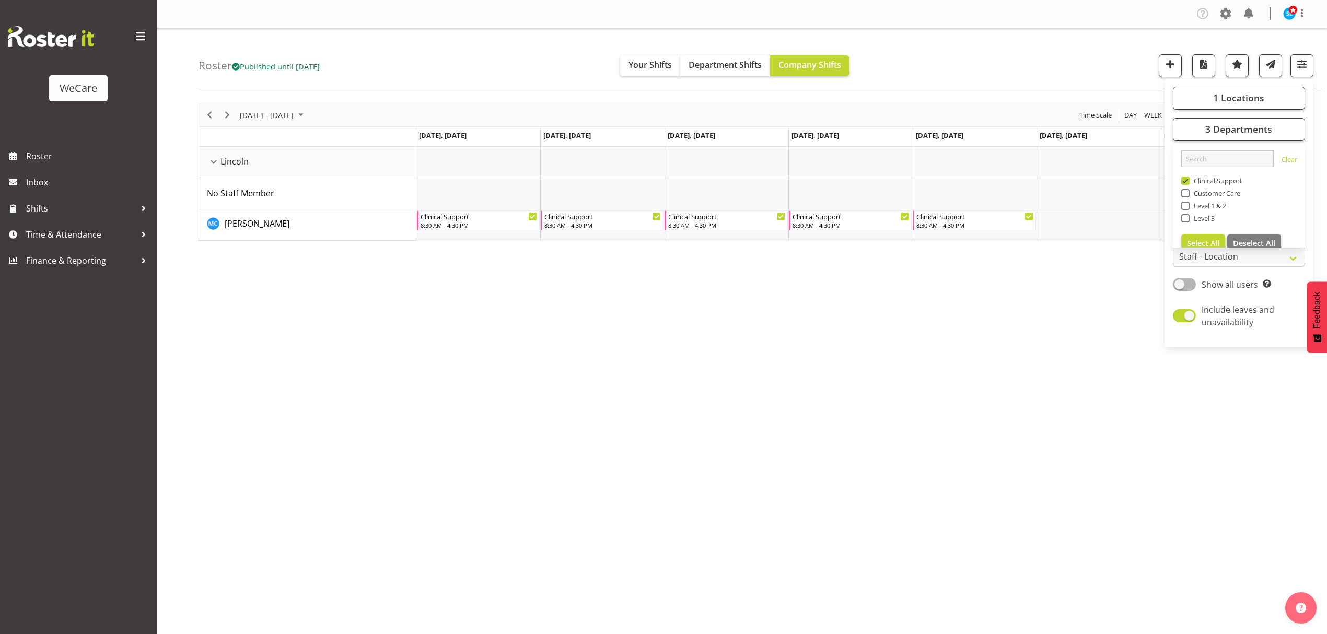
click at [546, 377] on div "[DATE] - [DATE] [DATE] Day Week Fortnight Month calendar Month Agenda Time Scal…" at bounding box center [763, 305] width 1128 height 418
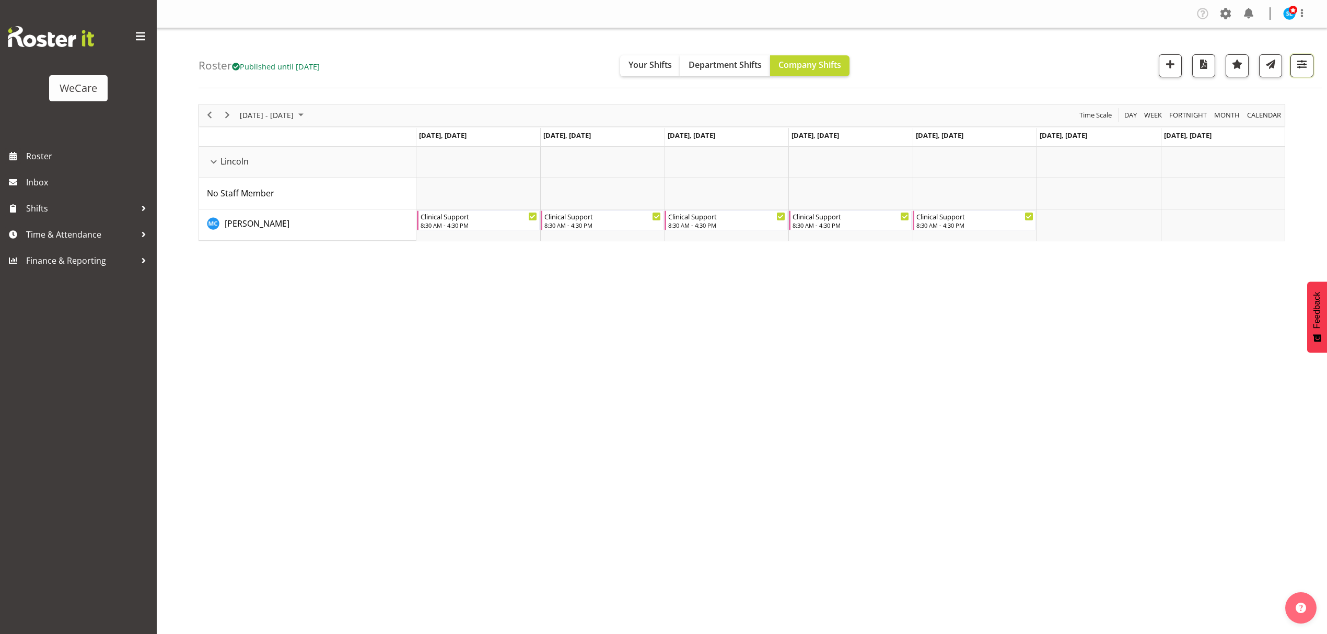
click at [1311, 61] on button "button" at bounding box center [1301, 65] width 23 height 23
click at [1243, 128] on span "3 Departments" at bounding box center [1238, 129] width 67 height 13
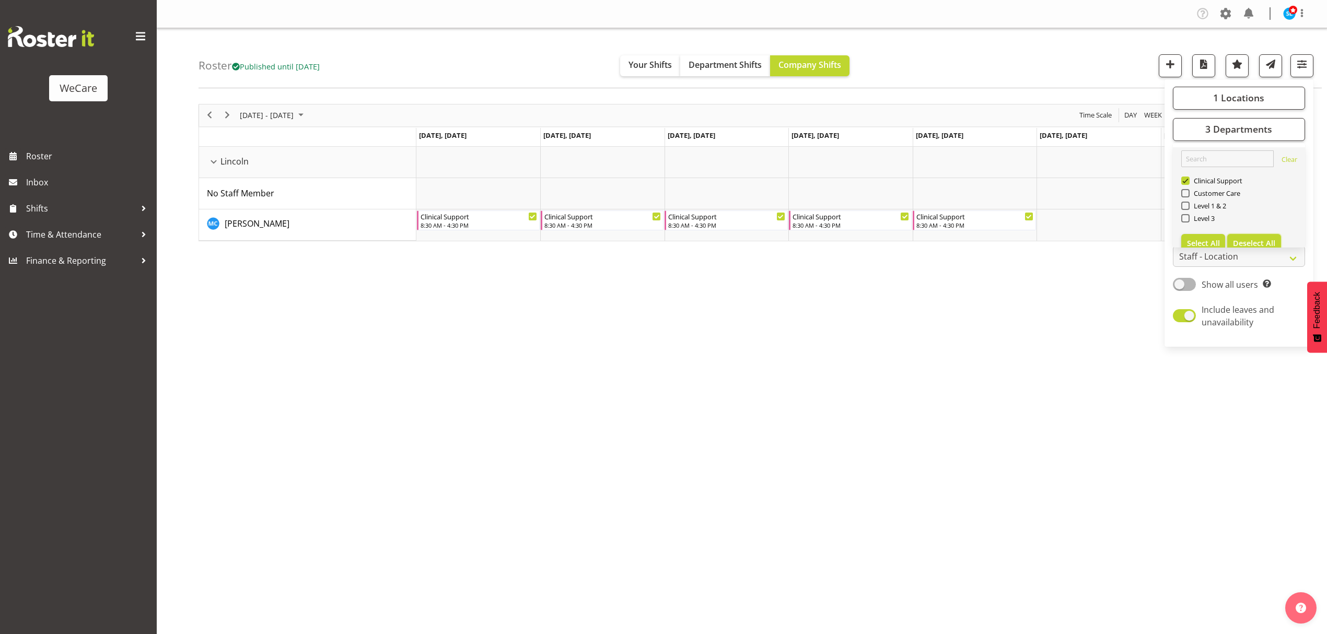
click at [1245, 239] on span "Deselect All" at bounding box center [1254, 243] width 42 height 10
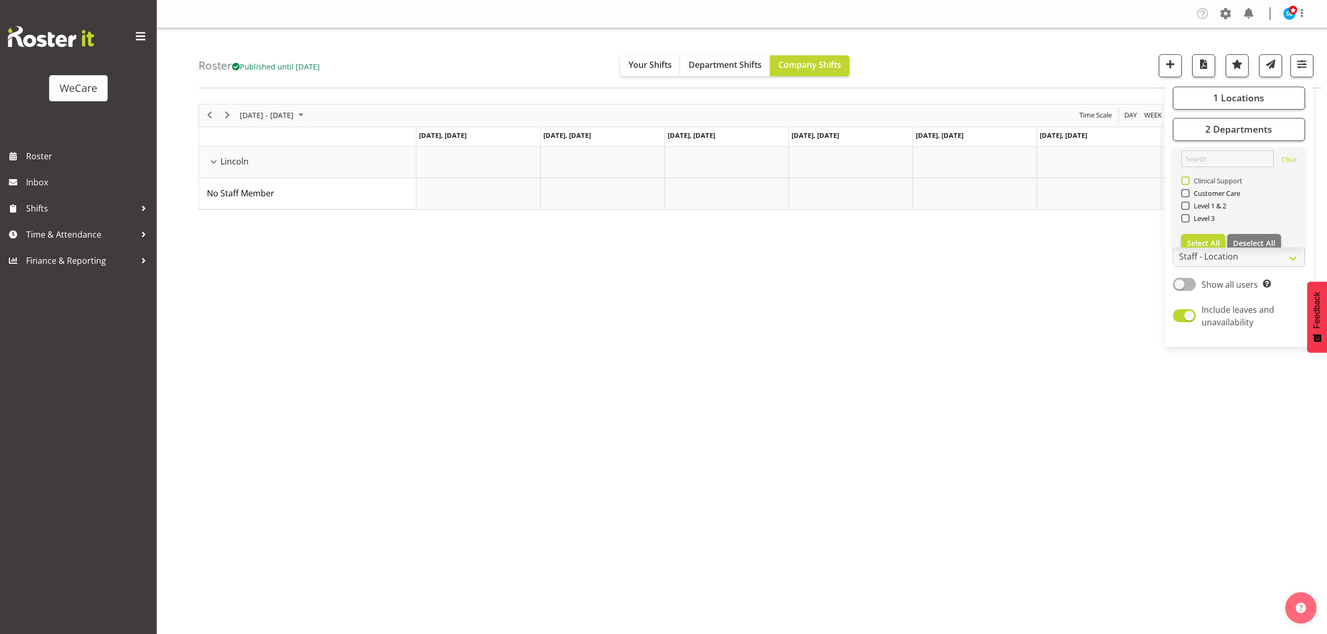
click at [1183, 183] on span at bounding box center [1185, 181] width 8 height 8
click at [1183, 183] on input "Clinical Support" at bounding box center [1184, 180] width 7 height 7
checkbox input "true"
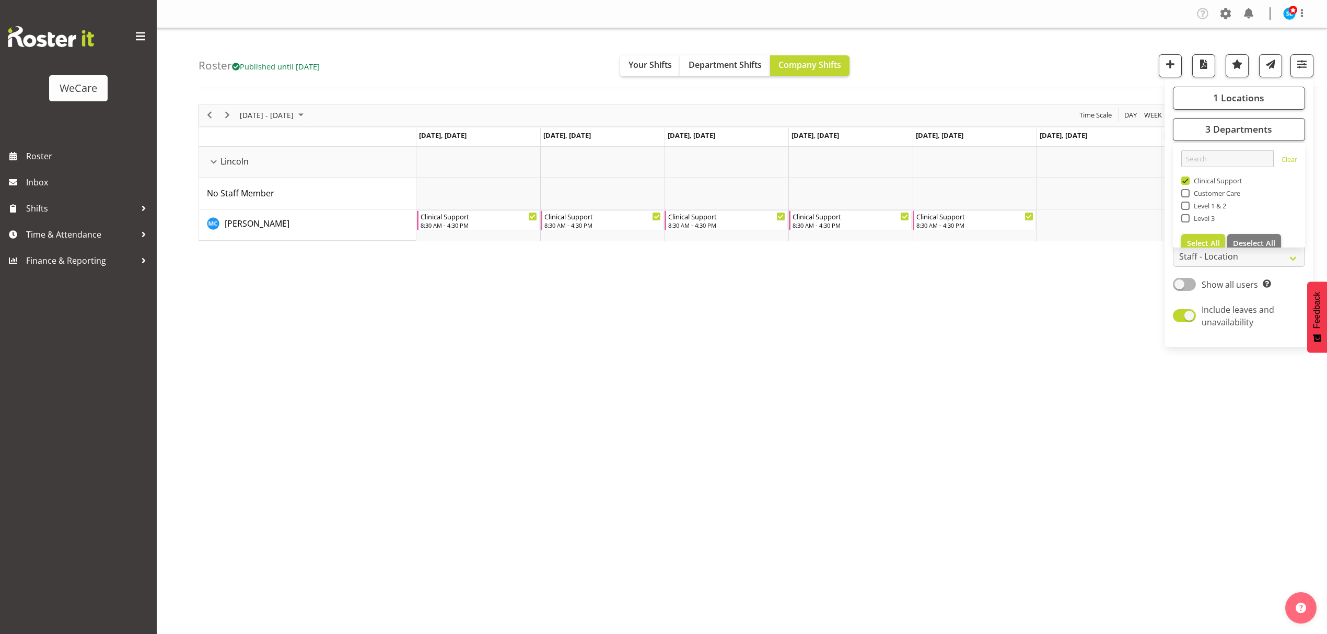
click at [1185, 205] on span at bounding box center [1185, 206] width 8 height 8
click at [1185, 205] on input "Level 1 & 2" at bounding box center [1184, 205] width 7 height 7
checkbox input "true"
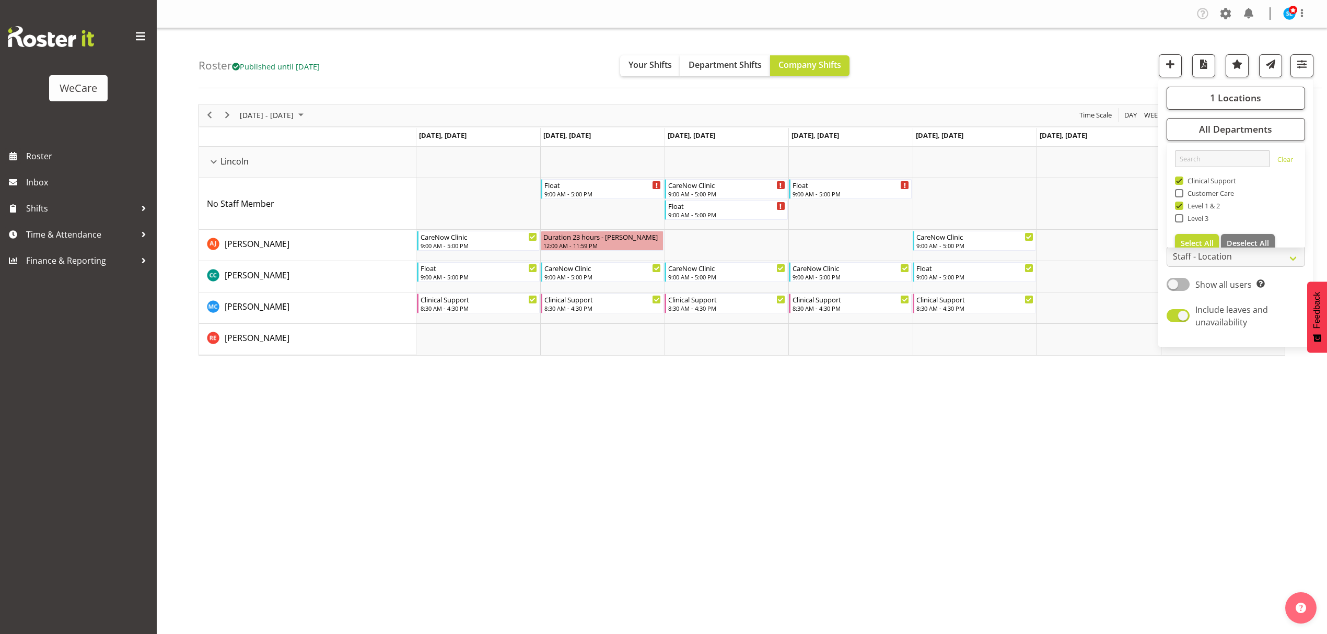
click at [1180, 218] on span at bounding box center [1179, 218] width 8 height 8
click at [1180, 218] on input "Level 3" at bounding box center [1178, 218] width 7 height 7
checkbox input "true"
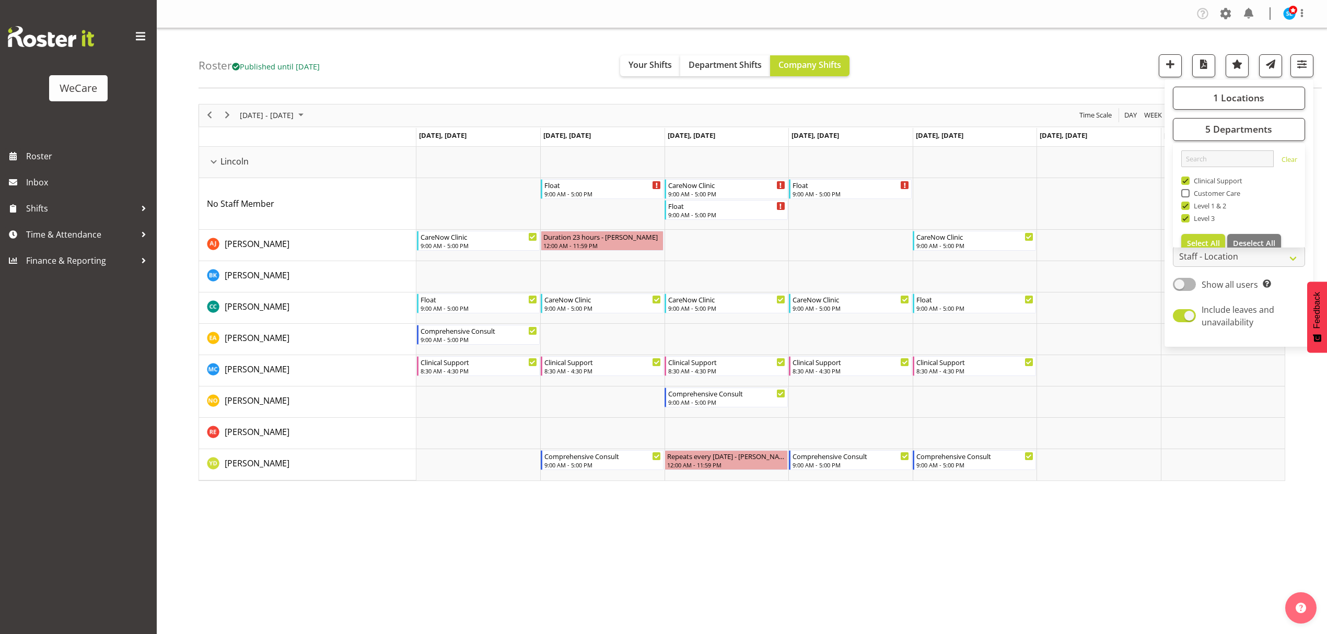
click at [667, 583] on div "Company Settings Roles & Skills Tasks Jobs Employees Locations & Departments Ac…" at bounding box center [742, 317] width 1170 height 634
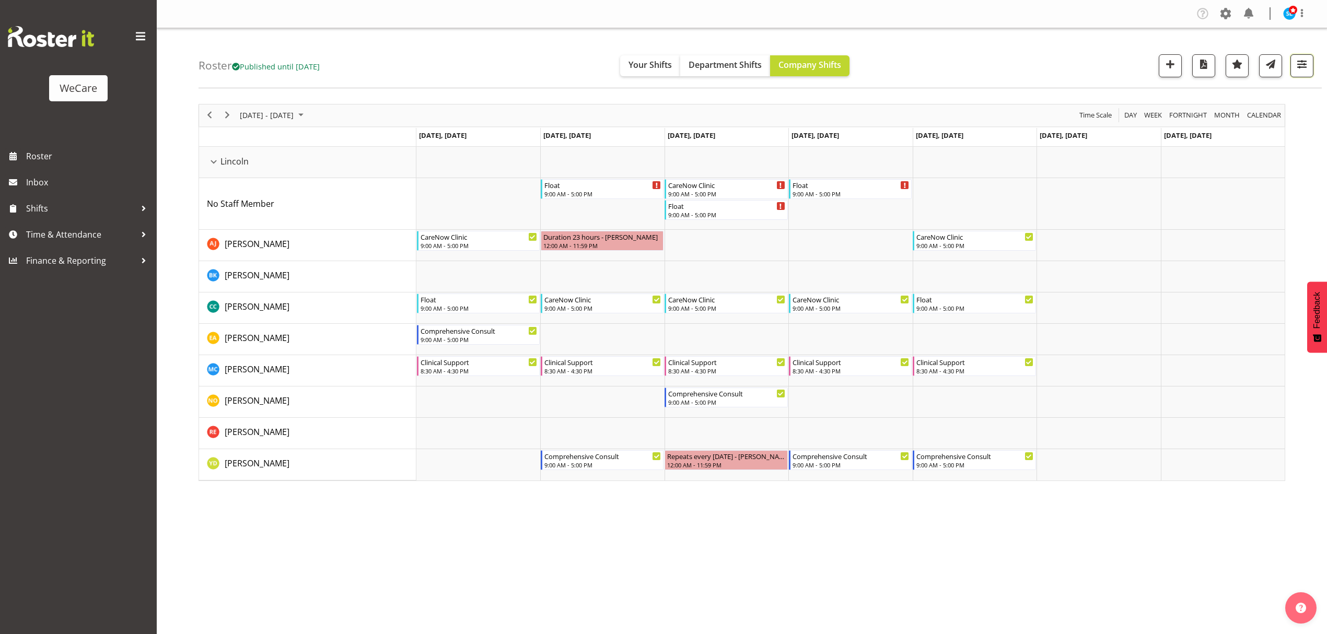
click at [1310, 65] on button "button" at bounding box center [1301, 65] width 23 height 23
click at [1254, 97] on span "1 Locations" at bounding box center [1238, 97] width 51 height 13
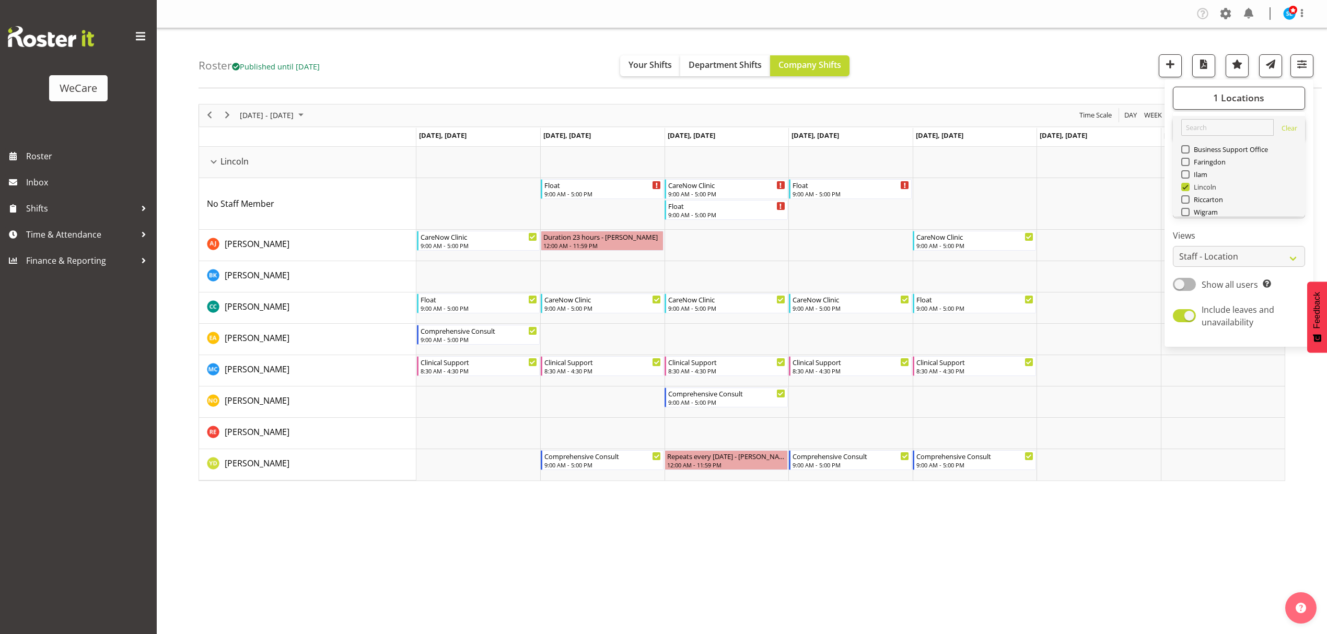
click at [1186, 185] on span at bounding box center [1185, 187] width 8 height 8
click at [1186, 185] on input "Lincoln" at bounding box center [1184, 186] width 7 height 7
checkbox input "false"
click at [1186, 199] on span at bounding box center [1185, 199] width 8 height 8
click at [1186, 199] on input "Riccarton" at bounding box center [1184, 199] width 7 height 7
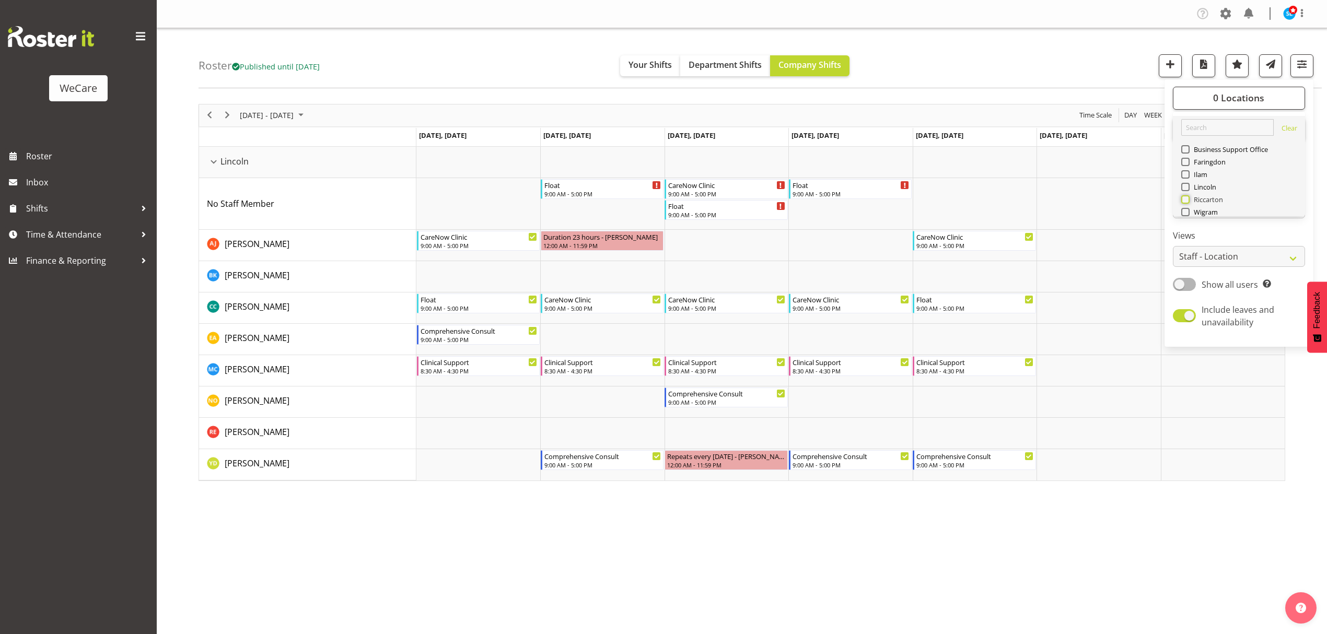
checkbox input "true"
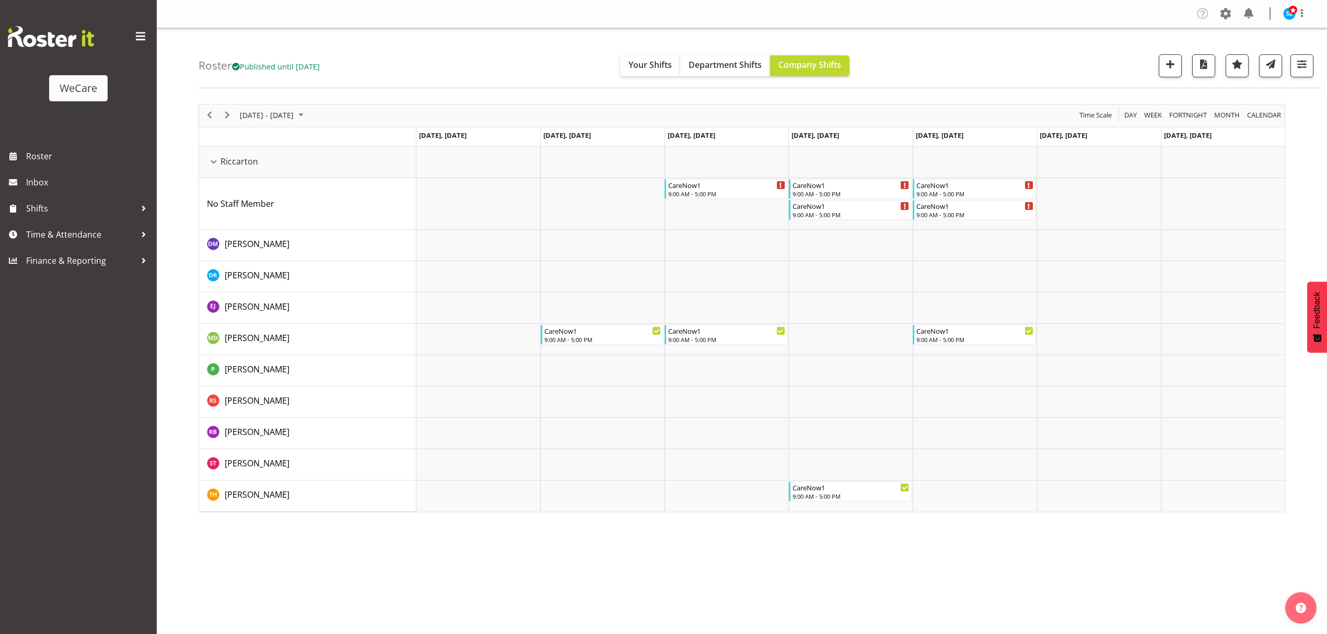
click at [347, 547] on div "Company Settings Roles & Skills Tasks Jobs Employees Locations & Departments Ac…" at bounding box center [742, 317] width 1170 height 634
click at [490, 542] on div "Company Settings Roles & Skills Tasks Jobs Employees Locations & Departments Ac…" at bounding box center [742, 317] width 1170 height 634
